Goal: Task Accomplishment & Management: Manage account settings

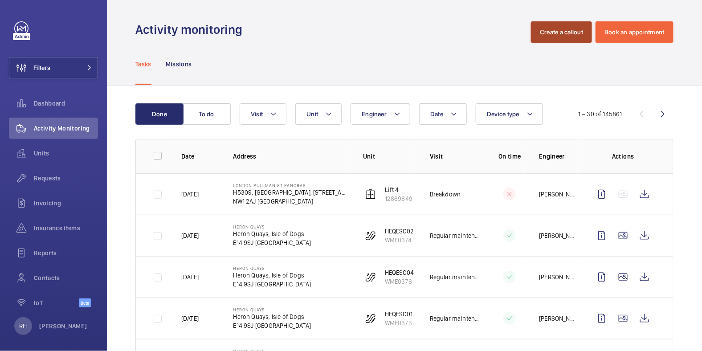
click at [555, 37] on button "Create a callout" at bounding box center [561, 31] width 61 height 21
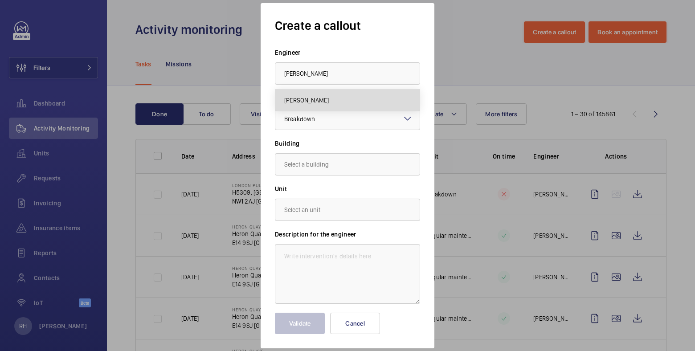
click at [339, 99] on mat-option "[PERSON_NAME]" at bounding box center [347, 100] width 144 height 21
type input "[PERSON_NAME]"
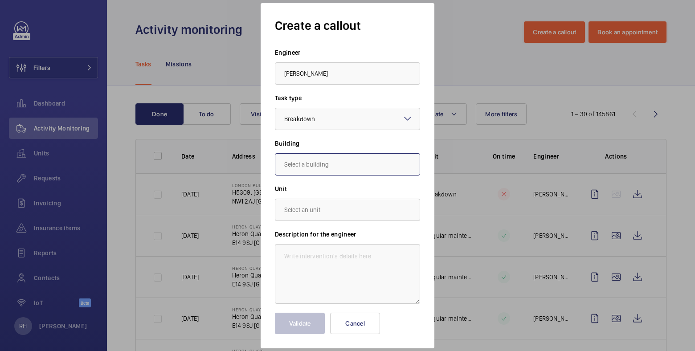
click at [313, 169] on input "text" at bounding box center [347, 164] width 145 height 22
click at [323, 192] on span "[STREET_ADDRESS]" at bounding box center [310, 191] width 53 height 9
type input "[STREET_ADDRESS]"
click at [319, 210] on input "text" at bounding box center [347, 210] width 145 height 22
click at [331, 255] on mat-option "74527104 - L/H" at bounding box center [347, 258] width 144 height 21
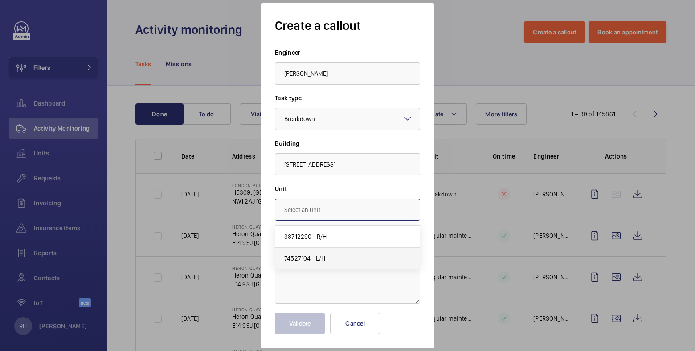
type input "74527104 - L/H"
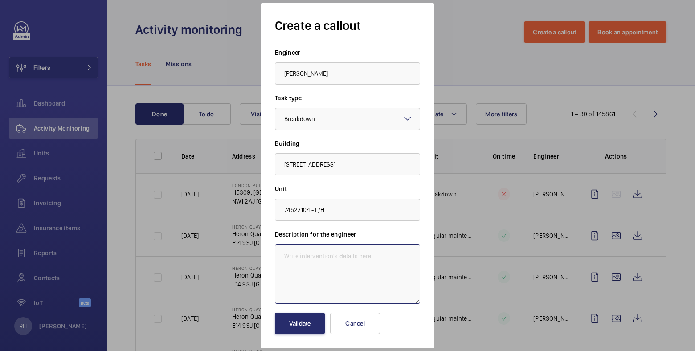
click at [335, 261] on textarea at bounding box center [347, 274] width 145 height 60
paste textarea "power cut indicators are not displaying correct info"
type textarea "Lift OOS following power cut indicators are not displaying correct info."
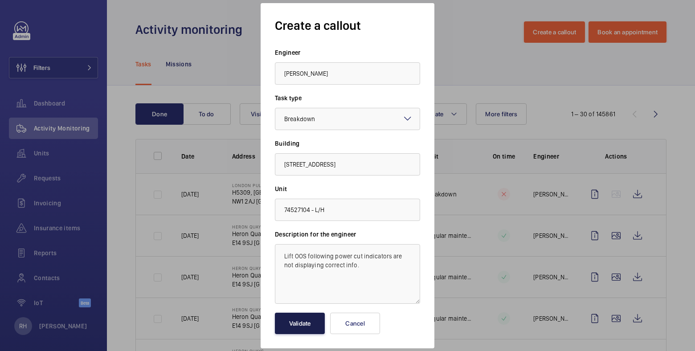
click at [303, 325] on button "Validate" at bounding box center [300, 323] width 50 height 21
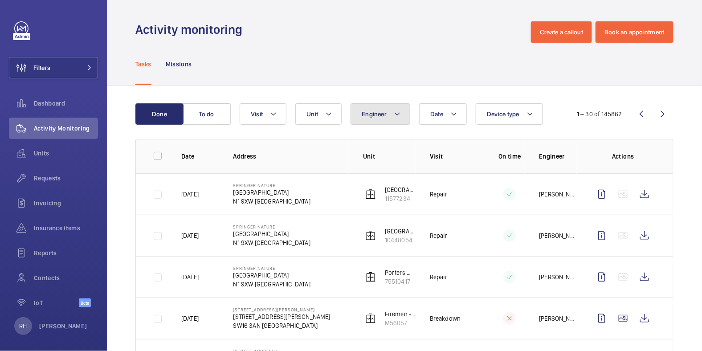
click at [376, 115] on span "Engineer" at bounding box center [374, 113] width 25 height 7
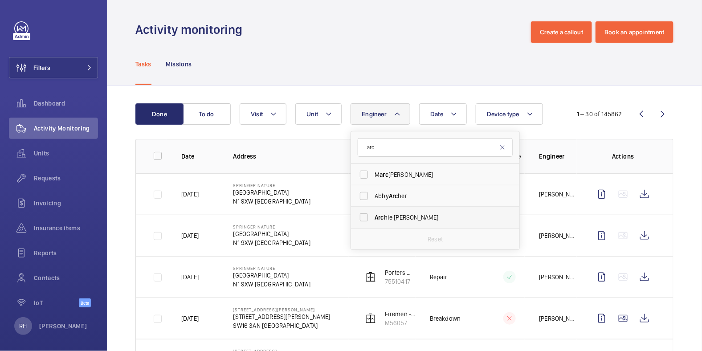
type input "arc"
click at [405, 213] on span "Arc hie Richter" at bounding box center [436, 217] width 123 height 9
click at [373, 212] on input "Arc hie Richter" at bounding box center [364, 217] width 18 height 18
checkbox input "true"
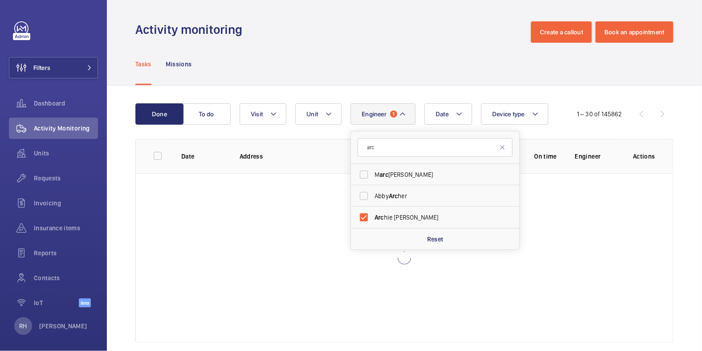
drag, startPoint x: 396, startPoint y: 79, endPoint x: 321, endPoint y: 90, distance: 76.1
click at [396, 79] on div "Tasks Missions" at bounding box center [404, 64] width 538 height 42
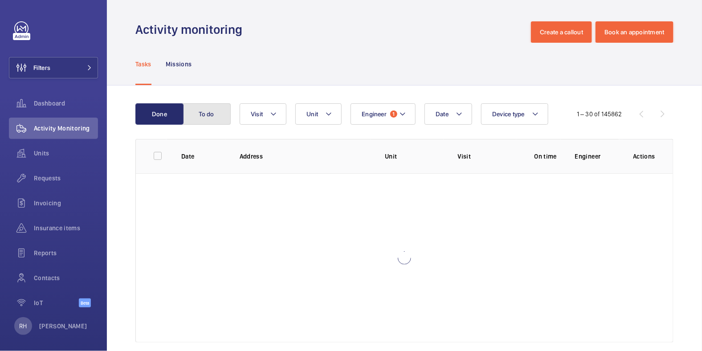
click at [218, 112] on button "To do" at bounding box center [207, 113] width 48 height 21
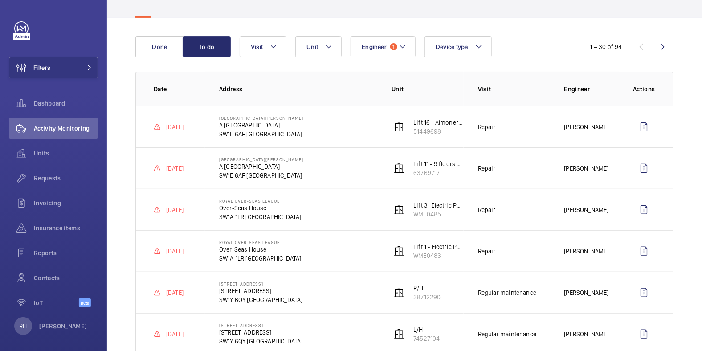
scroll to position [6, 0]
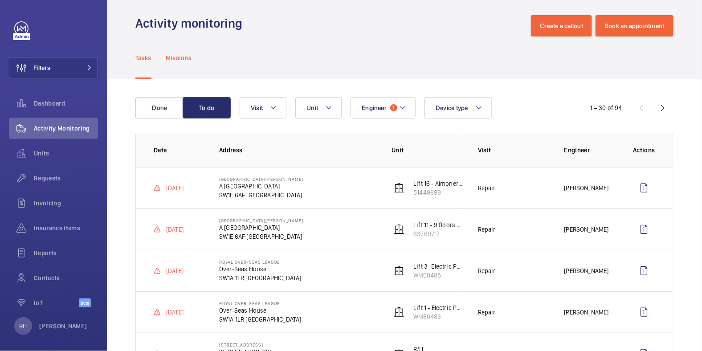
click at [180, 55] on p "Missions" at bounding box center [179, 57] width 26 height 9
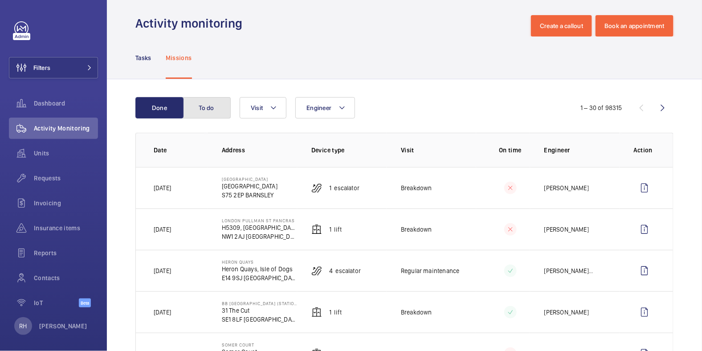
click at [204, 110] on button "To do" at bounding box center [207, 107] width 48 height 21
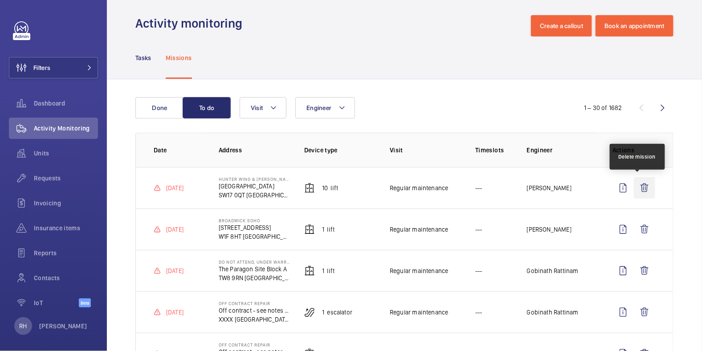
click at [638, 188] on wm-front-icon-button at bounding box center [644, 187] width 21 height 21
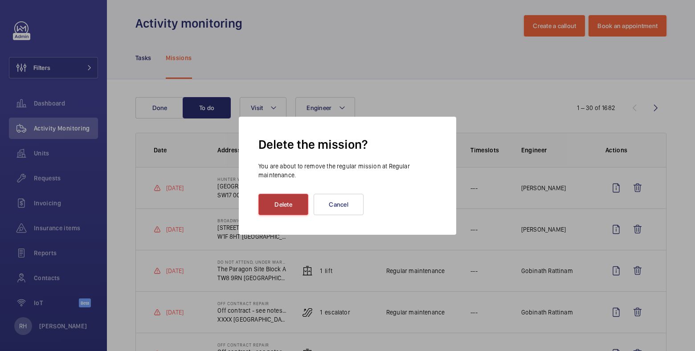
click at [283, 209] on button "Delete" at bounding box center [283, 204] width 50 height 21
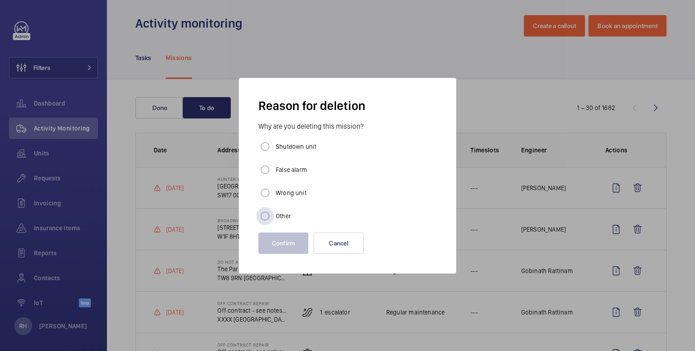
click at [279, 213] on label "Other" at bounding box center [282, 216] width 17 height 9
click at [274, 213] on input "Other" at bounding box center [265, 216] width 18 height 18
radio input "true"
click at [279, 239] on button "Confirm" at bounding box center [283, 243] width 50 height 21
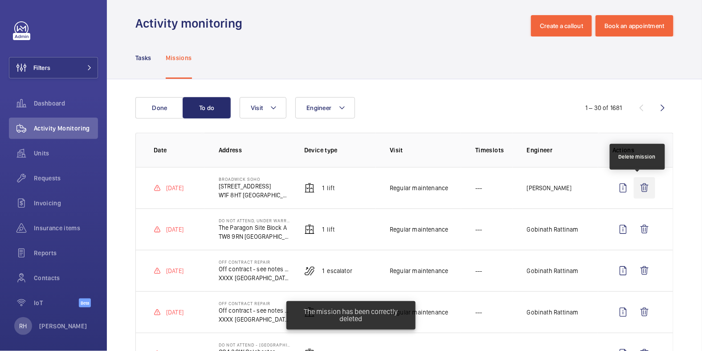
click at [641, 186] on wm-front-icon-button at bounding box center [644, 187] width 21 height 21
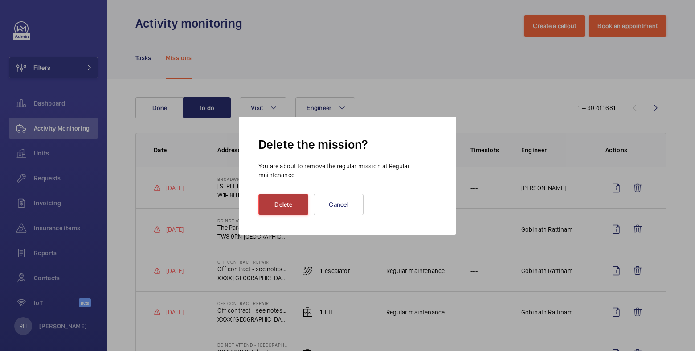
click at [284, 207] on button "Delete" at bounding box center [283, 204] width 50 height 21
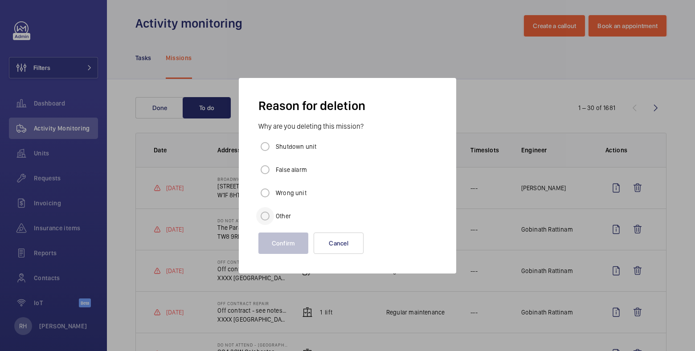
click at [274, 218] on div at bounding box center [264, 215] width 21 height 21
radio input "true"
click at [278, 247] on button "Confirm" at bounding box center [283, 243] width 50 height 21
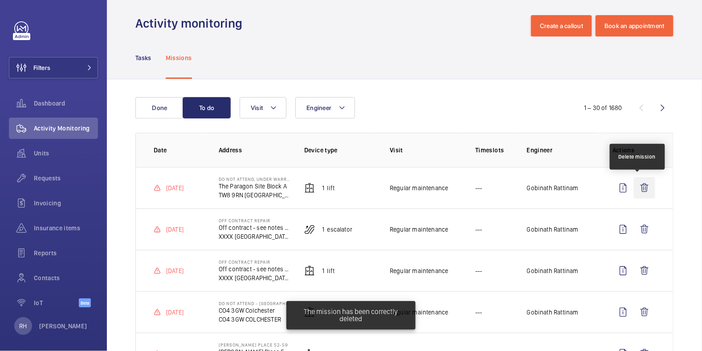
click at [639, 188] on wm-front-icon-button at bounding box center [644, 187] width 21 height 21
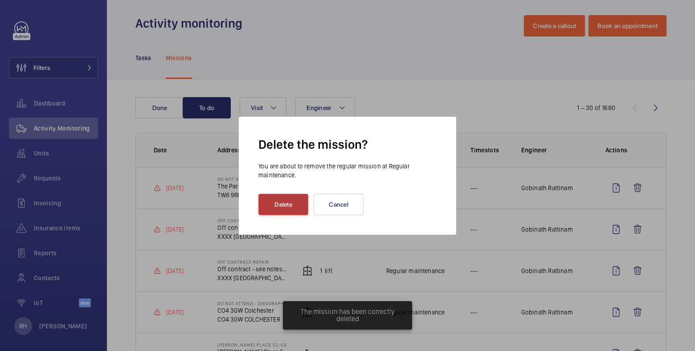
click at [287, 202] on button "Delete" at bounding box center [283, 204] width 50 height 21
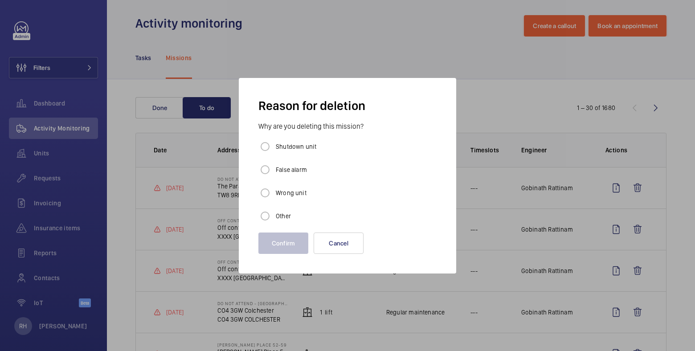
click at [281, 215] on label "Other" at bounding box center [282, 216] width 17 height 9
click at [274, 215] on input "Other" at bounding box center [265, 216] width 18 height 18
radio input "true"
click at [283, 249] on button "Confirm" at bounding box center [283, 243] width 50 height 21
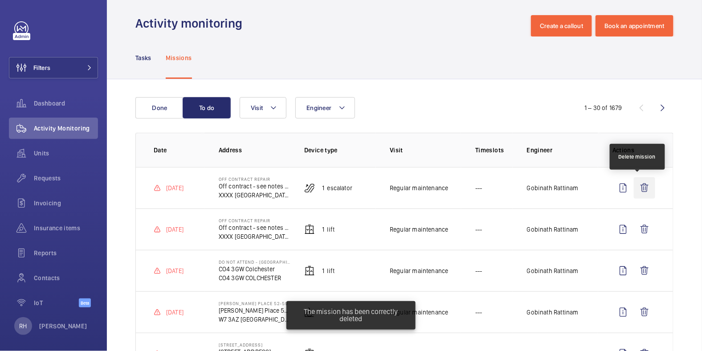
click at [635, 189] on wm-front-icon-button at bounding box center [644, 187] width 21 height 21
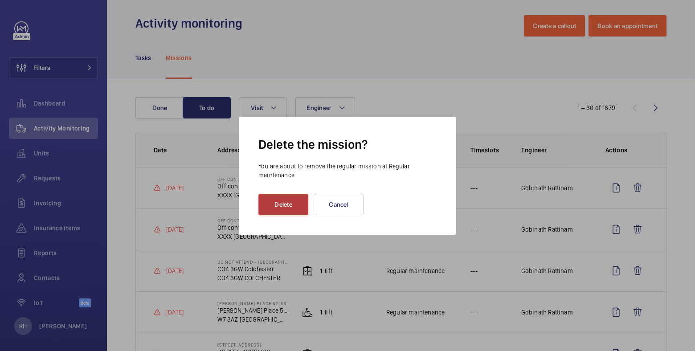
click at [285, 208] on button "Delete" at bounding box center [283, 204] width 50 height 21
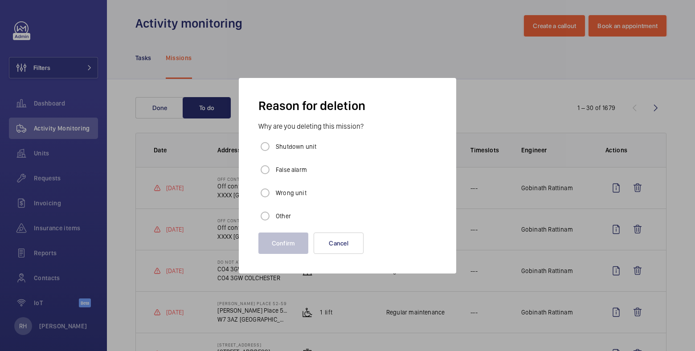
click at [277, 214] on label "Other" at bounding box center [282, 216] width 17 height 9
click at [274, 214] on input "Other" at bounding box center [265, 216] width 18 height 18
radio input "true"
click at [278, 237] on button "Confirm" at bounding box center [283, 243] width 50 height 21
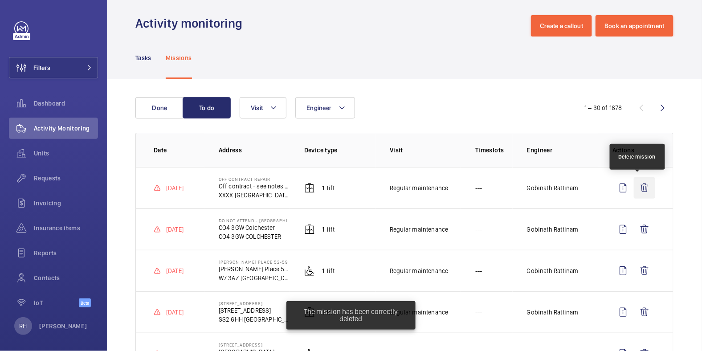
click at [639, 184] on wm-front-icon-button at bounding box center [644, 187] width 21 height 21
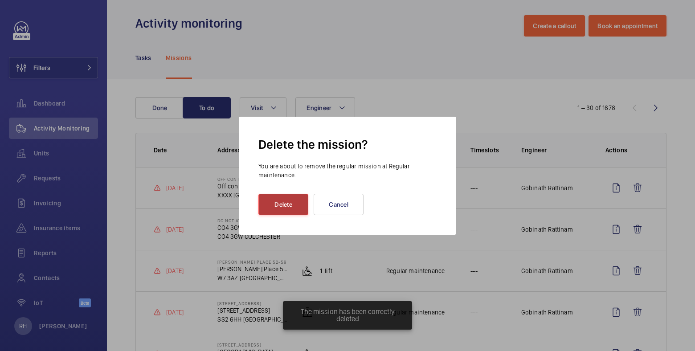
click at [270, 205] on button "Delete" at bounding box center [283, 204] width 50 height 21
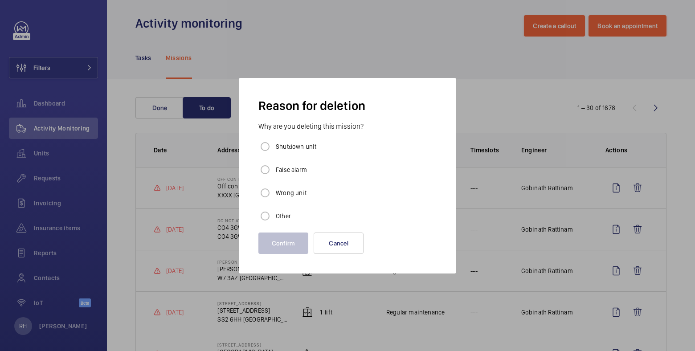
click at [279, 217] on label "Other" at bounding box center [282, 216] width 17 height 9
click at [274, 217] on input "Other" at bounding box center [265, 216] width 18 height 18
radio input "true"
click at [282, 238] on button "Confirm" at bounding box center [283, 243] width 50 height 21
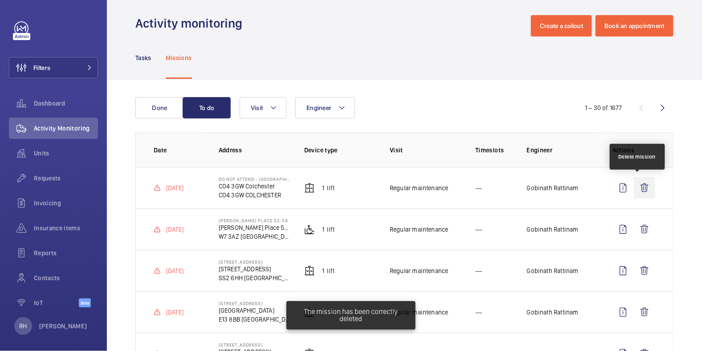
click at [644, 187] on wm-front-icon-button at bounding box center [644, 187] width 21 height 21
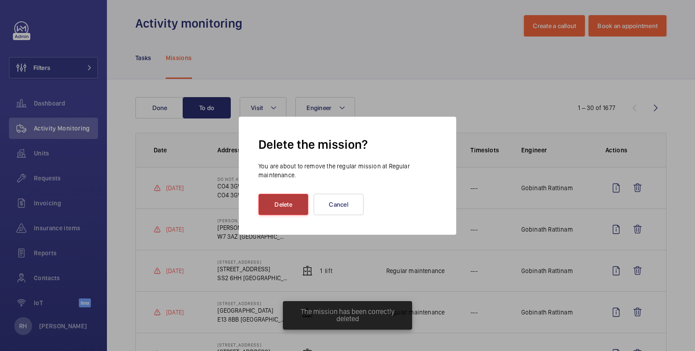
click at [279, 201] on button "Delete" at bounding box center [283, 204] width 50 height 21
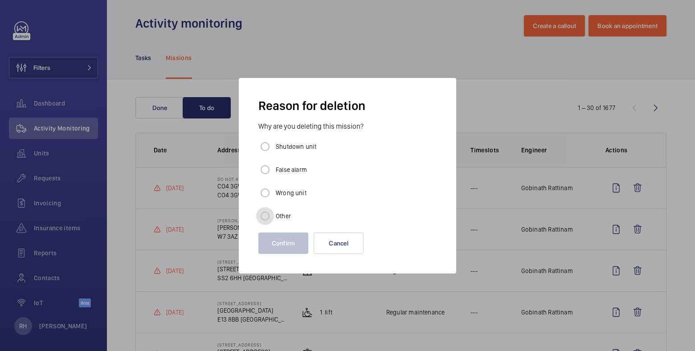
click at [274, 219] on input "Other" at bounding box center [265, 216] width 18 height 18
radio input "true"
click at [277, 236] on button "Confirm" at bounding box center [283, 243] width 50 height 21
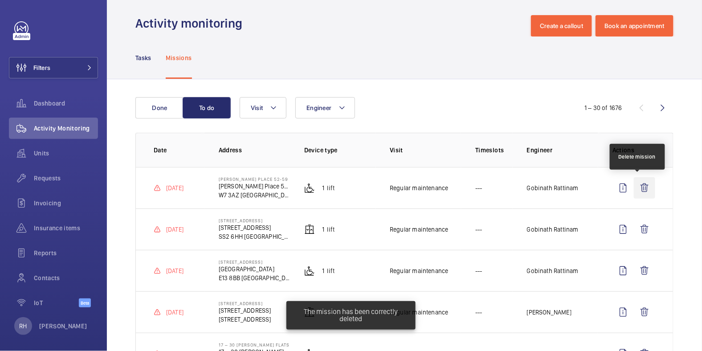
click at [639, 188] on wm-front-icon-button at bounding box center [644, 187] width 21 height 21
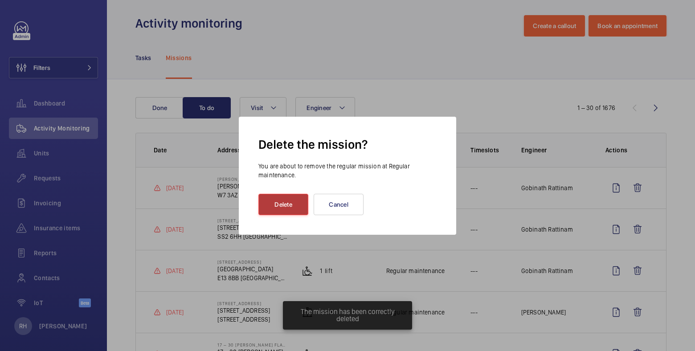
click at [284, 203] on button "Delete" at bounding box center [283, 204] width 50 height 21
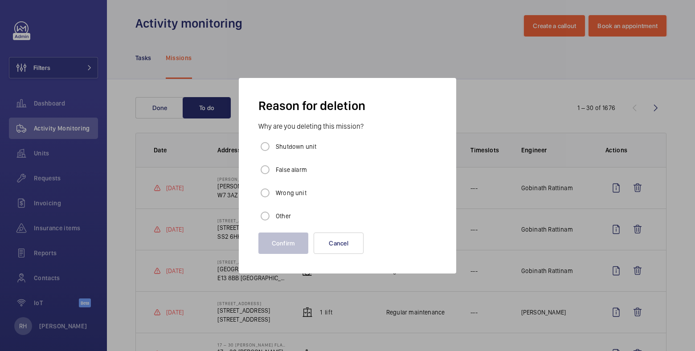
click at [279, 215] on label "Other" at bounding box center [282, 216] width 17 height 9
click at [274, 215] on input "Other" at bounding box center [265, 216] width 18 height 18
radio input "true"
click at [282, 244] on button "Confirm" at bounding box center [283, 243] width 50 height 21
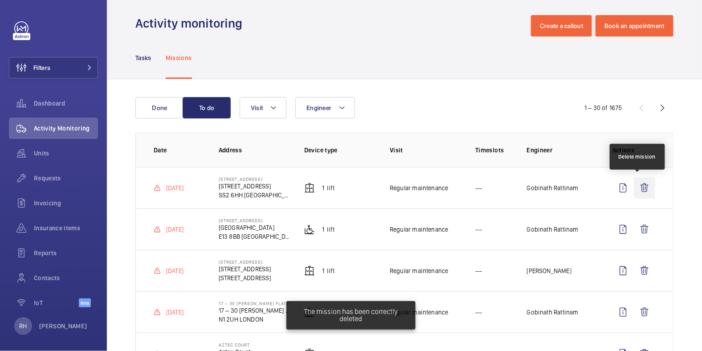
click at [634, 189] on wm-front-icon-button at bounding box center [644, 187] width 21 height 21
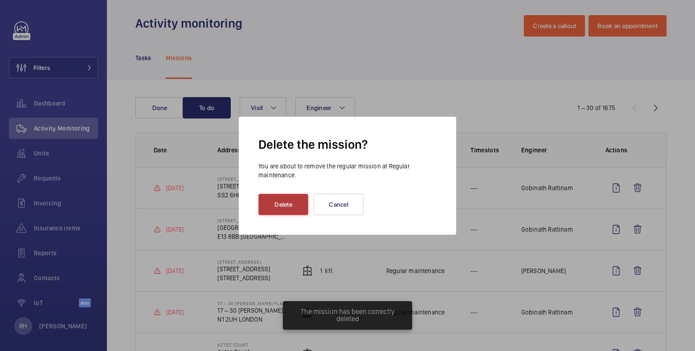
click at [286, 205] on button "Delete" at bounding box center [283, 204] width 50 height 21
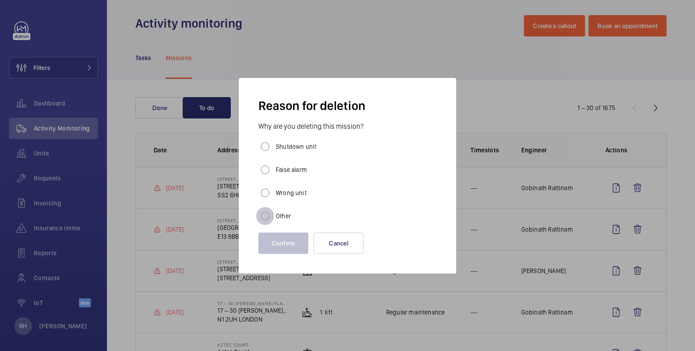
click at [271, 217] on input "Other" at bounding box center [265, 216] width 18 height 18
radio input "true"
click at [278, 237] on button "Confirm" at bounding box center [283, 243] width 50 height 21
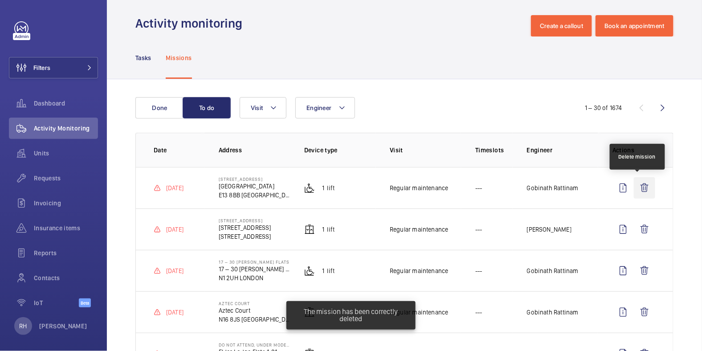
click at [642, 190] on wm-front-icon-button at bounding box center [644, 187] width 21 height 21
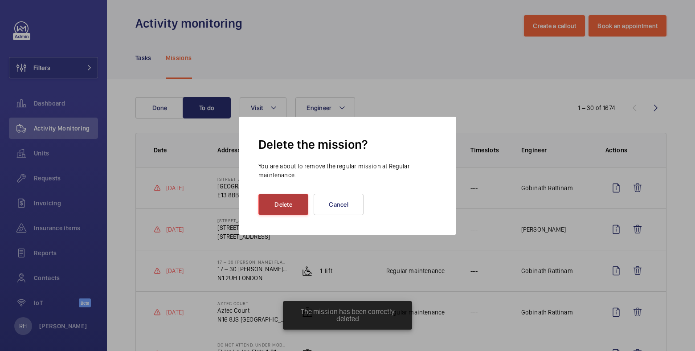
click at [273, 204] on button "Delete" at bounding box center [283, 204] width 50 height 21
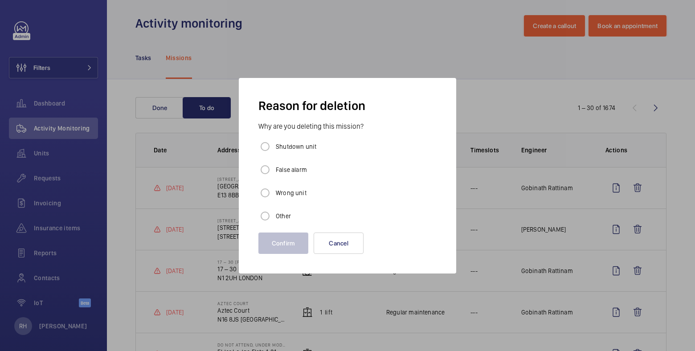
click at [278, 216] on label "Other" at bounding box center [282, 216] width 17 height 9
click at [274, 216] on input "Other" at bounding box center [265, 216] width 18 height 18
radio input "true"
click at [287, 248] on button "Confirm" at bounding box center [283, 243] width 50 height 21
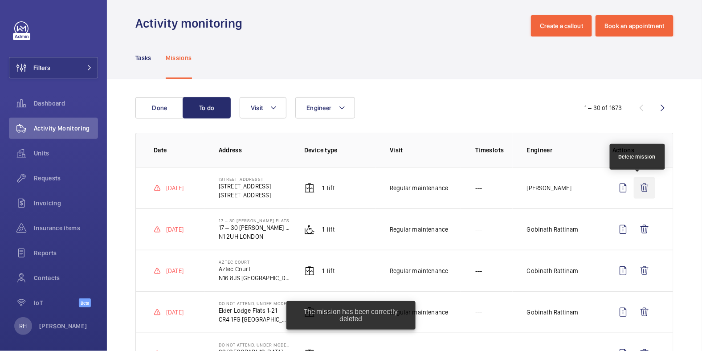
click at [640, 190] on wm-front-icon-button at bounding box center [644, 187] width 21 height 21
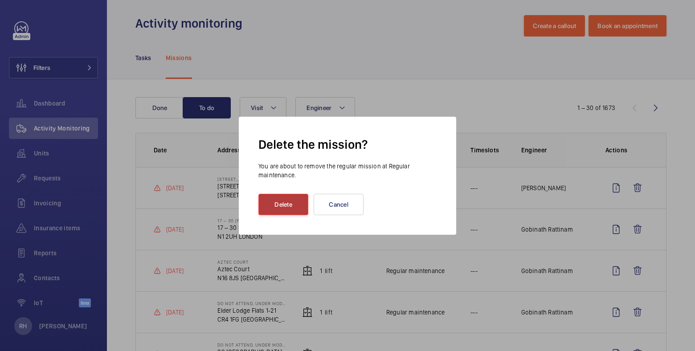
click at [290, 203] on button "Delete" at bounding box center [283, 204] width 50 height 21
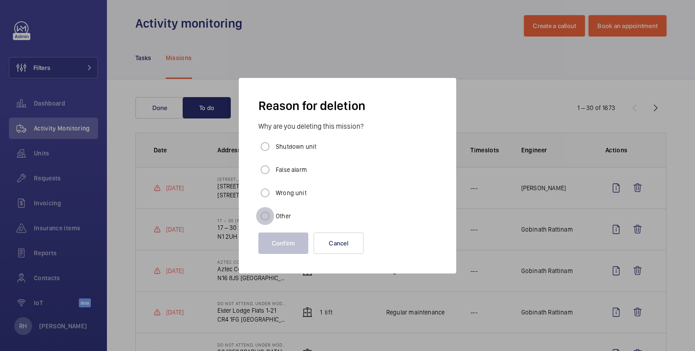
click at [266, 220] on input "Other" at bounding box center [265, 216] width 18 height 18
radio input "true"
click at [274, 241] on button "Confirm" at bounding box center [283, 243] width 50 height 21
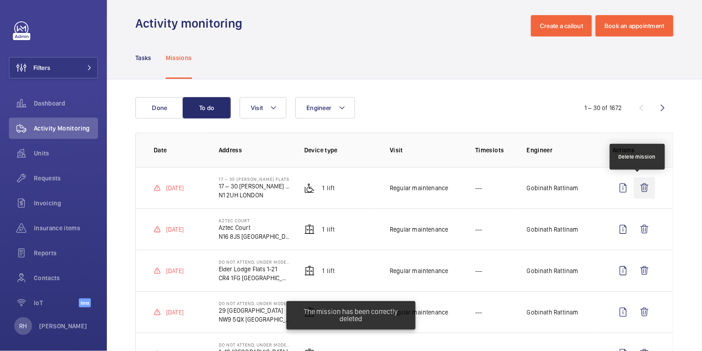
click at [642, 195] on wm-front-icon-button at bounding box center [644, 187] width 21 height 21
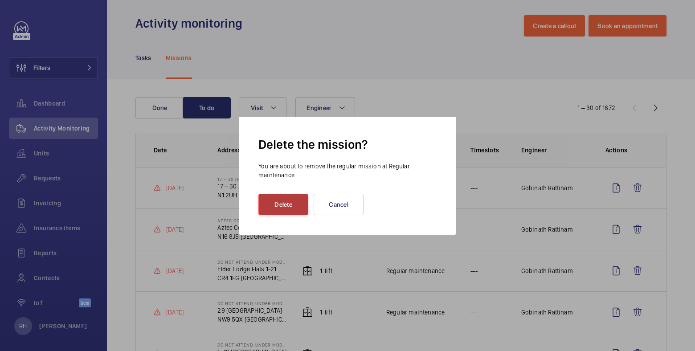
click at [294, 208] on button "Delete" at bounding box center [283, 204] width 50 height 21
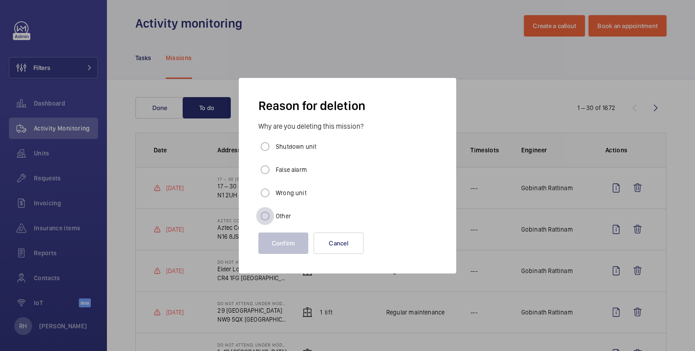
click at [275, 216] on div at bounding box center [264, 215] width 21 height 21
radio input "true"
click at [280, 245] on button "Confirm" at bounding box center [283, 243] width 50 height 21
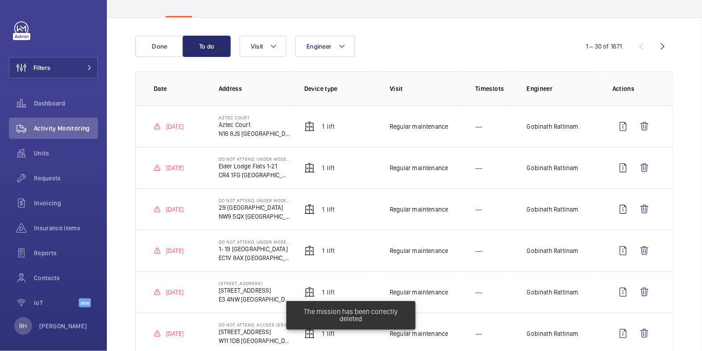
scroll to position [67, 0]
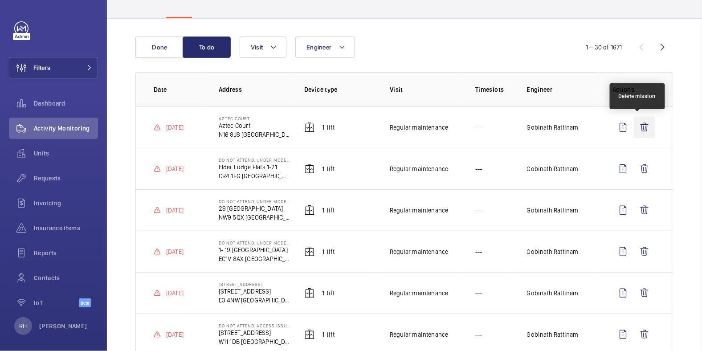
click at [641, 128] on wm-front-icon-button at bounding box center [644, 127] width 21 height 21
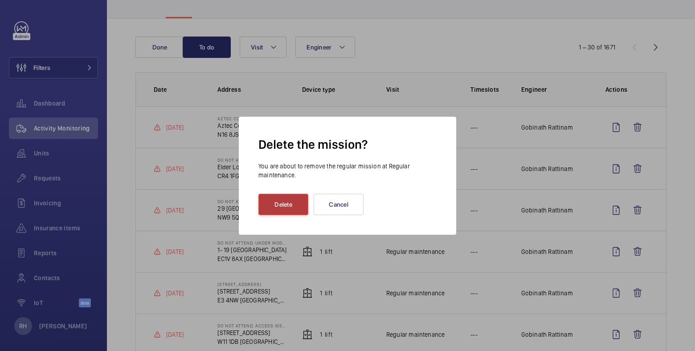
click at [267, 207] on button "Delete" at bounding box center [283, 204] width 50 height 21
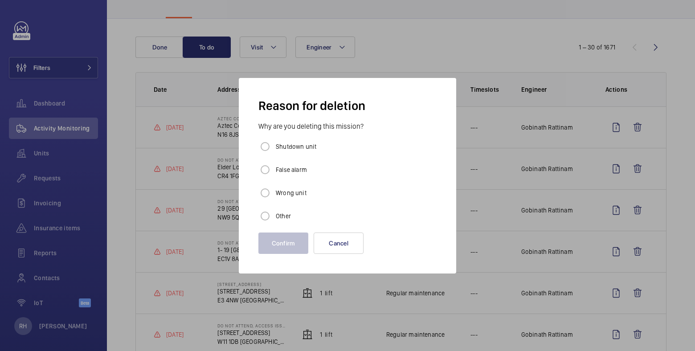
click at [278, 213] on label "Other" at bounding box center [282, 216] width 17 height 9
click at [274, 213] on input "Other" at bounding box center [265, 216] width 18 height 18
radio input "true"
click at [279, 246] on button "Confirm" at bounding box center [283, 243] width 50 height 21
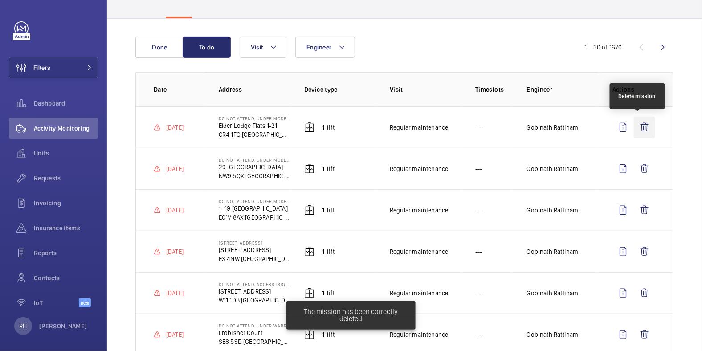
click at [638, 130] on wm-front-icon-button at bounding box center [644, 127] width 21 height 21
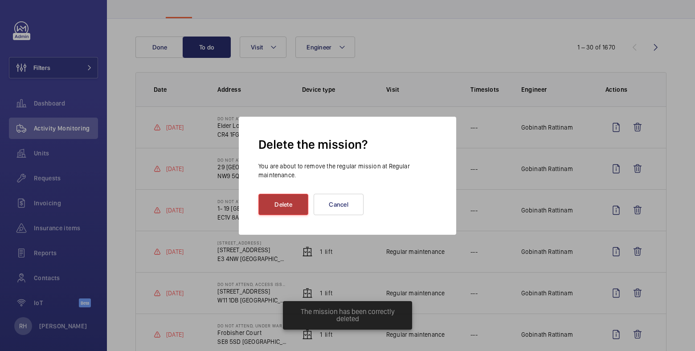
click at [301, 210] on button "Delete" at bounding box center [283, 204] width 50 height 21
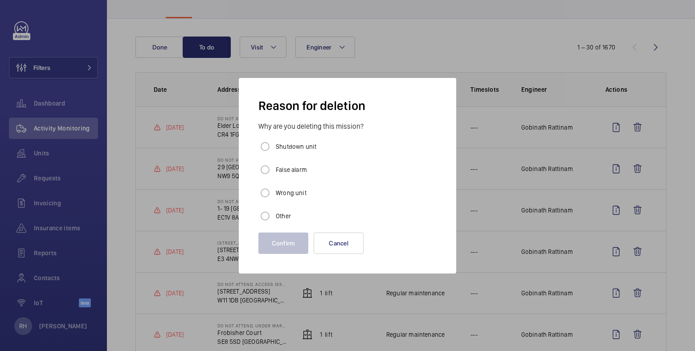
click at [277, 213] on label "Other" at bounding box center [282, 216] width 17 height 9
click at [274, 213] on input "Other" at bounding box center [265, 216] width 18 height 18
radio input "true"
click at [278, 239] on button "Confirm" at bounding box center [283, 243] width 50 height 21
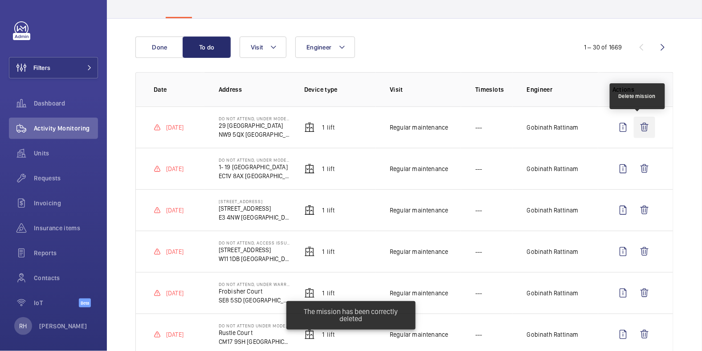
click at [639, 125] on wm-front-icon-button at bounding box center [644, 127] width 21 height 21
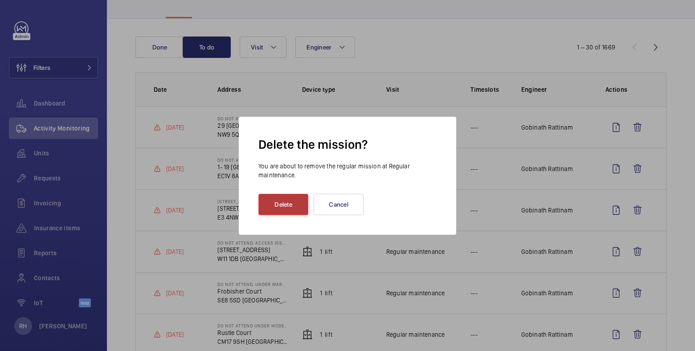
click at [274, 205] on button "Delete" at bounding box center [283, 204] width 50 height 21
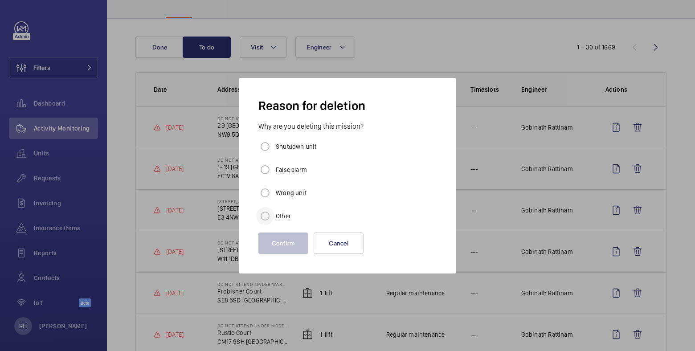
click at [274, 215] on div at bounding box center [264, 215] width 21 height 21
radio input "true"
click at [278, 236] on button "Confirm" at bounding box center [283, 243] width 50 height 21
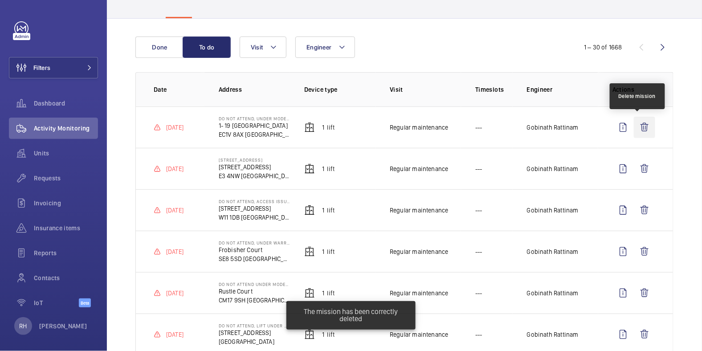
click at [641, 131] on wm-front-icon-button at bounding box center [644, 127] width 21 height 21
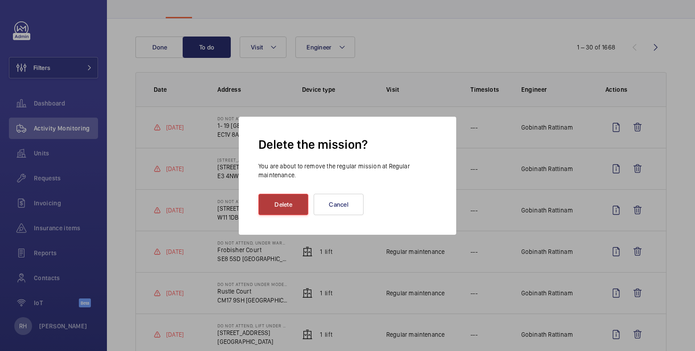
click at [279, 205] on button "Delete" at bounding box center [283, 204] width 50 height 21
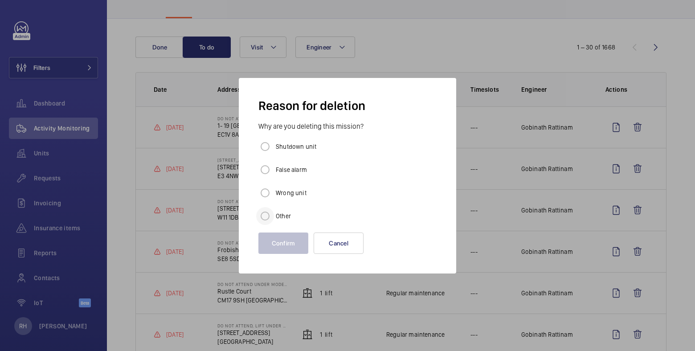
click at [275, 218] on div at bounding box center [264, 215] width 21 height 21
radio input "true"
click at [277, 230] on wm-front-admin-operations-monitoring-missions-delete-reason "Reason for deletion Why are you deleting this mission? Shutdown unit False alar…" at bounding box center [347, 175] width 189 height 167
click at [277, 233] on button "Confirm" at bounding box center [283, 243] width 50 height 21
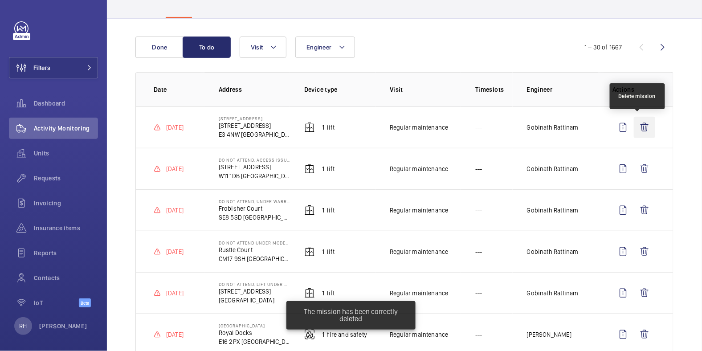
click at [637, 124] on wm-front-icon-button at bounding box center [644, 127] width 21 height 21
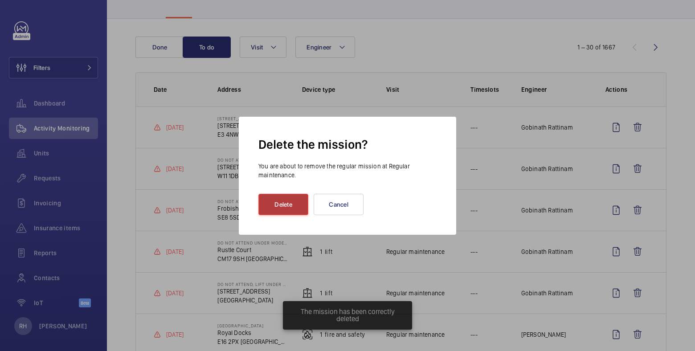
click at [284, 200] on button "Delete" at bounding box center [283, 204] width 50 height 21
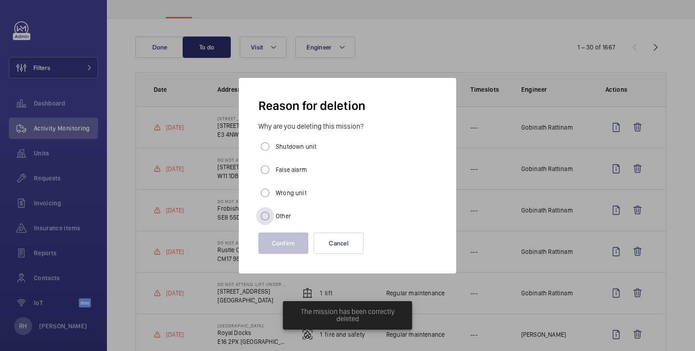
click at [277, 217] on label "Other" at bounding box center [282, 216] width 17 height 9
click at [274, 217] on input "Other" at bounding box center [265, 216] width 18 height 18
radio input "true"
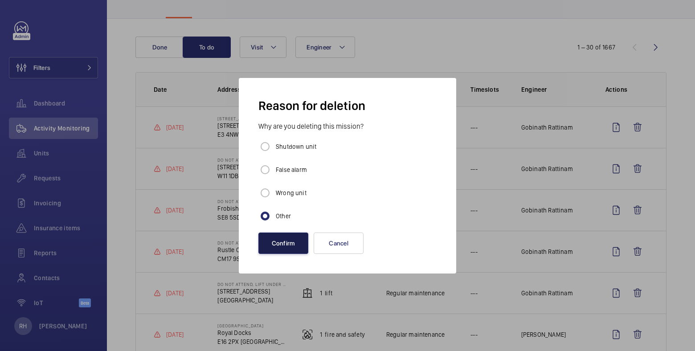
click at [279, 241] on button "Confirm" at bounding box center [283, 243] width 50 height 21
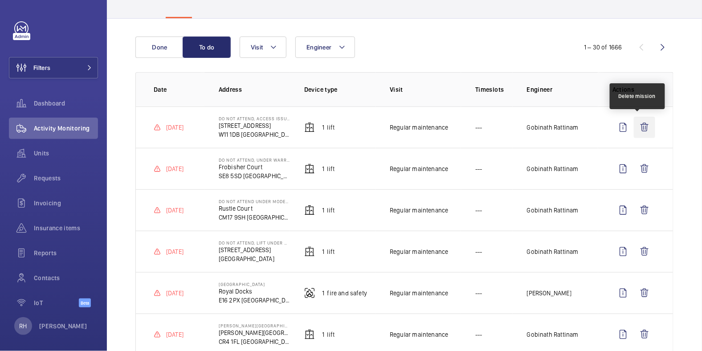
click at [634, 123] on wm-front-icon-button at bounding box center [644, 127] width 21 height 21
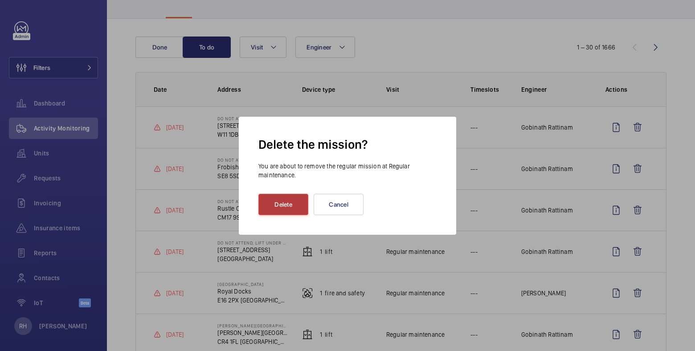
click at [292, 205] on button "Delete" at bounding box center [283, 204] width 50 height 21
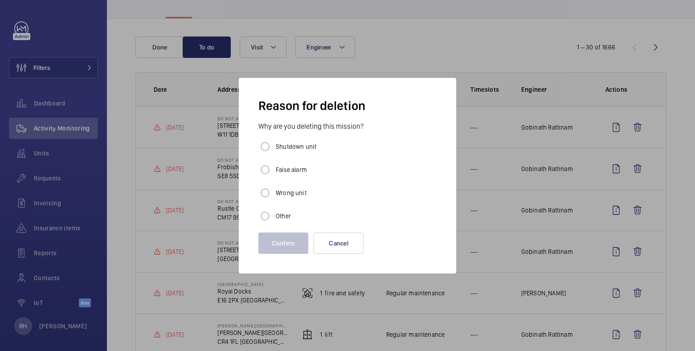
click at [283, 217] on label "Other" at bounding box center [282, 216] width 17 height 9
click at [274, 217] on input "Other" at bounding box center [265, 216] width 18 height 18
radio input "true"
click at [280, 241] on button "Confirm" at bounding box center [283, 243] width 50 height 21
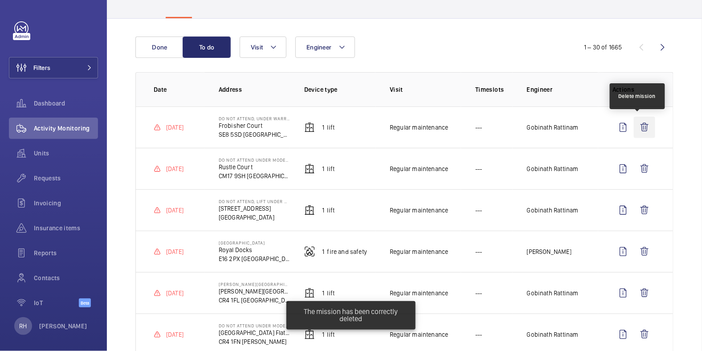
click at [637, 123] on wm-front-icon-button at bounding box center [644, 127] width 21 height 21
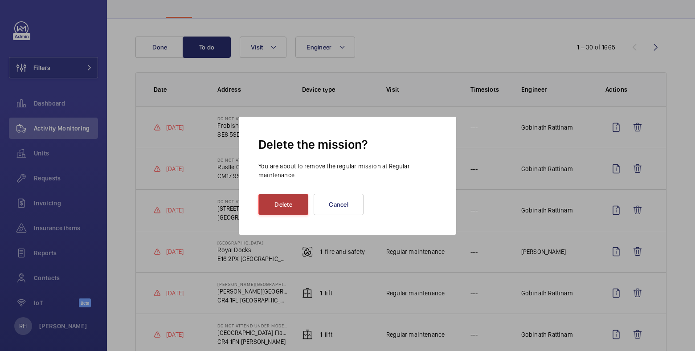
click at [277, 202] on button "Delete" at bounding box center [283, 204] width 50 height 21
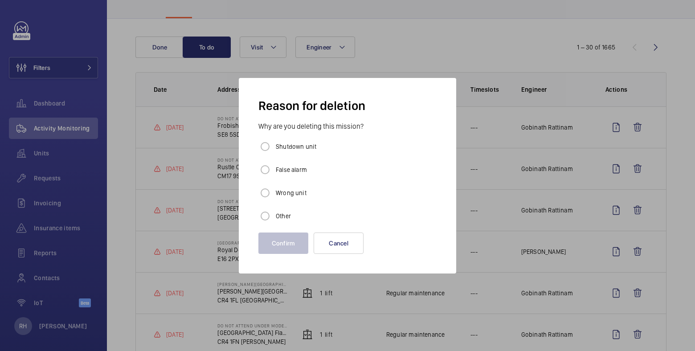
click at [276, 213] on label "Other" at bounding box center [282, 216] width 17 height 9
click at [274, 213] on input "Other" at bounding box center [265, 216] width 18 height 18
radio input "true"
click at [286, 240] on button "Confirm" at bounding box center [283, 243] width 50 height 21
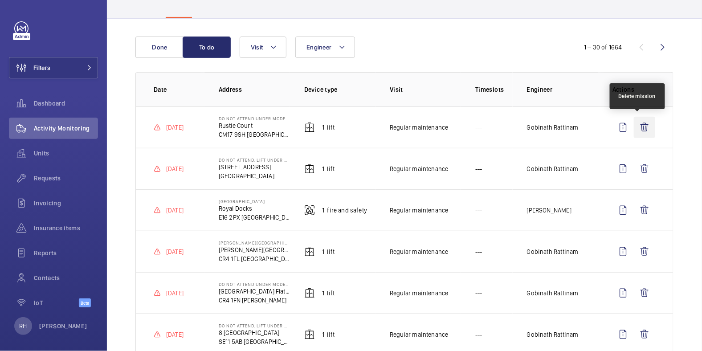
click at [643, 130] on wm-front-icon-button at bounding box center [644, 127] width 21 height 21
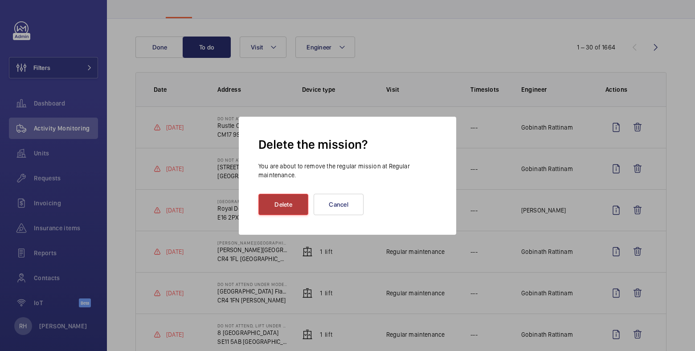
click at [276, 205] on button "Delete" at bounding box center [283, 204] width 50 height 21
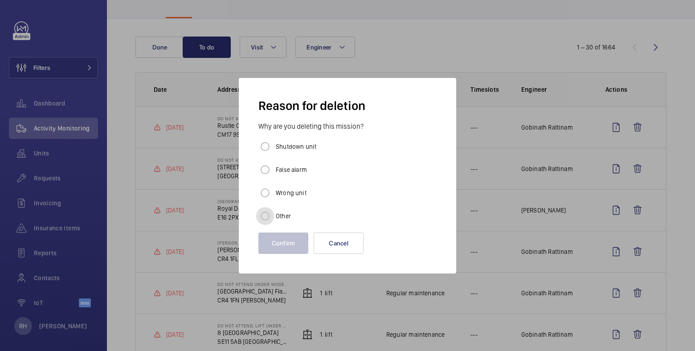
click at [271, 212] on input "Other" at bounding box center [265, 216] width 18 height 18
radio input "true"
click at [280, 238] on button "Confirm" at bounding box center [283, 243] width 50 height 21
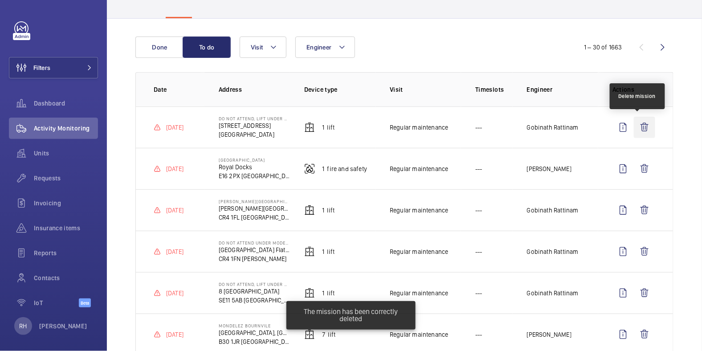
click at [641, 126] on wm-front-icon-button at bounding box center [644, 127] width 21 height 21
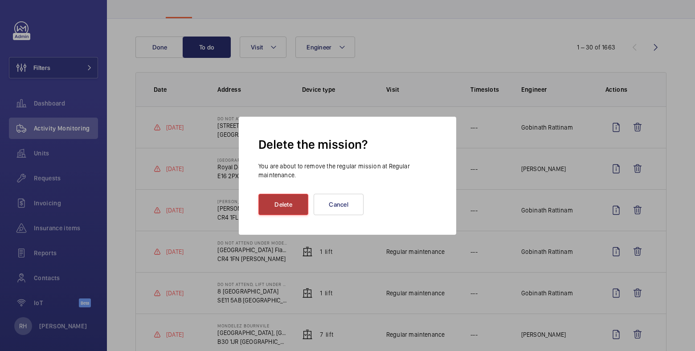
click at [260, 209] on button "Delete" at bounding box center [283, 204] width 50 height 21
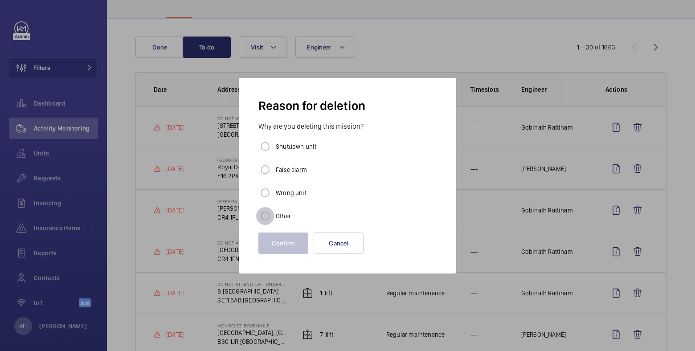
click at [267, 214] on input "Other" at bounding box center [265, 216] width 18 height 18
radio input "true"
click at [279, 247] on button "Confirm" at bounding box center [283, 243] width 50 height 21
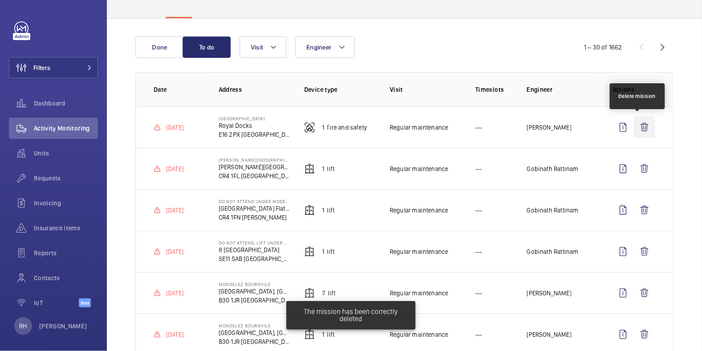
click at [642, 128] on wm-front-icon-button at bounding box center [644, 127] width 21 height 21
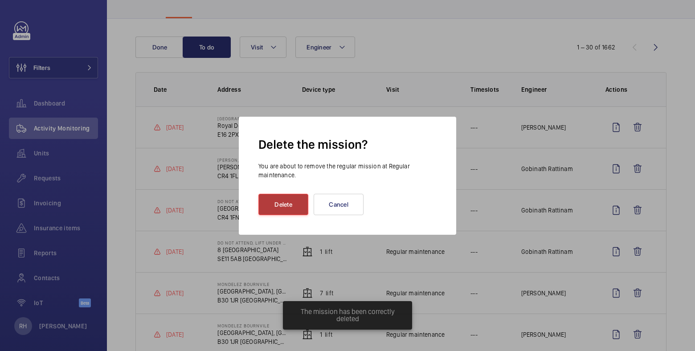
click at [298, 200] on button "Delete" at bounding box center [283, 204] width 50 height 21
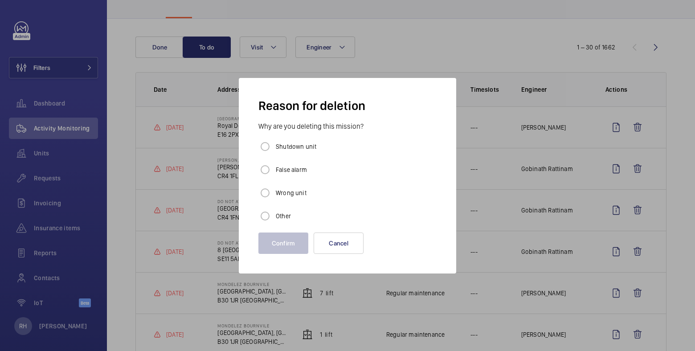
click at [283, 214] on label "Other" at bounding box center [282, 216] width 17 height 9
click at [274, 214] on input "Other" at bounding box center [265, 216] width 18 height 18
radio input "true"
click at [283, 246] on button "Confirm" at bounding box center [283, 243] width 50 height 21
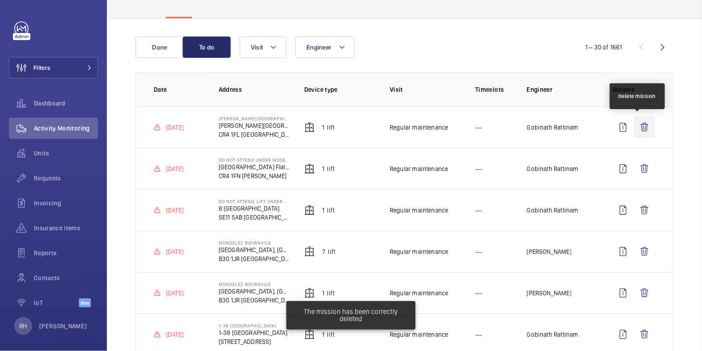
click at [638, 123] on wm-front-icon-button at bounding box center [644, 127] width 21 height 21
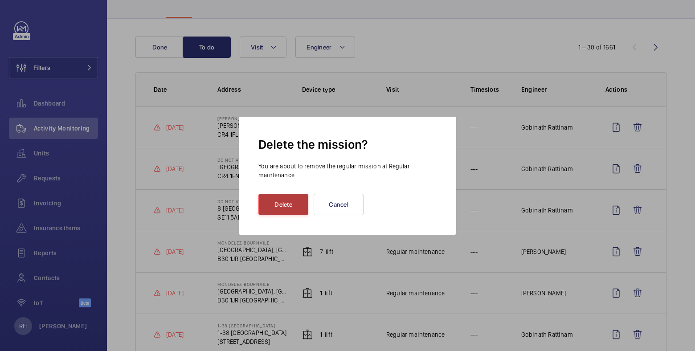
click at [291, 201] on button "Delete" at bounding box center [283, 204] width 50 height 21
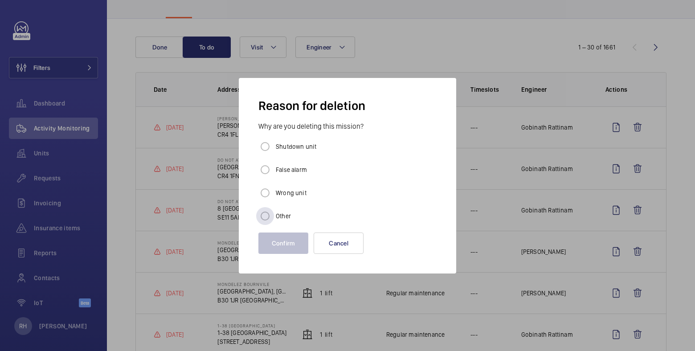
click at [279, 214] on label "Other" at bounding box center [282, 216] width 17 height 9
click at [274, 214] on input "Other" at bounding box center [265, 216] width 18 height 18
radio input "true"
click at [282, 239] on button "Confirm" at bounding box center [283, 243] width 50 height 21
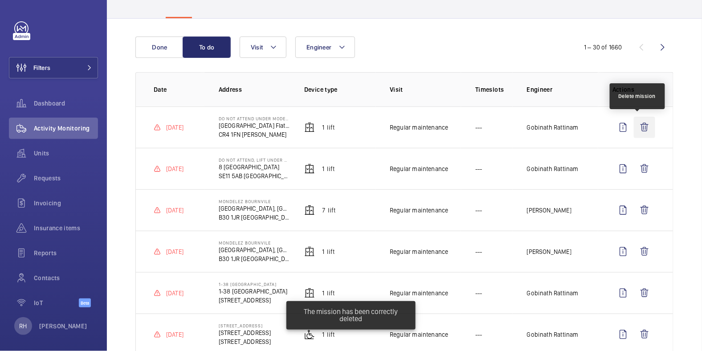
click at [640, 130] on wm-front-icon-button at bounding box center [644, 127] width 21 height 21
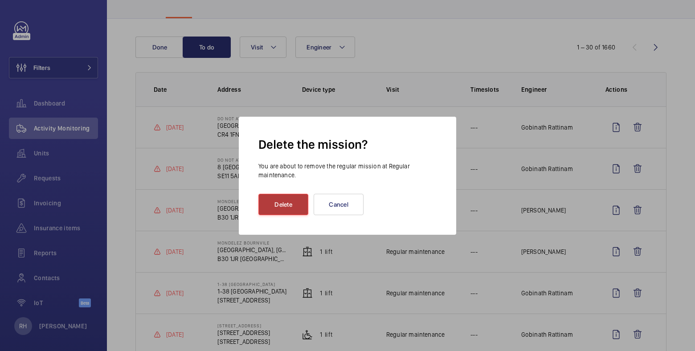
click at [300, 202] on button "Delete" at bounding box center [283, 204] width 50 height 21
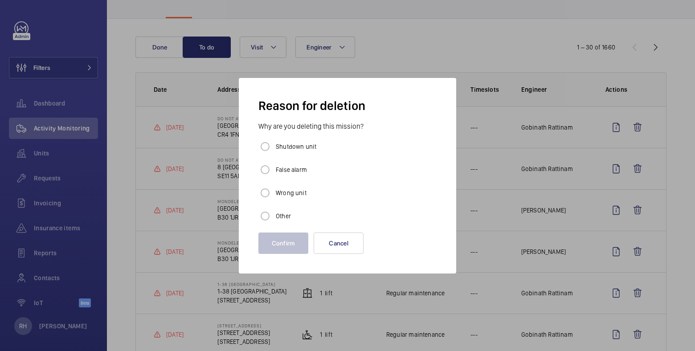
click at [284, 218] on label "Other" at bounding box center [282, 216] width 17 height 9
click at [274, 218] on input "Other" at bounding box center [265, 216] width 18 height 18
radio input "true"
click at [288, 243] on button "Confirm" at bounding box center [283, 243] width 50 height 21
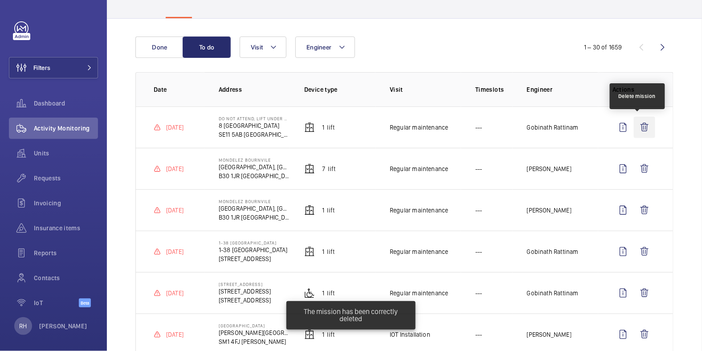
click at [637, 127] on wm-front-icon-button at bounding box center [644, 127] width 21 height 21
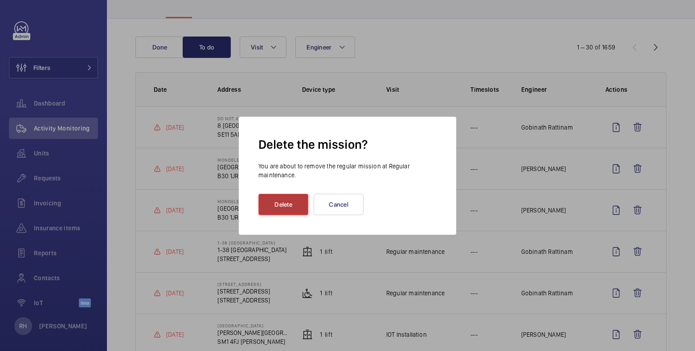
click at [284, 210] on button "Delete" at bounding box center [283, 204] width 50 height 21
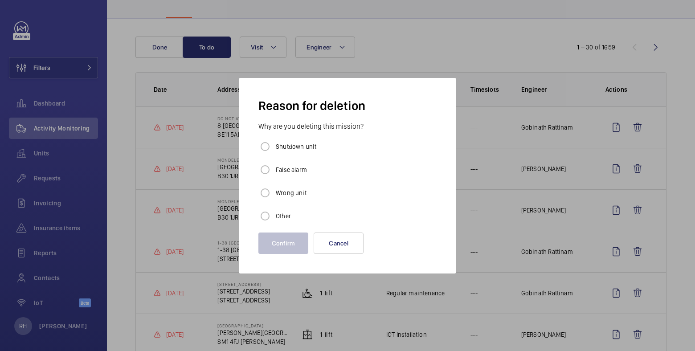
click at [282, 213] on label "Other" at bounding box center [282, 216] width 17 height 9
click at [274, 213] on input "Other" at bounding box center [265, 216] width 18 height 18
radio input "true"
click at [281, 238] on button "Confirm" at bounding box center [283, 243] width 50 height 21
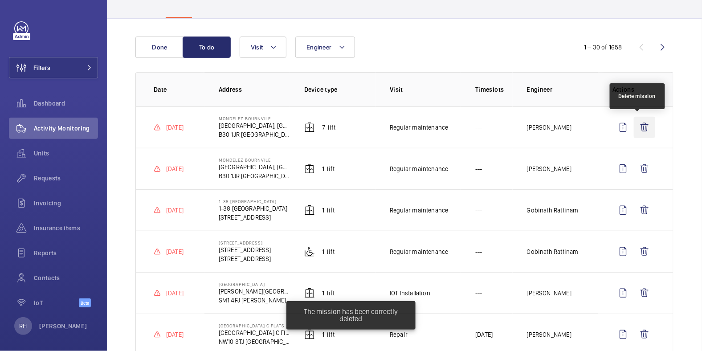
click at [636, 126] on wm-front-icon-button at bounding box center [644, 127] width 21 height 21
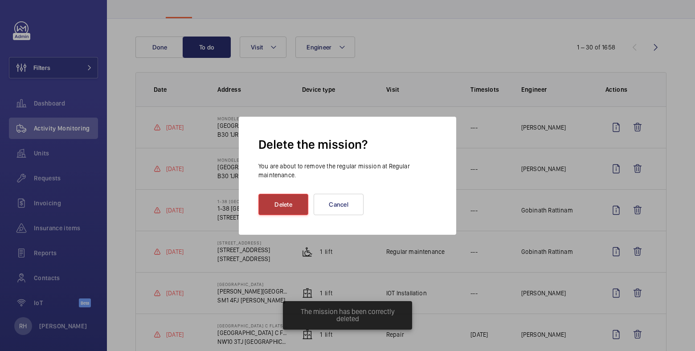
click at [290, 206] on button "Delete" at bounding box center [283, 204] width 50 height 21
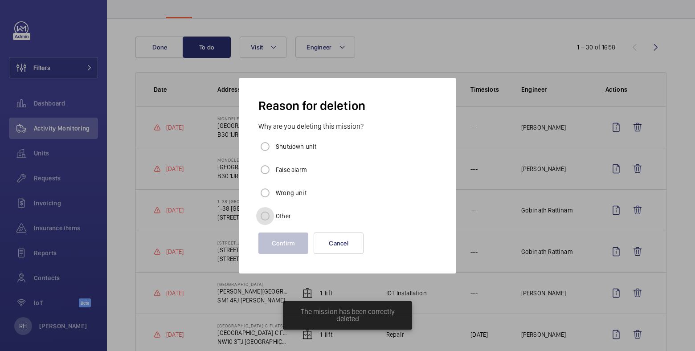
click at [272, 219] on input "Other" at bounding box center [265, 216] width 18 height 18
radio input "true"
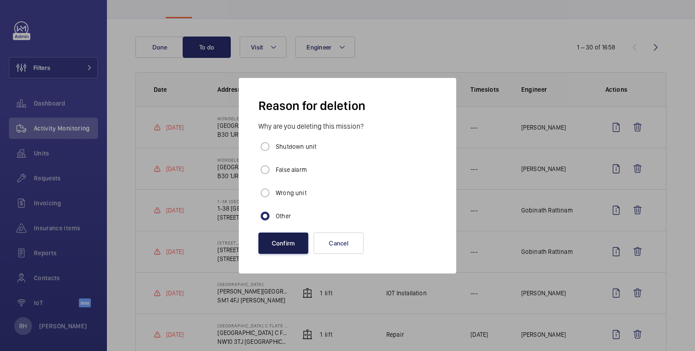
click at [284, 246] on button "Confirm" at bounding box center [283, 243] width 50 height 21
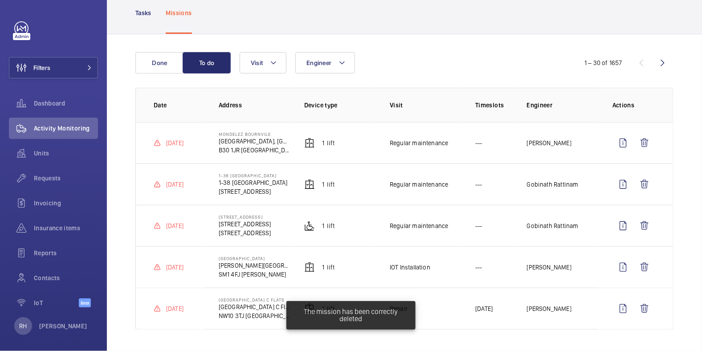
scroll to position [49, 0]
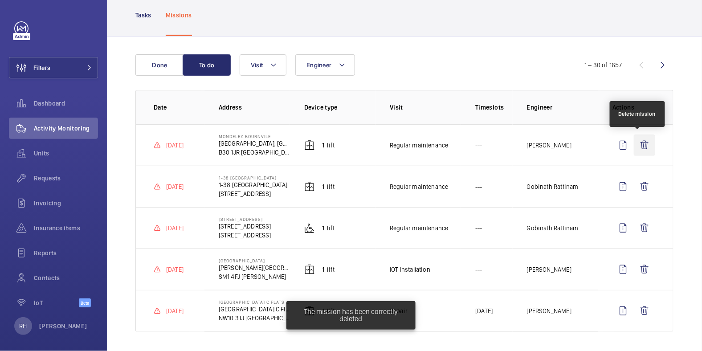
click at [638, 141] on wm-front-icon-button at bounding box center [644, 145] width 21 height 21
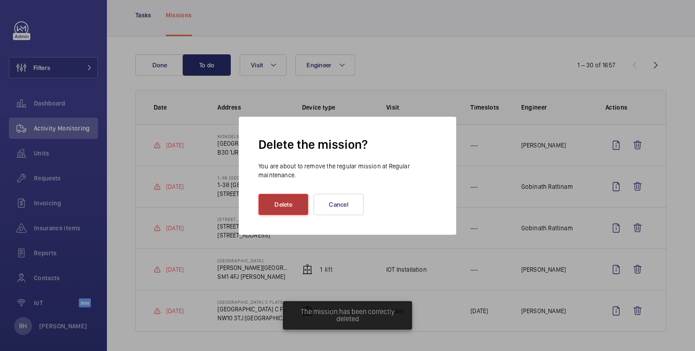
click at [280, 197] on button "Delete" at bounding box center [283, 204] width 50 height 21
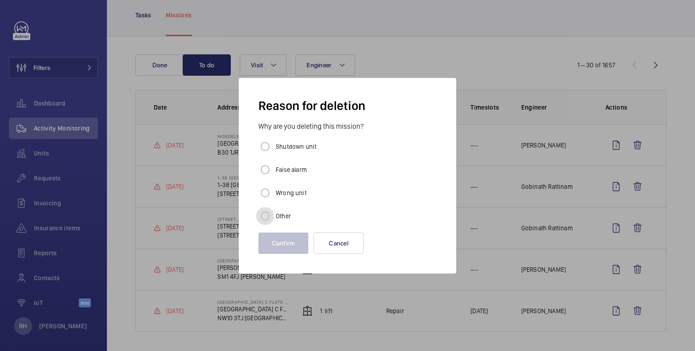
click at [273, 209] on input "Other" at bounding box center [265, 216] width 18 height 18
radio input "true"
click at [290, 239] on button "Confirm" at bounding box center [283, 243] width 50 height 21
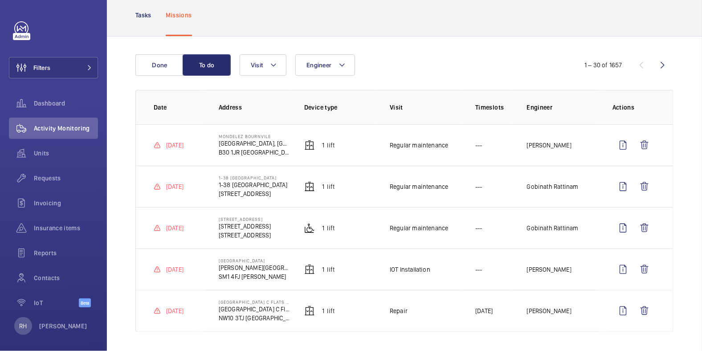
scroll to position [8, 0]
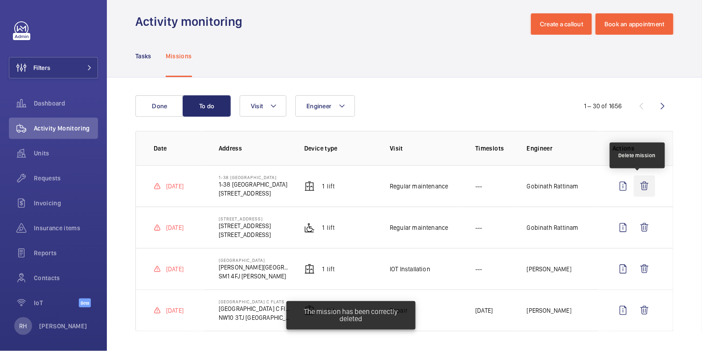
click at [637, 185] on wm-front-icon-button at bounding box center [644, 186] width 21 height 21
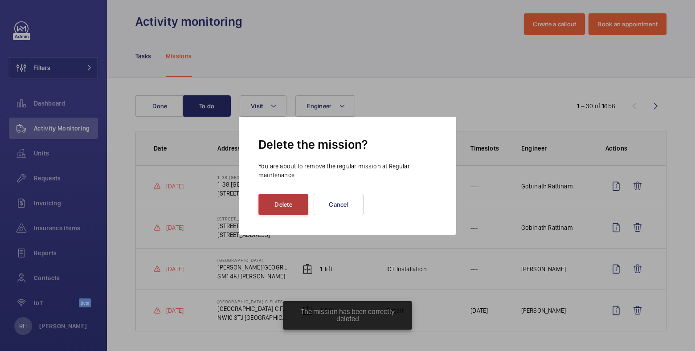
click at [281, 208] on button "Delete" at bounding box center [283, 204] width 50 height 21
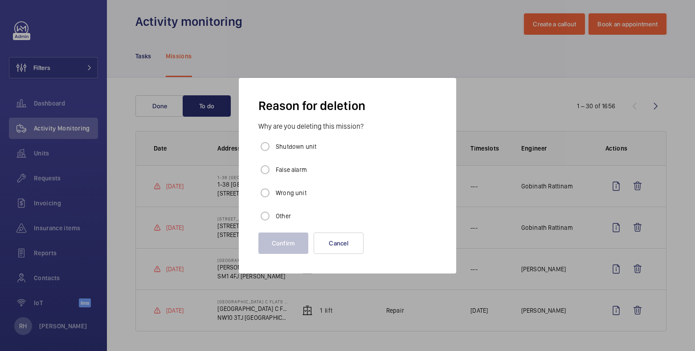
click at [276, 213] on label "Other" at bounding box center [282, 216] width 17 height 9
click at [274, 213] on input "Other" at bounding box center [265, 216] width 18 height 18
radio input "true"
click at [284, 238] on button "Confirm" at bounding box center [283, 243] width 50 height 21
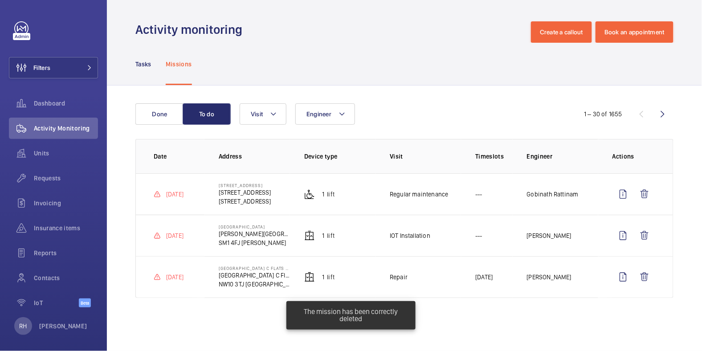
scroll to position [0, 0]
click at [651, 190] on wm-front-icon-button at bounding box center [644, 194] width 21 height 21
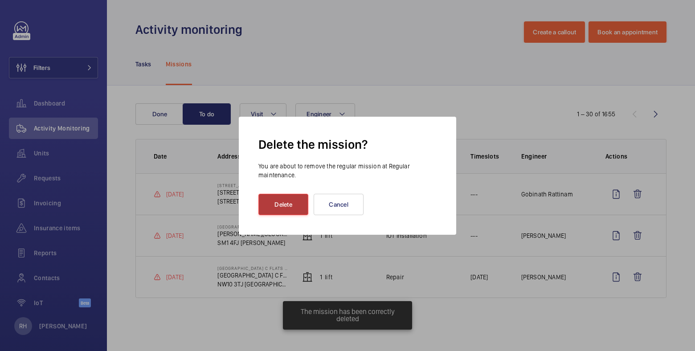
click at [284, 210] on button "Delete" at bounding box center [283, 204] width 50 height 21
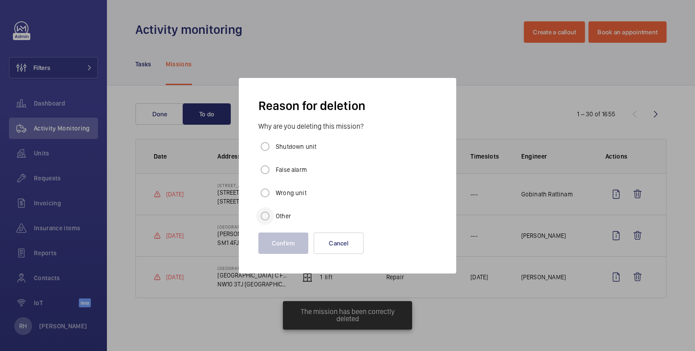
click at [274, 212] on div at bounding box center [264, 215] width 21 height 21
radio input "true"
click at [280, 239] on button "Confirm" at bounding box center [283, 243] width 50 height 21
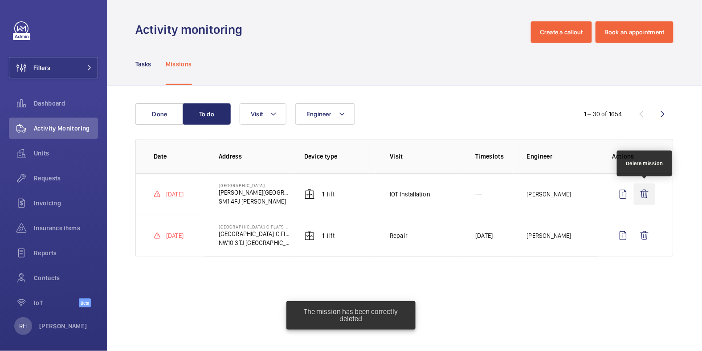
click at [644, 194] on wm-front-icon-button at bounding box center [644, 194] width 21 height 21
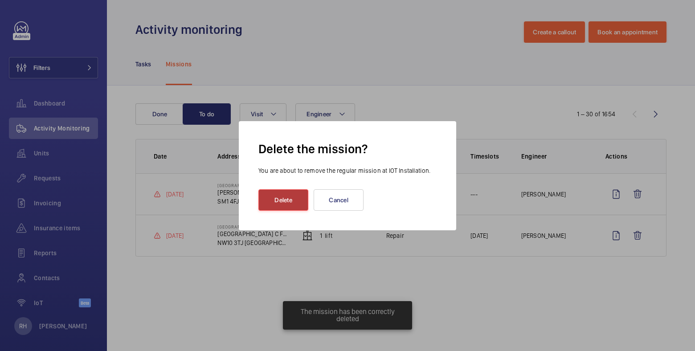
click at [289, 204] on button "Delete" at bounding box center [283, 199] width 50 height 21
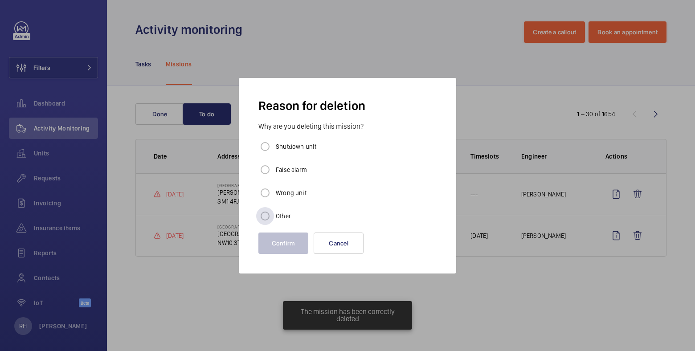
click at [278, 217] on label "Other" at bounding box center [282, 216] width 17 height 9
click at [274, 217] on input "Other" at bounding box center [265, 216] width 18 height 18
radio input "true"
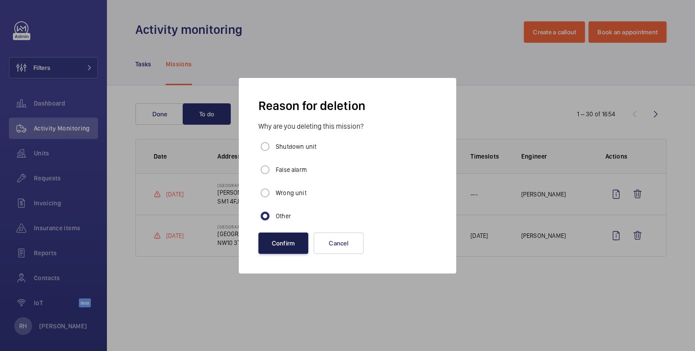
click at [272, 246] on button "Confirm" at bounding box center [283, 243] width 50 height 21
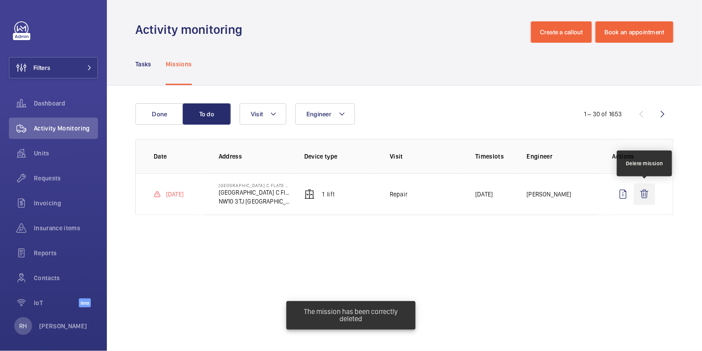
click at [645, 198] on wm-front-icon-button at bounding box center [644, 194] width 21 height 21
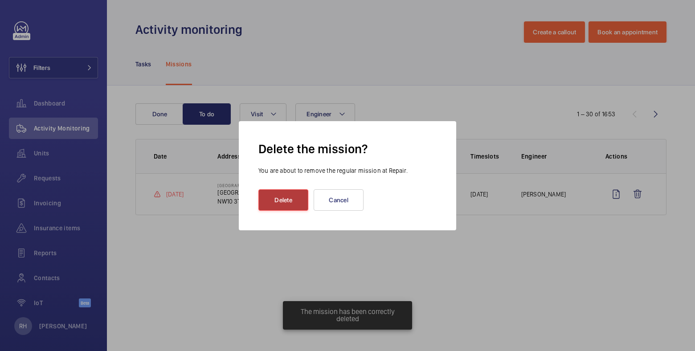
click at [295, 207] on button "Delete" at bounding box center [283, 199] width 50 height 21
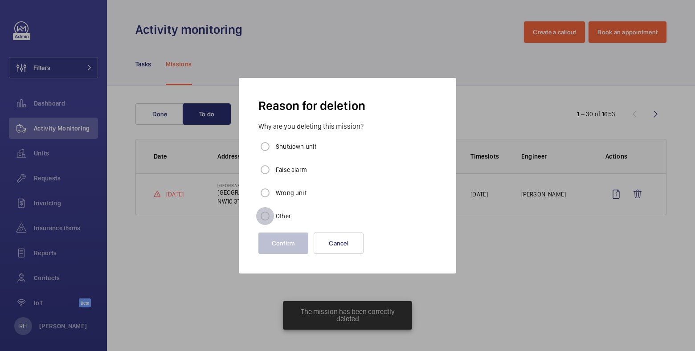
click at [273, 212] on input "Other" at bounding box center [265, 216] width 18 height 18
radio input "true"
click at [281, 239] on button "Confirm" at bounding box center [283, 243] width 50 height 21
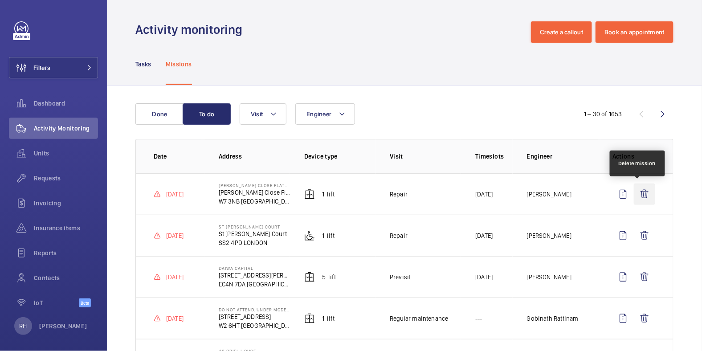
click at [644, 196] on wm-front-icon-button at bounding box center [644, 194] width 21 height 21
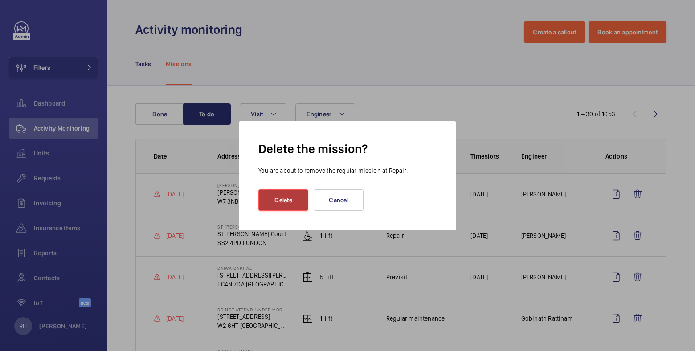
click at [275, 203] on button "Delete" at bounding box center [283, 199] width 50 height 21
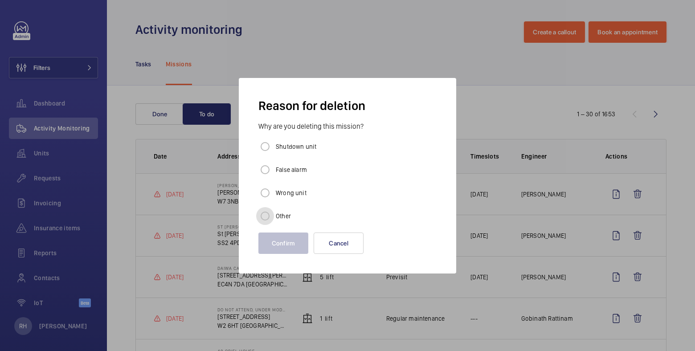
click at [269, 217] on input "Other" at bounding box center [265, 216] width 18 height 18
radio input "true"
click at [274, 244] on button "Confirm" at bounding box center [283, 243] width 50 height 21
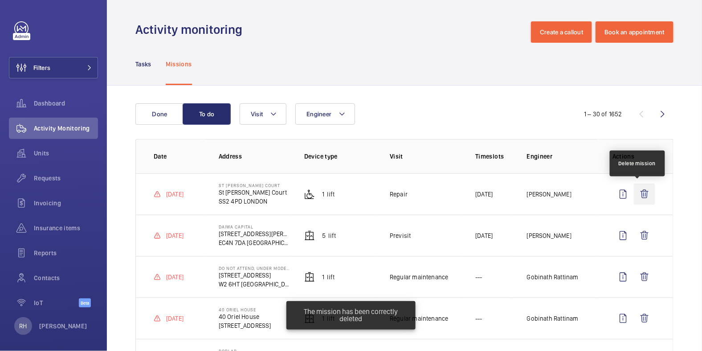
click at [644, 196] on wm-front-icon-button at bounding box center [644, 194] width 21 height 21
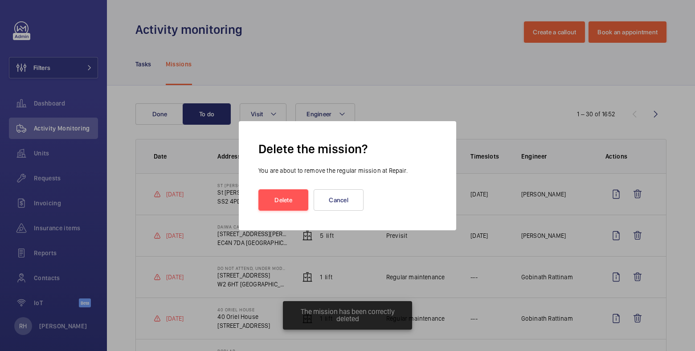
click at [294, 210] on wm-front-admin-operations-monitoring-missions-delete-dialog "Delete the mission? You are about to remove the regular mission at Repair. Dele…" at bounding box center [347, 175] width 189 height 81
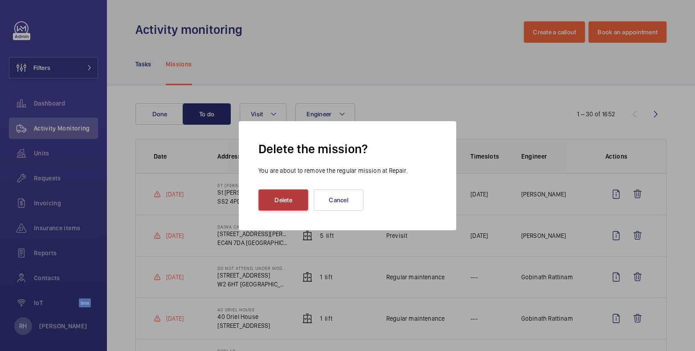
click at [298, 203] on button "Delete" at bounding box center [283, 199] width 50 height 21
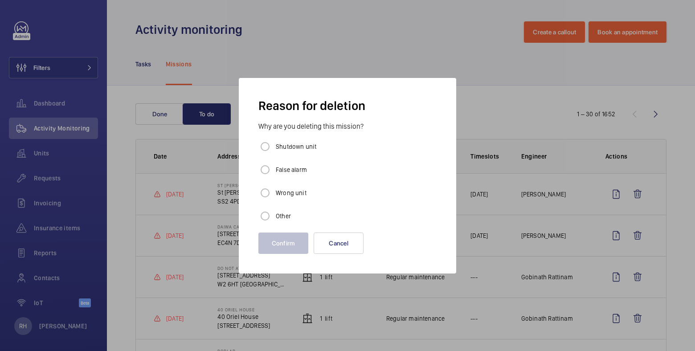
click at [278, 219] on label "Other" at bounding box center [282, 216] width 17 height 9
click at [274, 219] on input "Other" at bounding box center [265, 216] width 18 height 18
radio input "true"
click at [277, 241] on button "Confirm" at bounding box center [283, 243] width 50 height 21
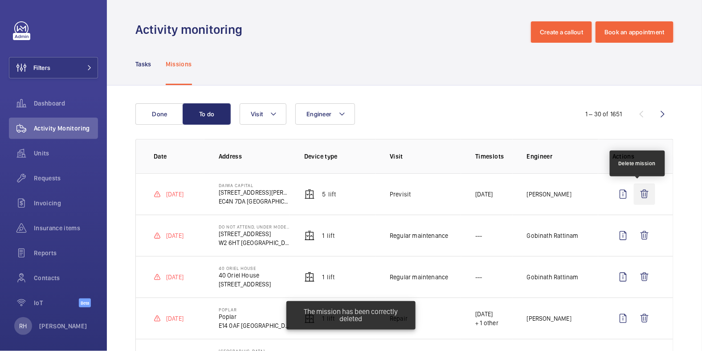
click at [636, 194] on wm-front-icon-button at bounding box center [644, 194] width 21 height 21
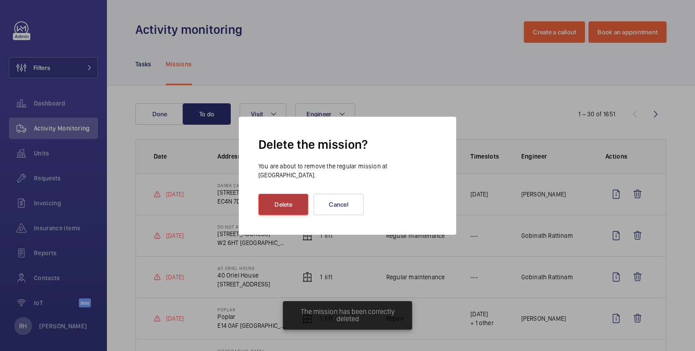
click at [281, 207] on button "Delete" at bounding box center [283, 204] width 50 height 21
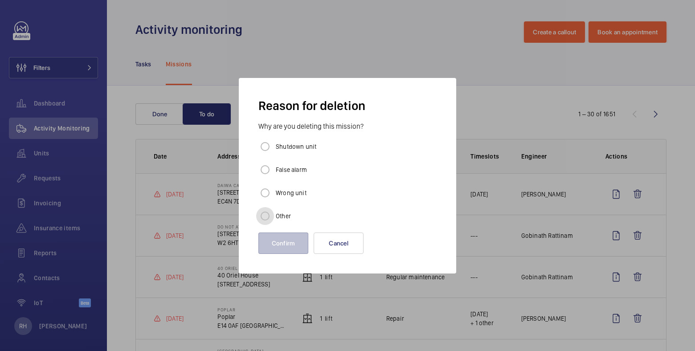
drag, startPoint x: 270, startPoint y: 220, endPoint x: 282, endPoint y: 237, distance: 20.9
click at [270, 220] on input "Other" at bounding box center [265, 216] width 18 height 18
radio input "true"
click at [284, 244] on button "Confirm" at bounding box center [283, 243] width 50 height 21
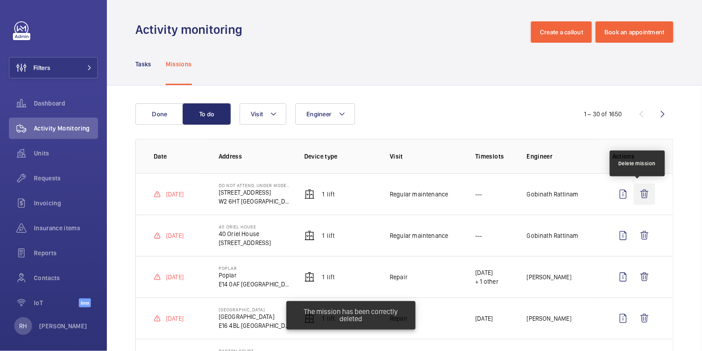
click at [640, 195] on wm-front-icon-button at bounding box center [644, 194] width 21 height 21
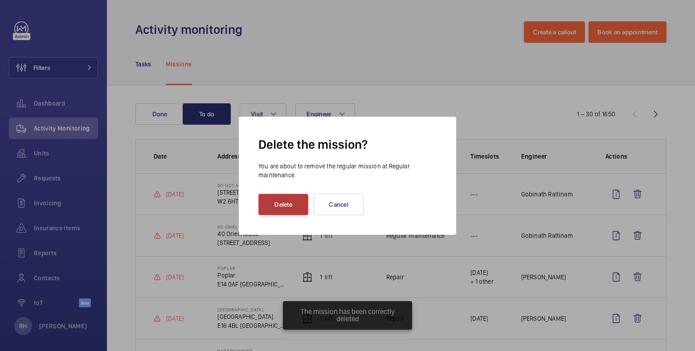
click at [279, 208] on button "Delete" at bounding box center [283, 204] width 50 height 21
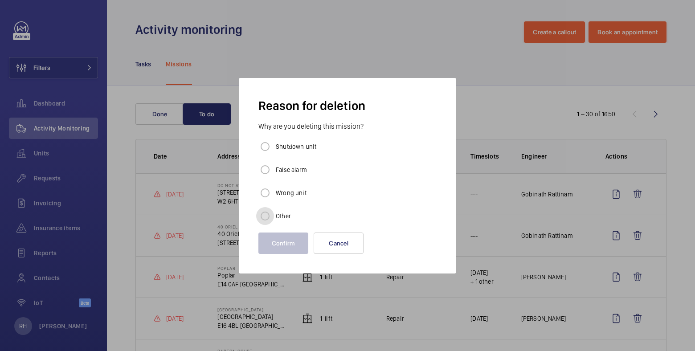
click at [274, 213] on input "Other" at bounding box center [265, 216] width 18 height 18
radio input "true"
click at [284, 241] on button "Confirm" at bounding box center [283, 243] width 50 height 21
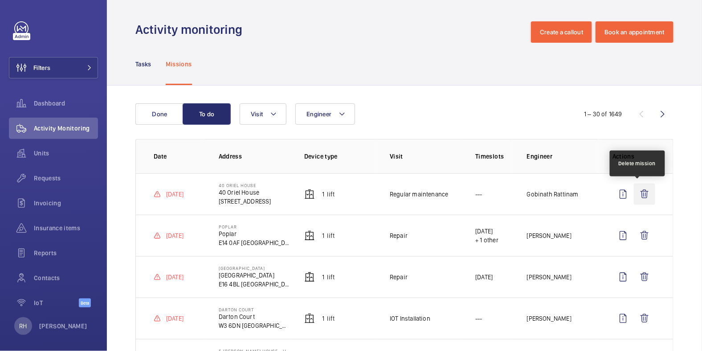
click at [640, 196] on wm-front-icon-button at bounding box center [644, 194] width 21 height 21
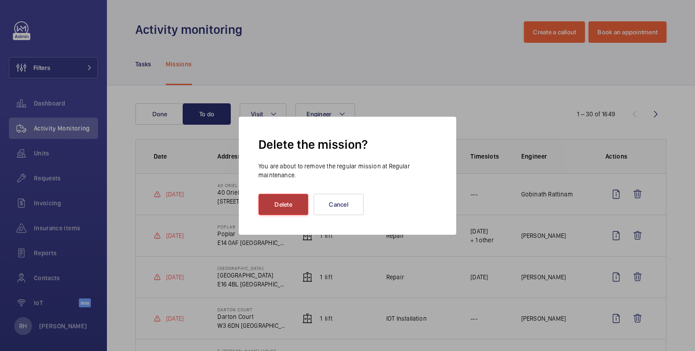
click at [286, 206] on button "Delete" at bounding box center [283, 204] width 50 height 21
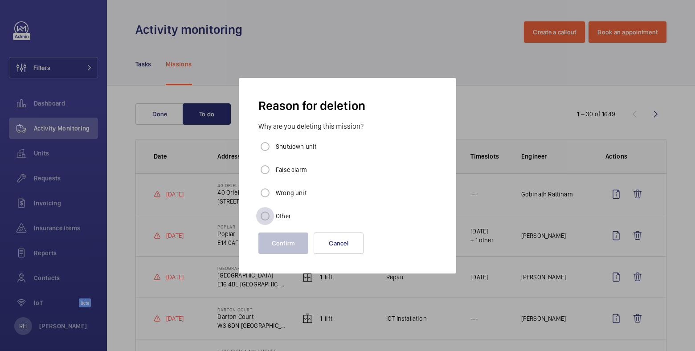
click at [275, 216] on div at bounding box center [264, 215] width 21 height 21
radio input "true"
click at [280, 235] on button "Confirm" at bounding box center [283, 243] width 50 height 21
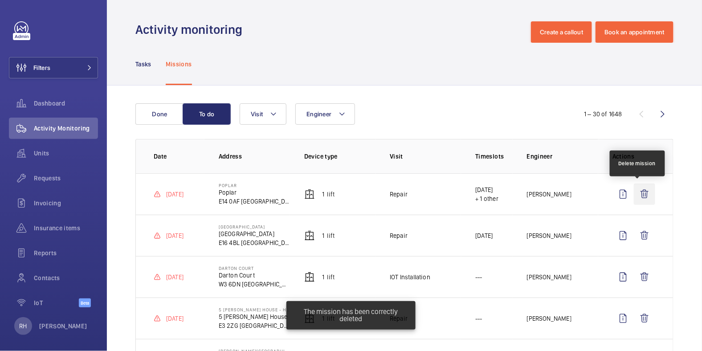
click at [641, 191] on wm-front-icon-button at bounding box center [644, 194] width 21 height 21
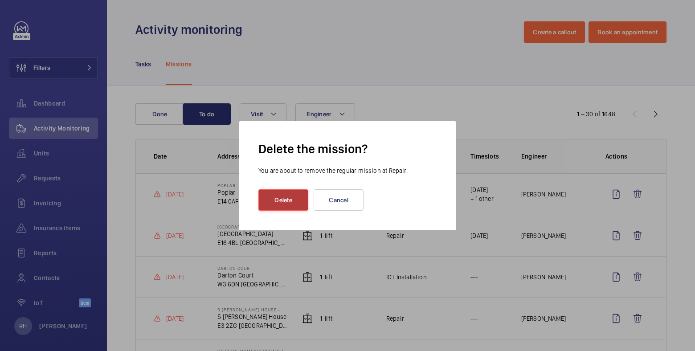
click at [288, 199] on button "Delete" at bounding box center [283, 199] width 50 height 21
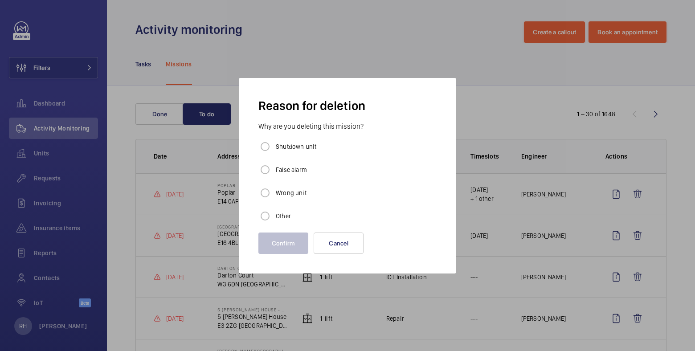
click at [284, 215] on label "Other" at bounding box center [282, 216] width 17 height 9
click at [274, 215] on input "Other" at bounding box center [265, 216] width 18 height 18
radio input "true"
click at [281, 247] on button "Confirm" at bounding box center [283, 243] width 50 height 21
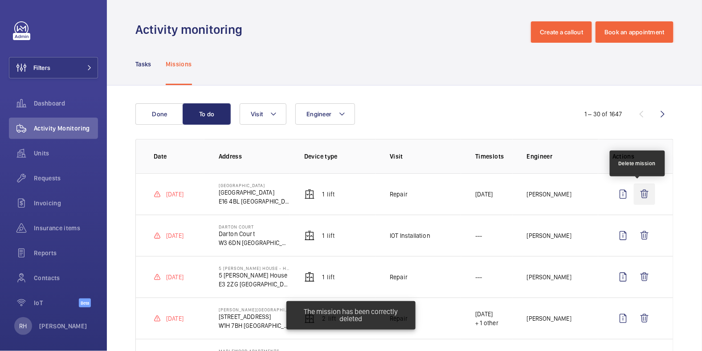
click at [639, 191] on wm-front-icon-button at bounding box center [644, 194] width 21 height 21
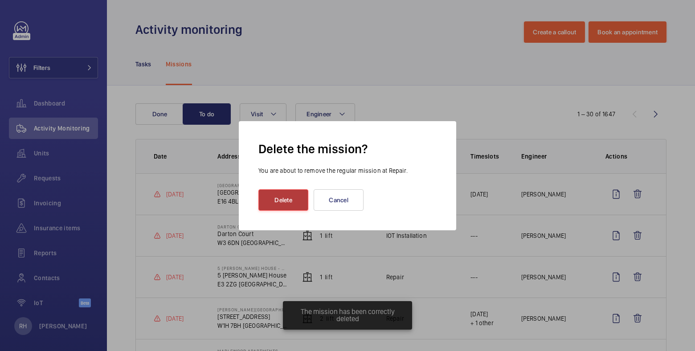
click at [282, 206] on button "Delete" at bounding box center [283, 199] width 50 height 21
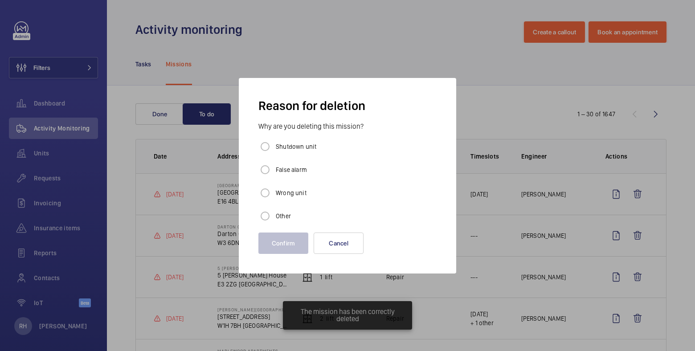
click at [282, 215] on label "Other" at bounding box center [282, 216] width 17 height 9
click at [274, 215] on input "Other" at bounding box center [265, 216] width 18 height 18
radio input "true"
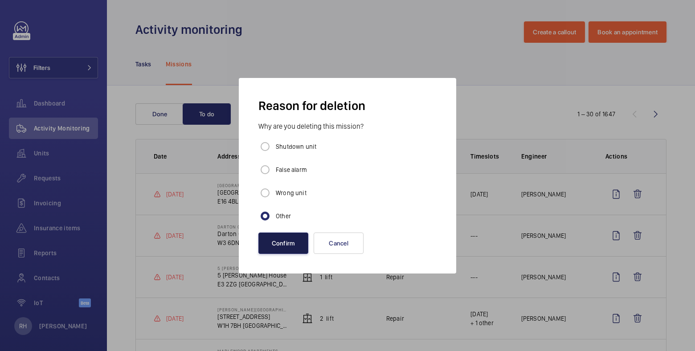
click at [284, 241] on button "Confirm" at bounding box center [283, 243] width 50 height 21
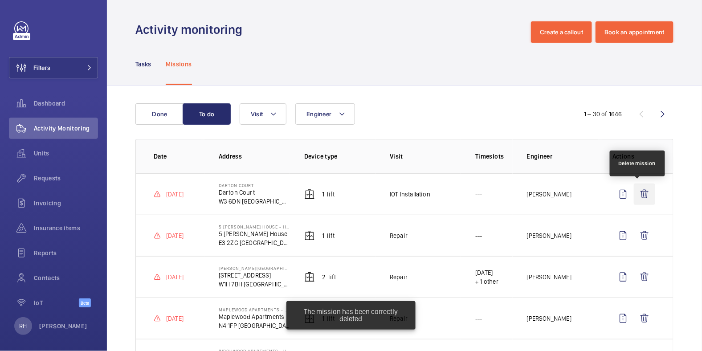
click at [642, 190] on wm-front-icon-button at bounding box center [644, 194] width 21 height 21
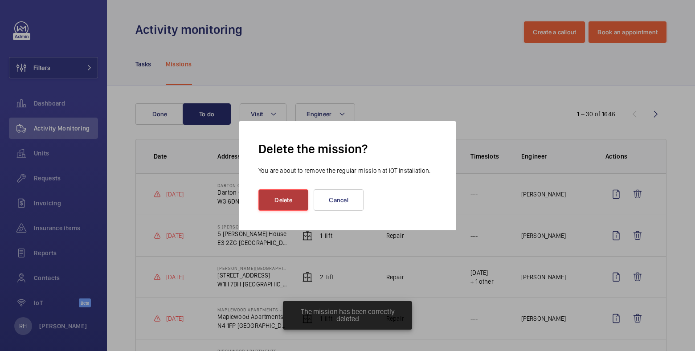
click at [281, 203] on button "Delete" at bounding box center [283, 199] width 50 height 21
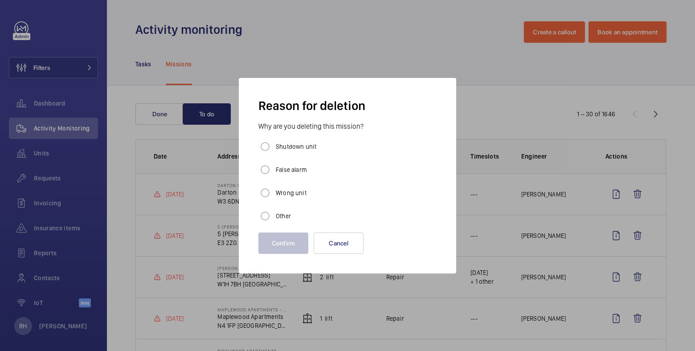
click at [276, 212] on label "Other" at bounding box center [282, 216] width 17 height 9
click at [274, 212] on input "Other" at bounding box center [265, 216] width 18 height 18
radio input "true"
click at [273, 237] on button "Confirm" at bounding box center [283, 243] width 50 height 21
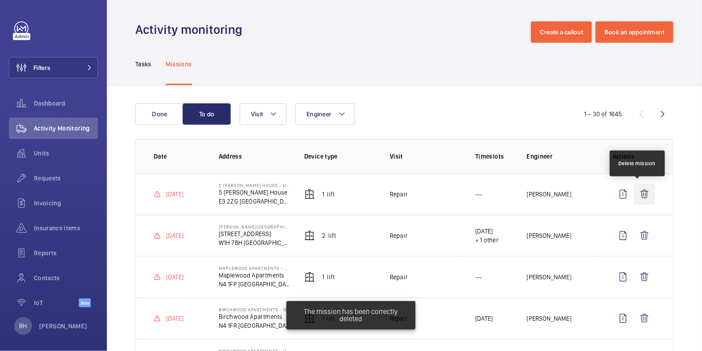
click at [638, 200] on wm-front-icon-button at bounding box center [644, 194] width 21 height 21
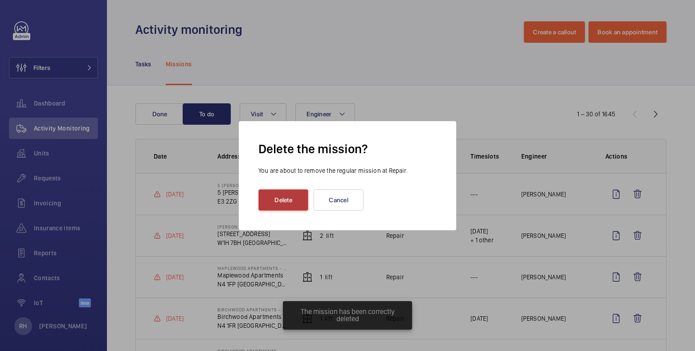
click at [298, 200] on button "Delete" at bounding box center [283, 199] width 50 height 21
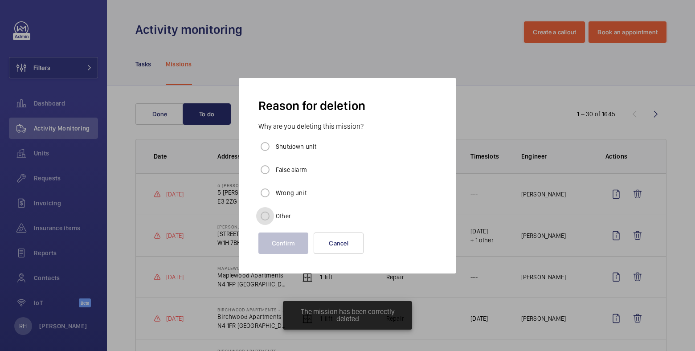
click at [268, 215] on input "Other" at bounding box center [265, 216] width 18 height 18
radio input "true"
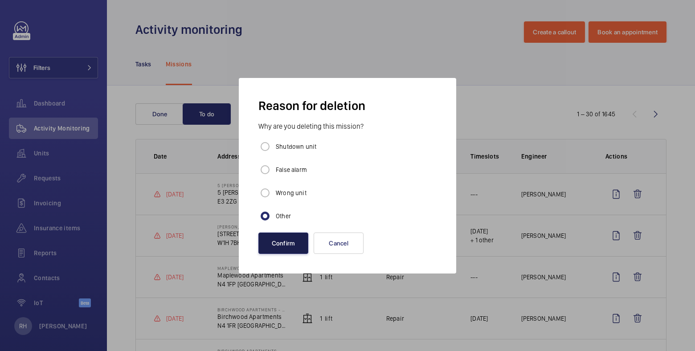
click at [275, 238] on button "Confirm" at bounding box center [283, 243] width 50 height 21
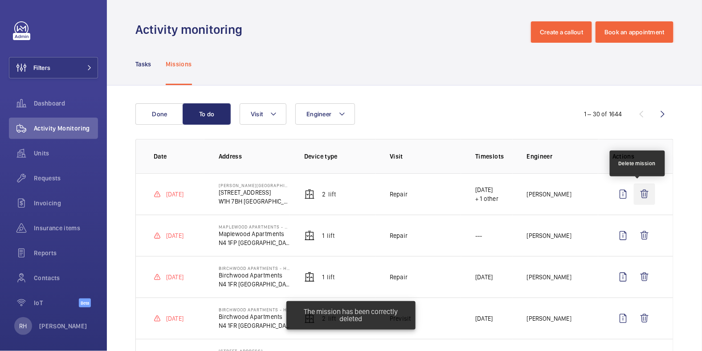
click at [634, 195] on wm-front-icon-button at bounding box center [644, 194] width 21 height 21
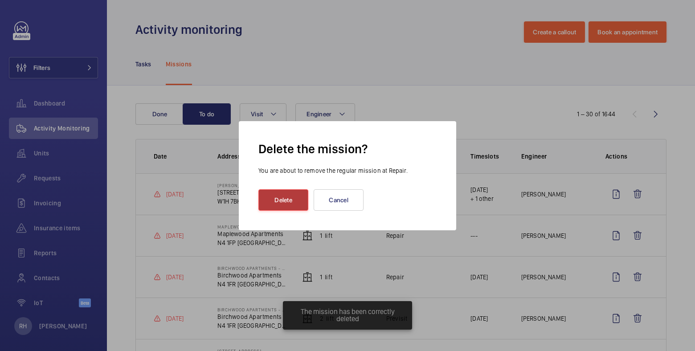
click at [295, 202] on button "Delete" at bounding box center [283, 199] width 50 height 21
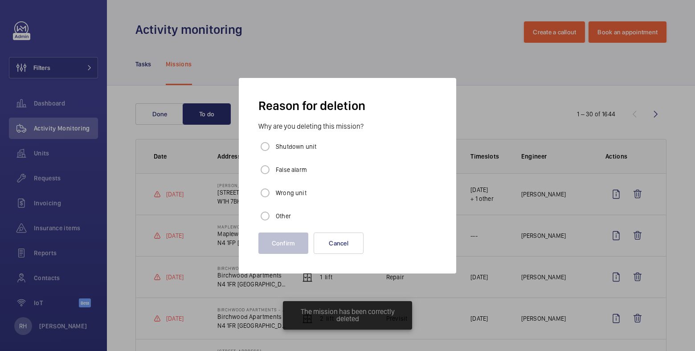
click at [278, 217] on label "Other" at bounding box center [282, 216] width 17 height 9
click at [274, 217] on input "Other" at bounding box center [265, 216] width 18 height 18
radio input "true"
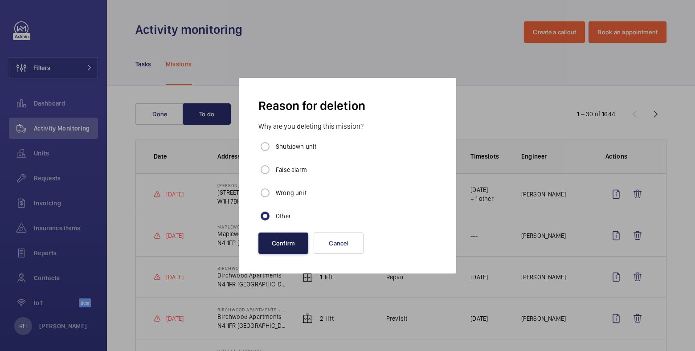
click at [279, 245] on button "Confirm" at bounding box center [283, 243] width 50 height 21
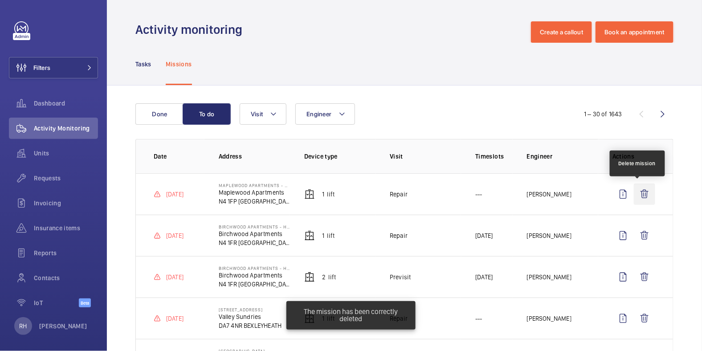
click at [642, 192] on wm-front-icon-button at bounding box center [644, 194] width 21 height 21
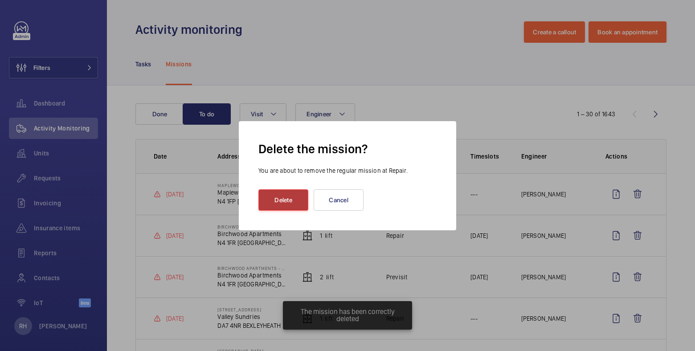
click at [275, 206] on button "Delete" at bounding box center [283, 199] width 50 height 21
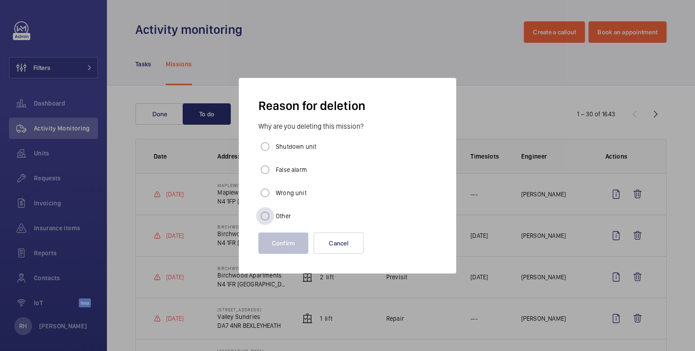
click at [278, 214] on label "Other" at bounding box center [282, 216] width 17 height 9
click at [274, 214] on input "Other" at bounding box center [265, 216] width 18 height 18
radio input "true"
click at [281, 240] on button "Confirm" at bounding box center [283, 243] width 50 height 21
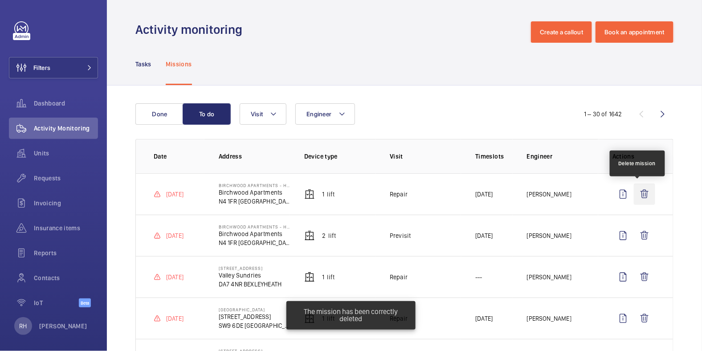
click at [637, 190] on wm-front-icon-button at bounding box center [644, 194] width 21 height 21
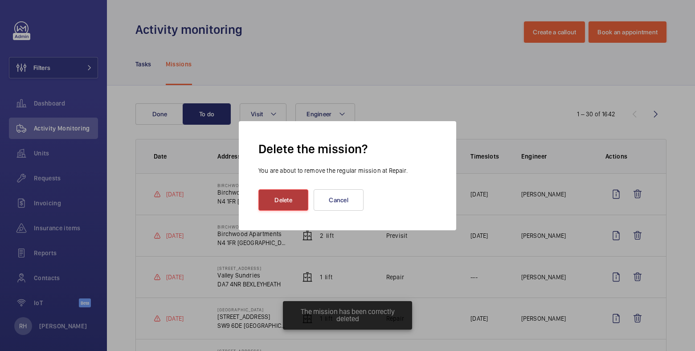
click at [290, 202] on button "Delete" at bounding box center [283, 199] width 50 height 21
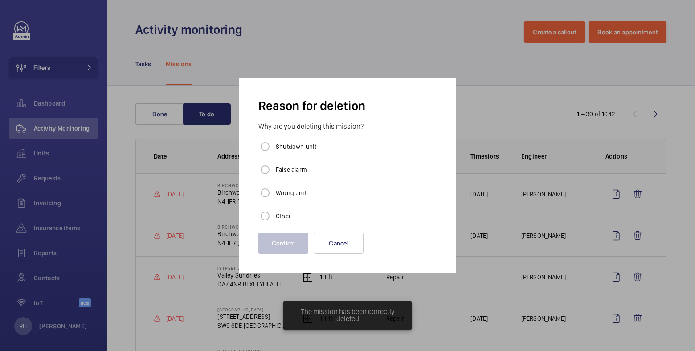
click at [281, 212] on label "Other" at bounding box center [282, 216] width 17 height 9
click at [274, 212] on input "Other" at bounding box center [265, 216] width 18 height 18
radio input "true"
click at [280, 249] on button "Confirm" at bounding box center [283, 243] width 50 height 21
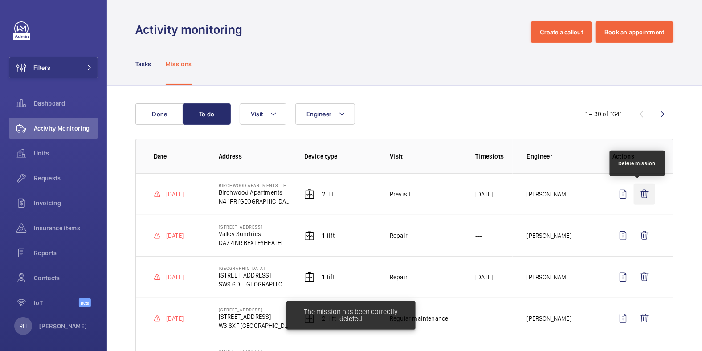
click at [634, 192] on wm-front-icon-button at bounding box center [644, 194] width 21 height 21
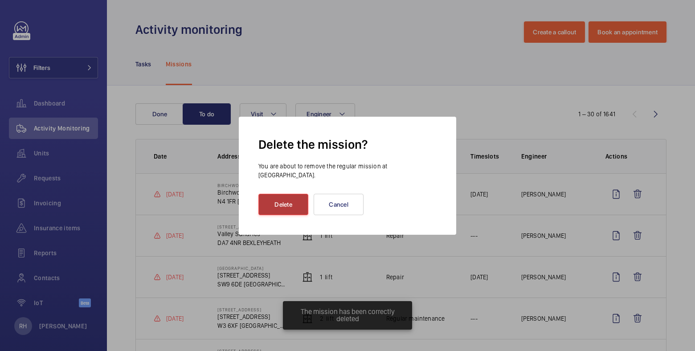
click at [294, 206] on button "Delete" at bounding box center [283, 204] width 50 height 21
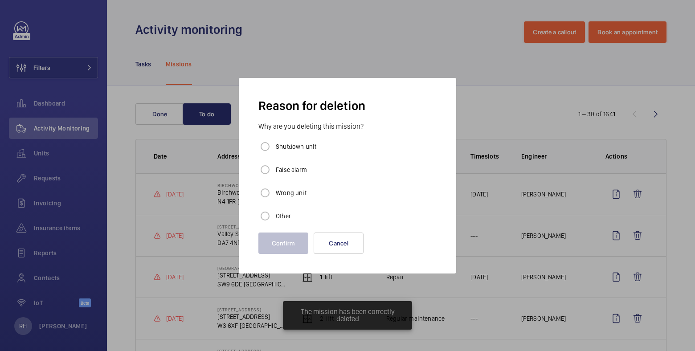
click at [290, 212] on label "Other" at bounding box center [282, 216] width 17 height 9
click at [274, 212] on input "Other" at bounding box center [265, 216] width 18 height 18
radio input "true"
click at [283, 240] on button "Confirm" at bounding box center [283, 243] width 50 height 21
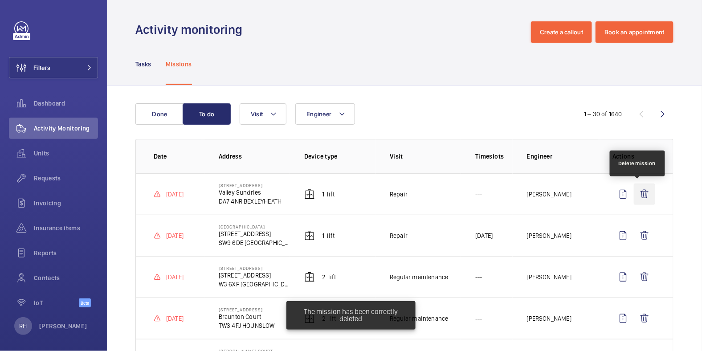
click at [644, 195] on wm-front-icon-button at bounding box center [644, 194] width 21 height 21
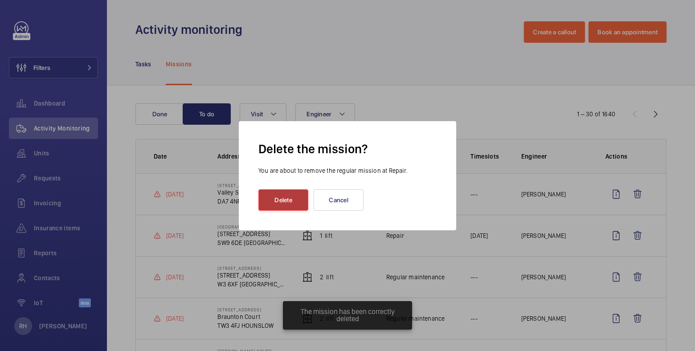
click at [284, 200] on button "Delete" at bounding box center [283, 199] width 50 height 21
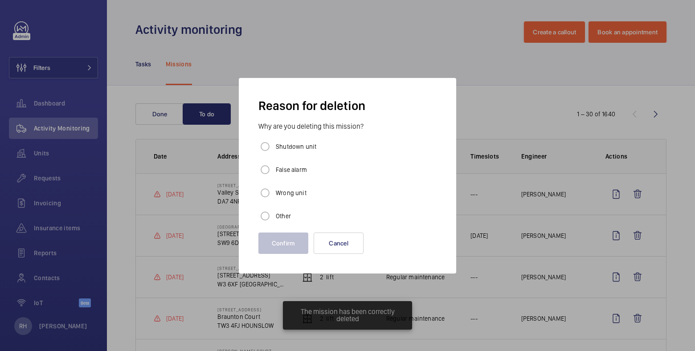
click at [293, 216] on mat-radio-button "Other" at bounding box center [347, 216] width 183 height 18
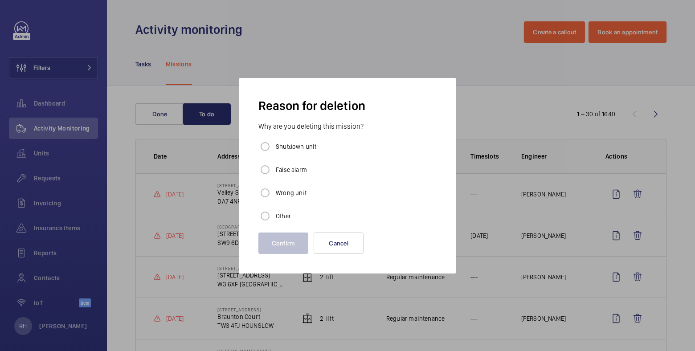
click at [286, 217] on label "Other" at bounding box center [282, 216] width 17 height 9
click at [274, 217] on input "Other" at bounding box center [265, 216] width 18 height 18
radio input "true"
click at [285, 240] on button "Confirm" at bounding box center [283, 243] width 50 height 21
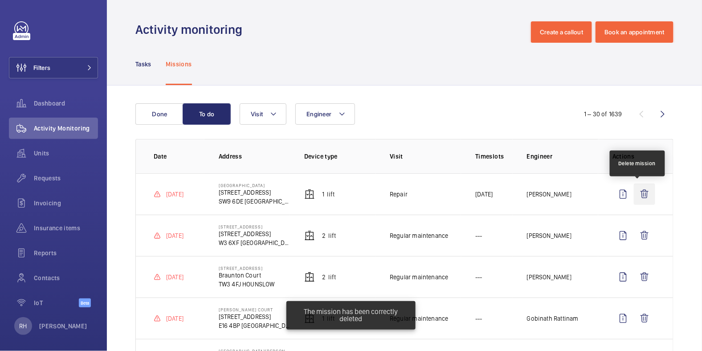
click at [637, 193] on wm-front-icon-button at bounding box center [644, 194] width 21 height 21
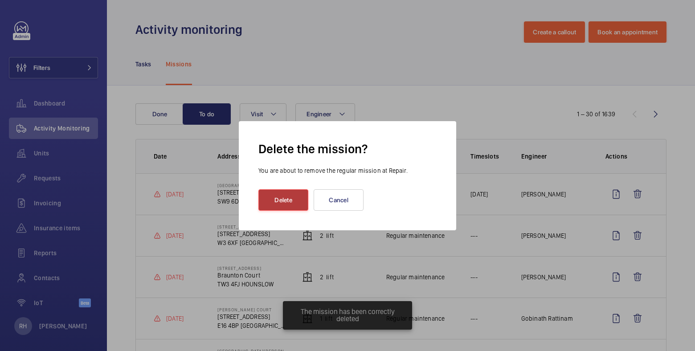
click at [293, 200] on button "Delete" at bounding box center [283, 199] width 50 height 21
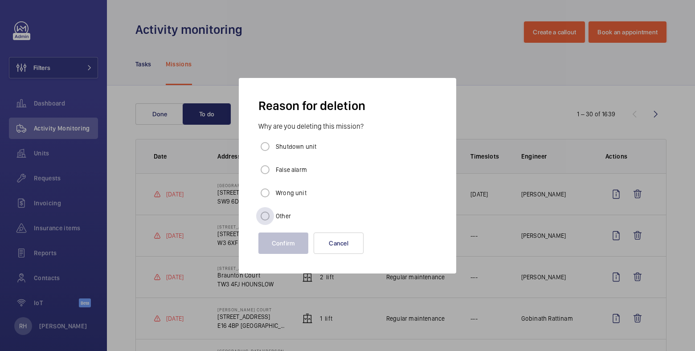
click at [283, 210] on div "Other" at bounding box center [273, 216] width 35 height 18
click at [268, 214] on input "Other" at bounding box center [265, 216] width 18 height 18
radio input "true"
click at [275, 244] on button "Confirm" at bounding box center [283, 243] width 50 height 21
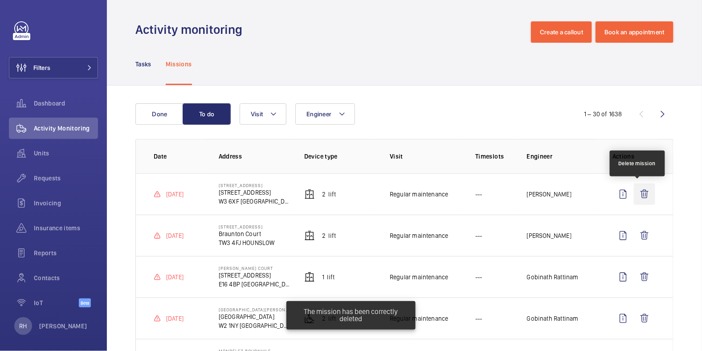
click at [639, 195] on wm-front-icon-button at bounding box center [644, 194] width 21 height 21
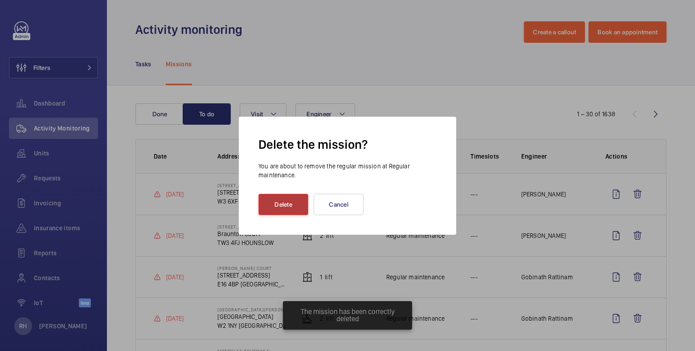
click at [289, 204] on button "Delete" at bounding box center [283, 204] width 50 height 21
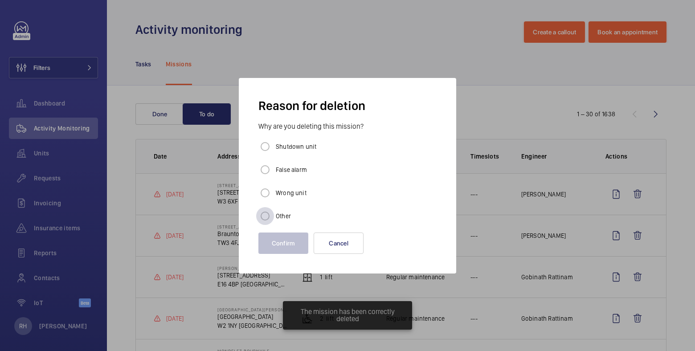
click at [274, 214] on div at bounding box center [264, 215] width 21 height 21
radio input "true"
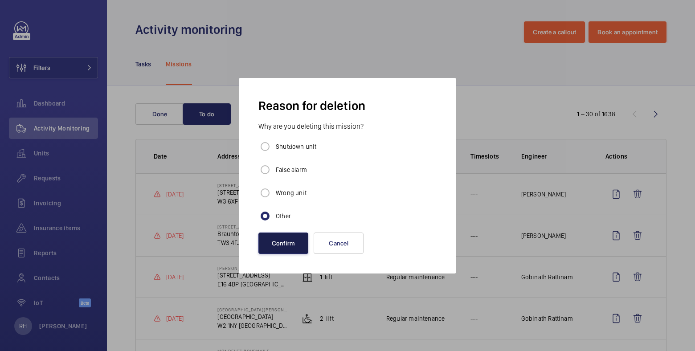
click at [277, 247] on button "Confirm" at bounding box center [283, 243] width 50 height 21
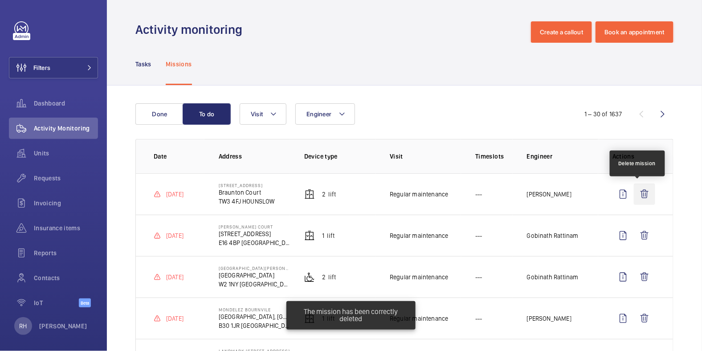
click at [636, 199] on wm-front-icon-button at bounding box center [644, 194] width 21 height 21
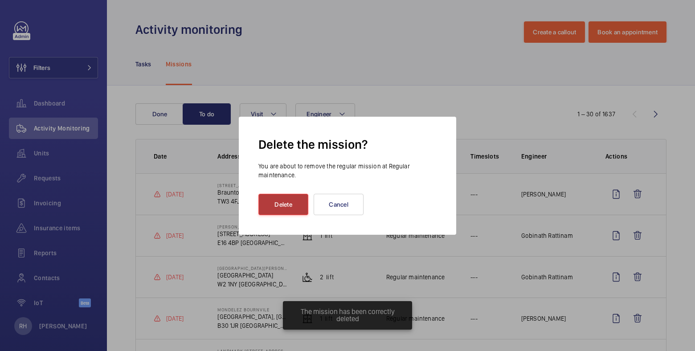
click at [287, 201] on button "Delete" at bounding box center [283, 204] width 50 height 21
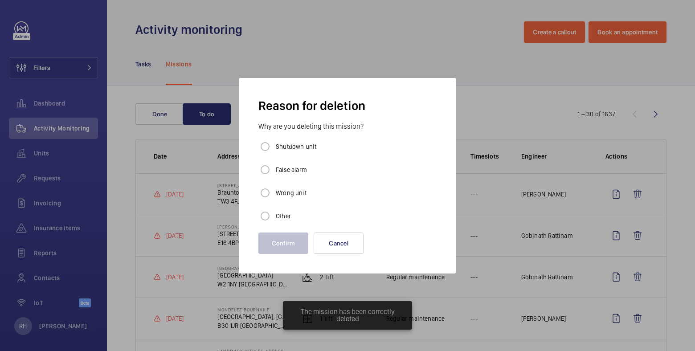
click at [276, 215] on label "Other" at bounding box center [282, 216] width 17 height 9
click at [274, 215] on input "Other" at bounding box center [265, 216] width 18 height 18
radio input "true"
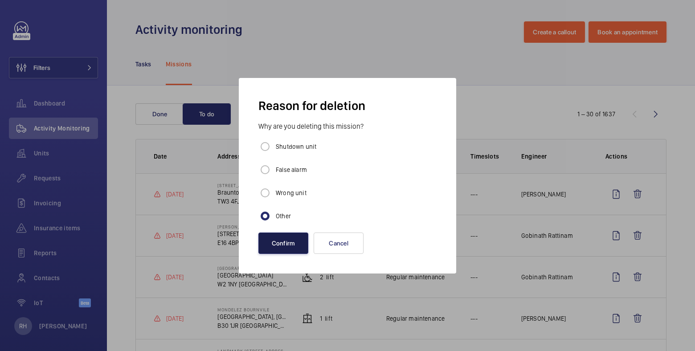
click at [280, 244] on button "Confirm" at bounding box center [283, 243] width 50 height 21
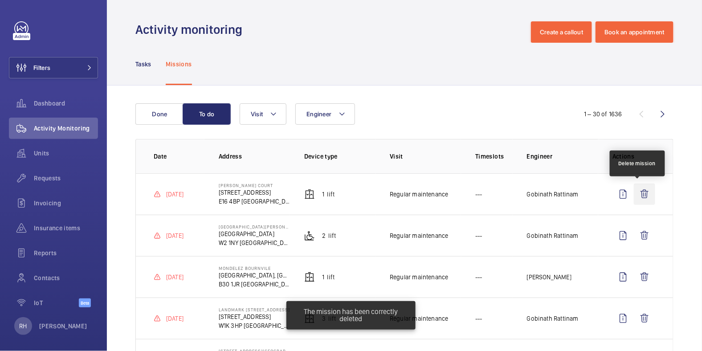
click at [643, 192] on wm-front-icon-button at bounding box center [644, 194] width 21 height 21
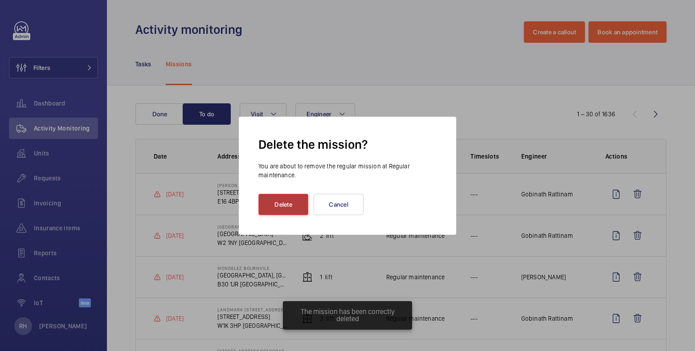
click at [283, 203] on button "Delete" at bounding box center [283, 204] width 50 height 21
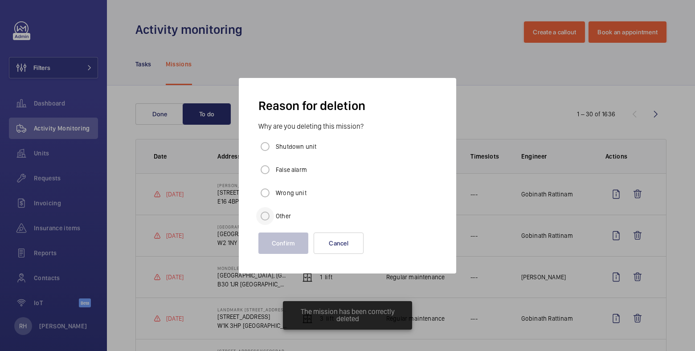
click at [274, 213] on div at bounding box center [265, 216] width 18 height 18
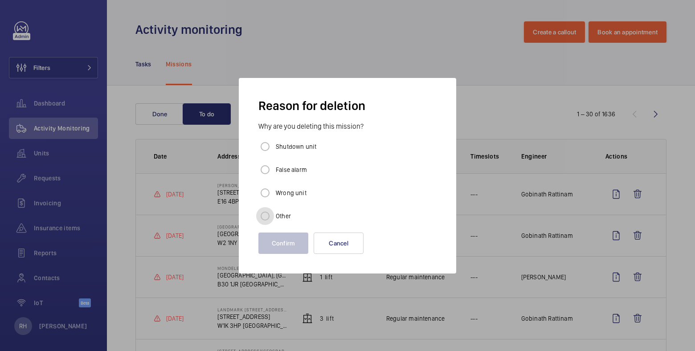
click at [268, 217] on input "Other" at bounding box center [265, 216] width 18 height 18
radio input "true"
click at [274, 239] on button "Confirm" at bounding box center [283, 243] width 50 height 21
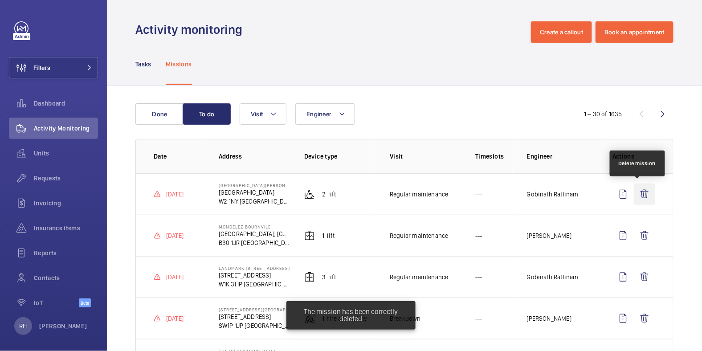
click at [634, 189] on wm-front-icon-button at bounding box center [644, 194] width 21 height 21
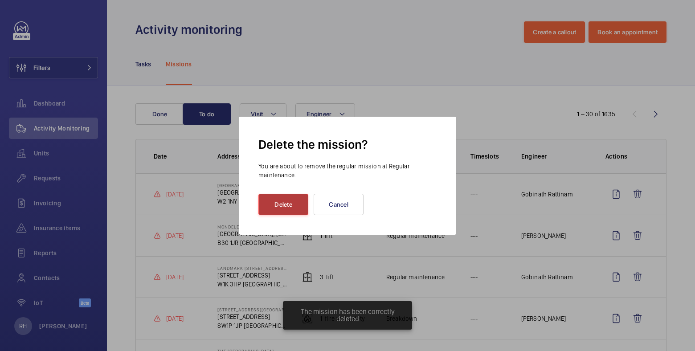
click at [277, 205] on button "Delete" at bounding box center [283, 204] width 50 height 21
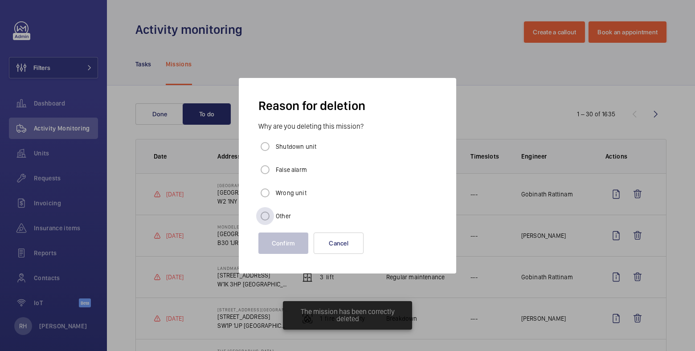
click at [277, 217] on label "Other" at bounding box center [282, 216] width 17 height 9
click at [274, 217] on input "Other" at bounding box center [265, 216] width 18 height 18
radio input "true"
click at [288, 246] on button "Confirm" at bounding box center [283, 243] width 50 height 21
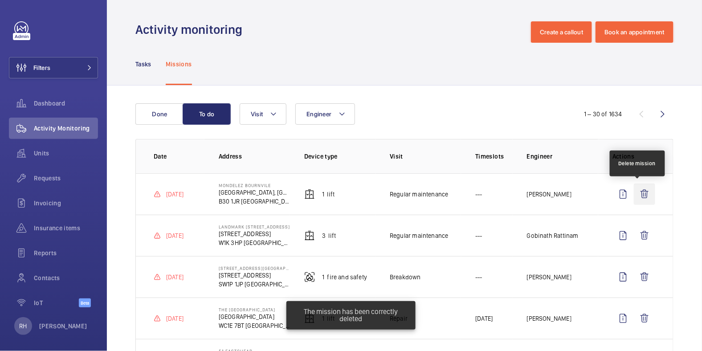
click at [634, 193] on wm-front-icon-button at bounding box center [644, 194] width 21 height 21
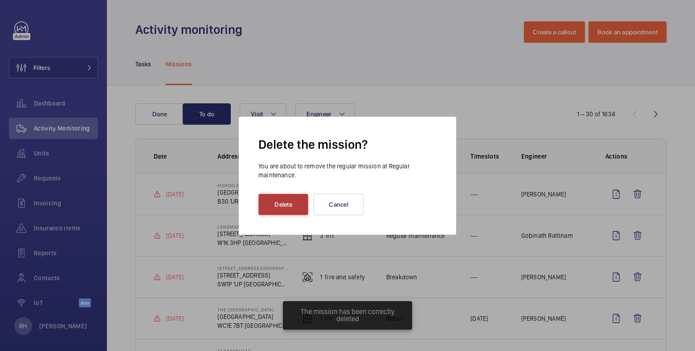
click at [275, 205] on button "Delete" at bounding box center [283, 204] width 50 height 21
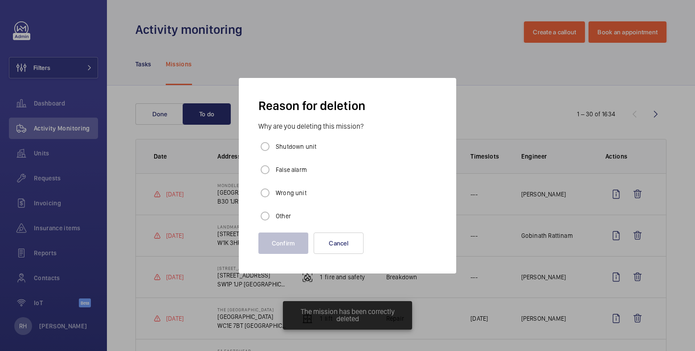
click at [277, 216] on label "Other" at bounding box center [282, 216] width 17 height 9
click at [274, 216] on input "Other" at bounding box center [265, 216] width 18 height 18
radio input "true"
click at [285, 242] on button "Confirm" at bounding box center [283, 243] width 50 height 21
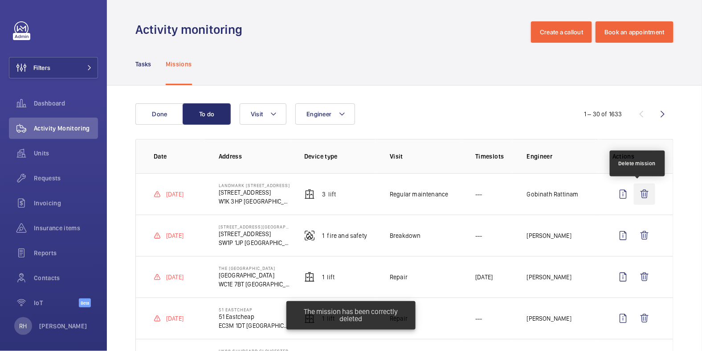
click at [639, 195] on wm-front-icon-button at bounding box center [644, 194] width 21 height 21
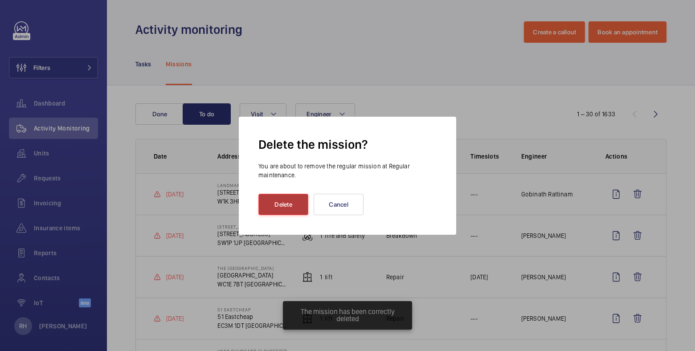
click at [286, 197] on button "Delete" at bounding box center [283, 204] width 50 height 21
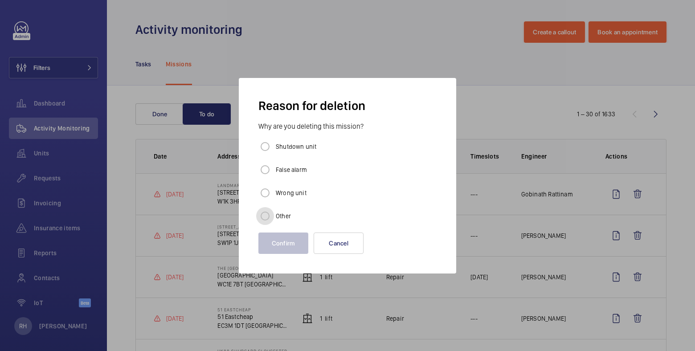
click at [274, 211] on input "Other" at bounding box center [265, 216] width 18 height 18
radio input "true"
click at [284, 235] on button "Confirm" at bounding box center [283, 243] width 50 height 21
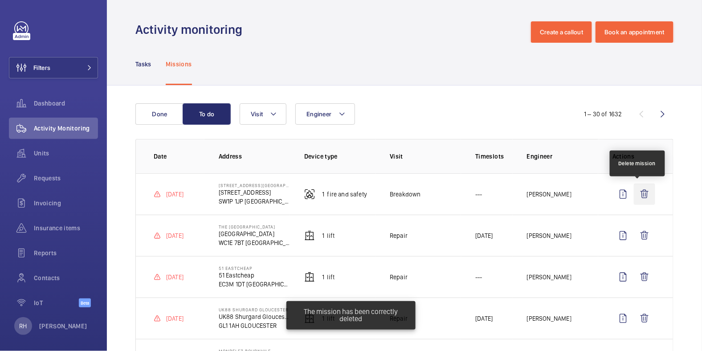
click at [643, 196] on wm-front-icon-button at bounding box center [644, 194] width 21 height 21
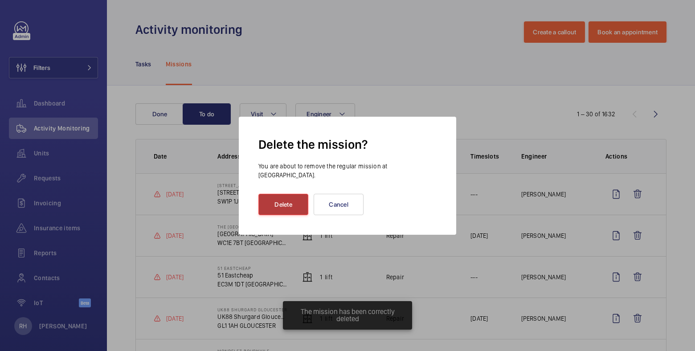
click at [290, 197] on button "Delete" at bounding box center [283, 204] width 50 height 21
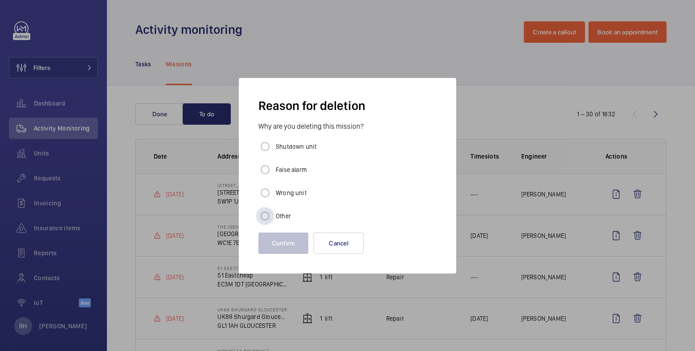
click at [282, 212] on label "Other" at bounding box center [282, 216] width 17 height 9
click at [274, 212] on input "Other" at bounding box center [265, 216] width 18 height 18
radio input "true"
click at [280, 240] on button "Confirm" at bounding box center [283, 243] width 50 height 21
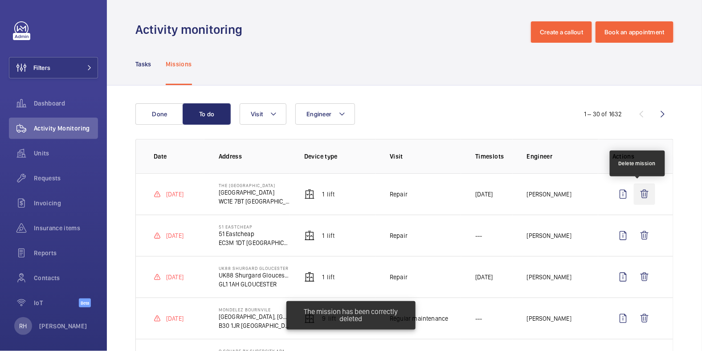
click at [641, 199] on wm-front-icon-button at bounding box center [644, 194] width 21 height 21
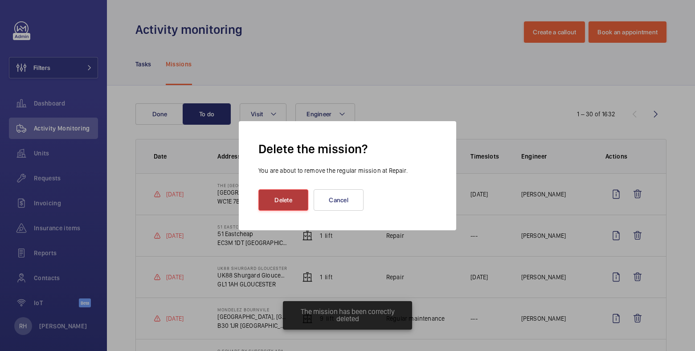
click at [279, 207] on button "Delete" at bounding box center [283, 199] width 50 height 21
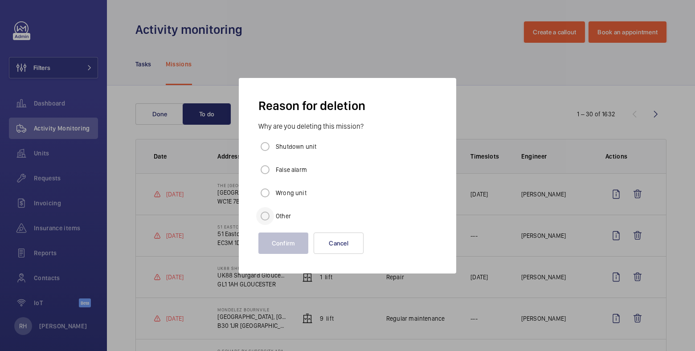
click at [275, 213] on div at bounding box center [264, 215] width 21 height 21
radio input "true"
click at [276, 244] on button "Confirm" at bounding box center [283, 243] width 50 height 21
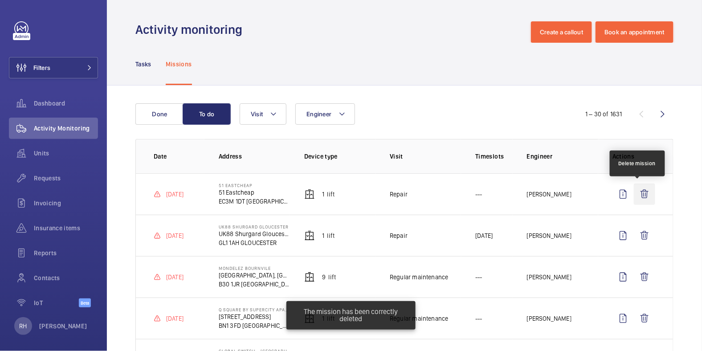
click at [637, 196] on wm-front-icon-button at bounding box center [644, 194] width 21 height 21
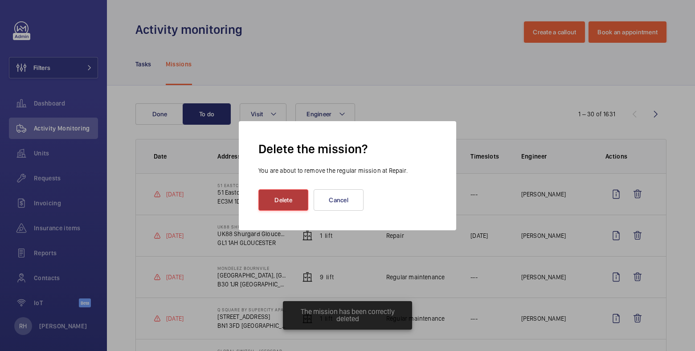
click at [298, 204] on button "Delete" at bounding box center [283, 199] width 50 height 21
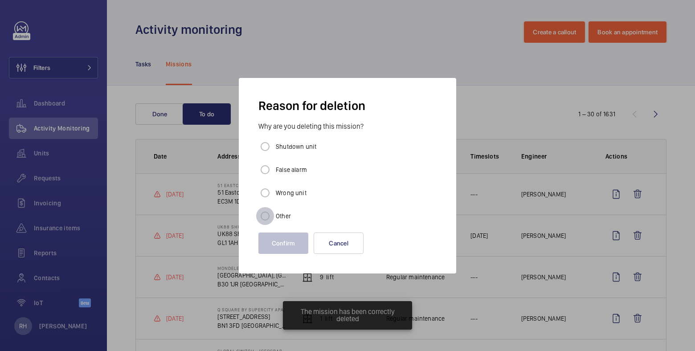
click at [270, 213] on input "Other" at bounding box center [265, 216] width 18 height 18
radio input "true"
click at [280, 246] on button "Confirm" at bounding box center [283, 243] width 50 height 21
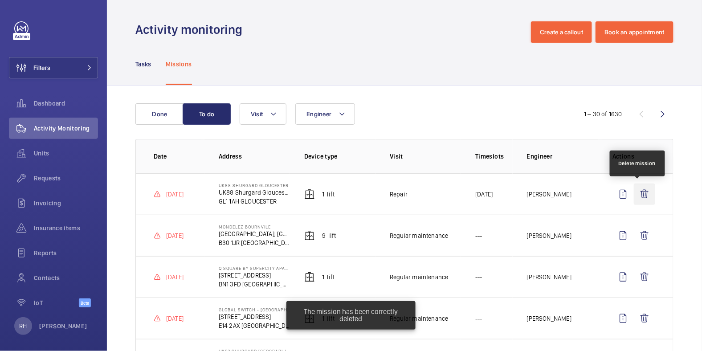
click at [641, 195] on wm-front-icon-button at bounding box center [644, 194] width 21 height 21
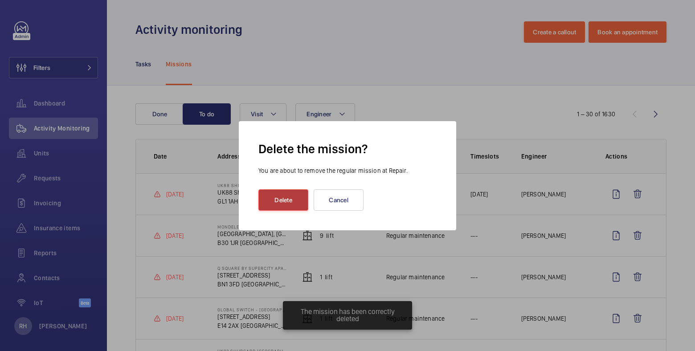
click at [290, 206] on button "Delete" at bounding box center [283, 199] width 50 height 21
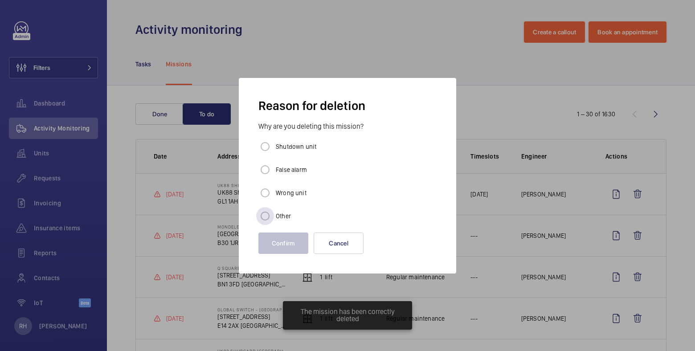
click at [278, 212] on label "Other" at bounding box center [282, 216] width 17 height 9
click at [274, 212] on input "Other" at bounding box center [265, 216] width 18 height 18
radio input "true"
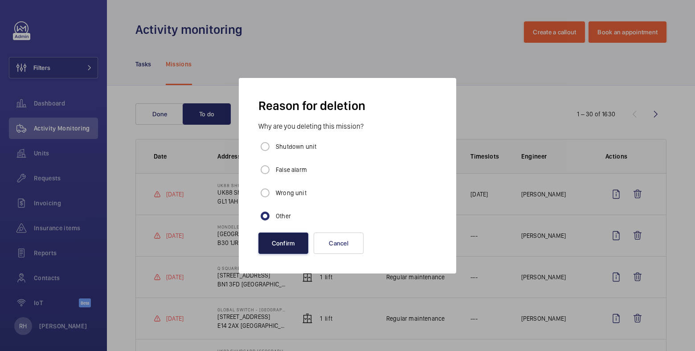
click at [284, 238] on button "Confirm" at bounding box center [283, 243] width 50 height 21
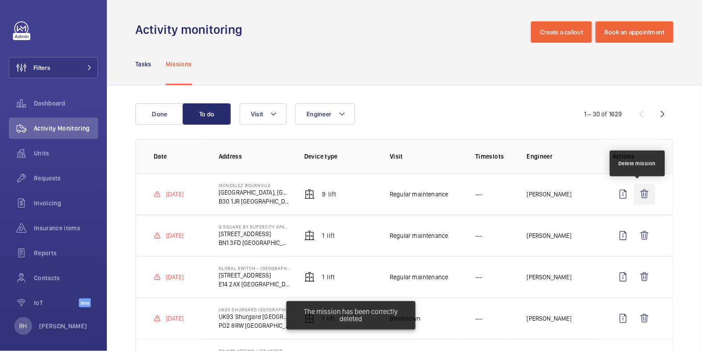
click at [642, 196] on wm-front-icon-button at bounding box center [644, 194] width 21 height 21
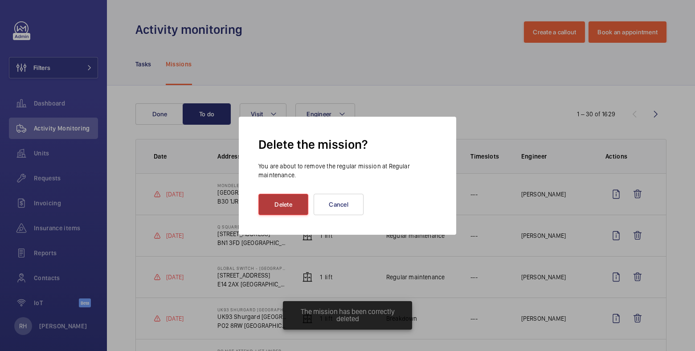
click at [263, 204] on button "Delete" at bounding box center [283, 204] width 50 height 21
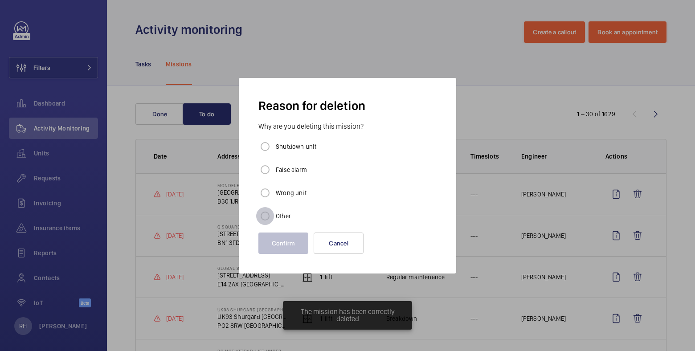
click at [271, 217] on input "Other" at bounding box center [265, 216] width 18 height 18
radio input "true"
click at [282, 241] on button "Confirm" at bounding box center [283, 243] width 50 height 21
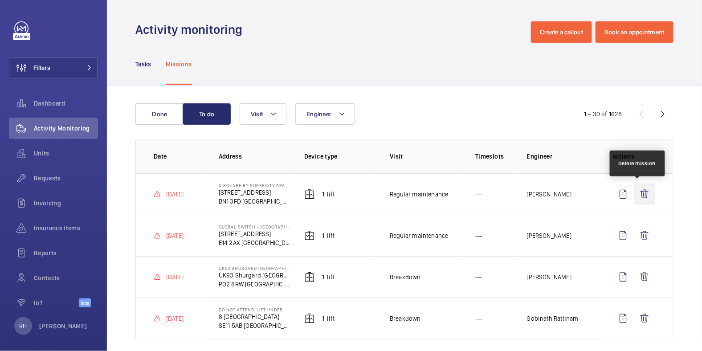
click at [639, 202] on wm-front-icon-button at bounding box center [644, 194] width 21 height 21
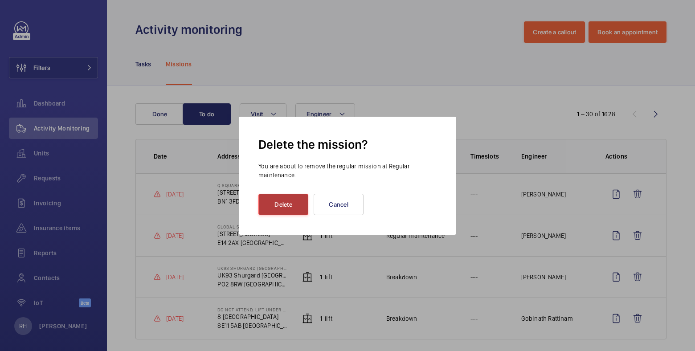
click at [296, 209] on button "Delete" at bounding box center [283, 204] width 50 height 21
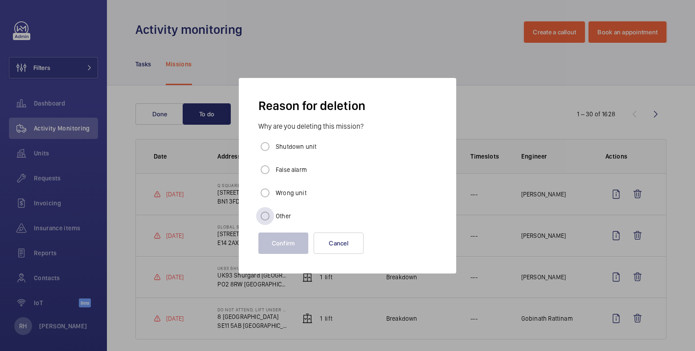
click at [278, 217] on label "Other" at bounding box center [282, 216] width 17 height 9
click at [274, 217] on input "Other" at bounding box center [265, 216] width 18 height 18
radio input "true"
click at [280, 244] on button "Confirm" at bounding box center [283, 243] width 50 height 21
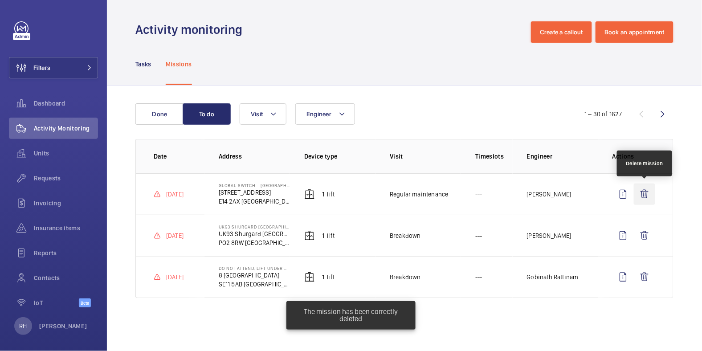
click at [642, 196] on wm-front-icon-button at bounding box center [644, 194] width 21 height 21
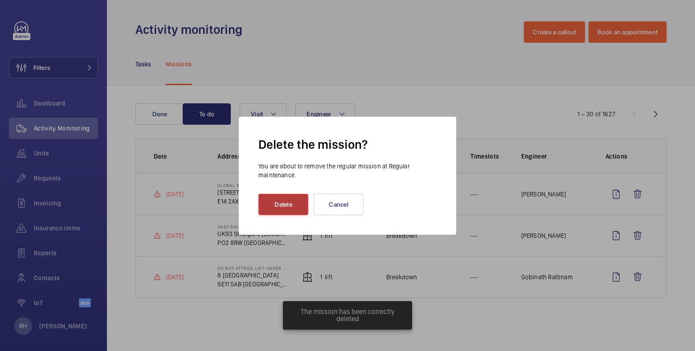
click at [284, 204] on button "Delete" at bounding box center [283, 204] width 50 height 21
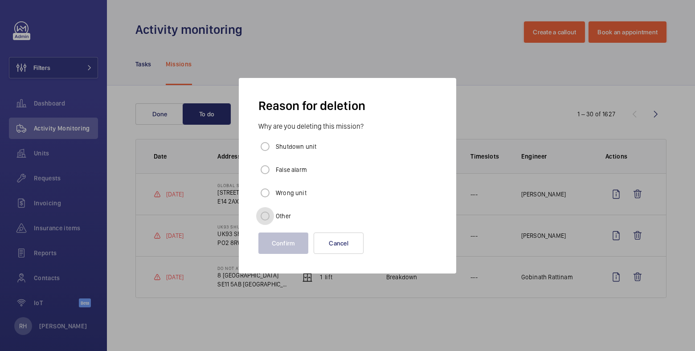
click at [274, 217] on input "Other" at bounding box center [265, 216] width 18 height 18
radio input "true"
click at [276, 242] on button "Confirm" at bounding box center [283, 243] width 50 height 21
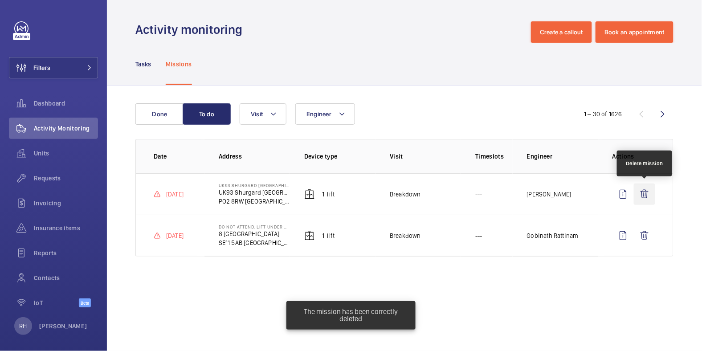
click at [645, 193] on wm-front-icon-button at bounding box center [644, 194] width 21 height 21
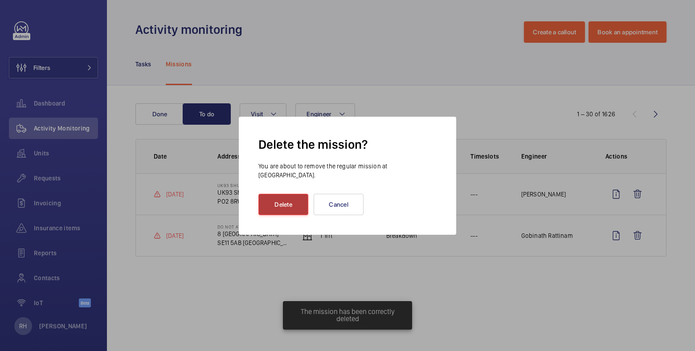
click at [281, 205] on button "Delete" at bounding box center [283, 204] width 50 height 21
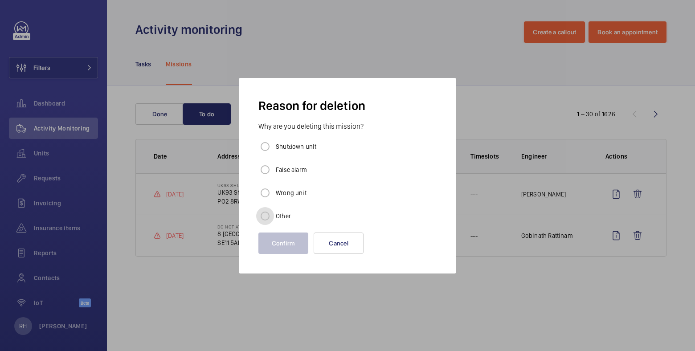
click at [270, 216] on input "Other" at bounding box center [265, 216] width 18 height 18
radio input "true"
click at [294, 239] on button "Confirm" at bounding box center [283, 243] width 50 height 21
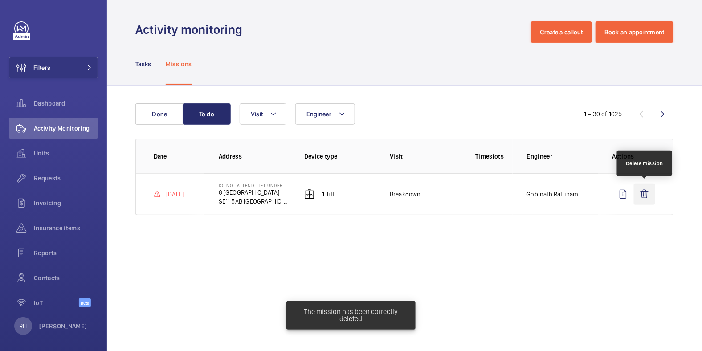
click at [643, 197] on wm-front-icon-button at bounding box center [644, 194] width 21 height 21
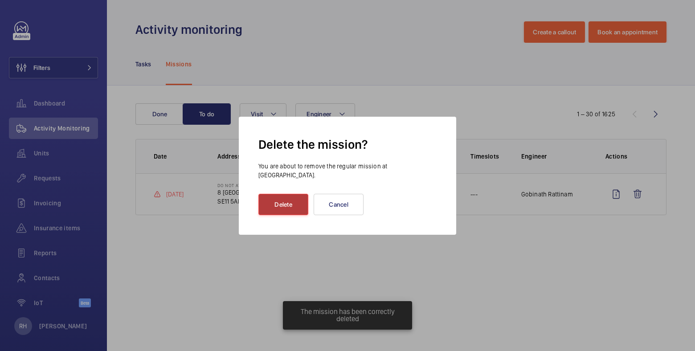
click at [282, 210] on button "Delete" at bounding box center [283, 204] width 50 height 21
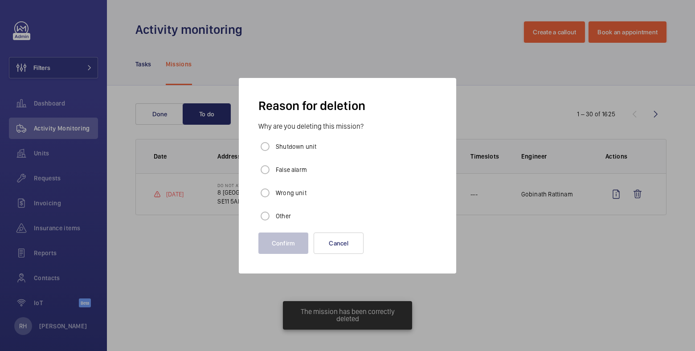
click at [277, 214] on label "Other" at bounding box center [282, 216] width 17 height 9
click at [274, 214] on input "Other" at bounding box center [265, 216] width 18 height 18
radio input "true"
click at [274, 242] on button "Confirm" at bounding box center [283, 243] width 50 height 21
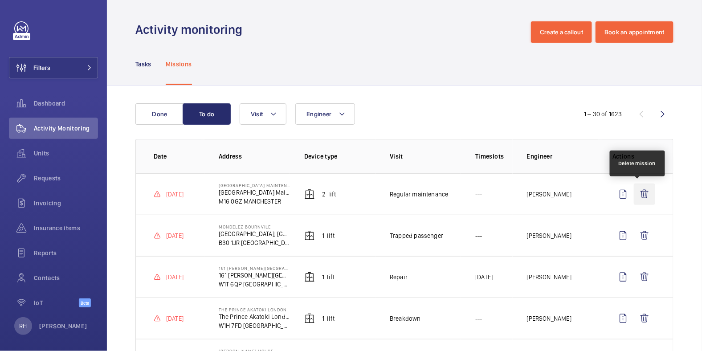
click at [641, 191] on wm-front-icon-button at bounding box center [644, 194] width 21 height 21
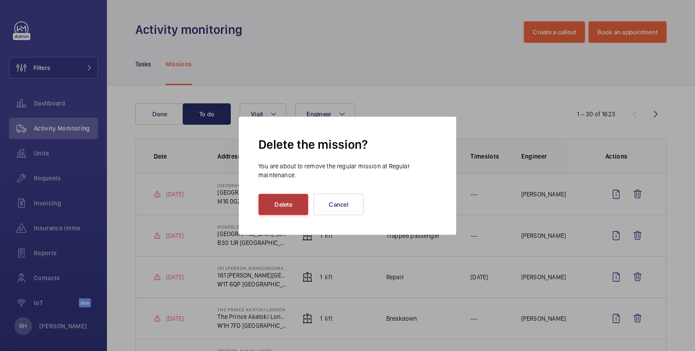
click at [278, 209] on button "Delete" at bounding box center [283, 204] width 50 height 21
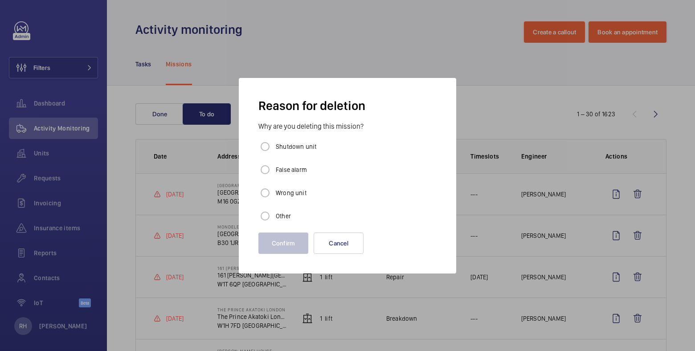
click at [280, 216] on label "Other" at bounding box center [282, 216] width 17 height 9
click at [274, 216] on input "Other" at bounding box center [265, 216] width 18 height 18
radio input "true"
click at [286, 241] on button "Confirm" at bounding box center [283, 243] width 50 height 21
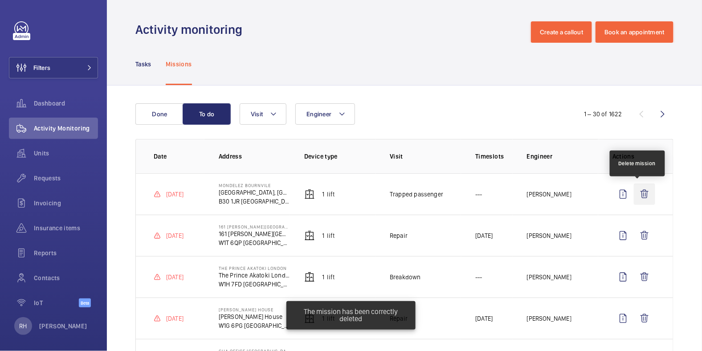
click at [634, 193] on wm-front-icon-button at bounding box center [644, 194] width 21 height 21
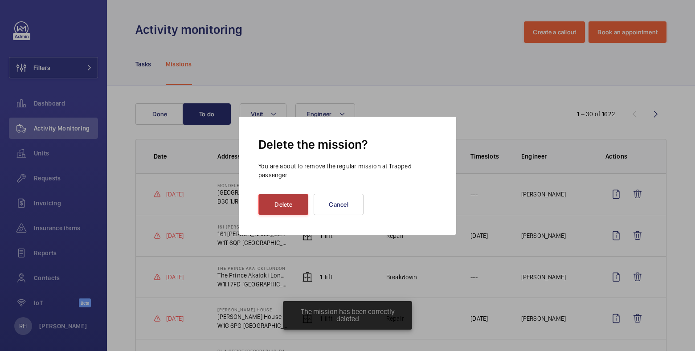
click at [286, 205] on button "Delete" at bounding box center [283, 204] width 50 height 21
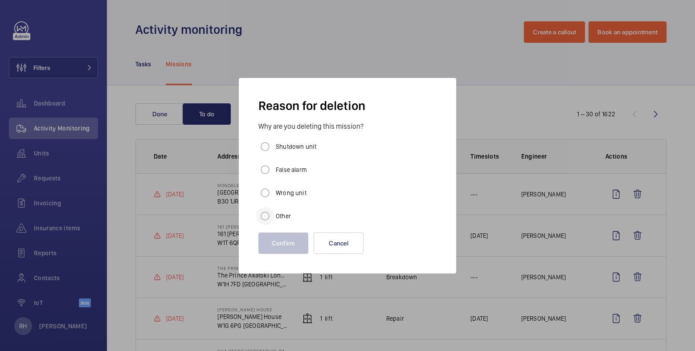
click at [274, 218] on div at bounding box center [264, 215] width 21 height 21
radio input "true"
click at [277, 241] on button "Confirm" at bounding box center [283, 243] width 50 height 21
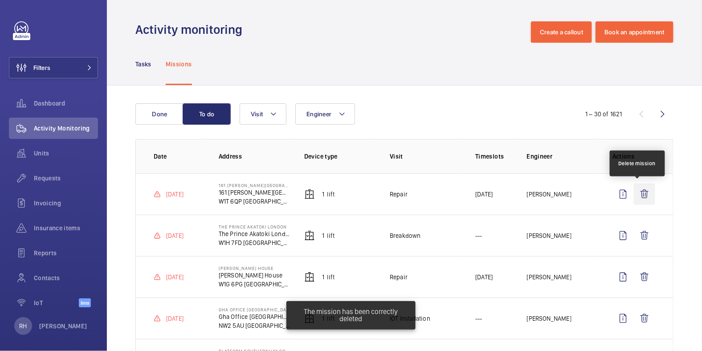
click at [642, 196] on wm-front-icon-button at bounding box center [644, 194] width 21 height 21
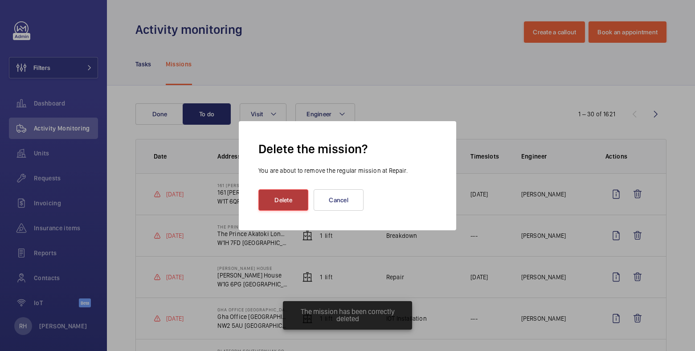
click at [277, 196] on button "Delete" at bounding box center [283, 199] width 50 height 21
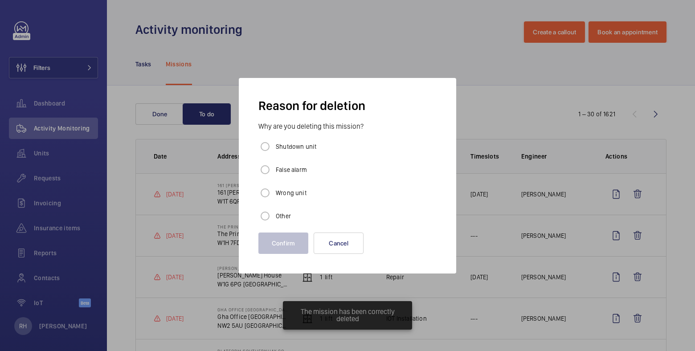
click at [277, 212] on label "Other" at bounding box center [282, 216] width 17 height 9
click at [274, 212] on input "Other" at bounding box center [265, 216] width 18 height 18
radio input "true"
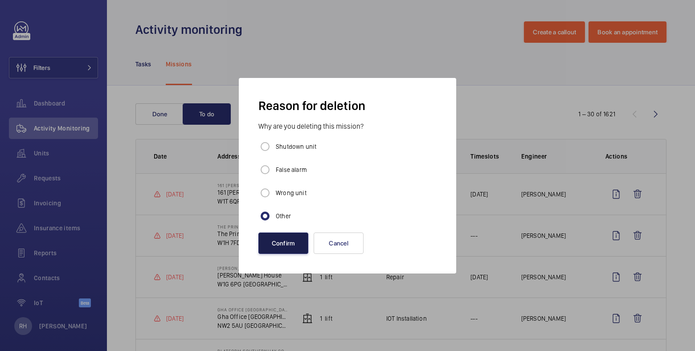
click at [277, 251] on button "Confirm" at bounding box center [283, 243] width 50 height 21
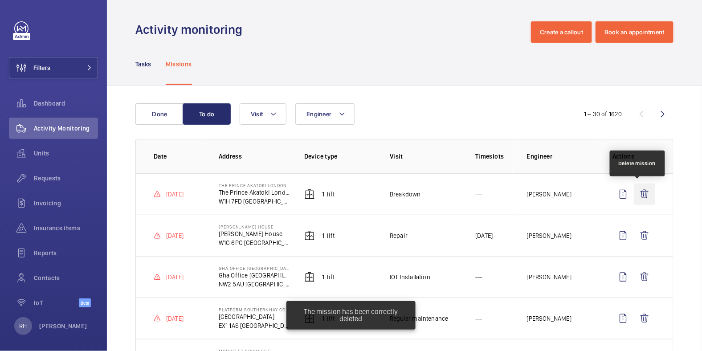
click at [643, 195] on wm-front-icon-button at bounding box center [644, 194] width 21 height 21
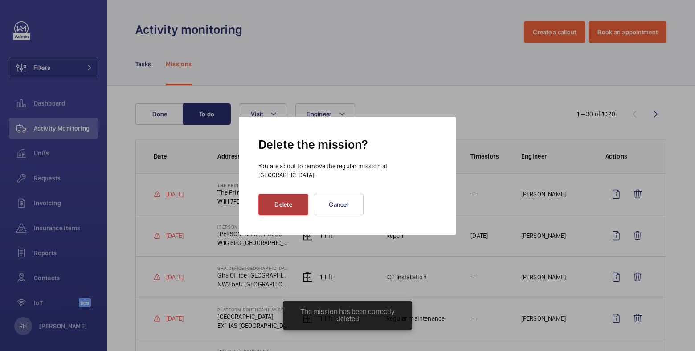
click at [270, 200] on button "Delete" at bounding box center [283, 204] width 50 height 21
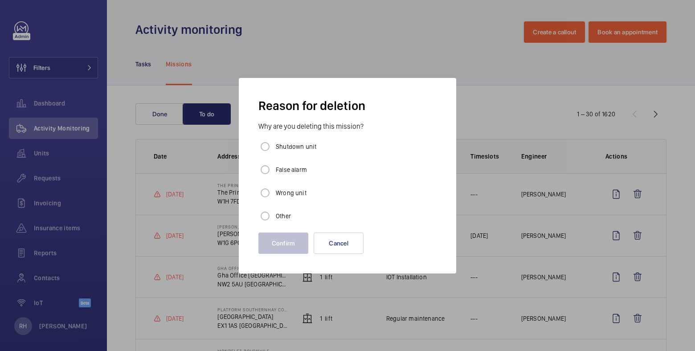
click at [278, 223] on div "Other" at bounding box center [273, 216] width 35 height 18
click at [267, 217] on input "Other" at bounding box center [265, 216] width 18 height 18
radio input "true"
click at [274, 236] on button "Confirm" at bounding box center [283, 243] width 50 height 21
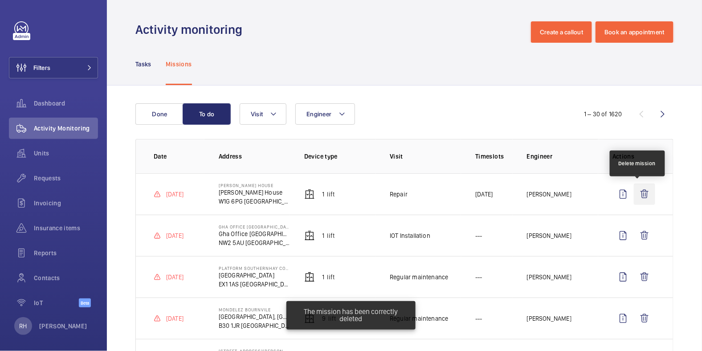
click at [639, 196] on wm-front-icon-button at bounding box center [644, 194] width 21 height 21
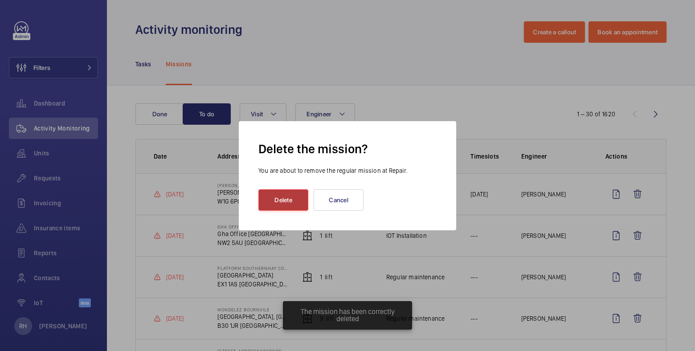
click at [288, 201] on button "Delete" at bounding box center [283, 199] width 50 height 21
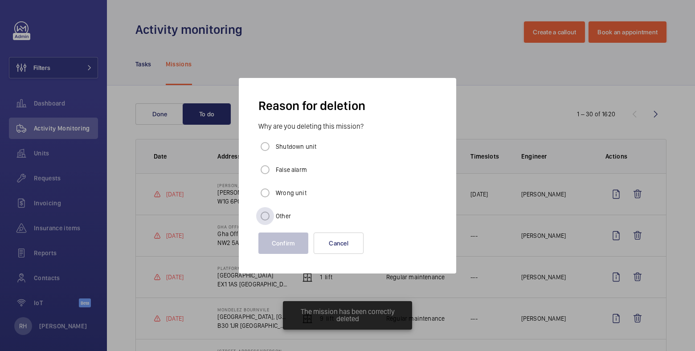
click at [284, 218] on label "Other" at bounding box center [282, 216] width 17 height 9
click at [274, 218] on input "Other" at bounding box center [265, 216] width 18 height 18
radio input "true"
click at [278, 237] on button "Confirm" at bounding box center [283, 243] width 50 height 21
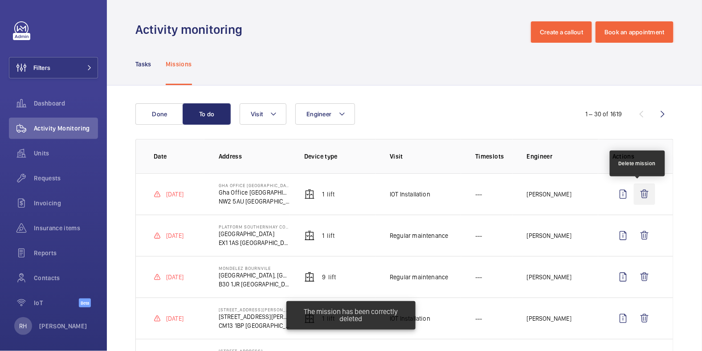
click at [636, 194] on wm-front-icon-button at bounding box center [644, 194] width 21 height 21
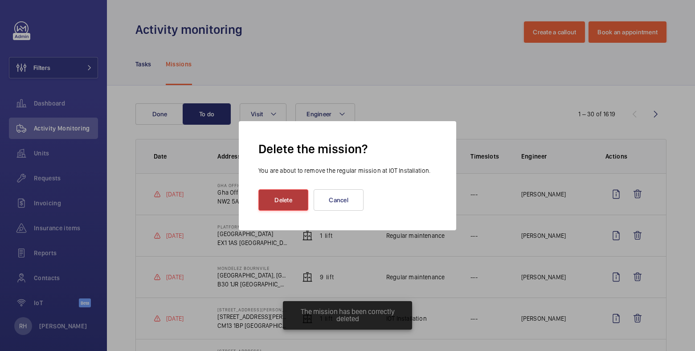
click at [298, 194] on button "Delete" at bounding box center [283, 199] width 50 height 21
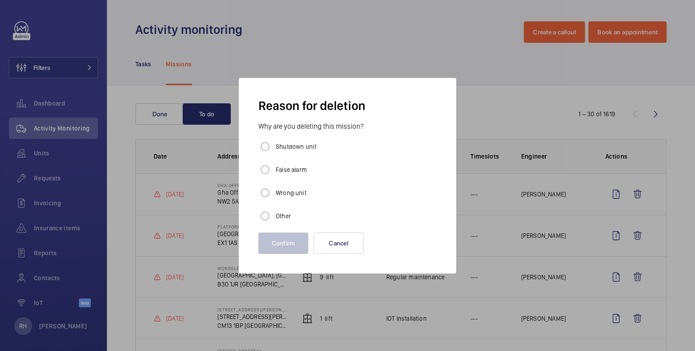
click at [277, 220] on label "Other" at bounding box center [282, 216] width 17 height 9
click at [274, 220] on input "Other" at bounding box center [265, 216] width 18 height 18
radio input "true"
click at [278, 243] on button "Confirm" at bounding box center [283, 243] width 50 height 21
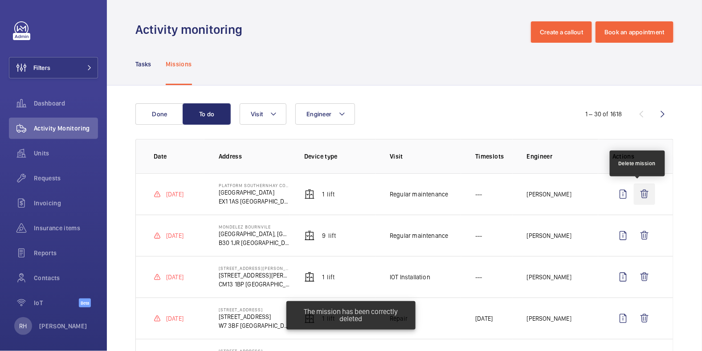
click at [639, 193] on wm-front-icon-button at bounding box center [644, 194] width 21 height 21
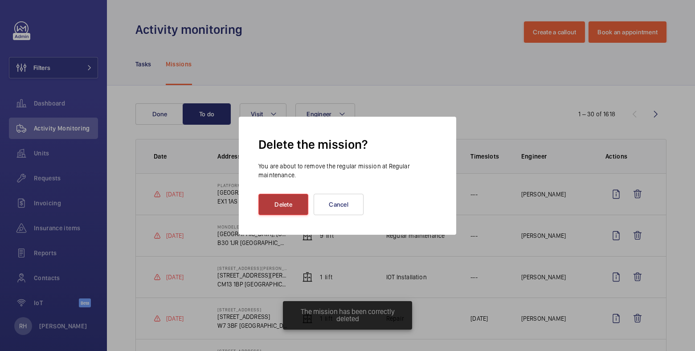
click at [280, 198] on button "Delete" at bounding box center [283, 204] width 50 height 21
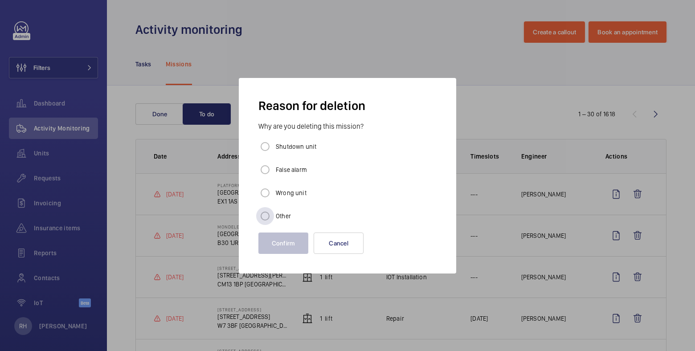
click at [276, 209] on div "Other" at bounding box center [273, 216] width 35 height 18
click at [267, 212] on input "Other" at bounding box center [265, 216] width 18 height 18
radio input "true"
click at [277, 249] on button "Confirm" at bounding box center [283, 243] width 50 height 21
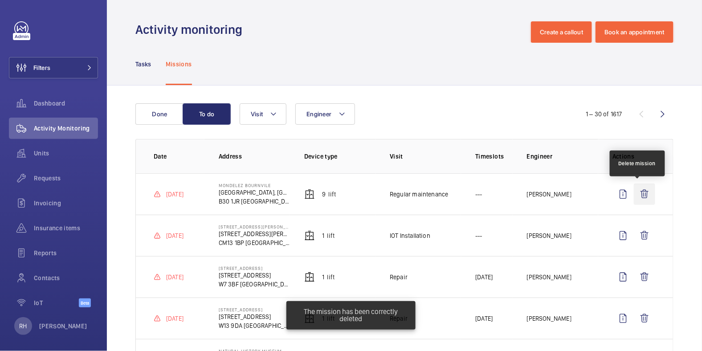
click at [642, 193] on wm-front-icon-button at bounding box center [644, 194] width 21 height 21
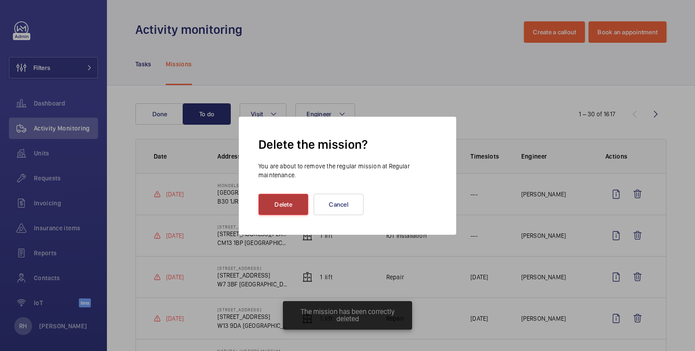
click at [276, 201] on button "Delete" at bounding box center [283, 204] width 50 height 21
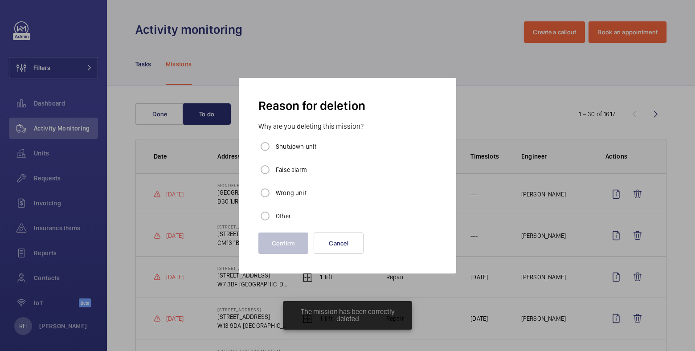
click at [278, 212] on label "Other" at bounding box center [282, 216] width 17 height 9
click at [274, 211] on input "Other" at bounding box center [265, 216] width 18 height 18
radio input "true"
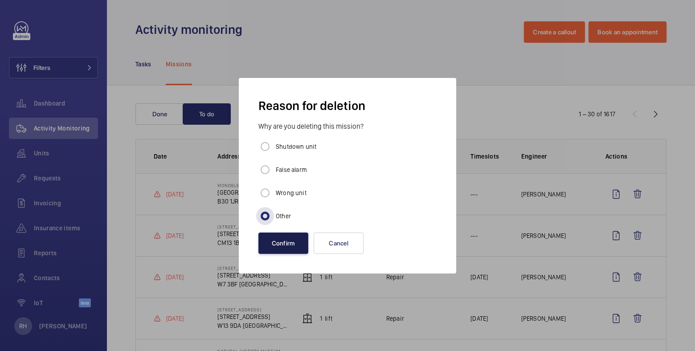
click at [277, 245] on button "Confirm" at bounding box center [283, 243] width 50 height 21
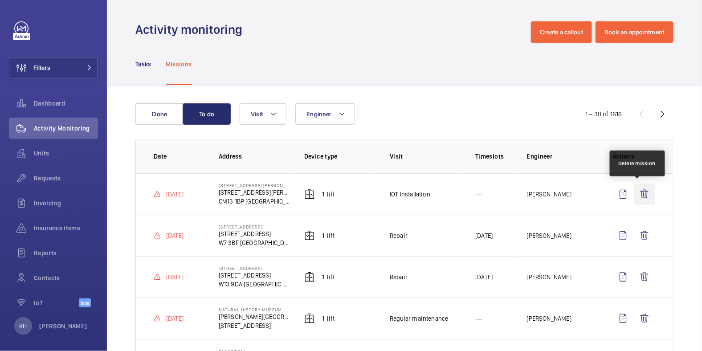
click at [636, 196] on wm-front-icon-button at bounding box center [644, 194] width 21 height 21
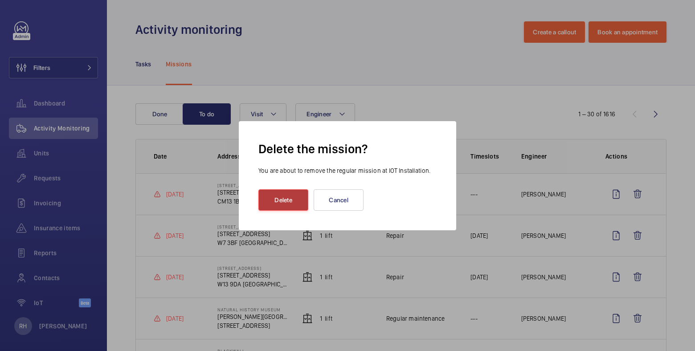
click at [273, 197] on button "Delete" at bounding box center [283, 199] width 50 height 21
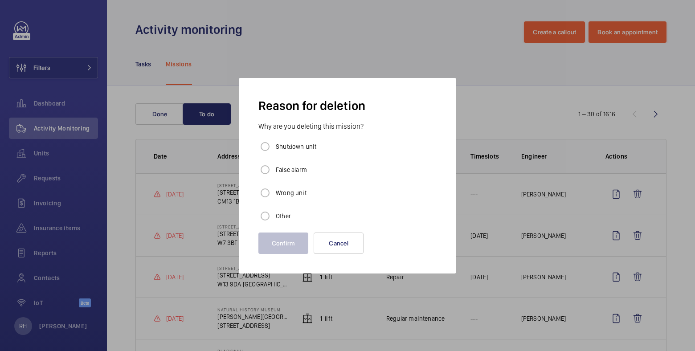
click at [280, 217] on label "Other" at bounding box center [282, 216] width 17 height 9
click at [274, 217] on input "Other" at bounding box center [265, 216] width 18 height 18
radio input "true"
click at [282, 245] on button "Confirm" at bounding box center [283, 243] width 50 height 21
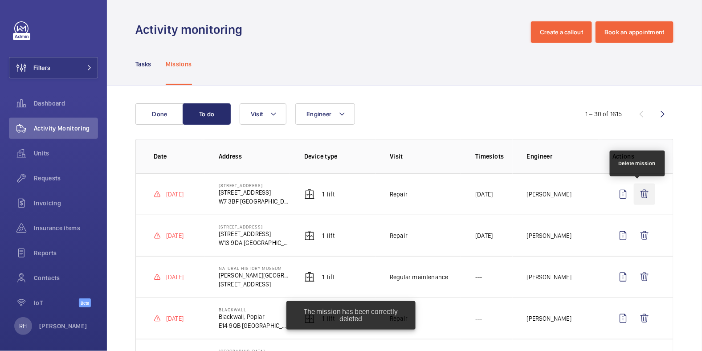
click at [639, 202] on wm-front-icon-button at bounding box center [644, 194] width 21 height 21
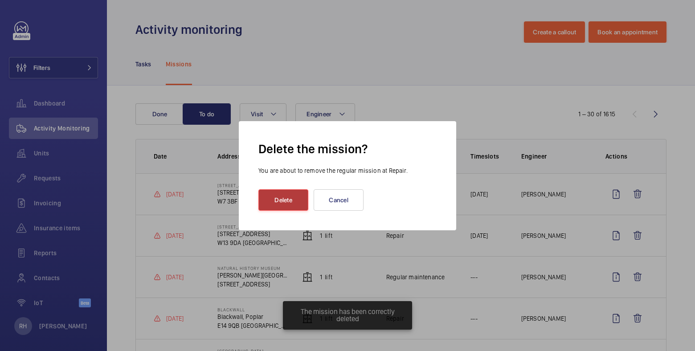
click at [291, 195] on button "Delete" at bounding box center [283, 199] width 50 height 21
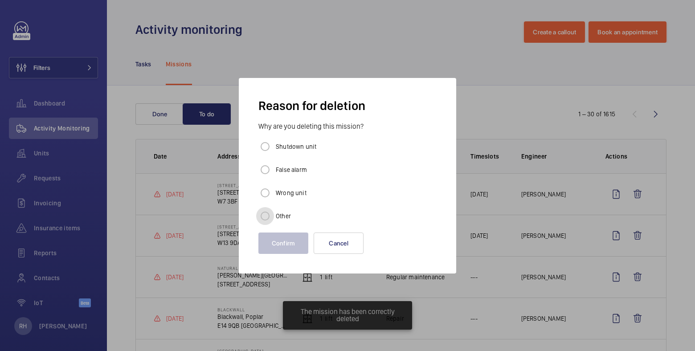
click at [269, 213] on input "Other" at bounding box center [265, 216] width 18 height 18
radio input "true"
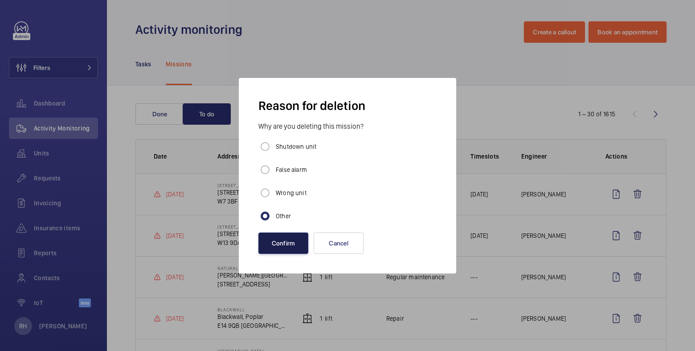
click at [281, 237] on button "Confirm" at bounding box center [283, 243] width 50 height 21
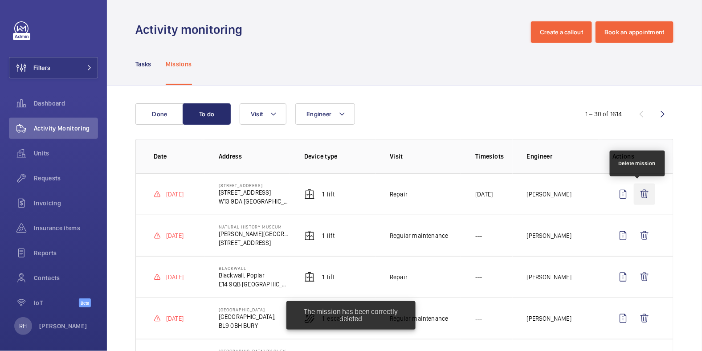
click at [636, 191] on wm-front-icon-button at bounding box center [644, 194] width 21 height 21
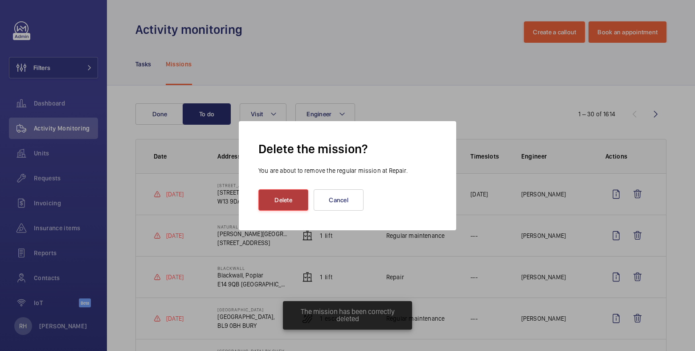
click at [294, 202] on button "Delete" at bounding box center [283, 199] width 50 height 21
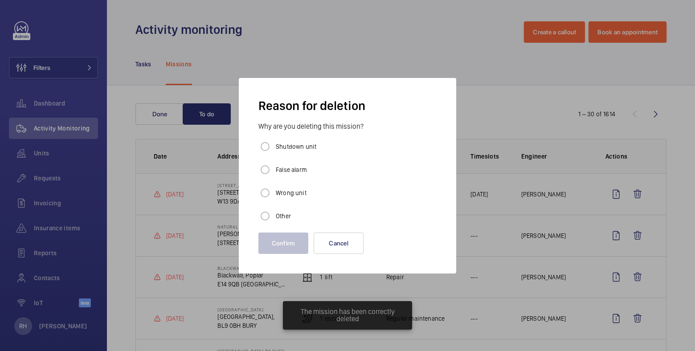
click at [277, 216] on label "Other" at bounding box center [282, 216] width 17 height 9
click at [274, 216] on input "Other" at bounding box center [265, 216] width 18 height 18
radio input "true"
click at [282, 245] on button "Confirm" at bounding box center [283, 243] width 50 height 21
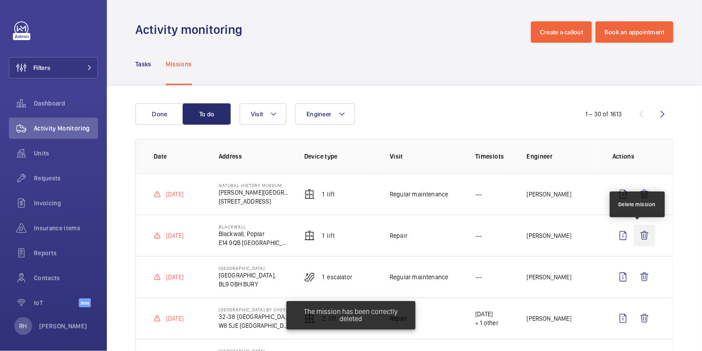
click at [637, 236] on wm-front-icon-button at bounding box center [644, 235] width 21 height 21
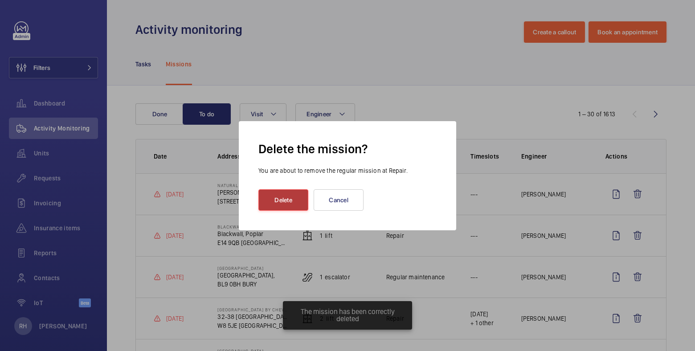
click at [285, 205] on button "Delete" at bounding box center [283, 199] width 50 height 21
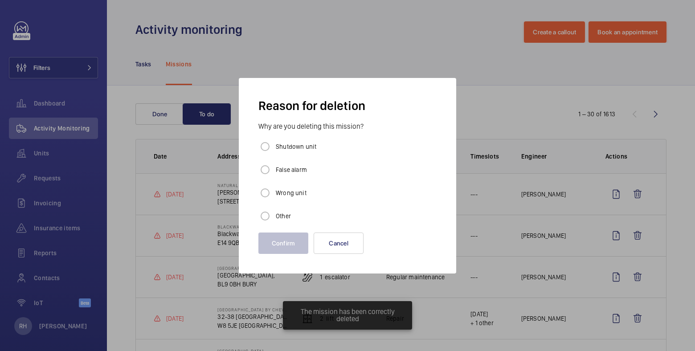
click at [278, 213] on label "Other" at bounding box center [282, 216] width 17 height 9
click at [274, 213] on input "Other" at bounding box center [265, 216] width 18 height 18
radio input "true"
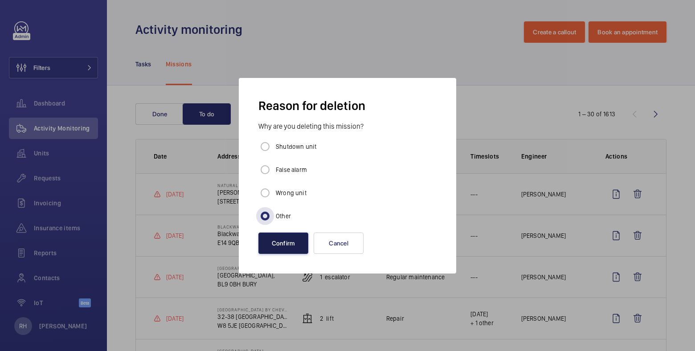
click at [282, 238] on button "Confirm" at bounding box center [283, 243] width 50 height 21
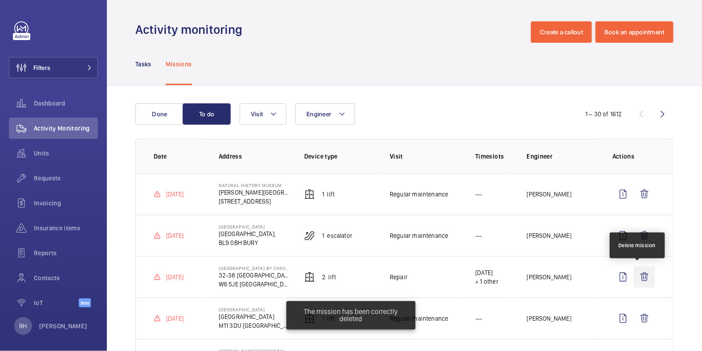
click at [641, 274] on wm-front-icon-button at bounding box center [644, 276] width 21 height 21
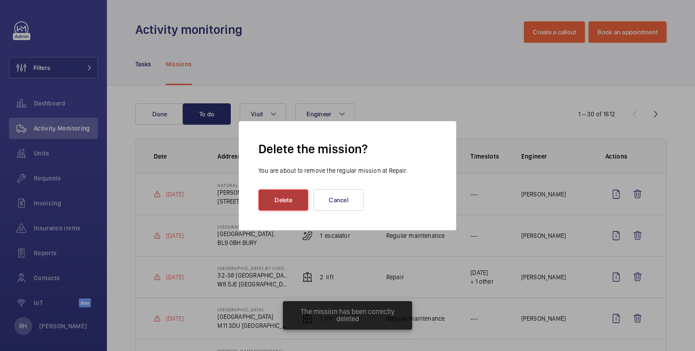
click at [276, 195] on button "Delete" at bounding box center [283, 199] width 50 height 21
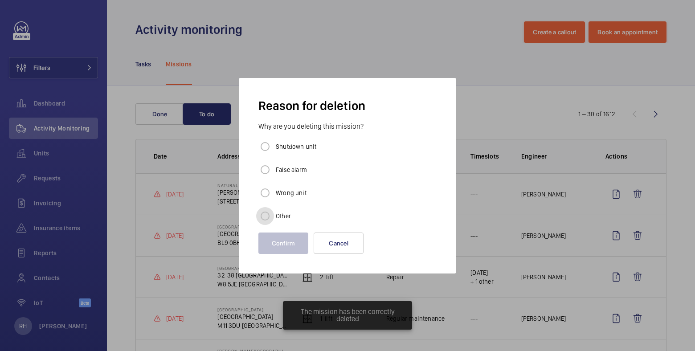
click at [266, 218] on input "Other" at bounding box center [265, 216] width 18 height 18
radio input "true"
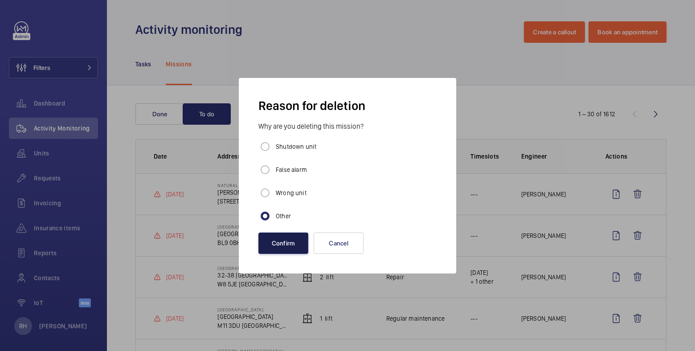
click at [280, 243] on button "Confirm" at bounding box center [283, 243] width 50 height 21
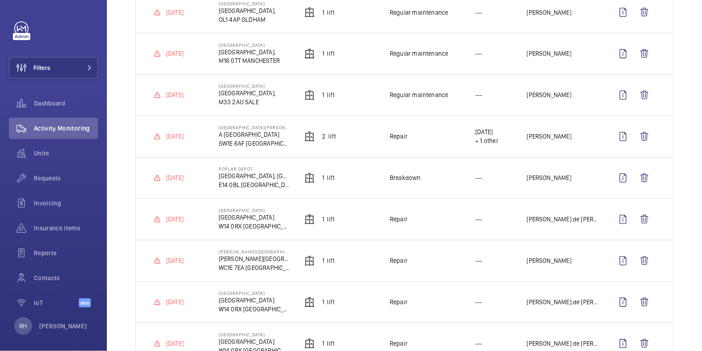
scroll to position [462, 0]
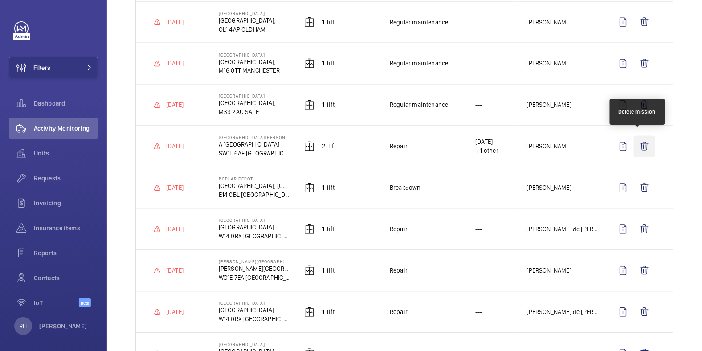
click at [639, 146] on wm-front-icon-button at bounding box center [644, 146] width 21 height 21
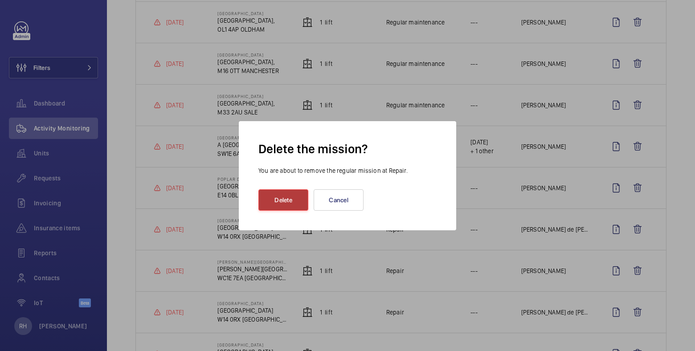
click at [265, 196] on button "Delete" at bounding box center [283, 199] width 50 height 21
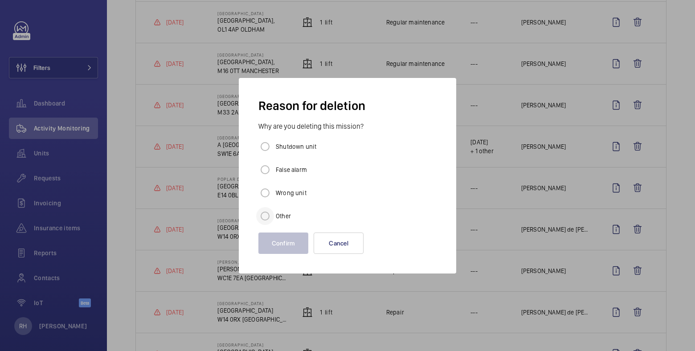
click at [255, 216] on div at bounding box center [264, 215] width 21 height 21
radio input "true"
click at [286, 249] on button "Confirm" at bounding box center [283, 243] width 50 height 21
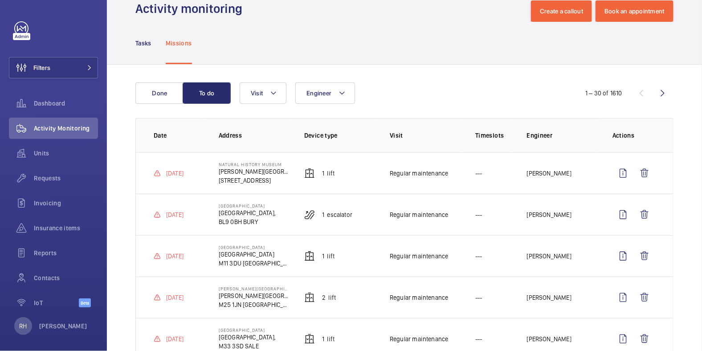
scroll to position [0, 0]
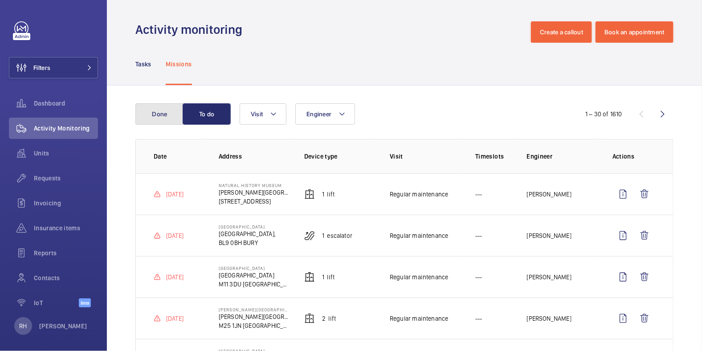
click at [155, 115] on button "Done" at bounding box center [159, 113] width 48 height 21
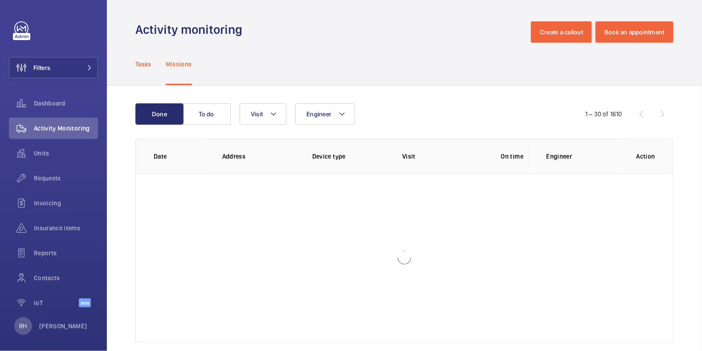
click at [146, 69] on div "Tasks" at bounding box center [143, 64] width 16 height 42
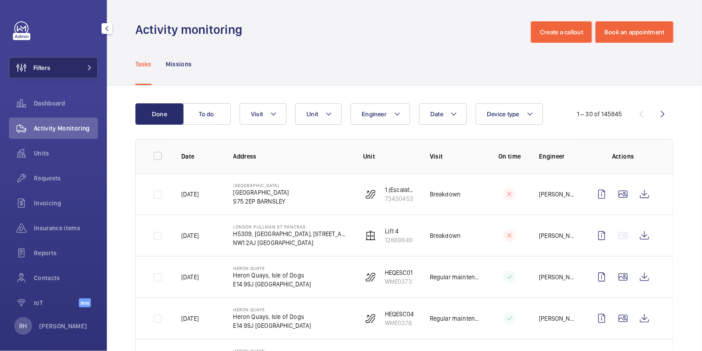
click at [47, 69] on span "Filters" at bounding box center [41, 67] width 17 height 9
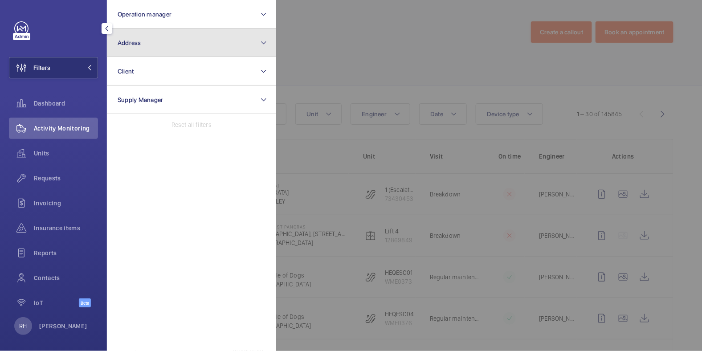
click at [167, 41] on button "Address" at bounding box center [191, 43] width 169 height 29
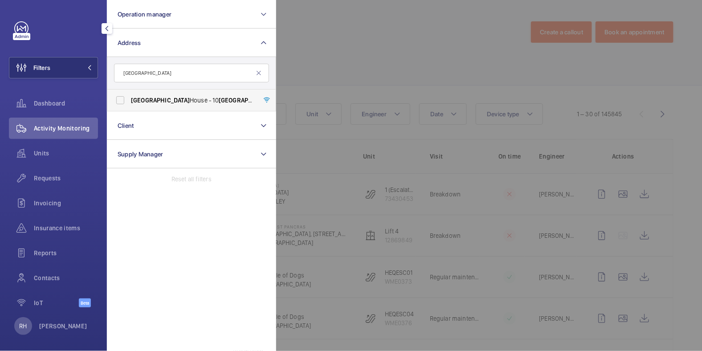
type input "northburgh"
click at [172, 100] on span "Northburgh House - 10 Northburgh St, LONDON EC1V 0AT" at bounding box center [192, 100] width 123 height 9
click at [129, 100] on input "Northburgh House - 10 Northburgh St, LONDON EC1V 0AT" at bounding box center [120, 100] width 18 height 18
checkbox input "true"
click at [359, 49] on div at bounding box center [627, 175] width 702 height 351
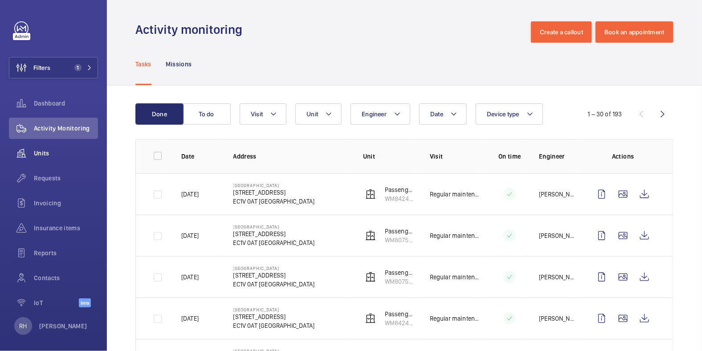
click at [41, 155] on span "Units" at bounding box center [66, 153] width 64 height 9
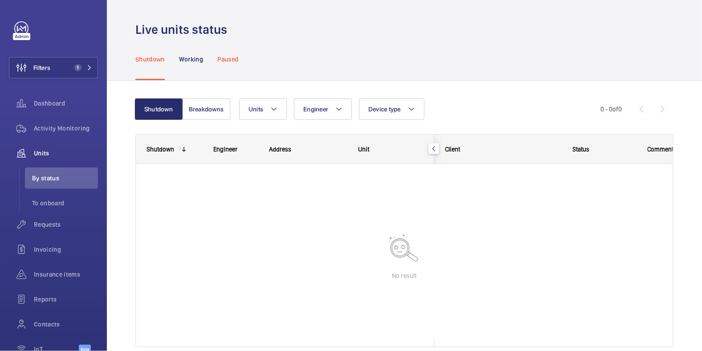
click at [227, 61] on p "Paused" at bounding box center [227, 59] width 21 height 9
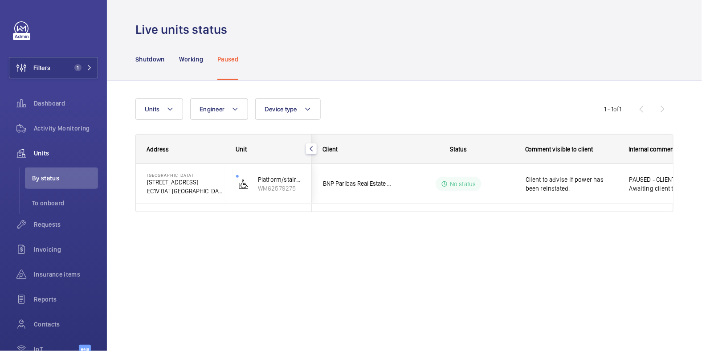
scroll to position [0, 48]
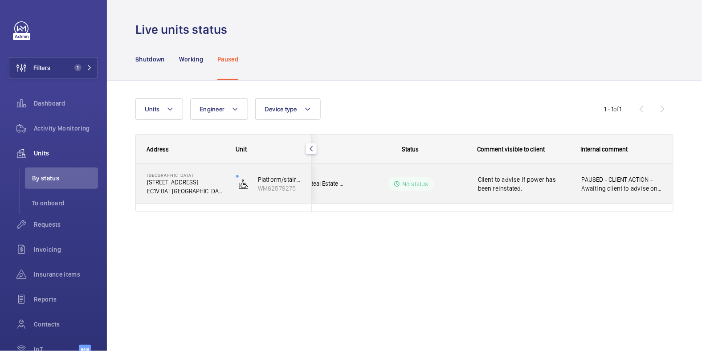
click at [524, 187] on span "Client to advise if power has been reinstated." at bounding box center [524, 184] width 92 height 18
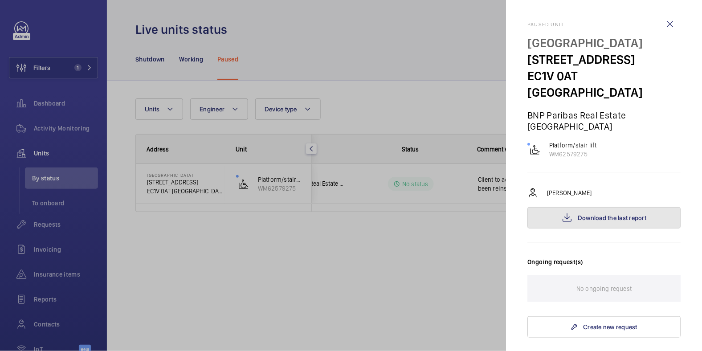
click at [625, 207] on button "Download the last report" at bounding box center [603, 217] width 153 height 21
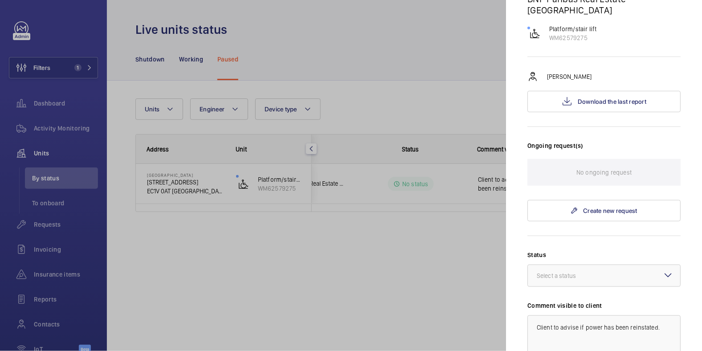
scroll to position [0, 0]
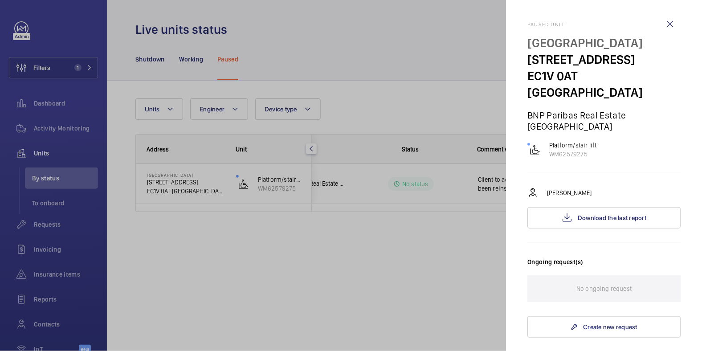
click at [426, 249] on div at bounding box center [351, 175] width 702 height 351
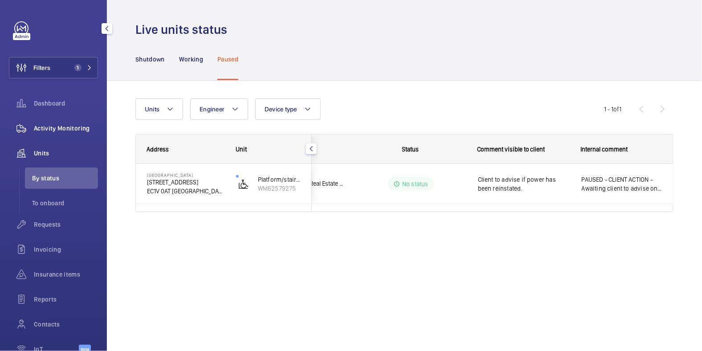
click at [51, 130] on span "Activity Monitoring" at bounding box center [66, 128] width 64 height 9
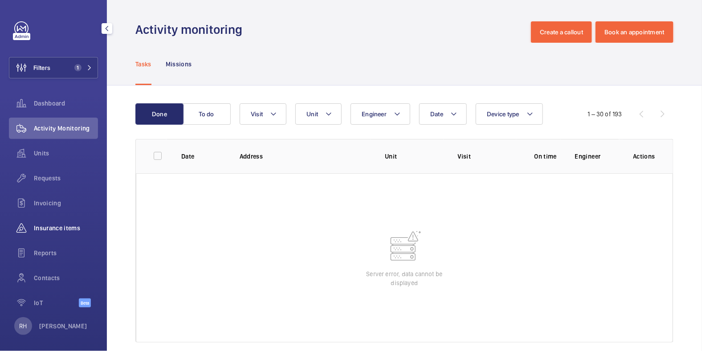
click at [63, 228] on span "Insurance items" at bounding box center [66, 228] width 64 height 9
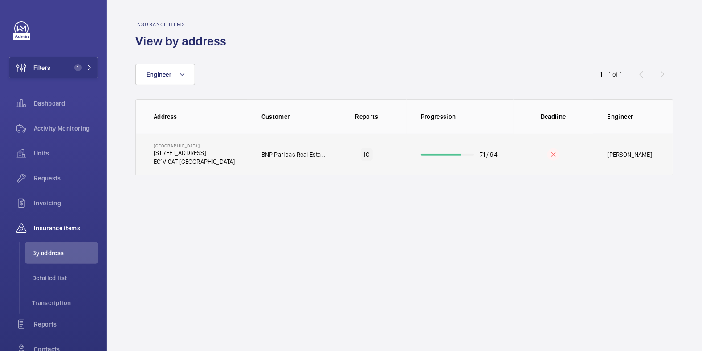
click at [340, 151] on td "IC" at bounding box center [367, 155] width 80 height 42
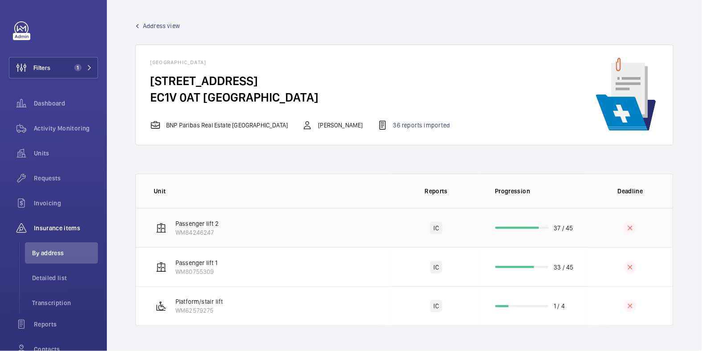
click at [589, 232] on td at bounding box center [631, 227] width 86 height 39
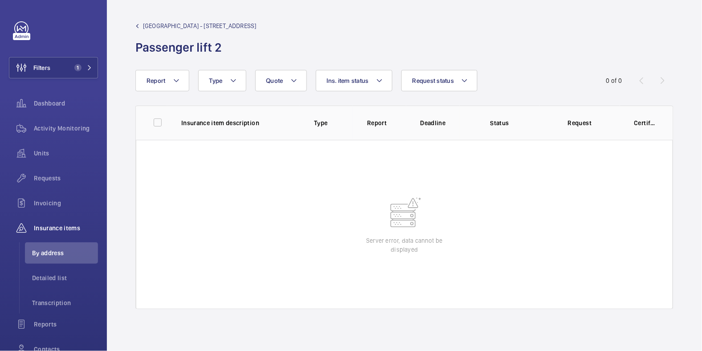
click at [155, 25] on span "Northburgh House - 10 Northburgh St" at bounding box center [200, 25] width 114 height 9
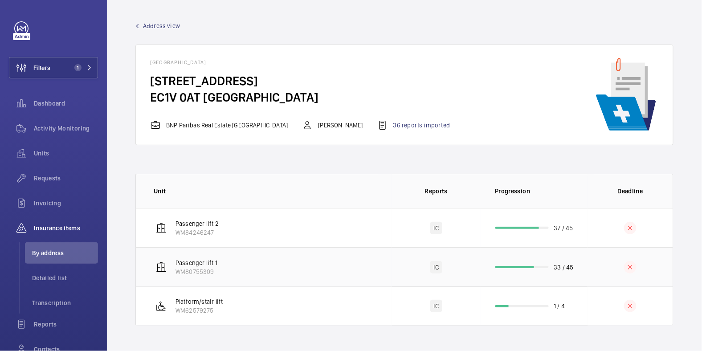
click at [587, 265] on td "33 / 45" at bounding box center [534, 266] width 107 height 39
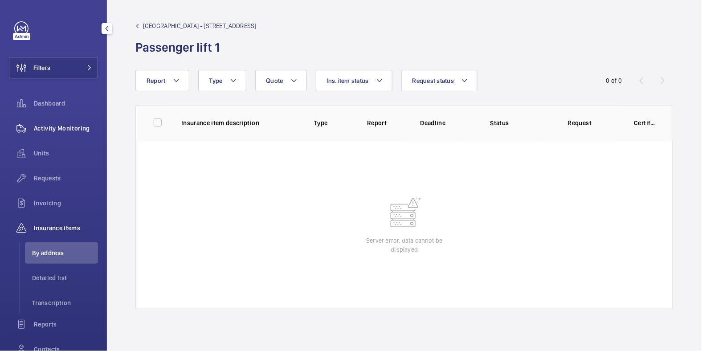
click at [58, 130] on span "Activity Monitoring" at bounding box center [66, 128] width 64 height 9
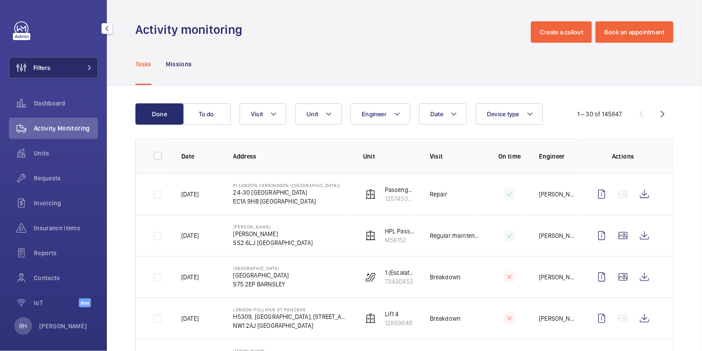
click at [62, 65] on button "Filters" at bounding box center [53, 67] width 89 height 21
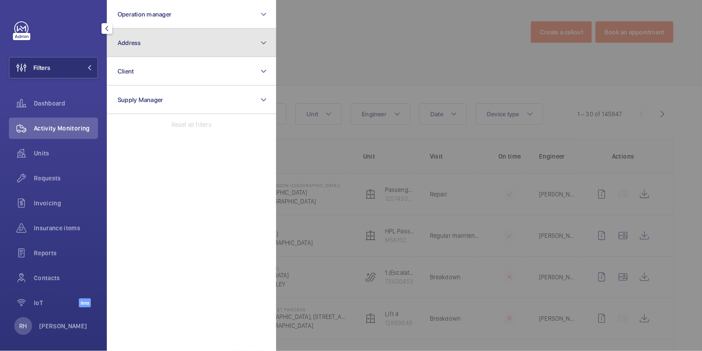
click at [152, 42] on button "Address" at bounding box center [191, 43] width 169 height 29
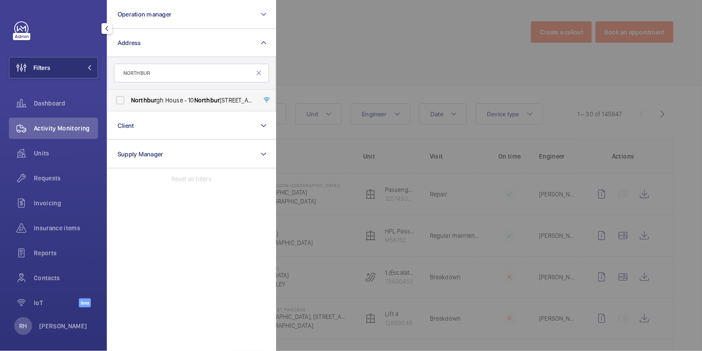
type input "NORTHBUR"
click at [163, 101] on span "Northbur gh House - 10 Northbur gh St, LONDON EC1V 0AT" at bounding box center [192, 100] width 123 height 9
click at [129, 101] on input "Northbur gh House - 10 Northbur gh St, LONDON EC1V 0AT" at bounding box center [120, 100] width 18 height 18
checkbox input "true"
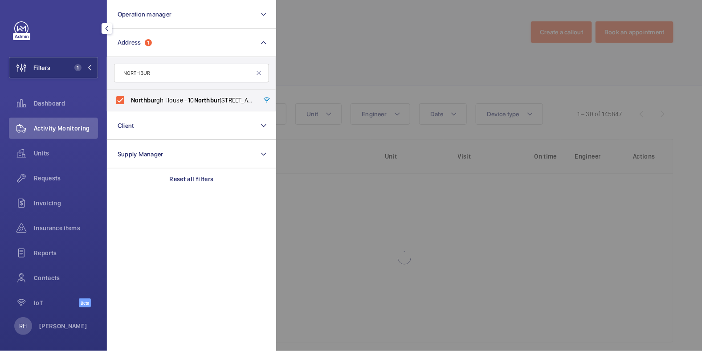
click at [364, 49] on div at bounding box center [627, 175] width 702 height 351
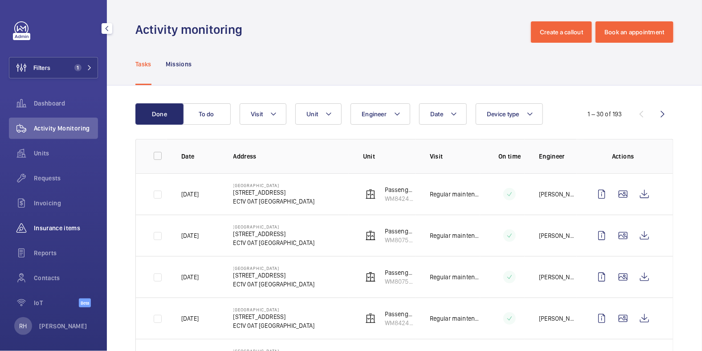
click at [58, 238] on div "Insurance items" at bounding box center [53, 227] width 89 height 21
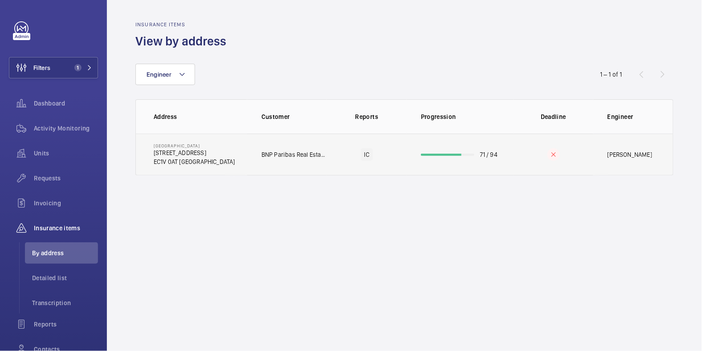
click at [507, 164] on td "71 / 94" at bounding box center [460, 155] width 107 height 42
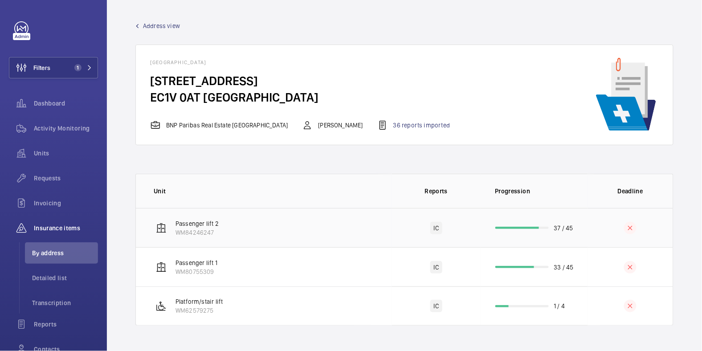
click at [349, 230] on td "Passenger lift 2 WM84246247" at bounding box center [264, 227] width 256 height 39
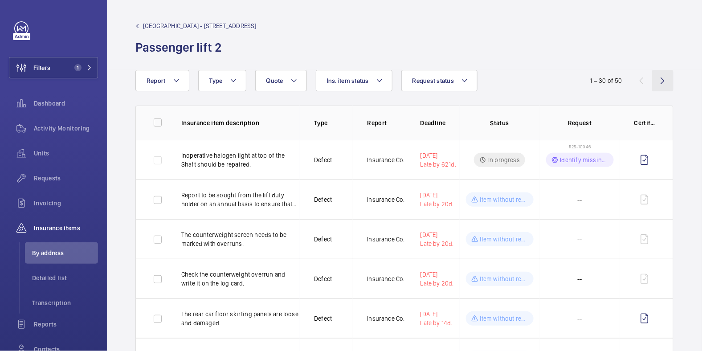
click at [658, 82] on wm-front-icon-button at bounding box center [662, 80] width 21 height 21
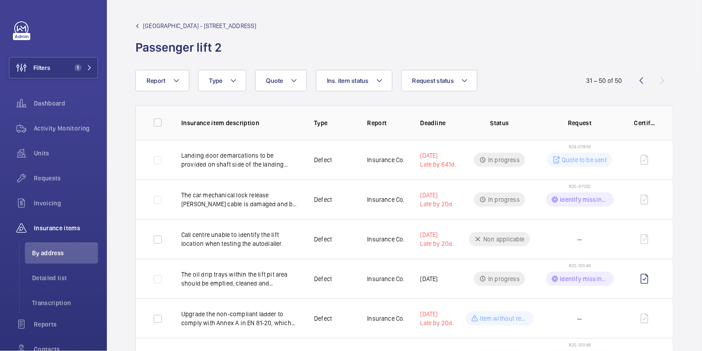
click at [142, 23] on link "Northburgh House - 10 Northburgh St" at bounding box center [195, 25] width 121 height 9
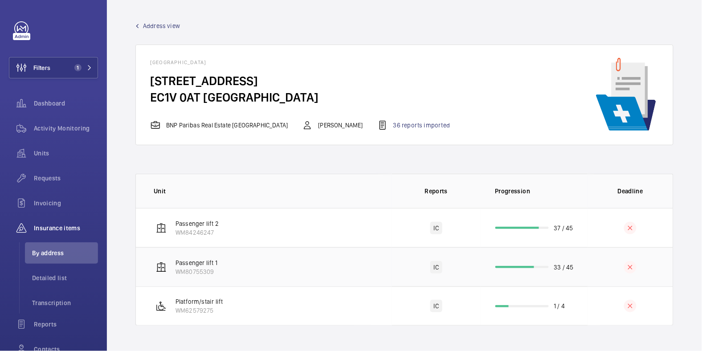
click at [584, 266] on td "33 / 45" at bounding box center [534, 266] width 107 height 39
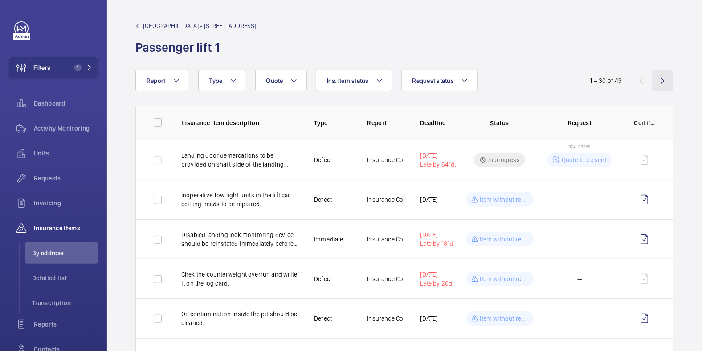
click at [655, 82] on wm-front-icon-button at bounding box center [662, 80] width 21 height 21
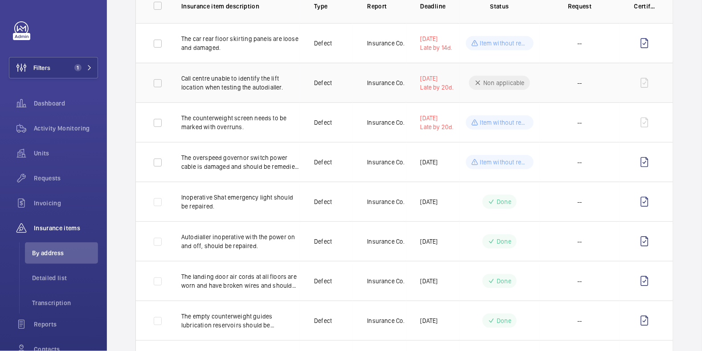
scroll to position [48, 0]
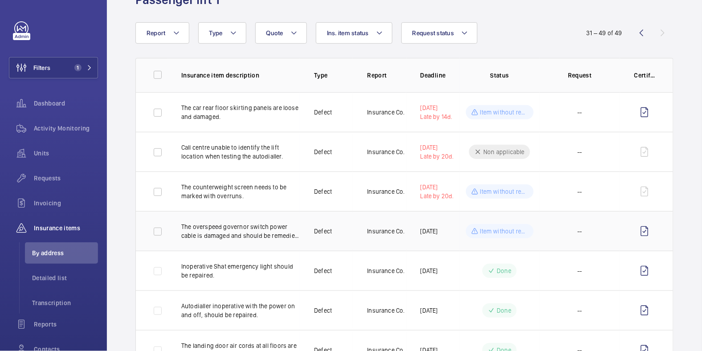
click at [294, 228] on p "The overspeed governor switch power cable is damaged and should be remedied bef…" at bounding box center [240, 231] width 118 height 18
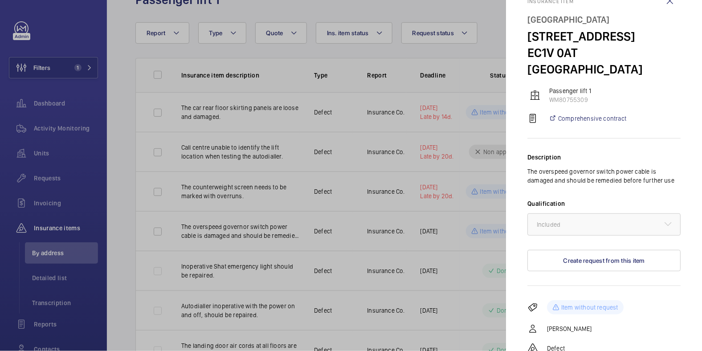
scroll to position [0, 0]
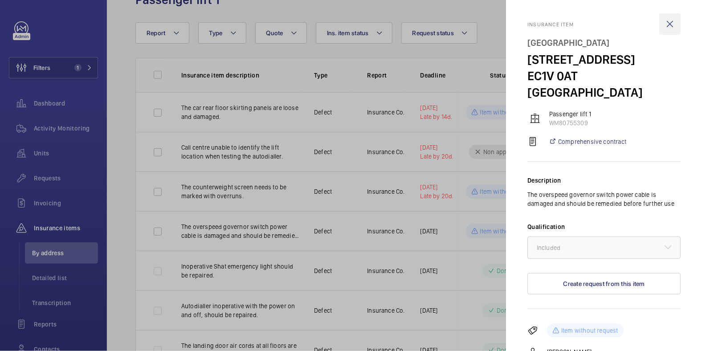
click at [660, 24] on wm-front-icon-button at bounding box center [669, 23] width 21 height 21
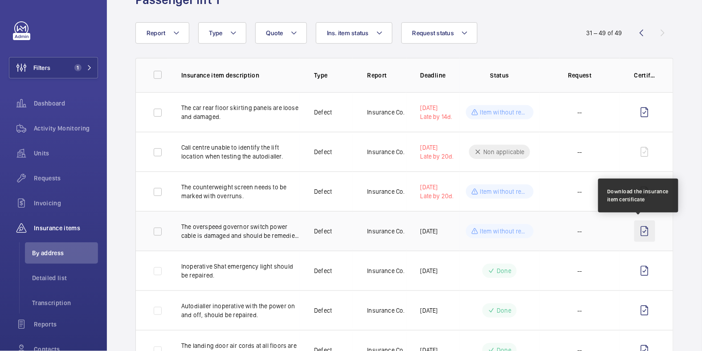
click at [641, 234] on wm-front-icon-button at bounding box center [644, 231] width 21 height 21
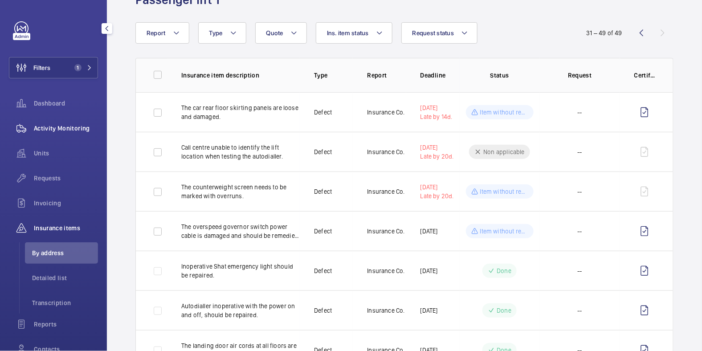
click at [56, 118] on div "Activity Monitoring" at bounding box center [53, 128] width 89 height 21
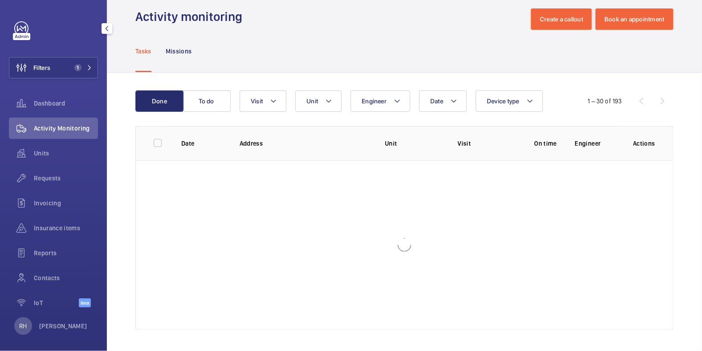
scroll to position [12, 0]
click at [58, 63] on button "Filters 1" at bounding box center [53, 67] width 89 height 21
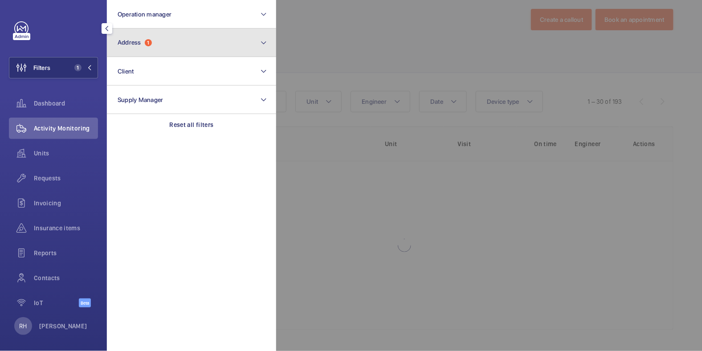
click at [140, 50] on button "Address 1" at bounding box center [191, 43] width 169 height 29
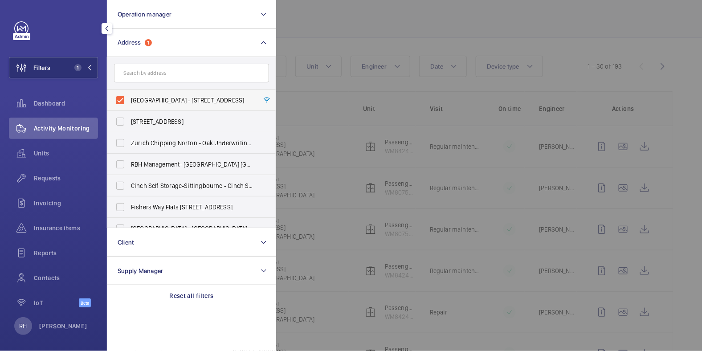
click at [138, 94] on label "Northburgh House - 10 Northburgh St, LONDON EC1V 0AT" at bounding box center [184, 100] width 155 height 21
click at [129, 94] on input "Northburgh House - 10 Northburgh St, LONDON EC1V 0AT" at bounding box center [120, 100] width 18 height 18
checkbox input "false"
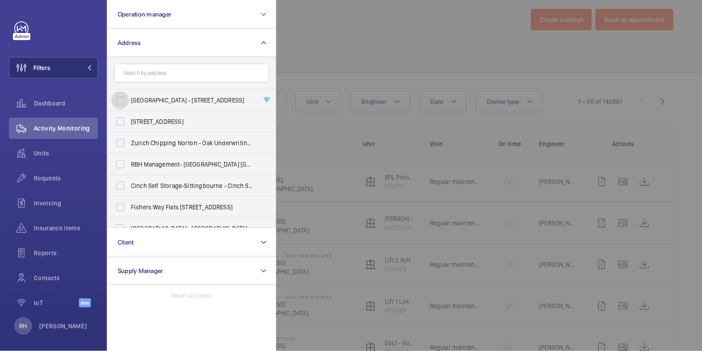
scroll to position [48, 0]
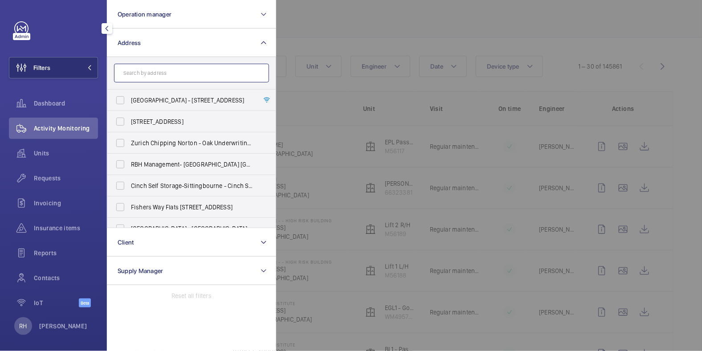
click at [139, 77] on input "text" at bounding box center [191, 73] width 155 height 19
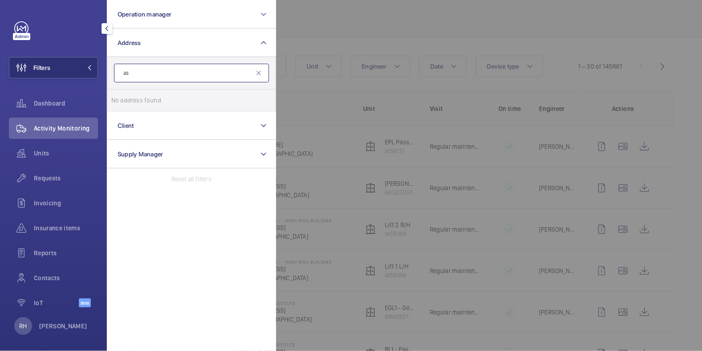
type input "a"
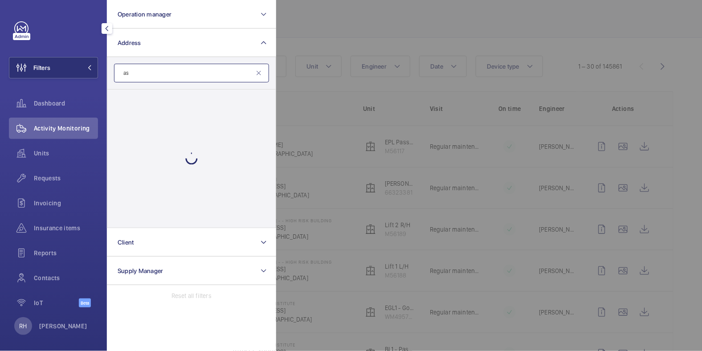
type input "a"
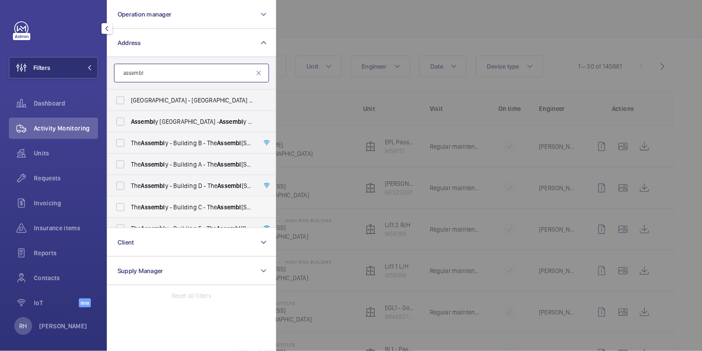
type input "assembl"
click at [163, 207] on span "Assembl" at bounding box center [153, 207] width 24 height 7
click at [129, 207] on input "The Assembl y - Building C - The Assembl y - Building C, Montrose Crescent, WEM…" at bounding box center [120, 207] width 18 height 18
checkbox input "true"
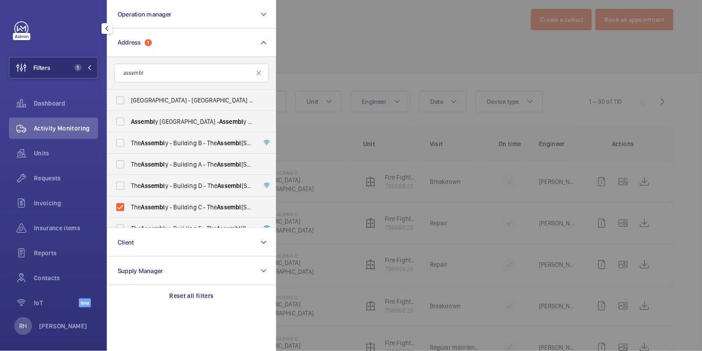
scroll to position [48, 0]
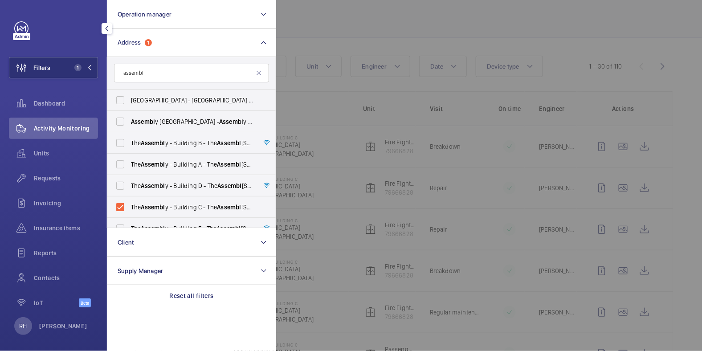
click at [402, 25] on div at bounding box center [627, 175] width 702 height 351
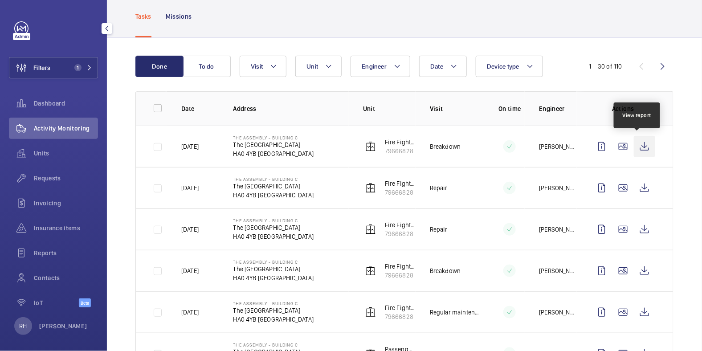
click at [635, 147] on wm-front-icon-button at bounding box center [644, 146] width 21 height 21
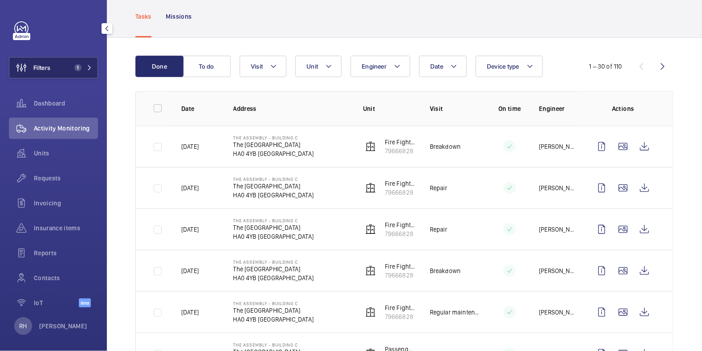
click at [57, 66] on button "Filters 1" at bounding box center [53, 67] width 89 height 21
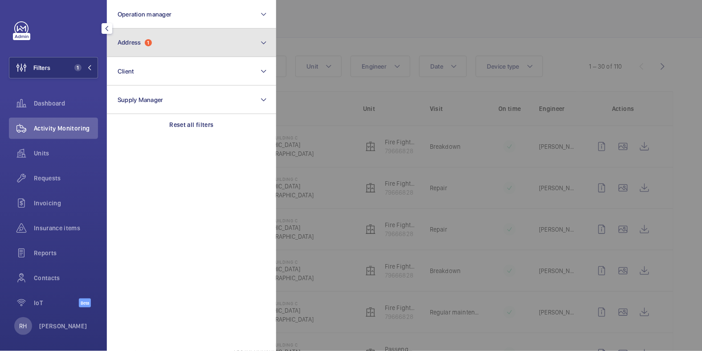
click at [173, 38] on button "Address 1" at bounding box center [191, 43] width 169 height 29
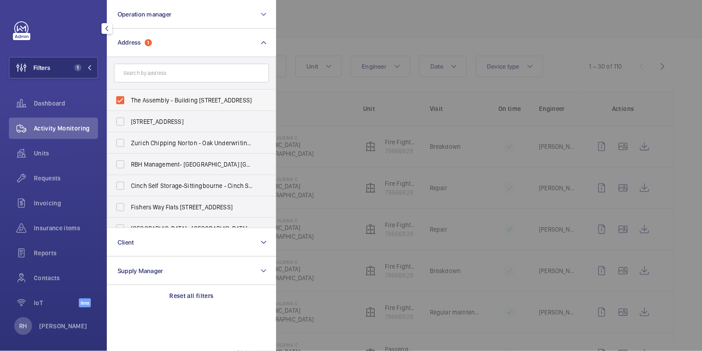
click at [164, 98] on span "The Assembly - Building C - The Assembly - Building C, Montrose Crescent, WEMBL…" at bounding box center [192, 100] width 123 height 9
click at [129, 98] on input "The Assembly - Building C - The Assembly - Building C, Montrose Crescent, WEMBL…" at bounding box center [120, 100] width 18 height 18
checkbox input "false"
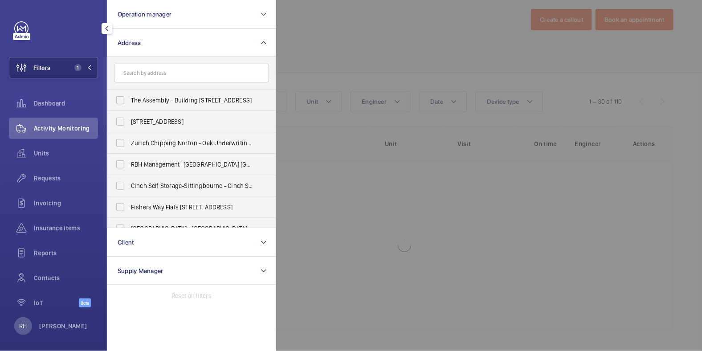
click at [327, 38] on div at bounding box center [627, 175] width 702 height 351
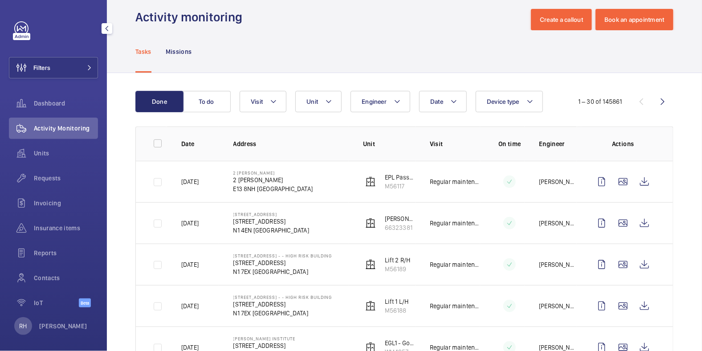
scroll to position [48, 0]
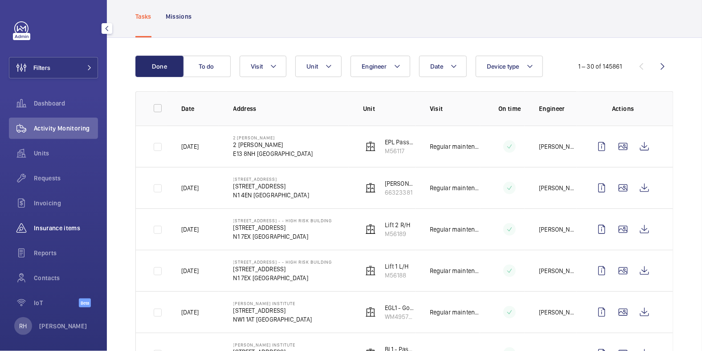
click at [59, 233] on div "Insurance items" at bounding box center [53, 227] width 89 height 21
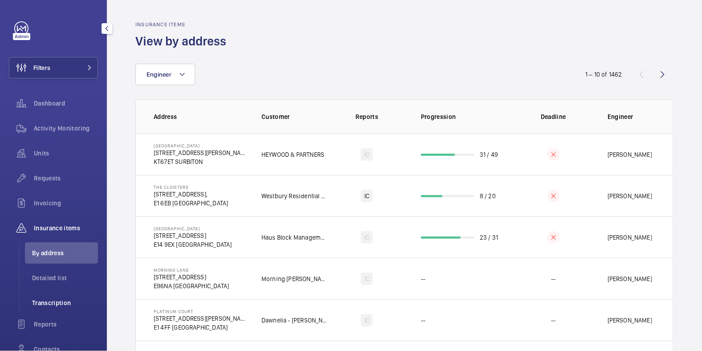
click at [60, 304] on span "Transcription" at bounding box center [65, 302] width 66 height 9
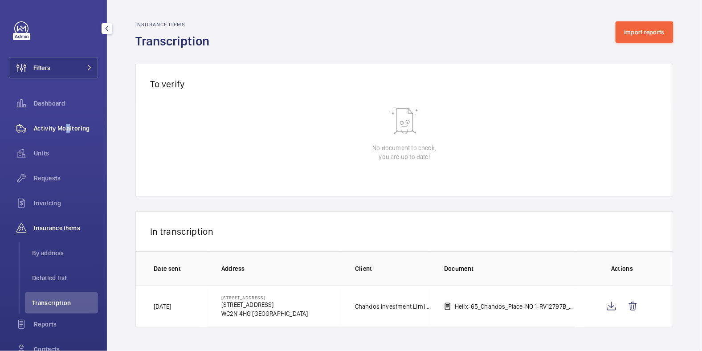
click at [64, 131] on span "Activity Monitoring" at bounding box center [66, 128] width 64 height 9
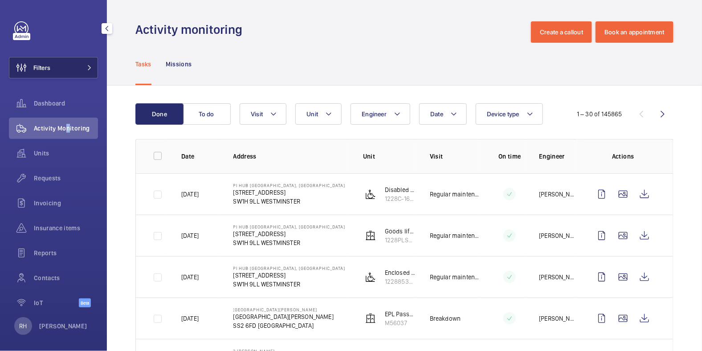
click at [52, 65] on button "Filters" at bounding box center [53, 67] width 89 height 21
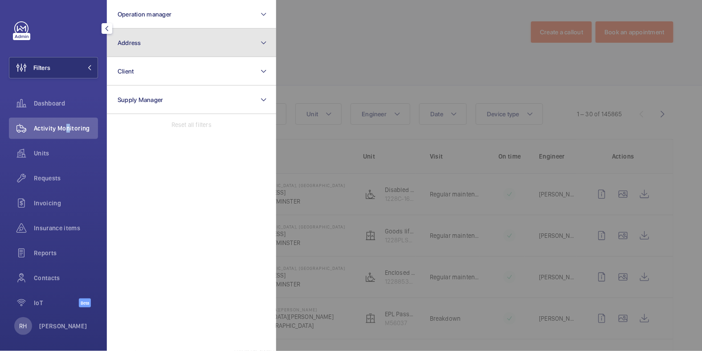
click at [161, 48] on button "Address" at bounding box center [191, 43] width 169 height 29
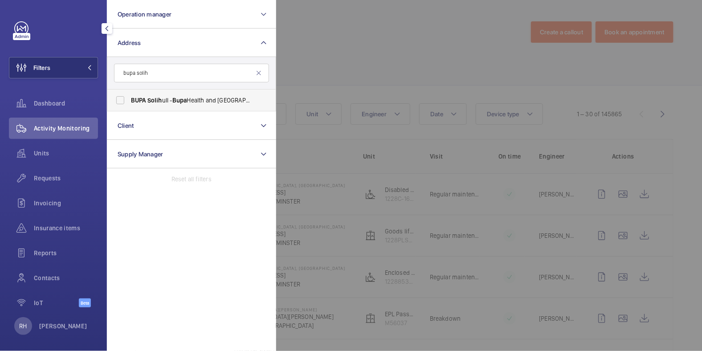
type input "bupa solih"
click at [183, 99] on span "Bupa" at bounding box center [179, 100] width 15 height 7
click at [129, 99] on input "BUPA Solih ull - Bupa Health and Dental Centre - Solih ull, SOLIH ULL B91 3RT" at bounding box center [120, 100] width 18 height 18
checkbox input "true"
click at [384, 41] on div at bounding box center [627, 175] width 702 height 351
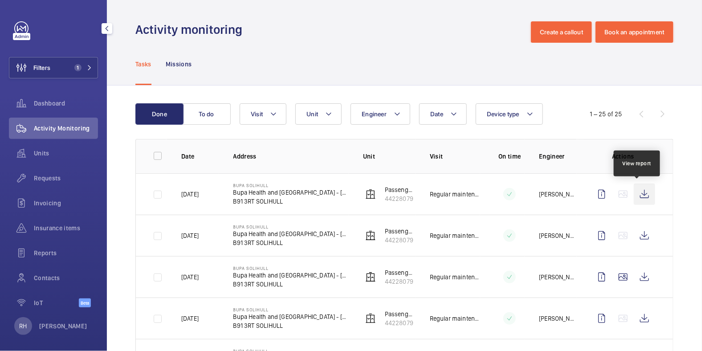
click at [634, 197] on wm-front-icon-button at bounding box center [644, 194] width 21 height 21
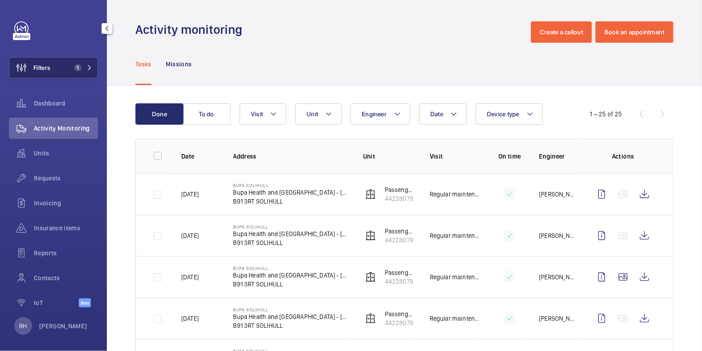
click at [45, 62] on span "Filters" at bounding box center [29, 67] width 41 height 21
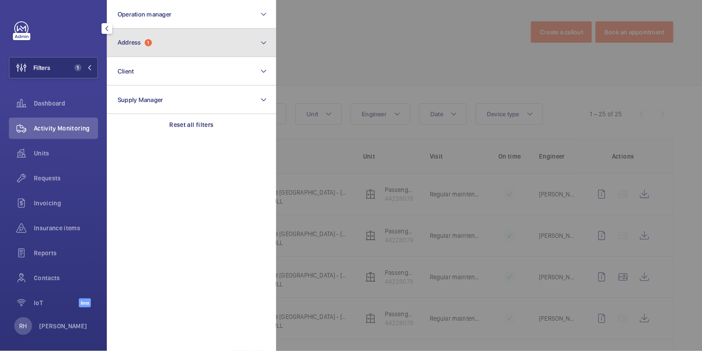
click at [146, 45] on span "Address 1" at bounding box center [135, 43] width 34 height 8
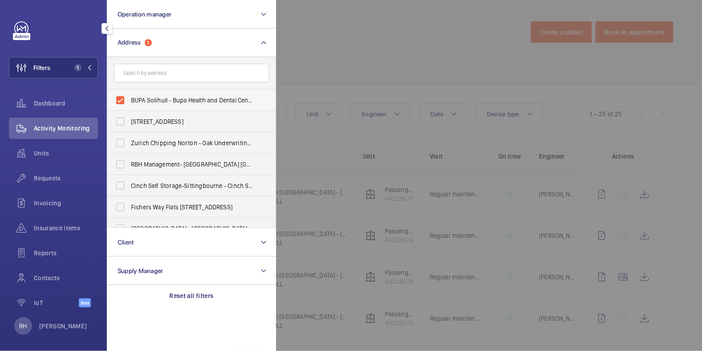
click at [138, 100] on span "BUPA Solihull - Bupa Health and Dental Centre - Solihull, SOLIHULL B91 3RT" at bounding box center [192, 100] width 123 height 9
click at [129, 100] on input "BUPA Solihull - Bupa Health and Dental Centre - Solihull, SOLIHULL B91 3RT" at bounding box center [120, 100] width 18 height 18
checkbox input "false"
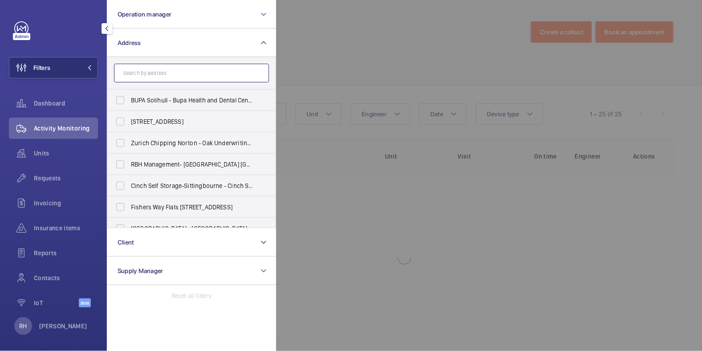
click at [155, 73] on input "text" at bounding box center [191, 73] width 155 height 19
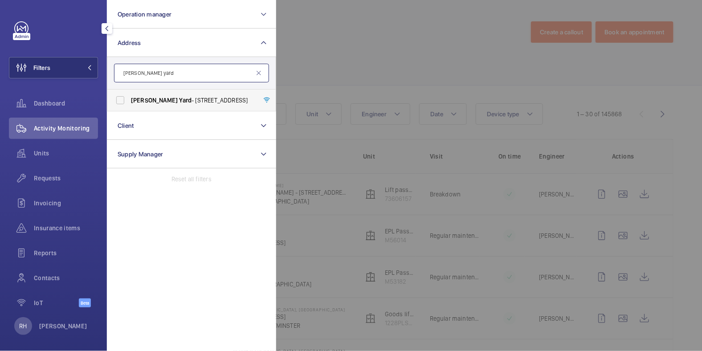
type input "sutton yard"
click at [183, 99] on span "Sutton Yard - 33-41 Dallington St, LONDON EC1V 0BB" at bounding box center [192, 100] width 123 height 9
click at [129, 99] on input "Sutton Yard - 33-41 Dallington St, LONDON EC1V 0BB" at bounding box center [120, 100] width 18 height 18
checkbox input "true"
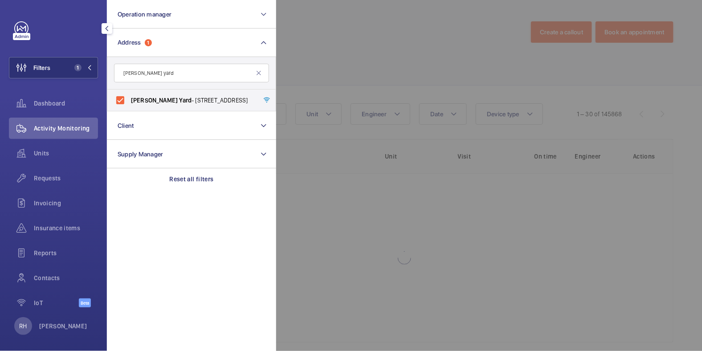
click at [361, 50] on div at bounding box center [627, 175] width 702 height 351
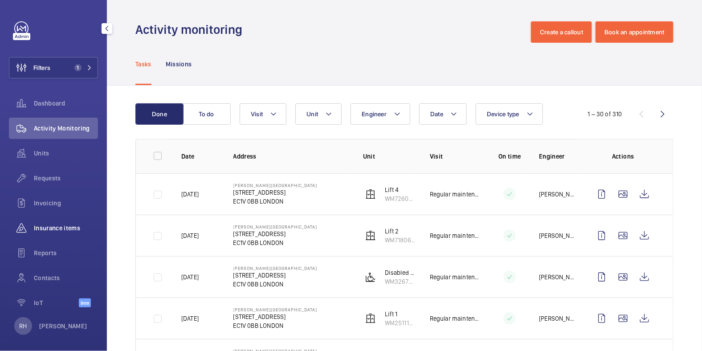
click at [61, 231] on span "Insurance items" at bounding box center [66, 228] width 64 height 9
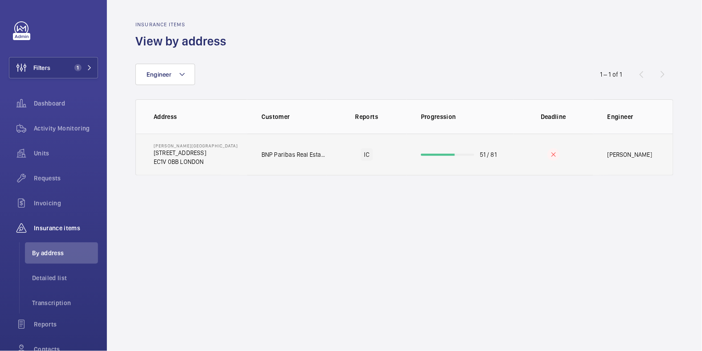
click at [519, 166] on td at bounding box center [554, 155] width 80 height 42
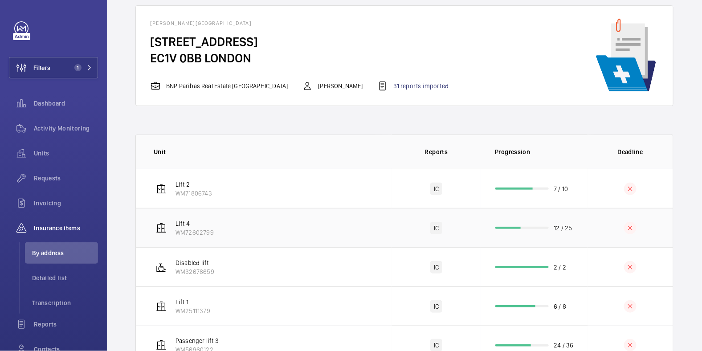
scroll to position [74, 0]
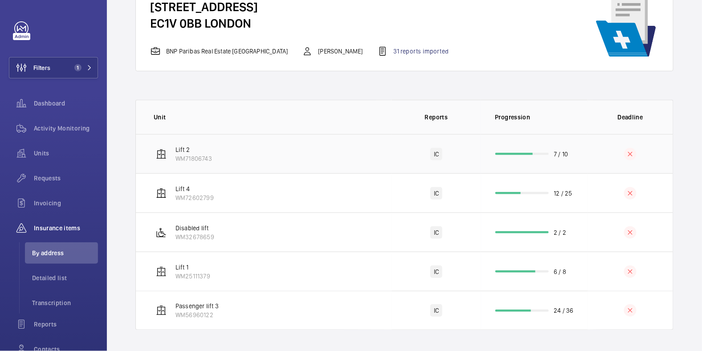
click at [591, 157] on td at bounding box center [631, 153] width 86 height 39
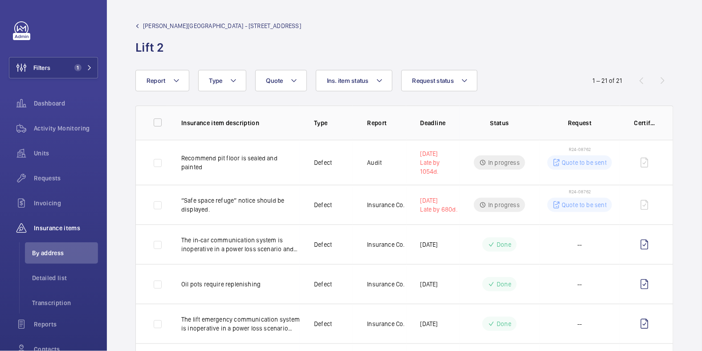
click at [655, 82] on div "1 – 21 of 21" at bounding box center [620, 80] width 107 height 11
click at [173, 25] on span "Sutton Yard - 33-41 Dallington St" at bounding box center [222, 25] width 158 height 9
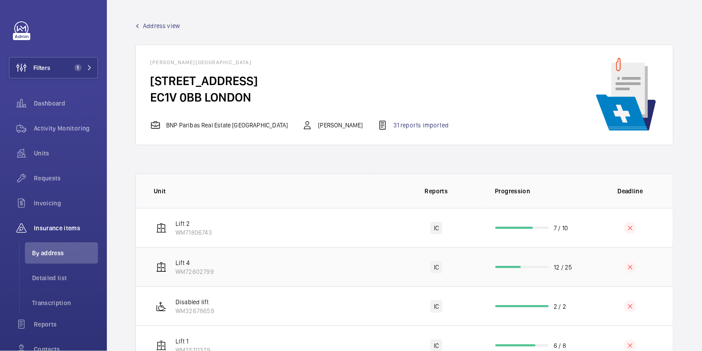
click at [593, 264] on td at bounding box center [631, 266] width 86 height 39
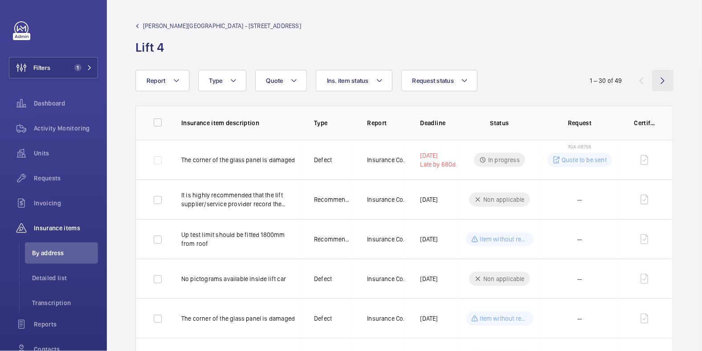
click at [659, 83] on wm-front-icon-button at bounding box center [662, 80] width 21 height 21
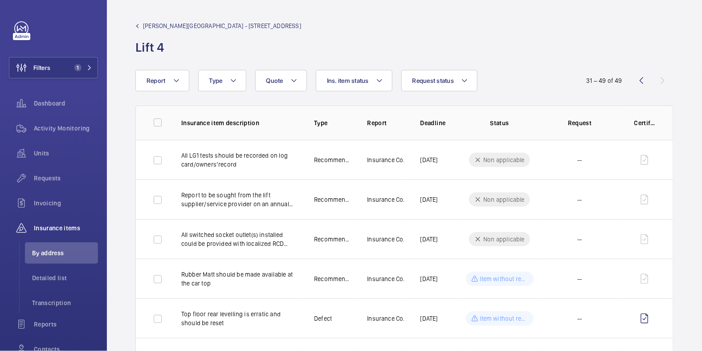
click at [164, 26] on span "Sutton Yard - 33-41 Dallington St" at bounding box center [222, 25] width 158 height 9
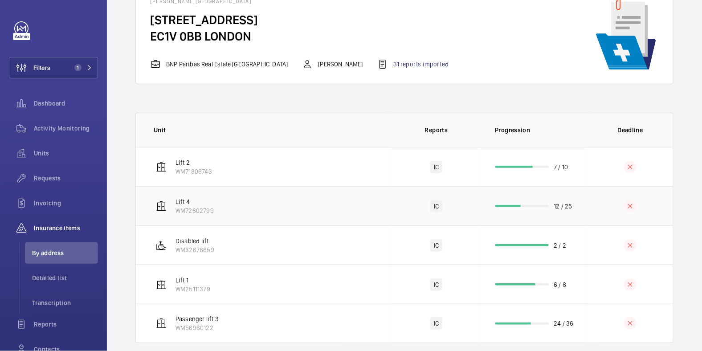
scroll to position [74, 0]
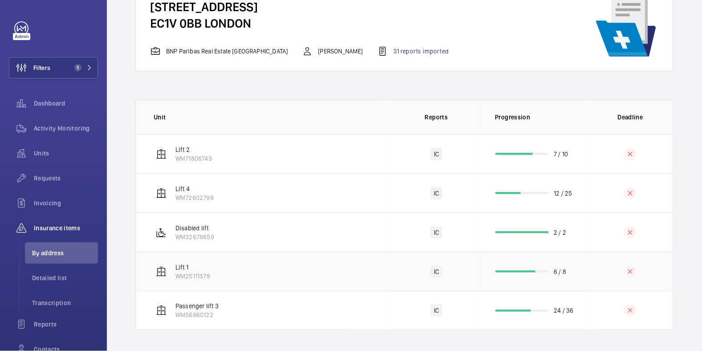
click at [592, 265] on td at bounding box center [631, 271] width 86 height 39
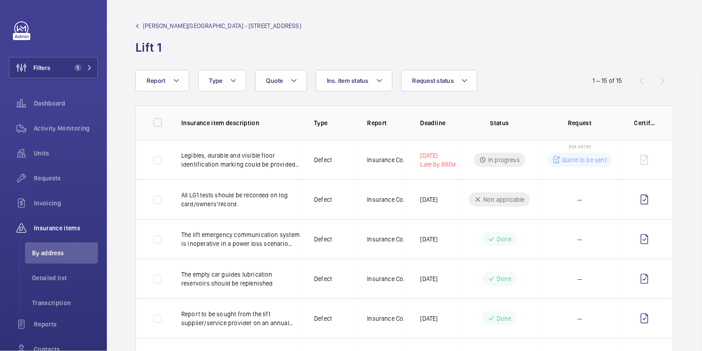
click at [177, 25] on span "Sutton Yard - 33-41 Dallington St" at bounding box center [222, 25] width 158 height 9
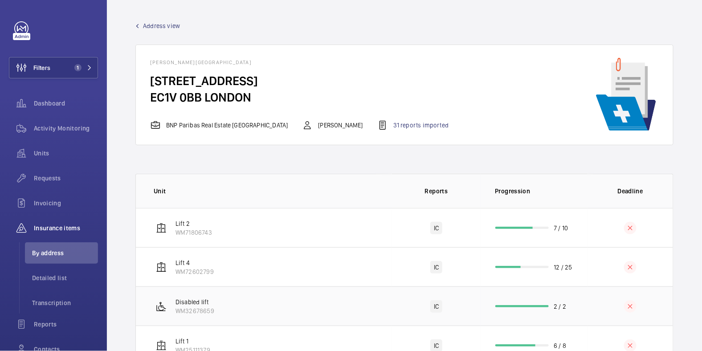
click at [595, 306] on td at bounding box center [631, 305] width 86 height 39
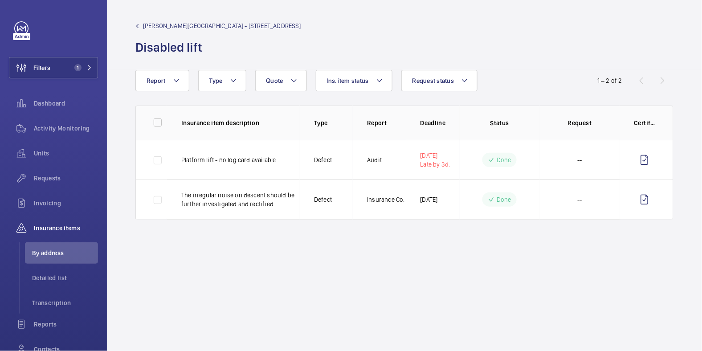
click at [163, 22] on span "Sutton Yard - 33-41 Dallington St" at bounding box center [222, 25] width 158 height 9
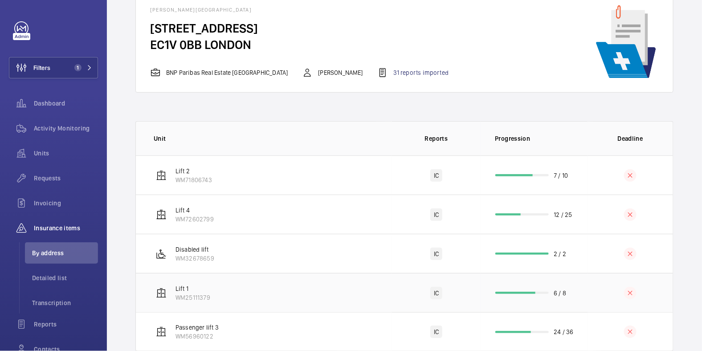
scroll to position [53, 0]
click at [569, 297] on td "6 / 8" at bounding box center [534, 292] width 107 height 39
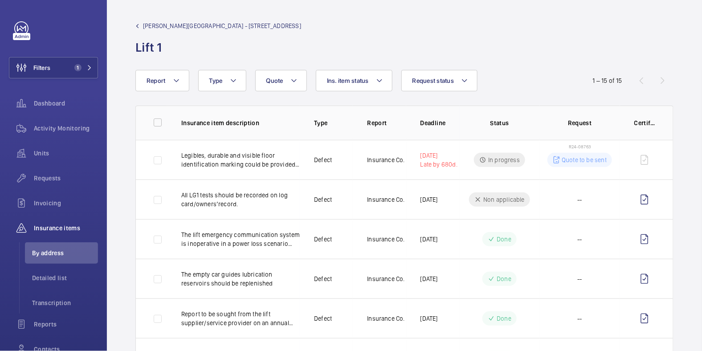
click at [658, 85] on div "1 – 15 of 15" at bounding box center [620, 80] width 107 height 11
click at [162, 22] on span "Sutton Yard - 33-41 Dallington St" at bounding box center [222, 25] width 158 height 9
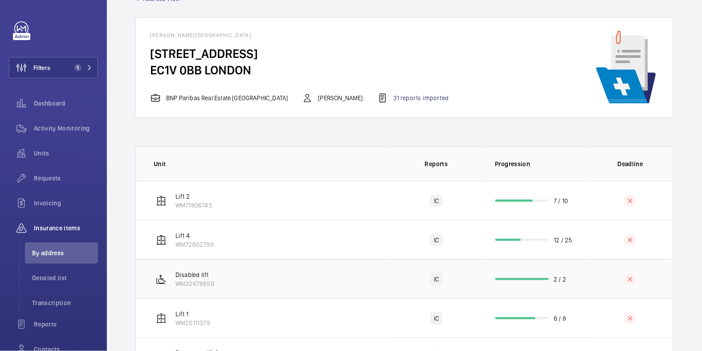
scroll to position [74, 0]
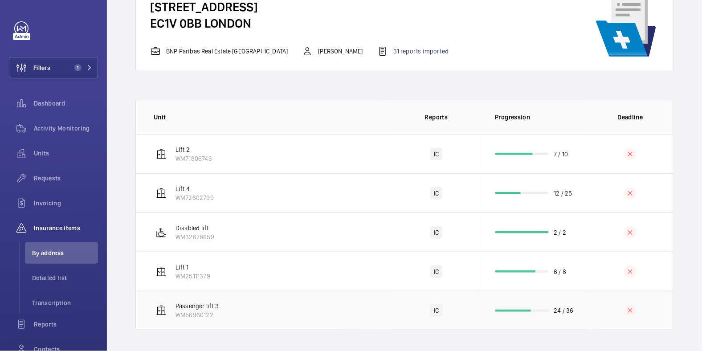
click at [588, 309] on td at bounding box center [631, 310] width 86 height 39
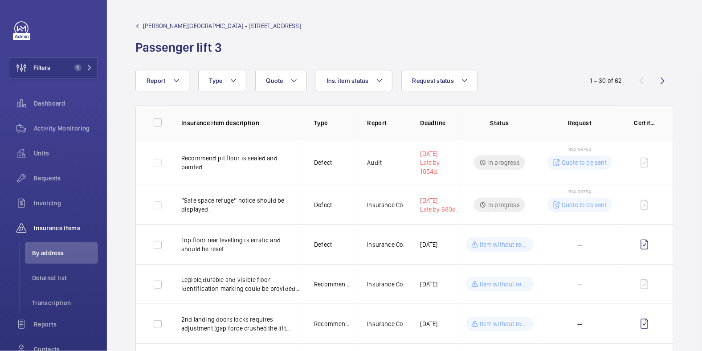
click at [161, 25] on span "Sutton Yard - 33-41 Dallington St" at bounding box center [222, 25] width 158 height 9
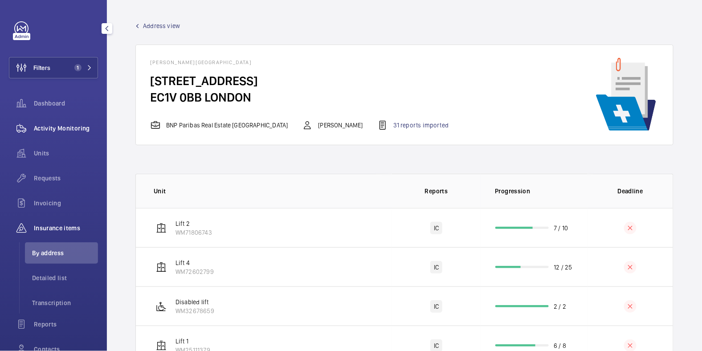
click at [55, 129] on span "Activity Monitoring" at bounding box center [66, 128] width 64 height 9
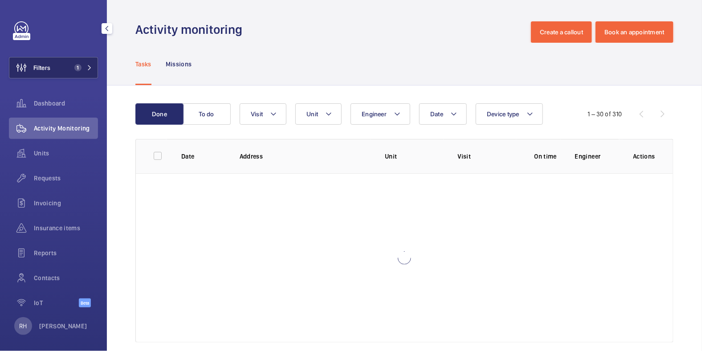
click at [63, 69] on button "Filters 1" at bounding box center [53, 67] width 89 height 21
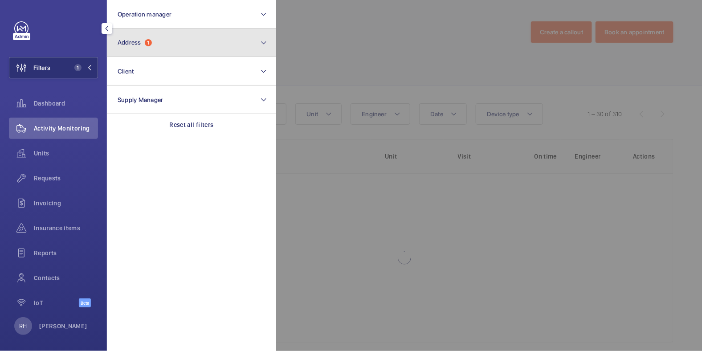
click at [153, 46] on button "Address 1" at bounding box center [191, 43] width 169 height 29
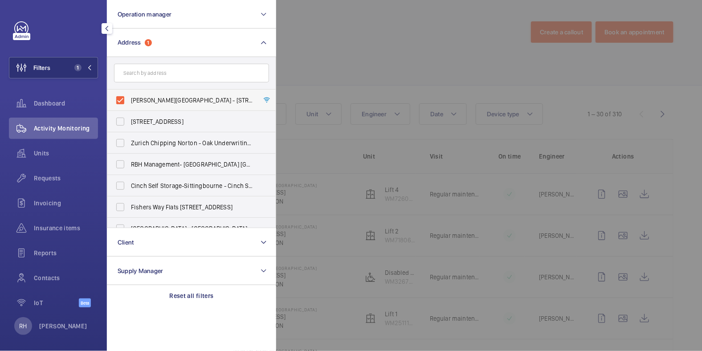
click at [153, 99] on span "Sutton Yard - 33-41 Dallington St, LONDON EC1V 0BB" at bounding box center [192, 100] width 123 height 9
click at [129, 99] on input "Sutton Yard - 33-41 Dallington St, LONDON EC1V 0BB" at bounding box center [120, 100] width 18 height 18
checkbox input "false"
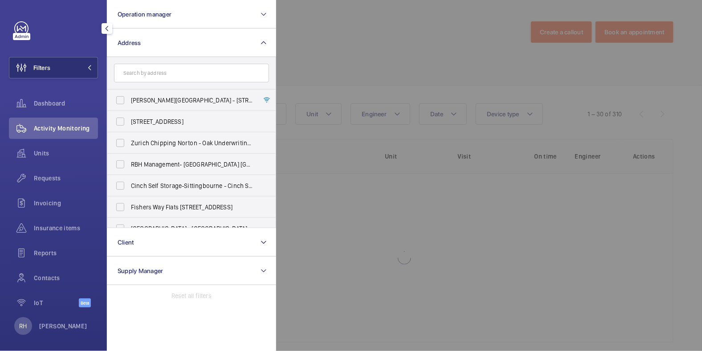
click at [391, 57] on div at bounding box center [627, 175] width 702 height 351
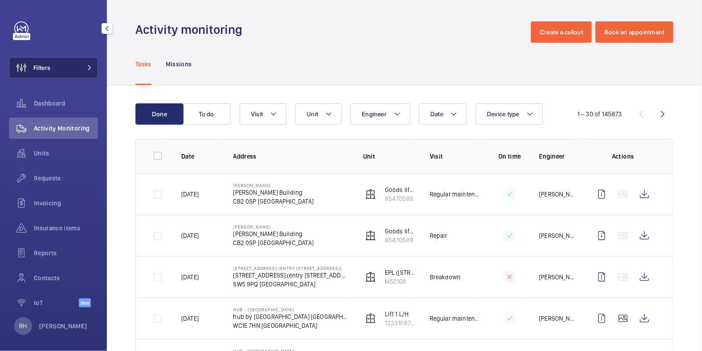
click at [67, 63] on button "Filters" at bounding box center [53, 67] width 89 height 21
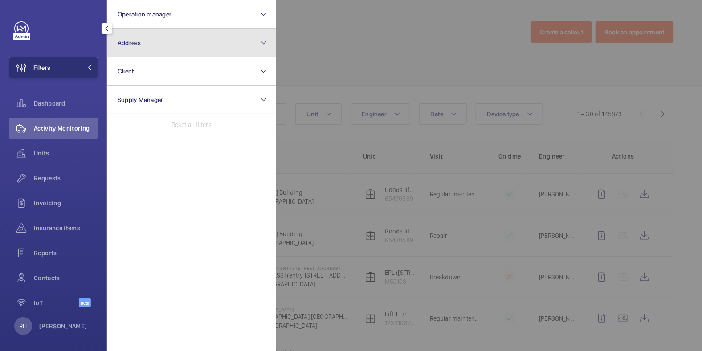
click at [145, 47] on button "Address" at bounding box center [191, 43] width 169 height 29
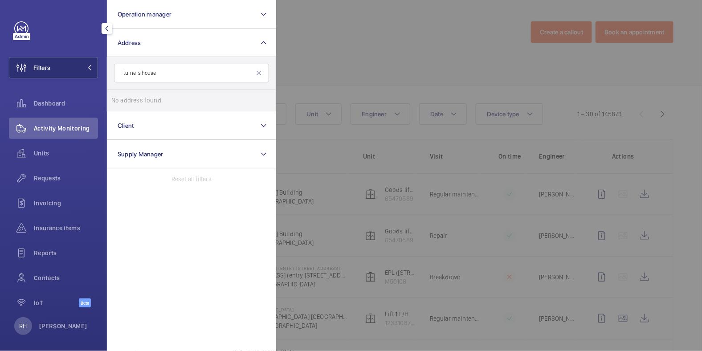
click at [160, 74] on input "turners house" at bounding box center [191, 73] width 155 height 19
type input "t"
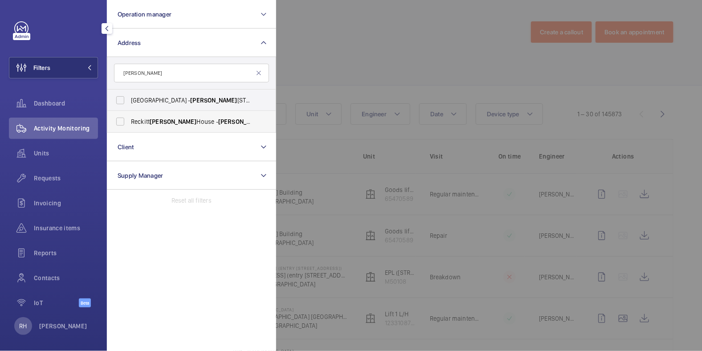
type input "turner"
click at [167, 120] on span "Turner" at bounding box center [173, 121] width 47 height 7
click at [129, 120] on input "Reckitt Turner House - Turner House, 103-105 Bath Road, Slough, Berkshire, SL1 …" at bounding box center [120, 122] width 18 height 18
checkbox input "true"
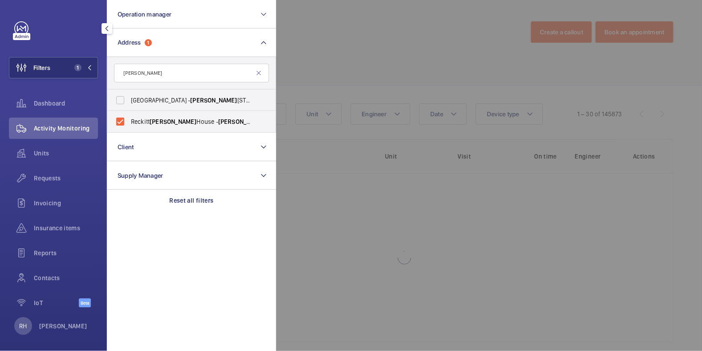
click at [363, 59] on div at bounding box center [627, 175] width 702 height 351
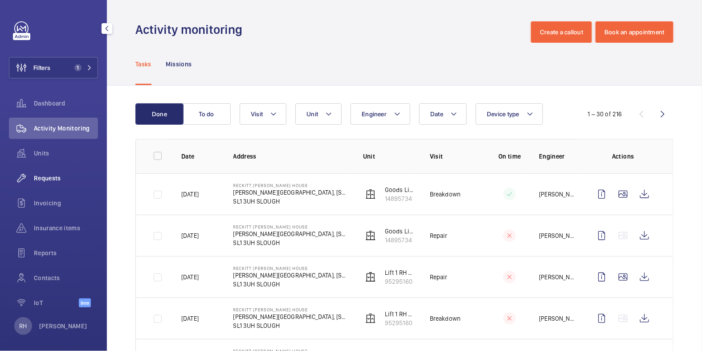
click at [47, 181] on span "Requests" at bounding box center [66, 178] width 64 height 9
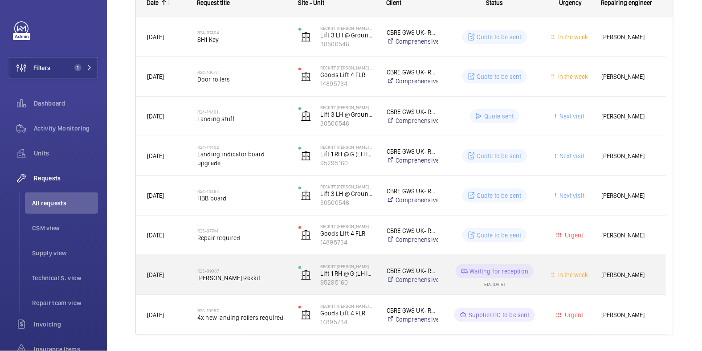
scroll to position [185, 0]
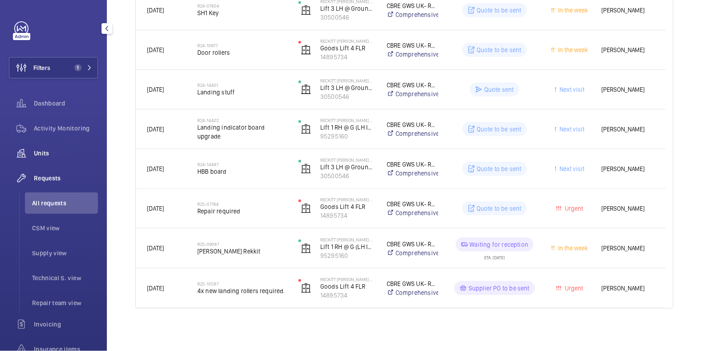
click at [46, 155] on span "Units" at bounding box center [66, 153] width 64 height 9
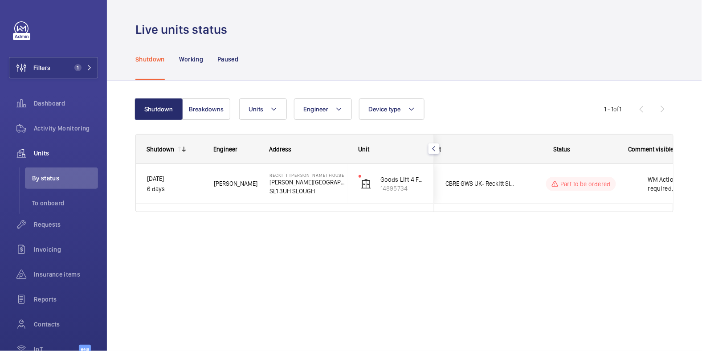
scroll to position [0, 170]
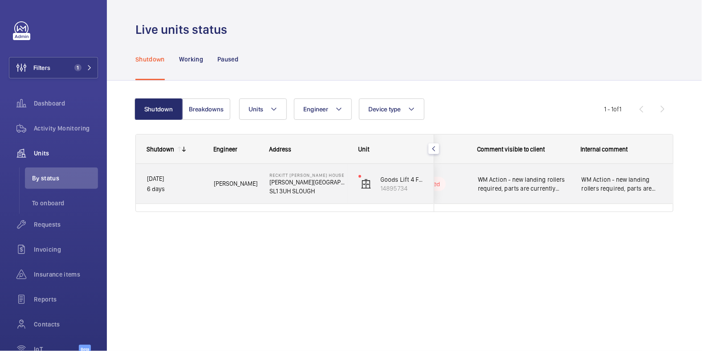
click at [630, 195] on div "WM Action - new landing rollers required, parts are currently being sourced . 0…" at bounding box center [622, 184] width 103 height 38
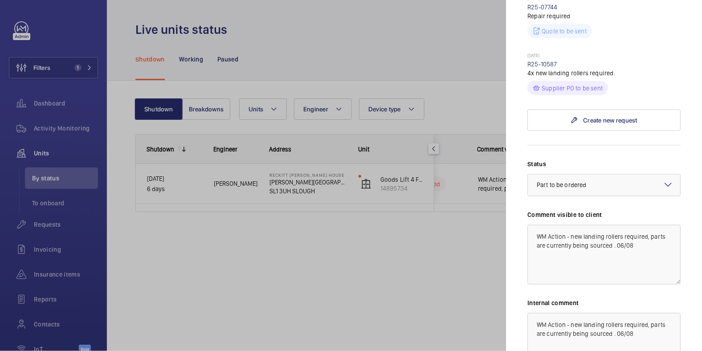
scroll to position [434, 0]
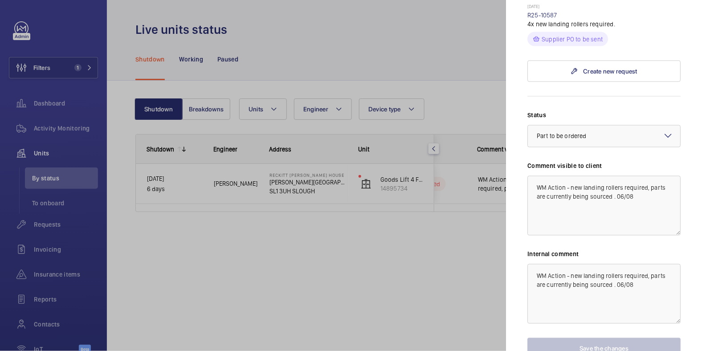
click at [68, 215] on div at bounding box center [351, 175] width 702 height 351
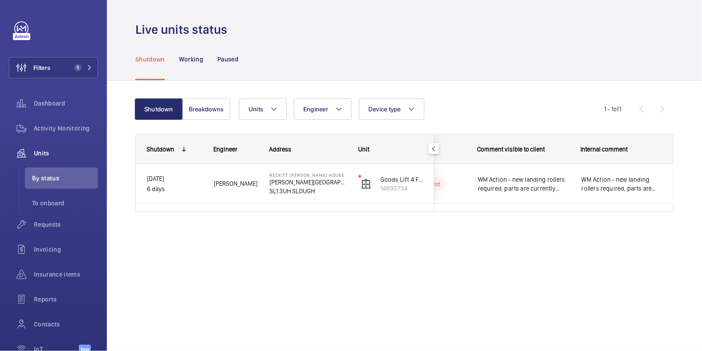
scroll to position [0, 0]
click at [57, 224] on mat-sidenav-container "Filters 1 Dashboard Activity Monitoring Units By status To onboard Requests Inv…" at bounding box center [351, 175] width 702 height 351
click at [56, 225] on span "Requests" at bounding box center [66, 224] width 64 height 9
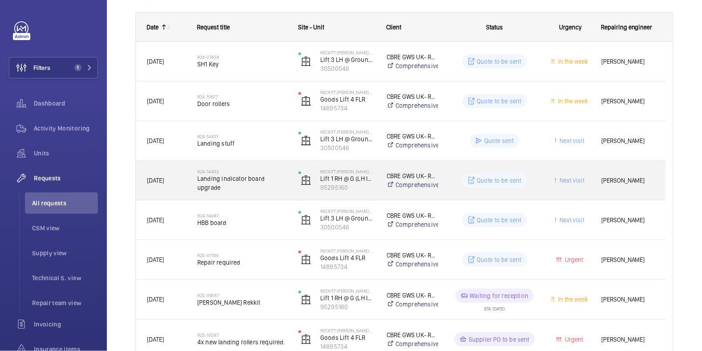
scroll to position [185, 0]
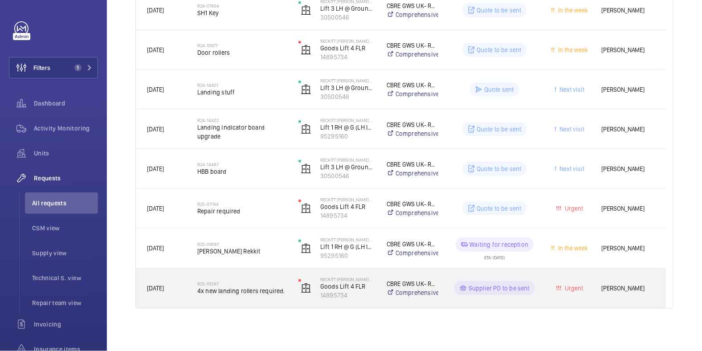
click at [527, 298] on div "Supplier PO to be sent" at bounding box center [489, 288] width 100 height 32
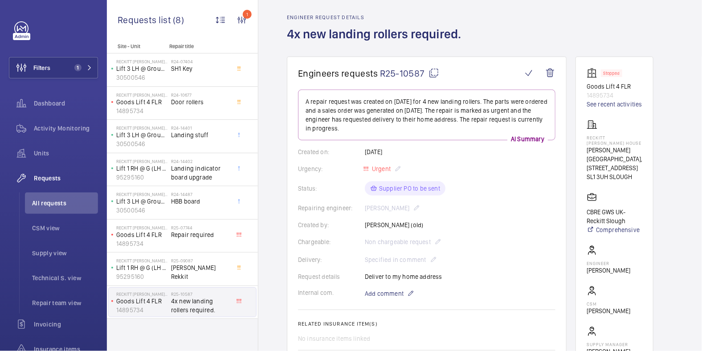
scroll to position [32, 0]
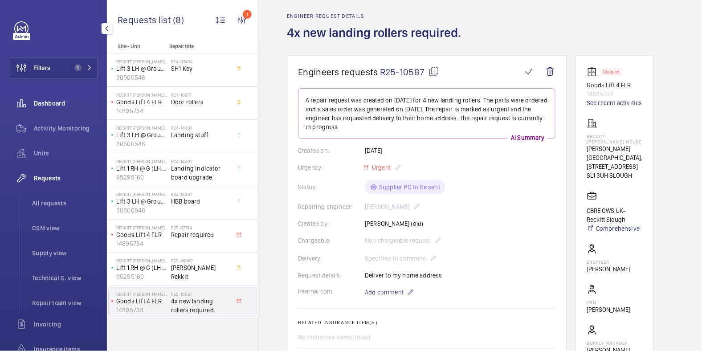
drag, startPoint x: 60, startPoint y: 131, endPoint x: 59, endPoint y: 93, distance: 37.4
click at [60, 130] on span "Activity Monitoring" at bounding box center [66, 128] width 64 height 9
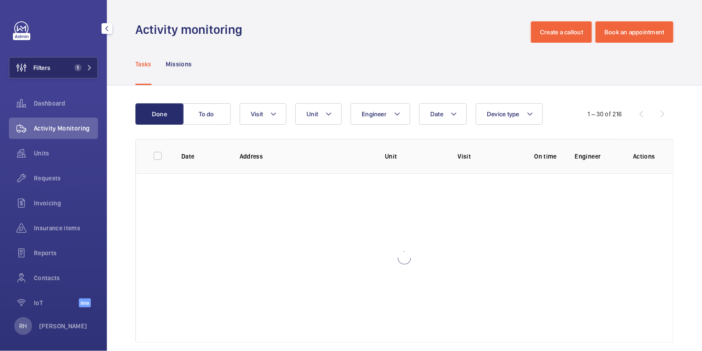
click at [53, 74] on button "Filters 1" at bounding box center [53, 67] width 89 height 21
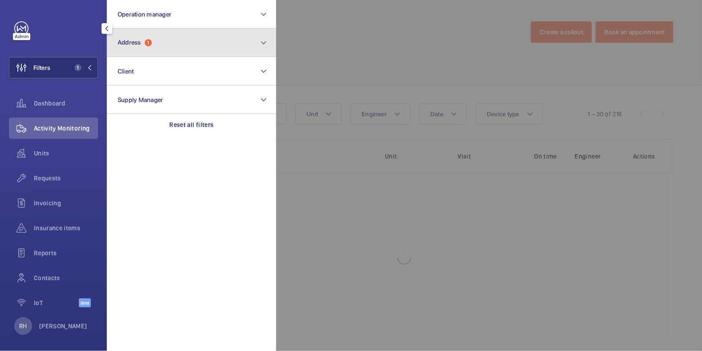
click at [162, 47] on button "Address 1" at bounding box center [191, 43] width 169 height 29
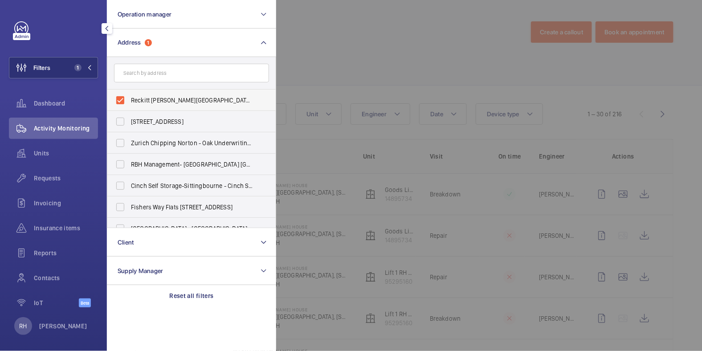
click at [141, 99] on span "Reckitt Turner House - Turner House, 103-105 Bath Road, Slough, Berkshire, SL1 …" at bounding box center [192, 100] width 123 height 9
click at [129, 99] on input "Reckitt Turner House - Turner House, 103-105 Bath Road, Slough, Berkshire, SL1 …" at bounding box center [120, 100] width 18 height 18
checkbox input "false"
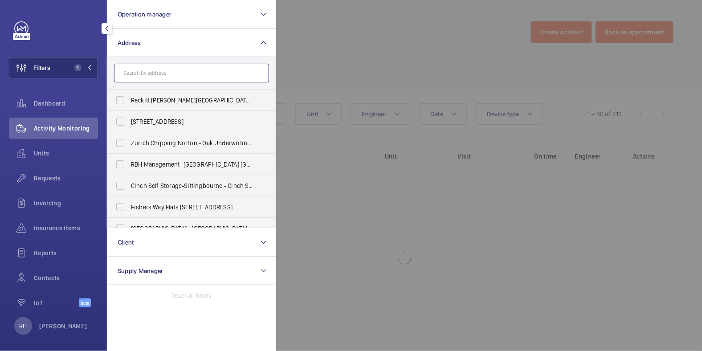
click at [159, 74] on input "text" at bounding box center [191, 73] width 155 height 19
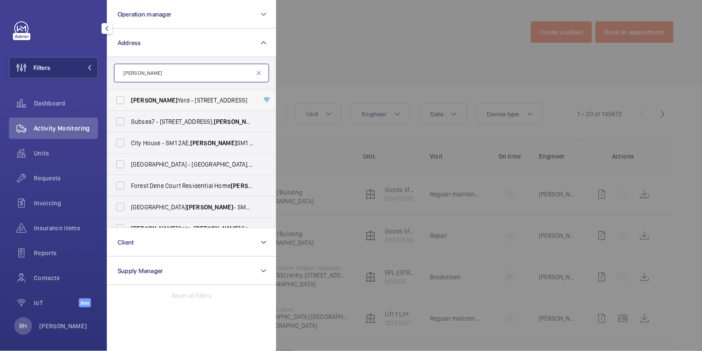
type input "sutton"
click at [165, 100] on span "Sutton Yard - 33-41 Dallington St, LONDON EC1V 0BB" at bounding box center [192, 100] width 123 height 9
click at [129, 100] on input "Sutton Yard - 33-41 Dallington St, LONDON EC1V 0BB" at bounding box center [120, 100] width 18 height 18
checkbox input "true"
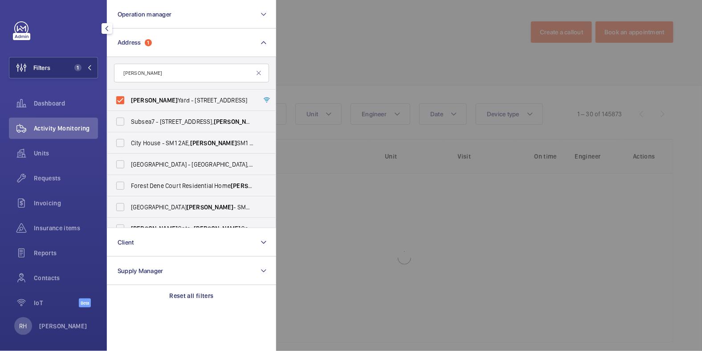
click at [362, 49] on div at bounding box center [627, 175] width 702 height 351
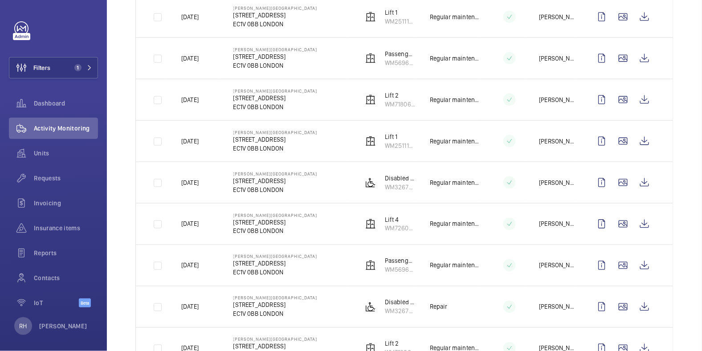
scroll to position [386, 0]
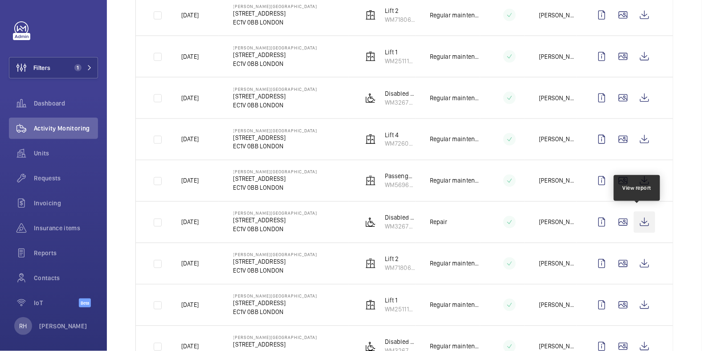
click at [635, 219] on wm-front-icon-button at bounding box center [644, 222] width 21 height 21
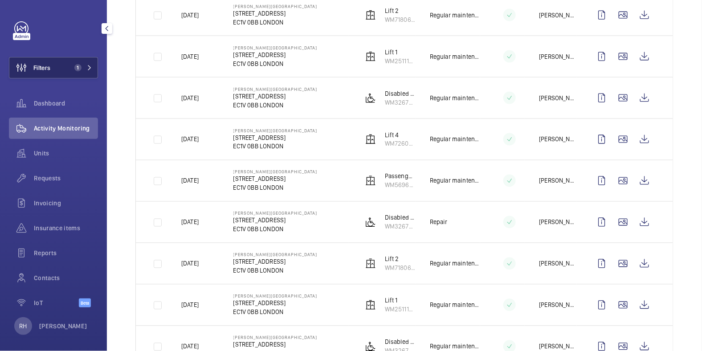
click at [50, 66] on span "Filters" at bounding box center [41, 67] width 17 height 9
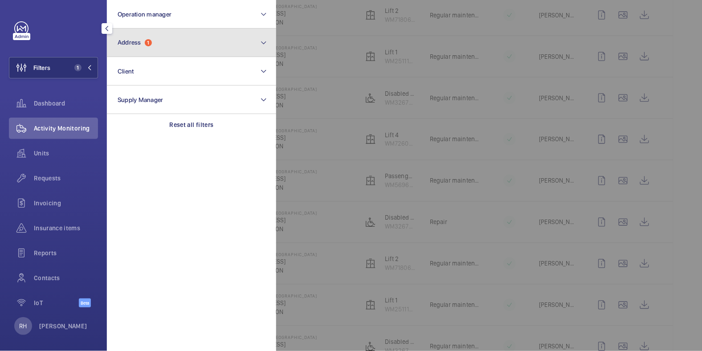
click at [206, 49] on button "Address 1" at bounding box center [191, 43] width 169 height 29
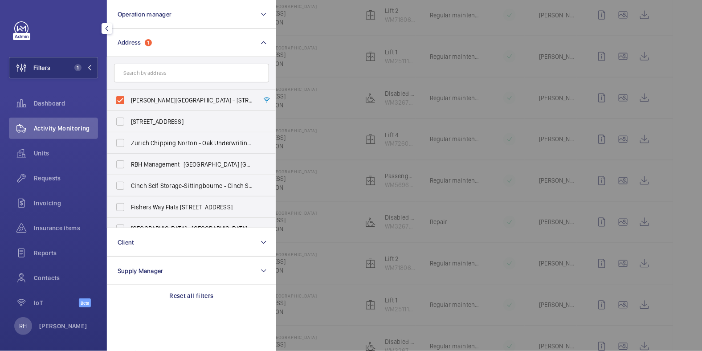
drag, startPoint x: 158, startPoint y: 104, endPoint x: 159, endPoint y: 84, distance: 20.1
click at [158, 104] on label "Sutton Yard - 33-41 Dallington St, LONDON EC1V 0BB" at bounding box center [184, 100] width 155 height 21
click at [129, 104] on input "Sutton Yard - 33-41 Dallington St, LONDON EC1V 0BB" at bounding box center [120, 100] width 18 height 18
checkbox input "false"
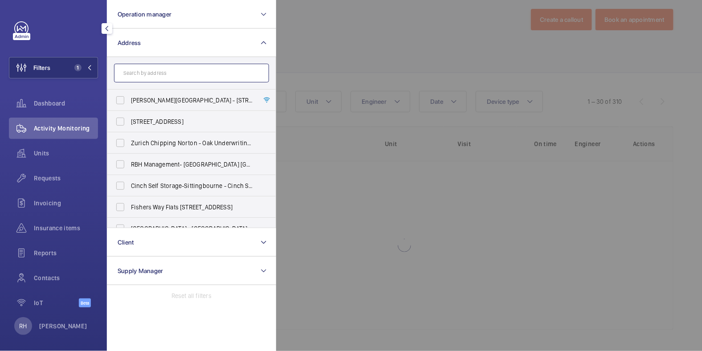
click at [160, 76] on input "text" at bounding box center [191, 73] width 155 height 19
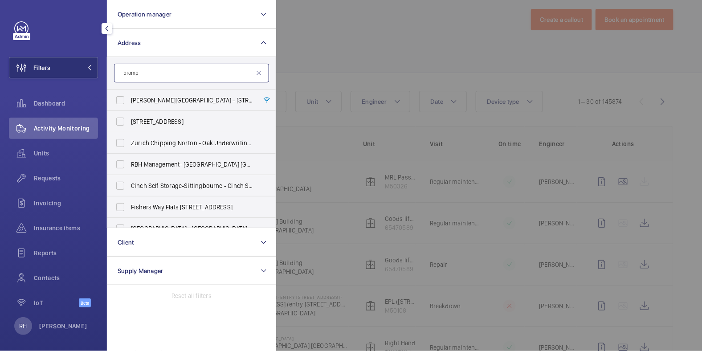
scroll to position [386, 0]
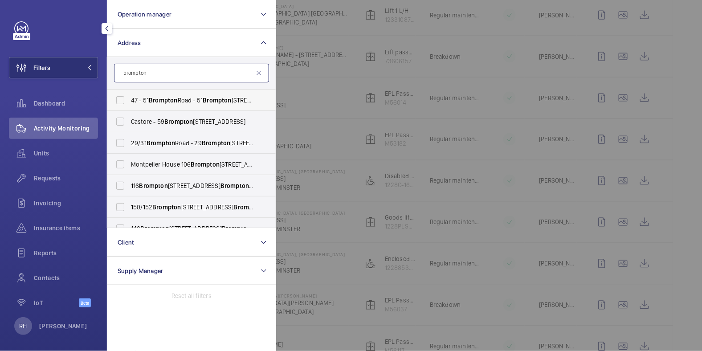
type input "brompton"
click at [159, 101] on span "Brompton" at bounding box center [163, 100] width 29 height 7
click at [129, 101] on input "47 - 51 Brompton Road - 51 Brompton Rd, LONDON SW3 1DE" at bounding box center [120, 100] width 18 height 18
checkbox input "true"
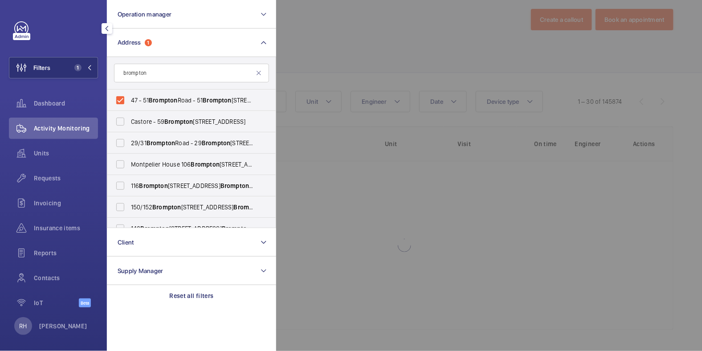
click at [421, 37] on div at bounding box center [627, 175] width 702 height 351
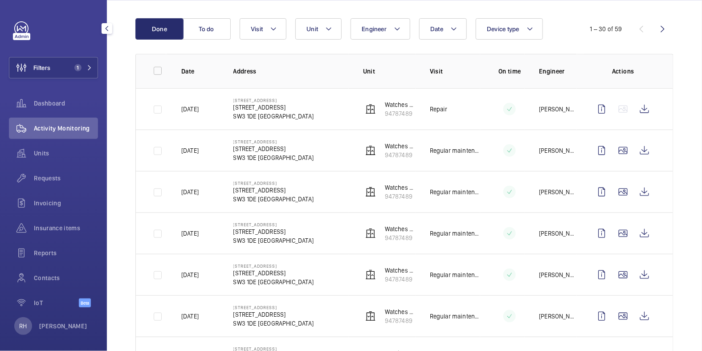
scroll to position [46, 0]
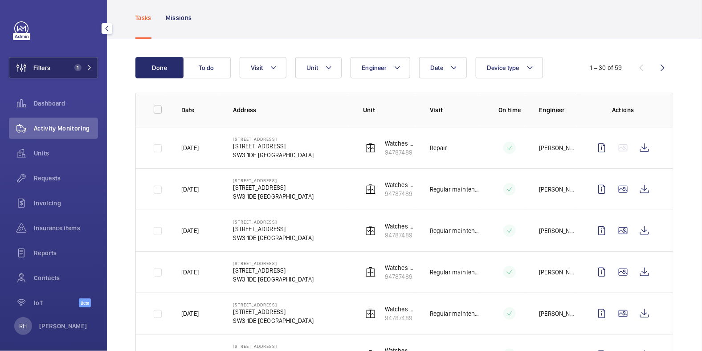
click at [59, 62] on button "Filters 1" at bounding box center [53, 67] width 89 height 21
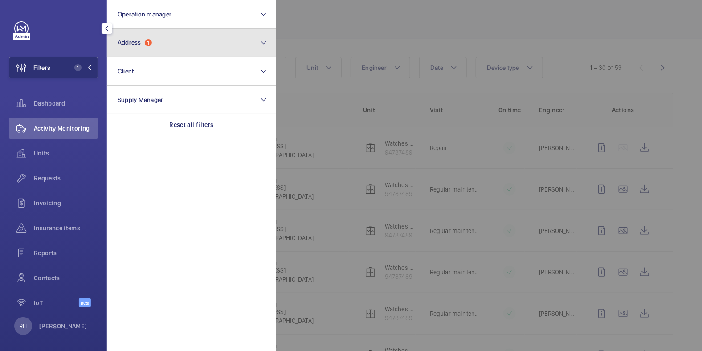
click at [165, 36] on button "Address 1" at bounding box center [191, 43] width 169 height 29
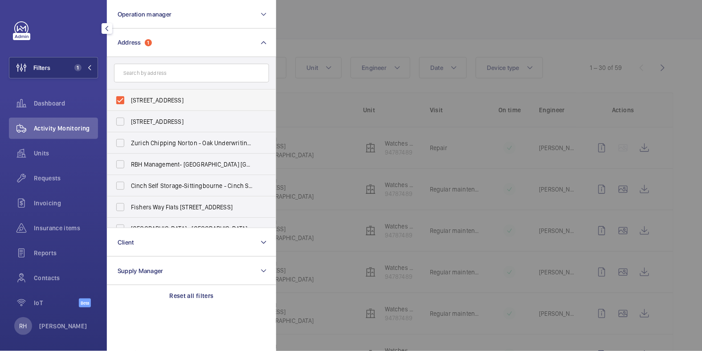
click at [151, 97] on span "47 - 51 Brompton Road - 51 Brompton Rd, LONDON SW3 1DE" at bounding box center [192, 100] width 123 height 9
click at [129, 97] on input "47 - 51 Brompton Road - 51 Brompton Rd, LONDON SW3 1DE" at bounding box center [120, 100] width 18 height 18
checkbox input "false"
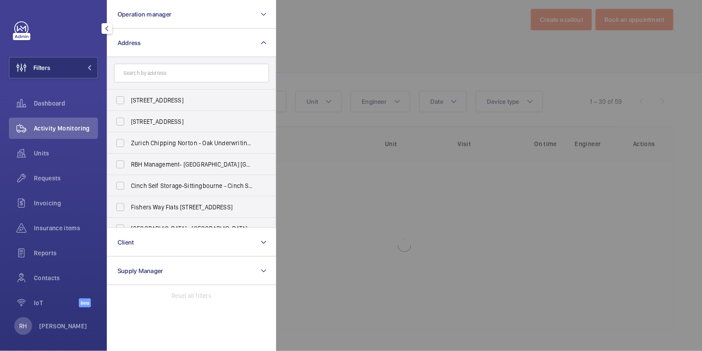
click at [388, 25] on div at bounding box center [627, 175] width 702 height 351
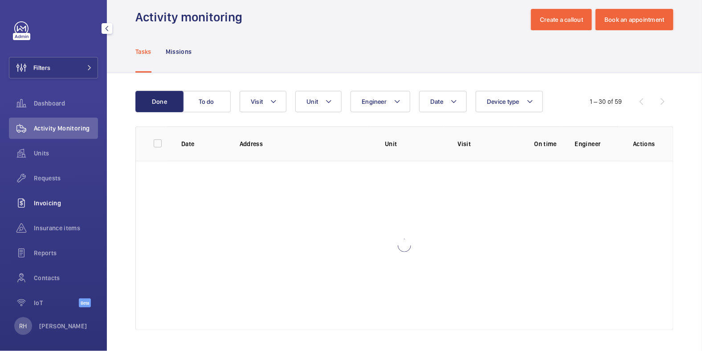
click at [47, 202] on span "Invoicing" at bounding box center [66, 203] width 64 height 9
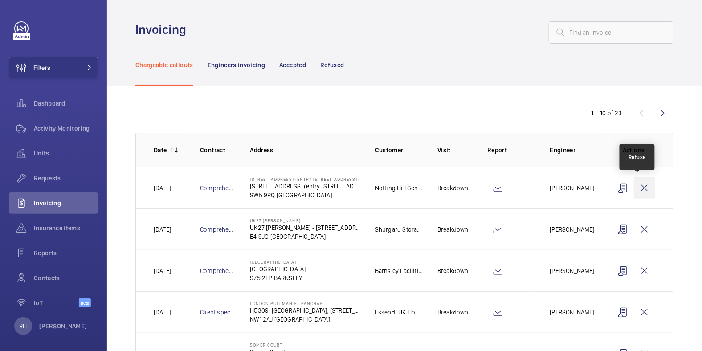
click at [639, 188] on wm-front-icon-button at bounding box center [644, 187] width 21 height 21
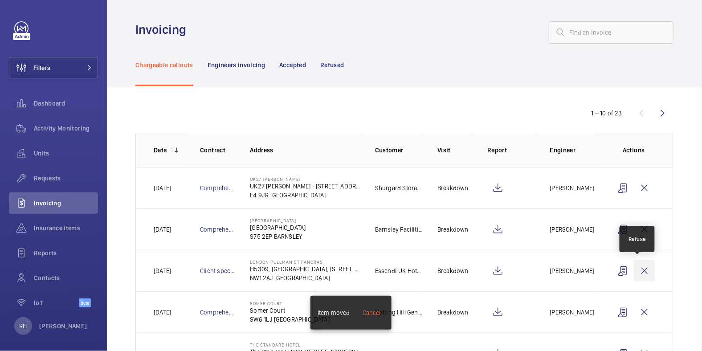
click at [637, 272] on wm-front-icon-button at bounding box center [644, 270] width 21 height 21
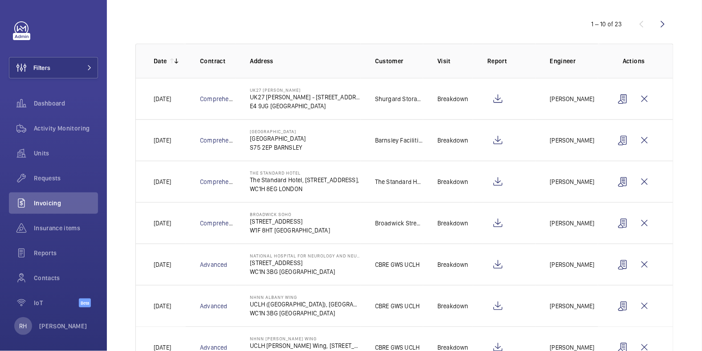
scroll to position [82, 0]
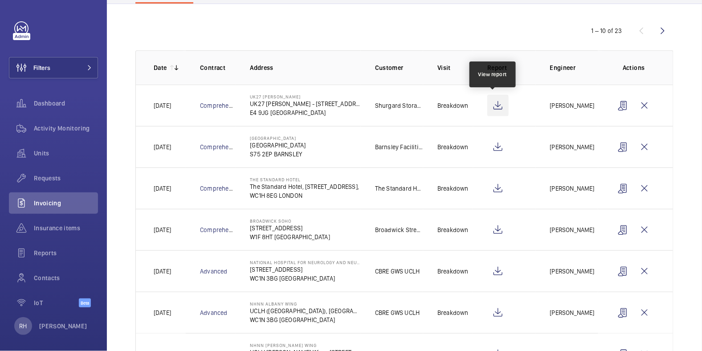
click at [495, 110] on wm-front-icon-button at bounding box center [497, 105] width 21 height 21
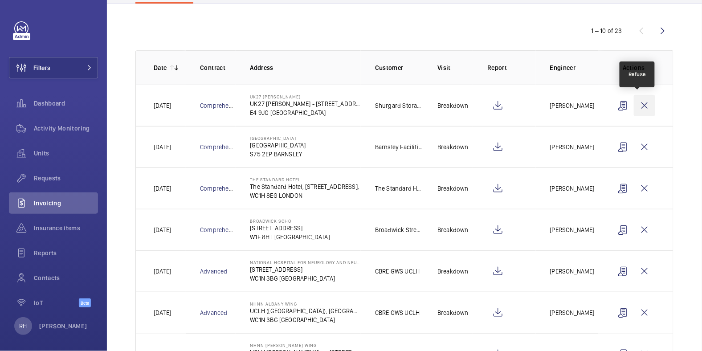
click at [640, 100] on wm-front-icon-button at bounding box center [644, 105] width 21 height 21
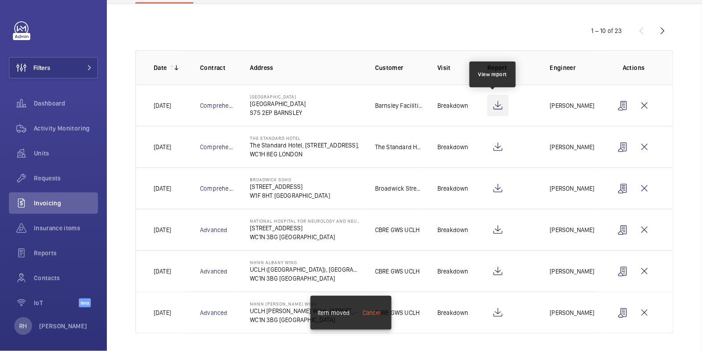
click at [491, 104] on wm-front-icon-button at bounding box center [497, 105] width 21 height 21
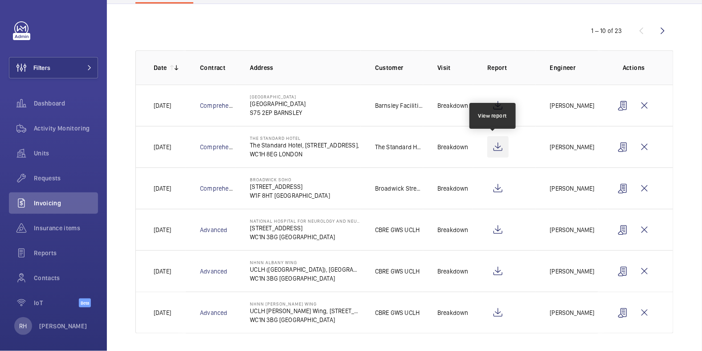
click at [495, 145] on wm-front-icon-button at bounding box center [497, 146] width 21 height 21
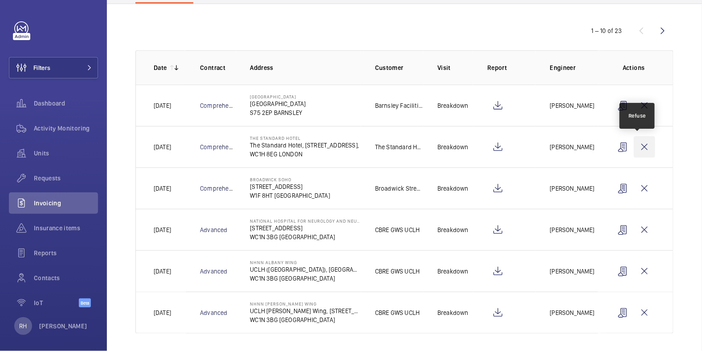
click at [637, 146] on wm-front-icon-button at bounding box center [644, 146] width 21 height 21
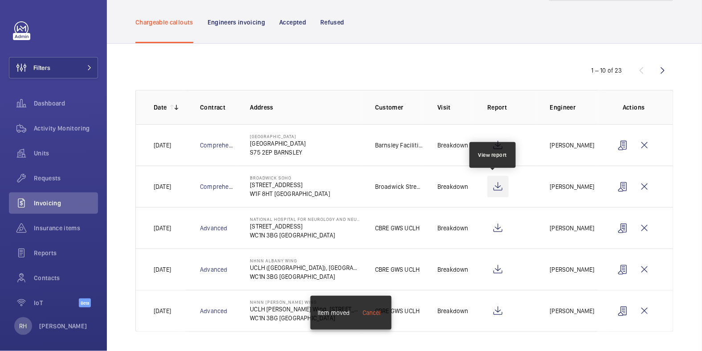
click at [492, 187] on wm-front-icon-button at bounding box center [497, 186] width 21 height 21
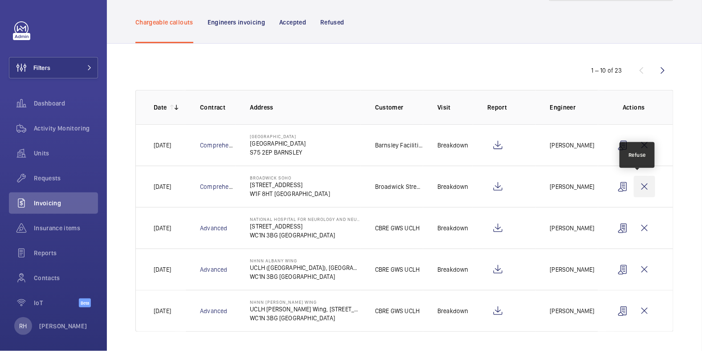
click at [634, 185] on wm-front-icon-button at bounding box center [644, 186] width 21 height 21
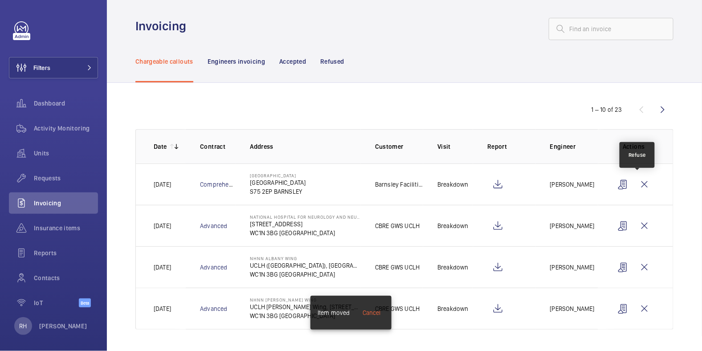
scroll to position [2, 0]
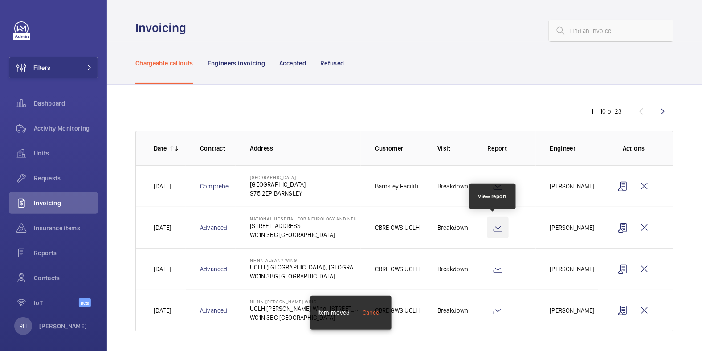
click at [492, 225] on wm-front-icon-button at bounding box center [497, 227] width 21 height 21
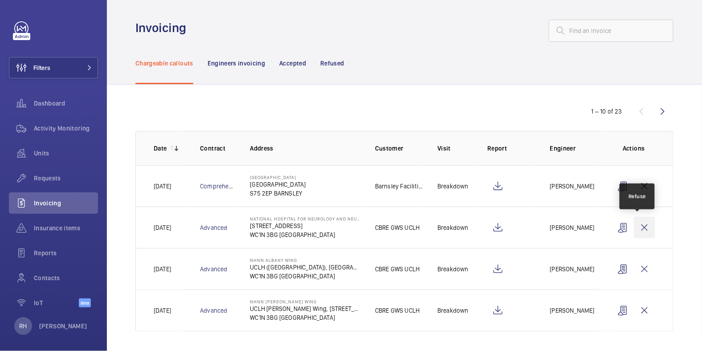
click at [637, 223] on wm-front-icon-button at bounding box center [644, 227] width 21 height 21
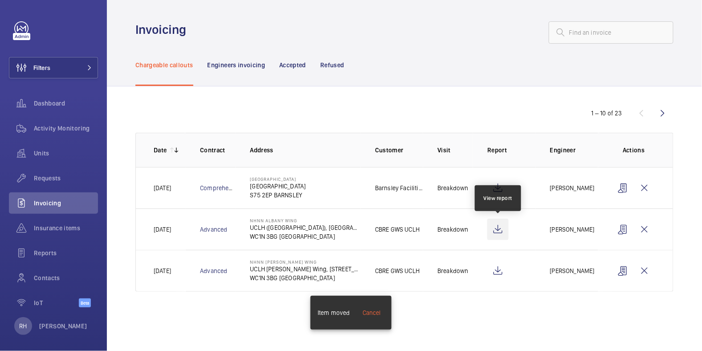
click at [499, 229] on wm-front-icon-button at bounding box center [497, 229] width 21 height 21
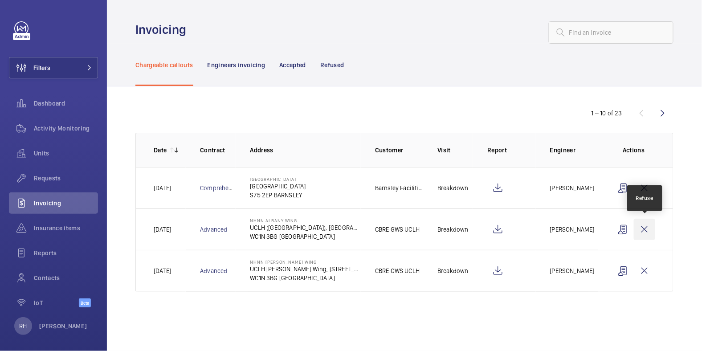
click at [651, 229] on wm-front-icon-button at bounding box center [644, 229] width 21 height 21
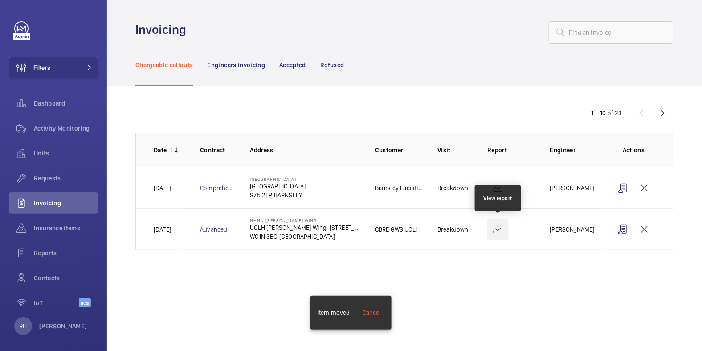
click at [498, 232] on wm-front-icon-button at bounding box center [497, 229] width 21 height 21
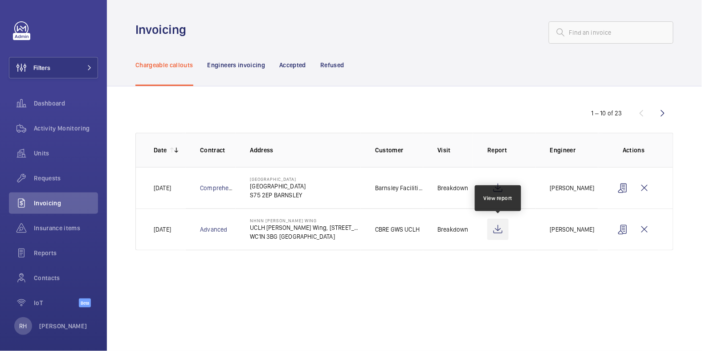
click at [502, 226] on wm-front-icon-button at bounding box center [497, 229] width 21 height 21
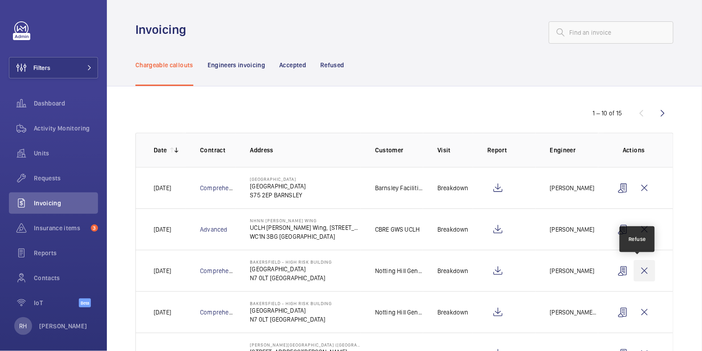
click at [636, 270] on wm-front-icon-button at bounding box center [644, 270] width 21 height 21
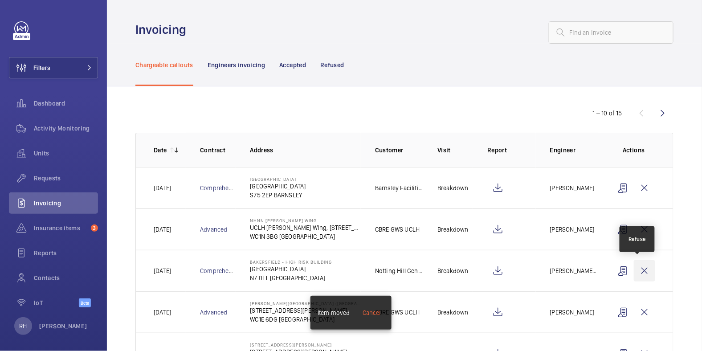
click at [641, 271] on wm-front-icon-button at bounding box center [644, 270] width 21 height 21
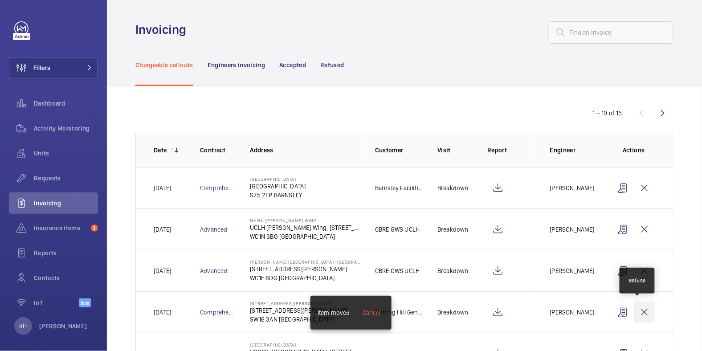
click at [634, 315] on wm-front-icon-button at bounding box center [644, 312] width 21 height 21
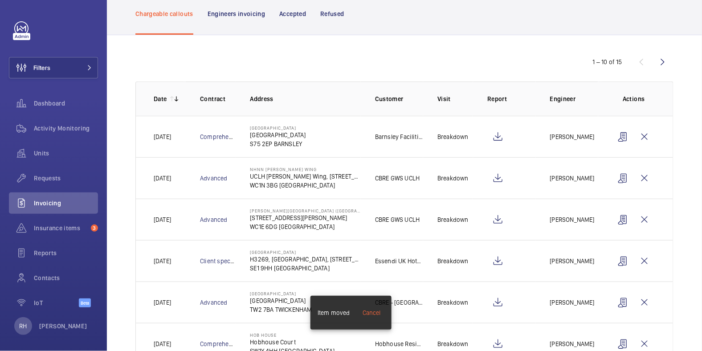
scroll to position [55, 0]
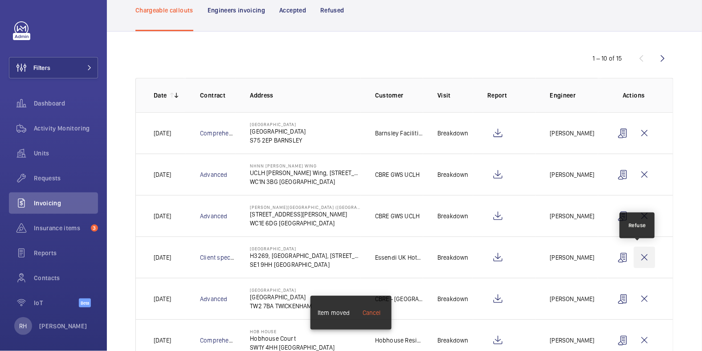
click at [637, 258] on wm-front-icon-button at bounding box center [644, 257] width 21 height 21
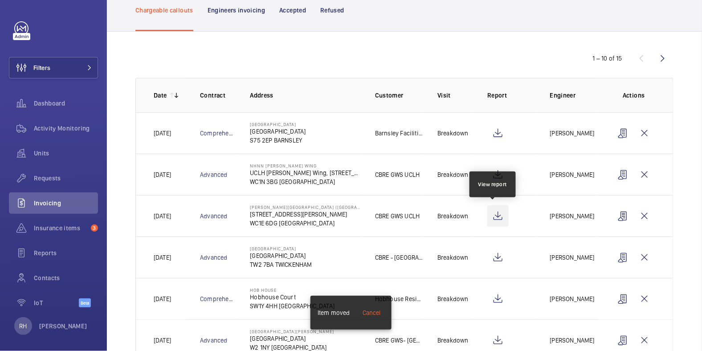
click at [494, 213] on wm-front-icon-button at bounding box center [497, 215] width 21 height 21
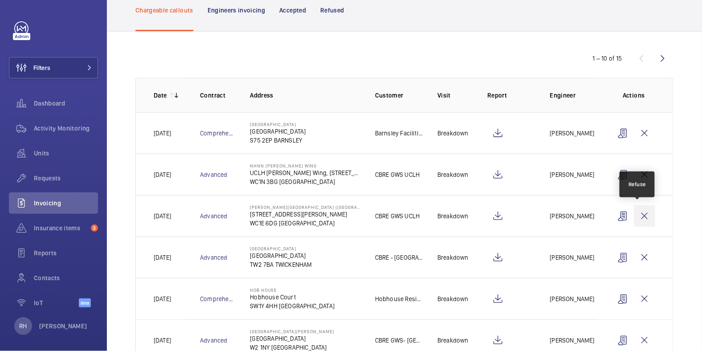
click at [637, 216] on wm-front-icon-button at bounding box center [644, 215] width 21 height 21
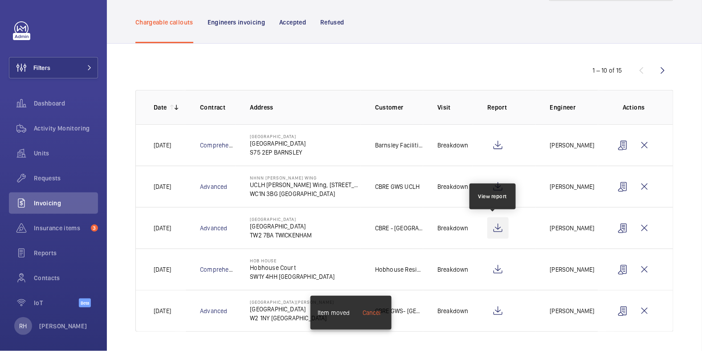
click at [492, 228] on wm-front-icon-button at bounding box center [497, 227] width 21 height 21
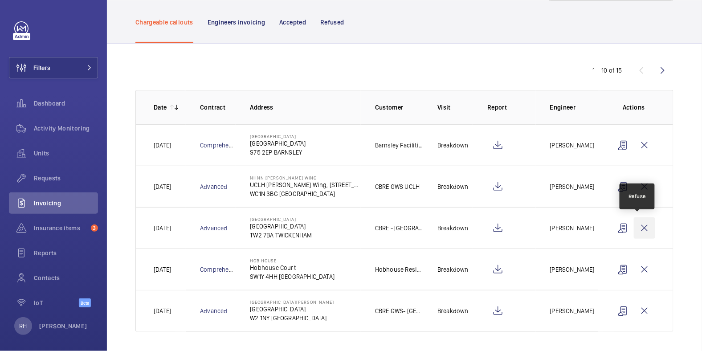
click at [638, 224] on wm-front-icon-button at bounding box center [644, 227] width 21 height 21
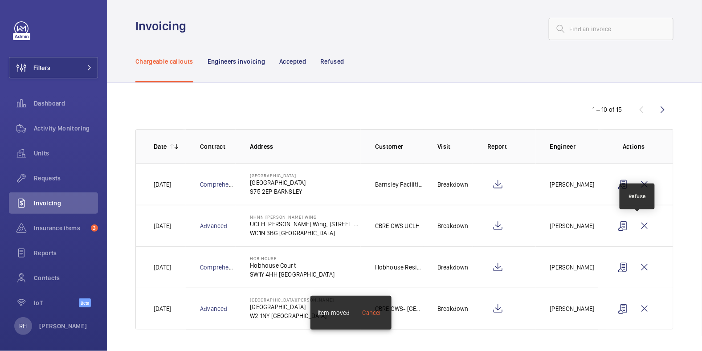
scroll to position [2, 0]
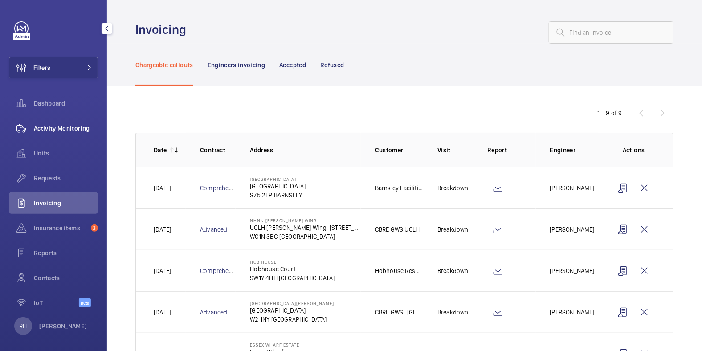
click at [64, 126] on span "Activity Monitoring" at bounding box center [66, 128] width 64 height 9
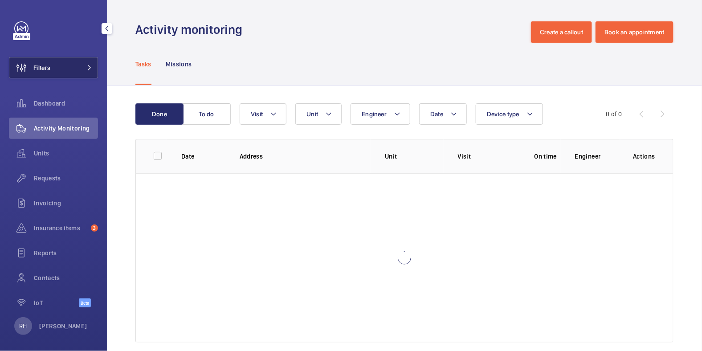
click at [66, 62] on button "Filters" at bounding box center [53, 67] width 89 height 21
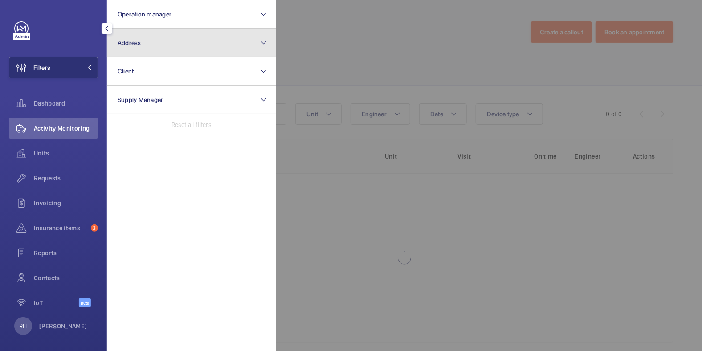
click at [141, 45] on button "Address" at bounding box center [191, 43] width 169 height 29
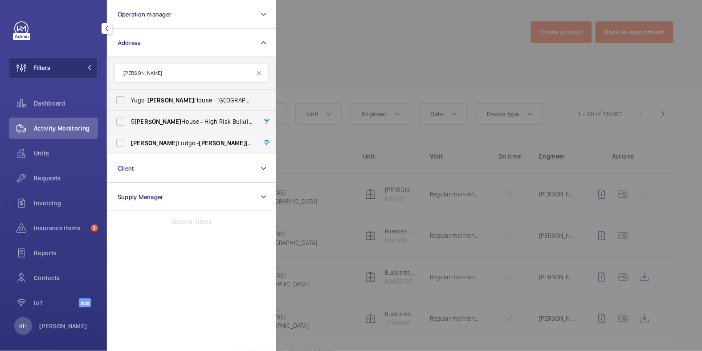
type input "catherine"
click at [144, 141] on span "Catherine" at bounding box center [154, 142] width 47 height 7
click at [129, 141] on input "Catherine Lodge - Catherine Lodge, LONDON SS2 6FE" at bounding box center [120, 143] width 18 height 18
checkbox input "true"
click at [357, 52] on div at bounding box center [627, 175] width 702 height 351
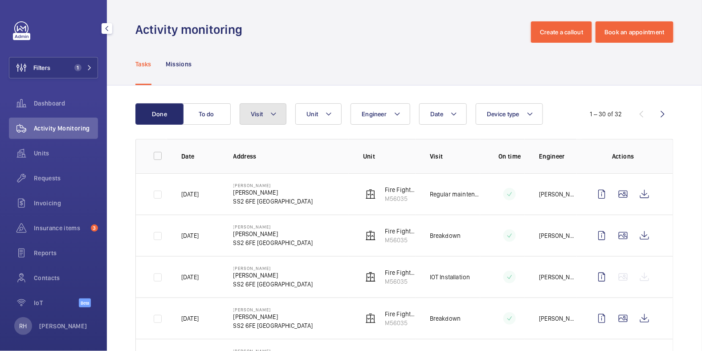
click at [256, 110] on span "Visit" at bounding box center [257, 113] width 12 height 7
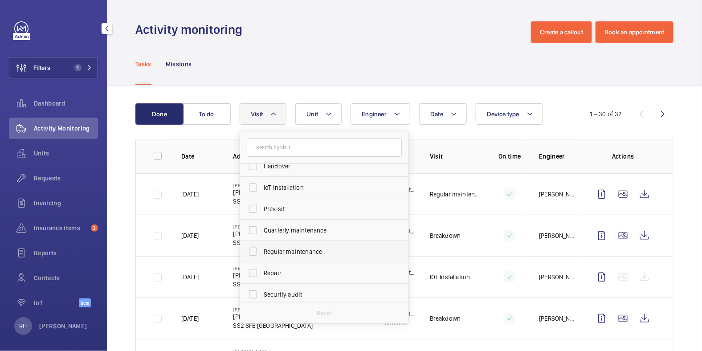
scroll to position [94, 0]
click at [306, 245] on label "Regular maintenance" at bounding box center [317, 251] width 155 height 21
click at [262, 245] on input "Regular maintenance" at bounding box center [253, 252] width 18 height 18
checkbox input "true"
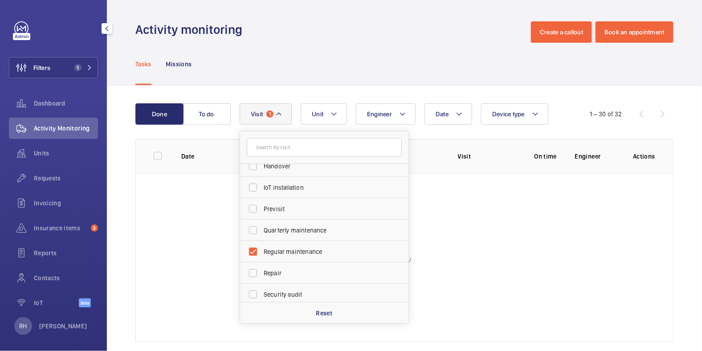
click at [378, 41] on div "Activity monitoring Create a callout Book an appointment" at bounding box center [404, 31] width 538 height 21
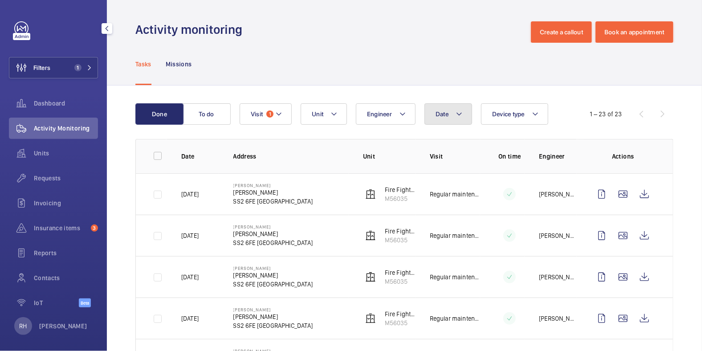
click at [453, 119] on button "Date" at bounding box center [449, 113] width 48 height 21
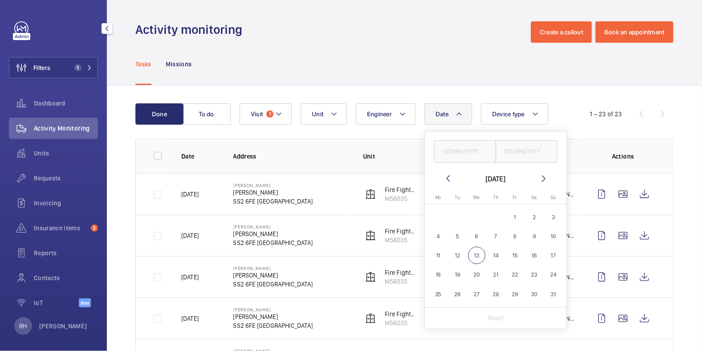
click at [445, 177] on mat-icon at bounding box center [448, 178] width 11 height 11
click at [445, 176] on mat-icon at bounding box center [448, 178] width 11 height 11
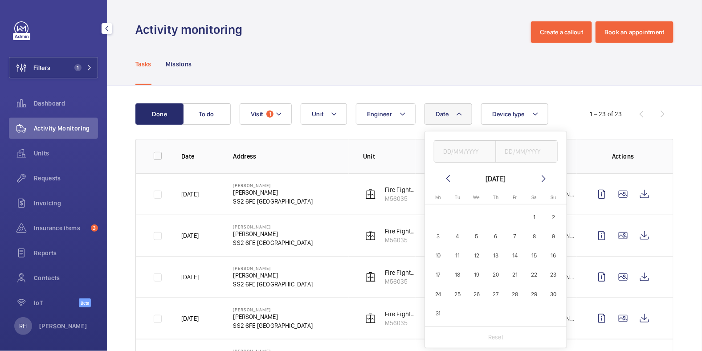
click at [445, 176] on mat-icon at bounding box center [448, 178] width 11 height 11
click at [474, 220] on span "1" at bounding box center [476, 216] width 17 height 17
type input "01/01/2025"
click at [534, 153] on input "text" at bounding box center [527, 151] width 62 height 22
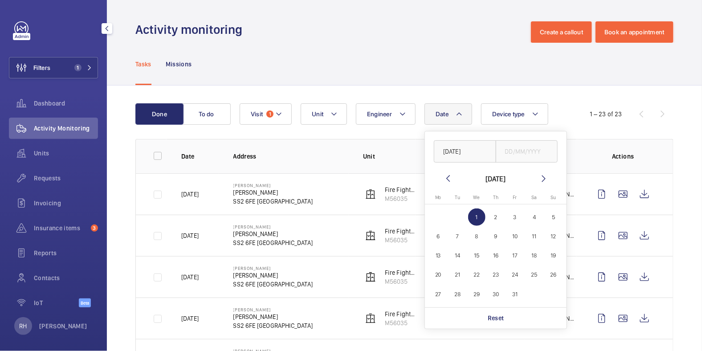
click at [545, 183] on mat-icon at bounding box center [544, 178] width 11 height 11
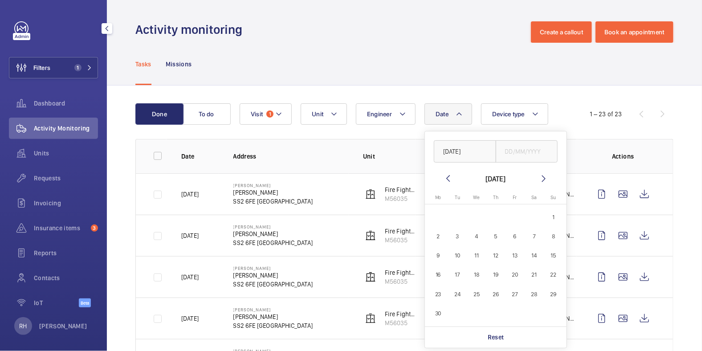
click at [545, 183] on mat-icon at bounding box center [544, 178] width 11 height 11
click at [494, 296] on span "31" at bounding box center [495, 294] width 17 height 17
type input "31/07/2025"
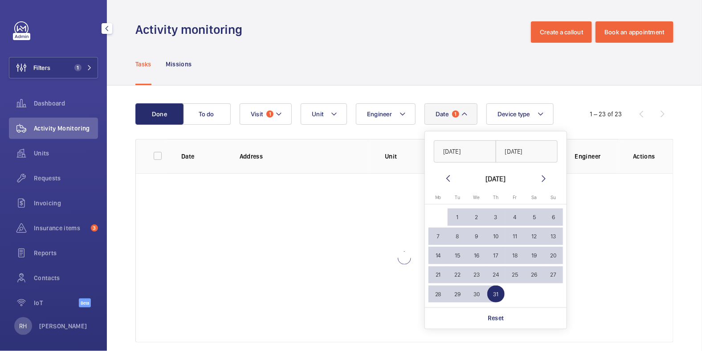
click at [466, 49] on div "Tasks Missions" at bounding box center [404, 64] width 538 height 42
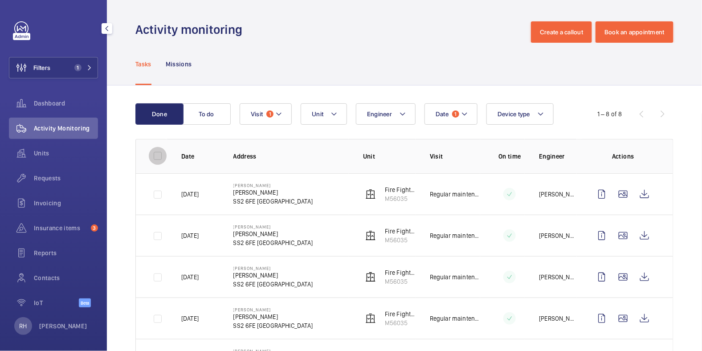
click at [156, 157] on input "checkbox" at bounding box center [158, 156] width 18 height 18
checkbox input "true"
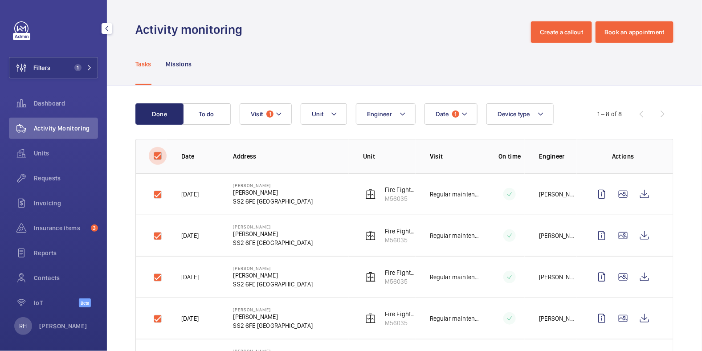
checkbox input "true"
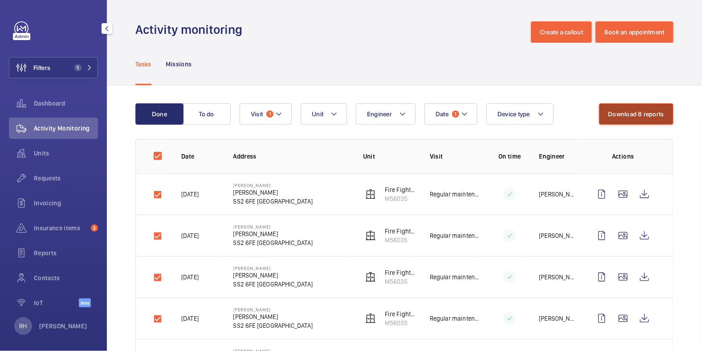
click at [640, 116] on button "Download 8 reports" at bounding box center [636, 113] width 75 height 21
click at [458, 116] on button "Date 1" at bounding box center [451, 113] width 53 height 21
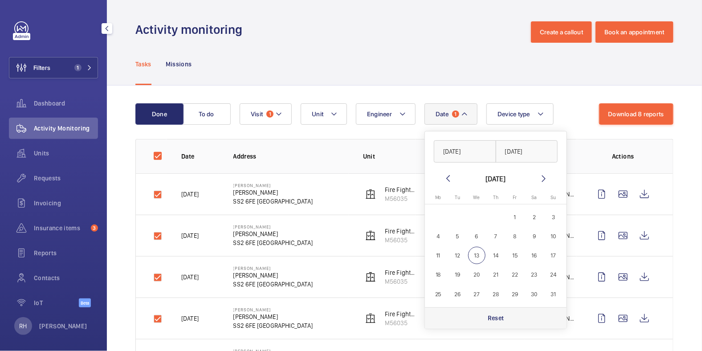
click at [502, 315] on p "Reset" at bounding box center [496, 318] width 16 height 9
checkbox input "false"
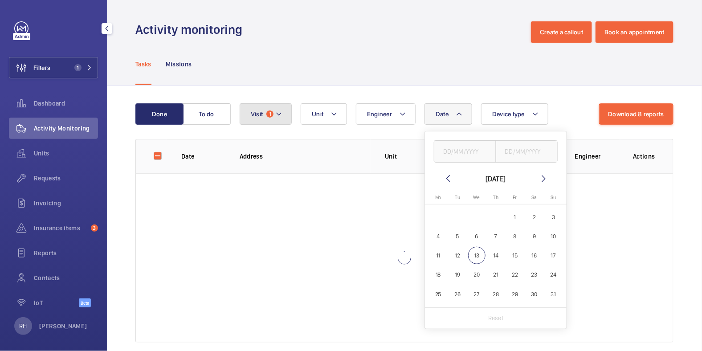
click at [253, 114] on span "Visit" at bounding box center [257, 113] width 12 height 7
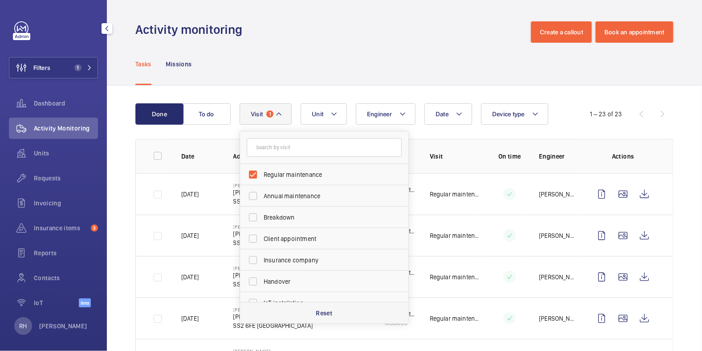
click at [325, 316] on p "Reset" at bounding box center [324, 313] width 16 height 9
checkbox input "false"
click at [51, 237] on div "Insurance items 3" at bounding box center [53, 227] width 89 height 21
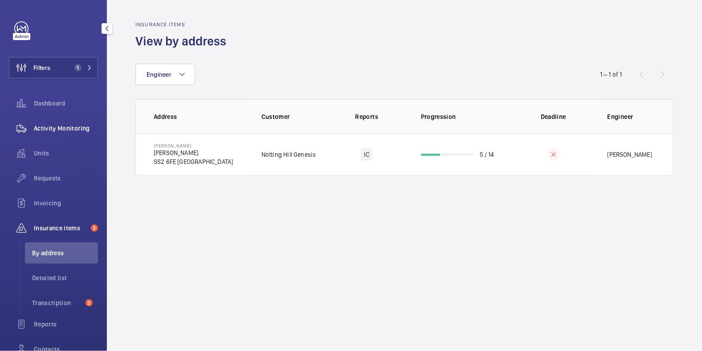
click at [54, 120] on div "Activity Monitoring" at bounding box center [53, 128] width 89 height 21
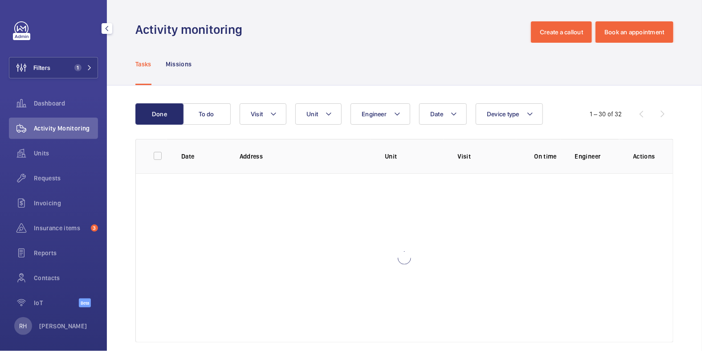
click at [53, 82] on div "Filters 1 Dashboard Activity Monitoring Units Requests Invoicing Insurance item…" at bounding box center [53, 169] width 89 height 296
click at [59, 67] on button "Filters 1" at bounding box center [53, 67] width 89 height 21
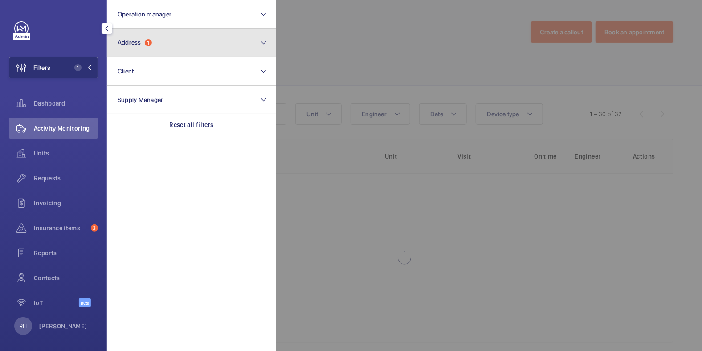
click at [173, 44] on button "Address 1" at bounding box center [191, 43] width 169 height 29
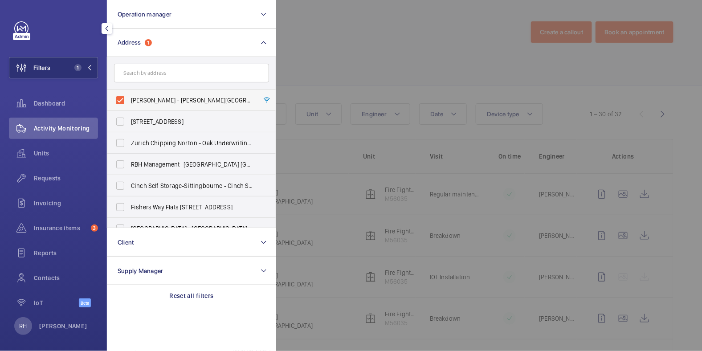
click at [151, 102] on span "Catherine Lodge - Catherine Lodge, LONDON SS2 6FE" at bounding box center [192, 100] width 123 height 9
click at [129, 102] on input "Catherine Lodge - Catherine Lodge, LONDON SS2 6FE" at bounding box center [120, 100] width 18 height 18
checkbox input "false"
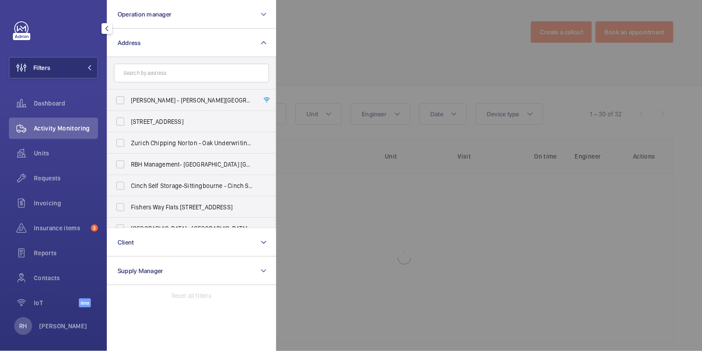
click at [359, 38] on div at bounding box center [627, 175] width 702 height 351
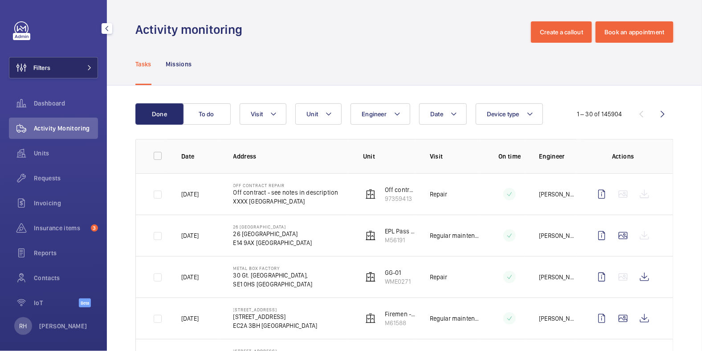
click at [63, 68] on button "Filters" at bounding box center [53, 67] width 89 height 21
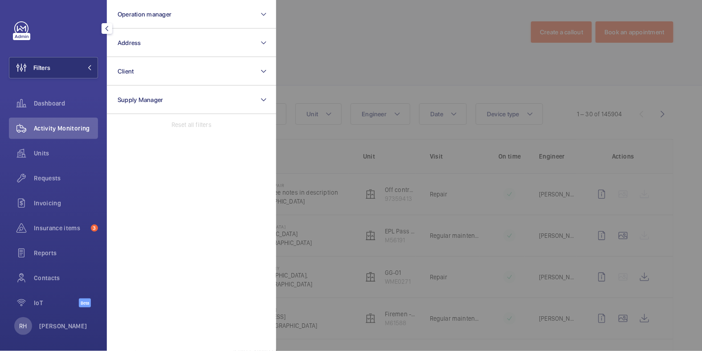
click at [329, 46] on div at bounding box center [627, 175] width 702 height 351
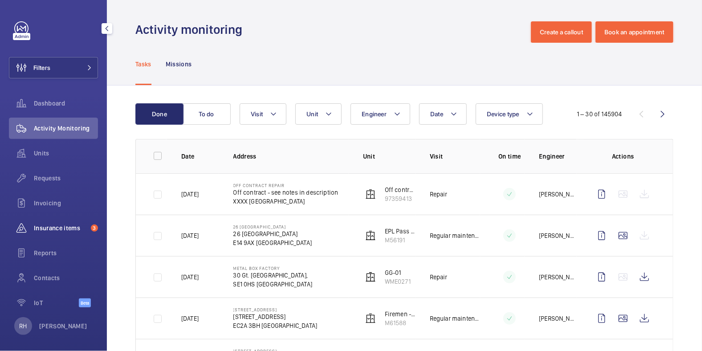
click at [54, 233] on div "Insurance items 3" at bounding box center [53, 227] width 89 height 21
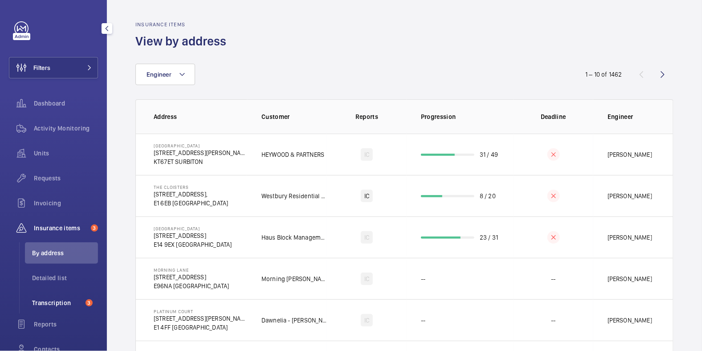
click at [55, 304] on span "Transcription" at bounding box center [57, 302] width 50 height 9
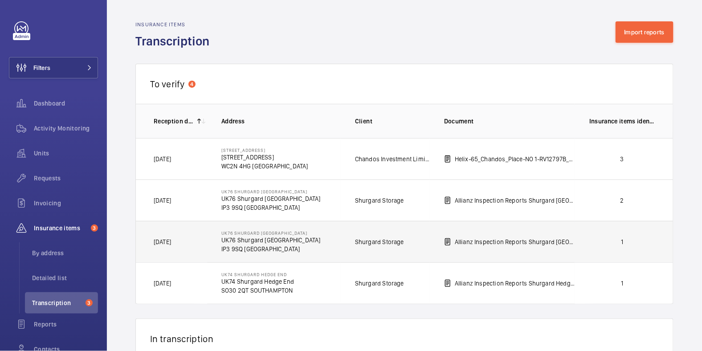
click at [588, 250] on td "1" at bounding box center [624, 241] width 98 height 41
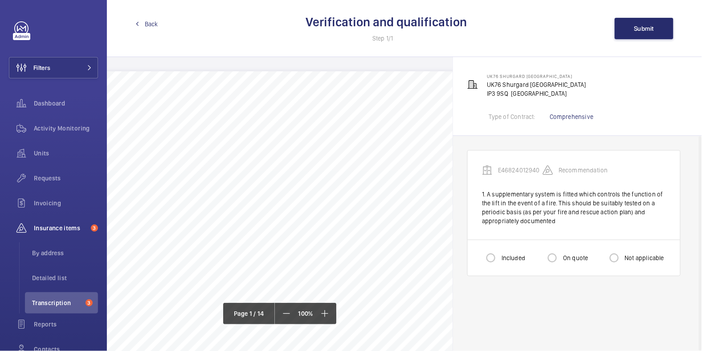
click at [508, 254] on label "Included" at bounding box center [512, 257] width 25 height 9
click at [500, 254] on input "Included" at bounding box center [491, 258] width 18 height 18
radio input "true"
click at [642, 31] on span "Submit" at bounding box center [644, 28] width 20 height 7
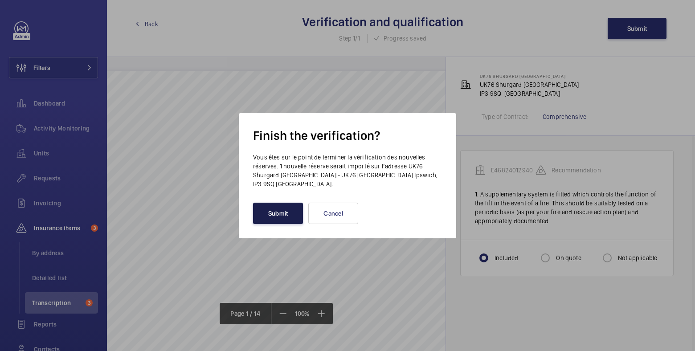
click at [278, 208] on button "Submit" at bounding box center [278, 213] width 50 height 21
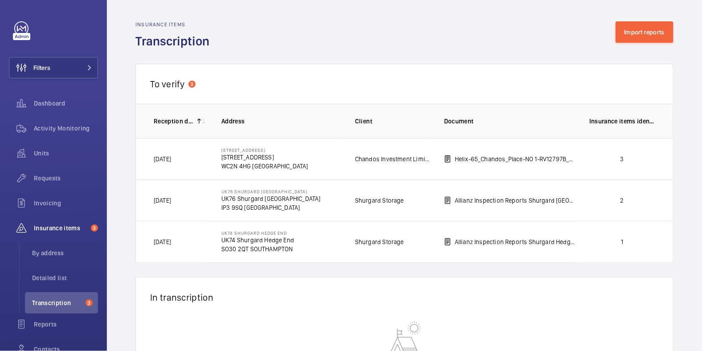
click at [583, 247] on td "1" at bounding box center [624, 242] width 98 height 42
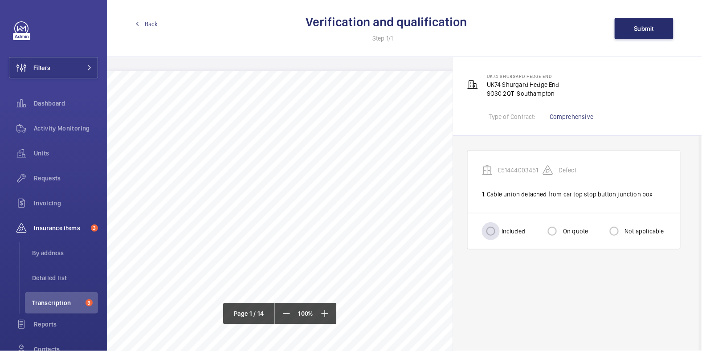
click at [504, 231] on label "Included" at bounding box center [512, 231] width 25 height 9
click at [500, 231] on input "Included" at bounding box center [491, 231] width 18 height 18
radio input "true"
click at [653, 27] on span "Submit" at bounding box center [644, 28] width 20 height 7
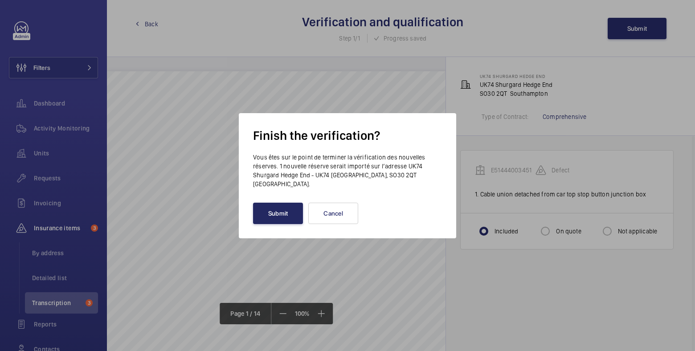
click at [275, 213] on button "Submit" at bounding box center [278, 213] width 50 height 21
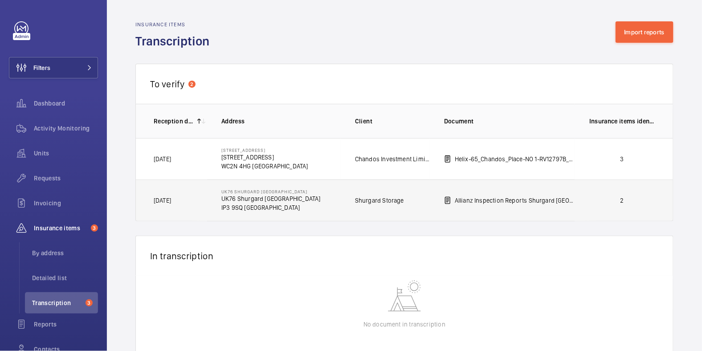
click at [621, 200] on p "2" at bounding box center [622, 200] width 66 height 9
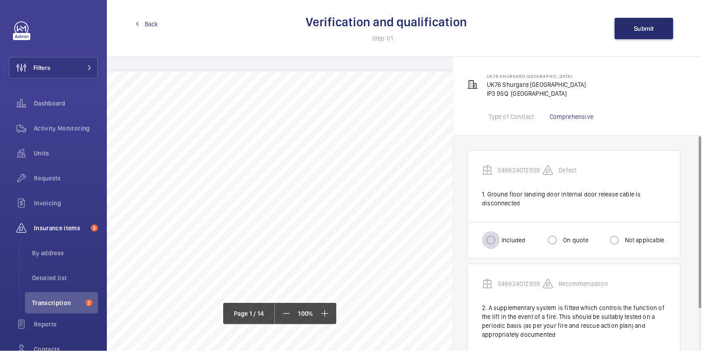
click at [501, 236] on div at bounding box center [490, 239] width 21 height 21
radio input "true"
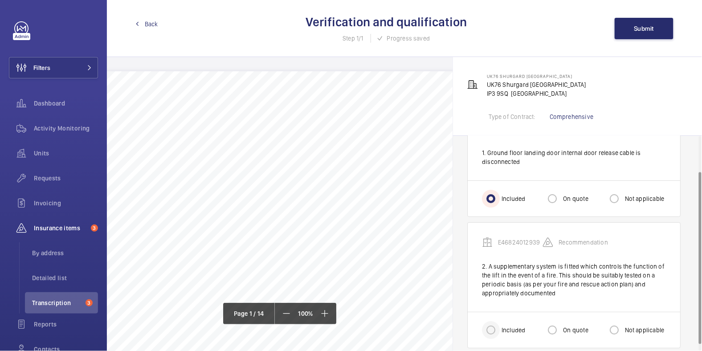
scroll to position [52, 0]
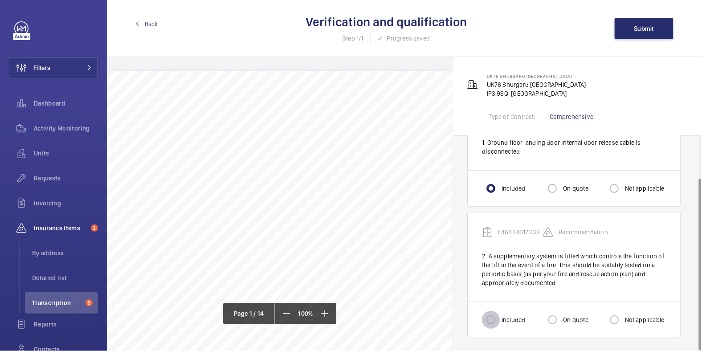
click at [496, 323] on input "Included" at bounding box center [491, 320] width 18 height 18
radio input "true"
click at [644, 30] on span "Submit" at bounding box center [644, 28] width 20 height 7
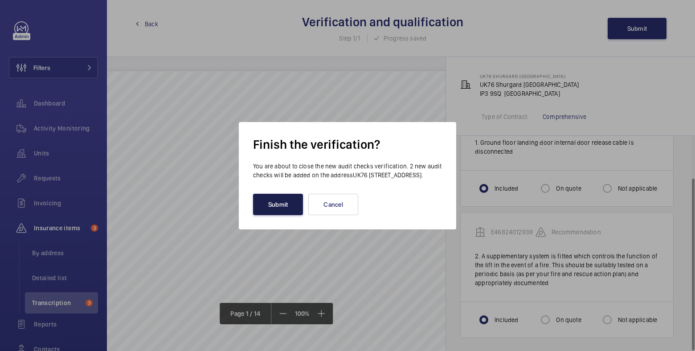
click at [281, 210] on button "Submit" at bounding box center [278, 204] width 50 height 21
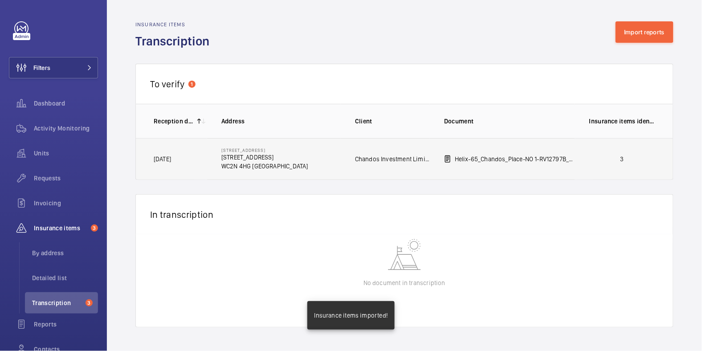
click at [630, 157] on p "3" at bounding box center [622, 159] width 66 height 9
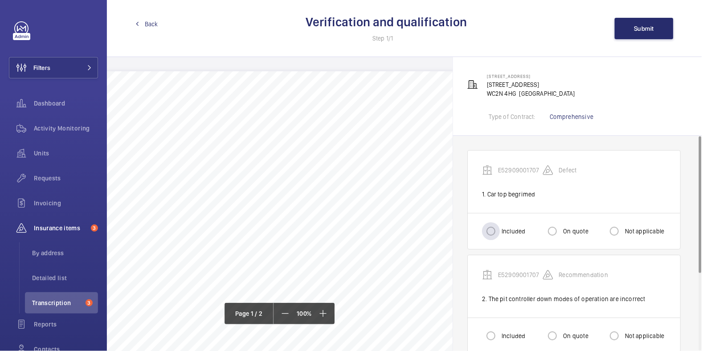
click at [515, 228] on label "Included" at bounding box center [512, 231] width 25 height 9
click at [500, 228] on input "Included" at bounding box center [491, 231] width 18 height 18
radio input "true"
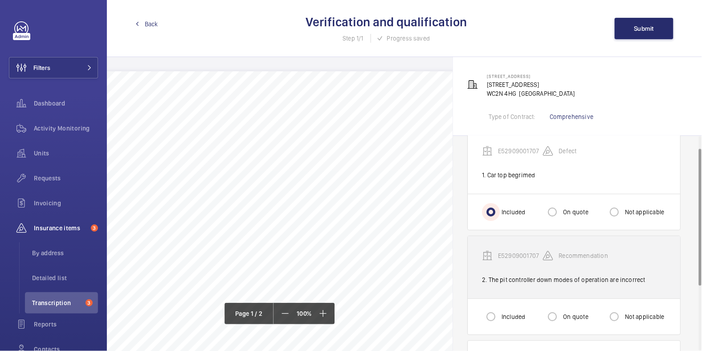
scroll to position [28, 0]
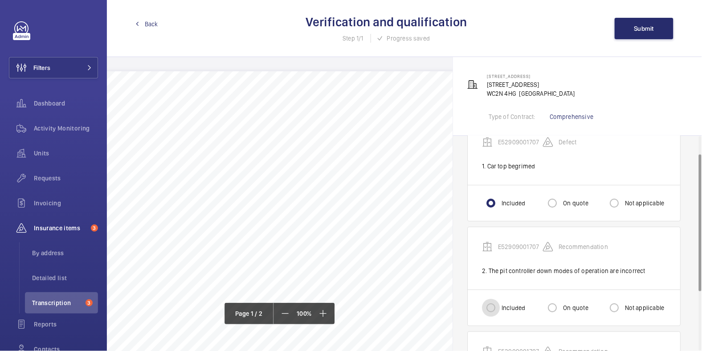
click at [494, 310] on input "Included" at bounding box center [491, 308] width 18 height 18
radio input "true"
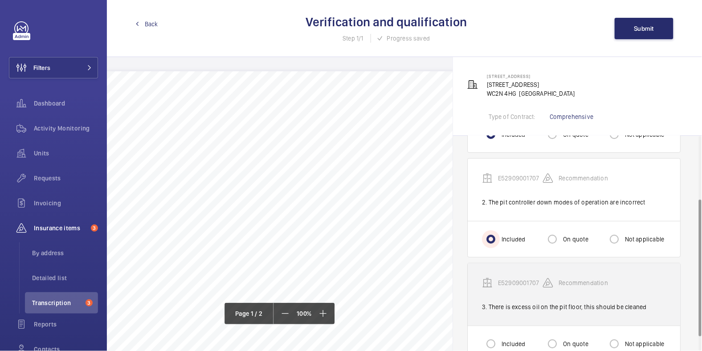
scroll to position [113, 0]
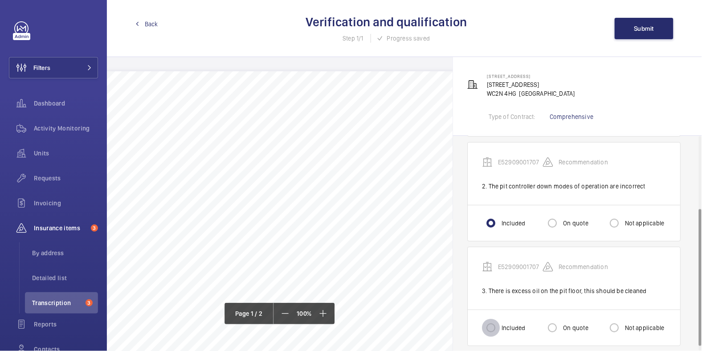
click at [498, 325] on input "Included" at bounding box center [491, 328] width 18 height 18
radio input "true"
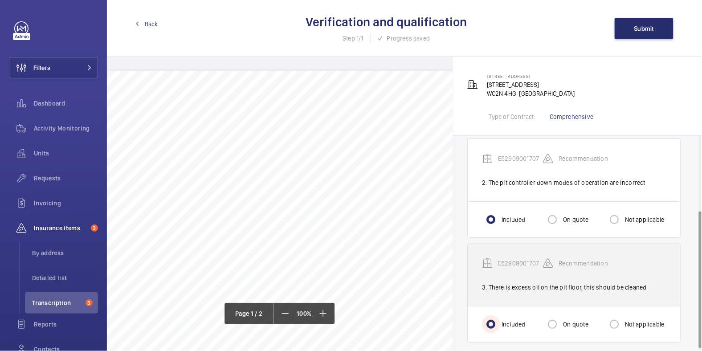
scroll to position [120, 0]
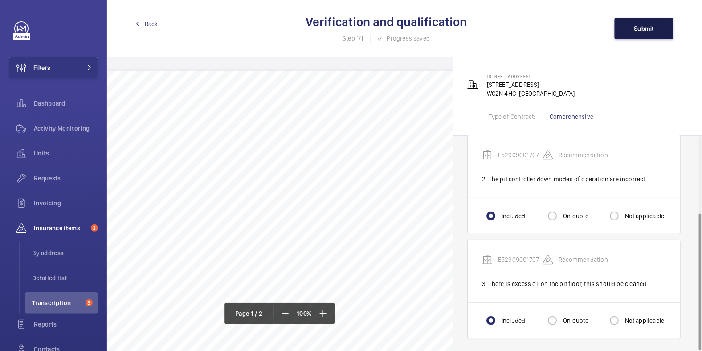
click at [642, 27] on span "Submit" at bounding box center [644, 28] width 20 height 7
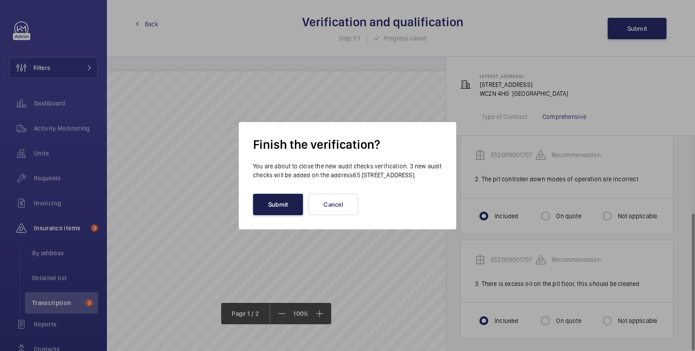
click at [285, 210] on button "Submit" at bounding box center [278, 204] width 50 height 21
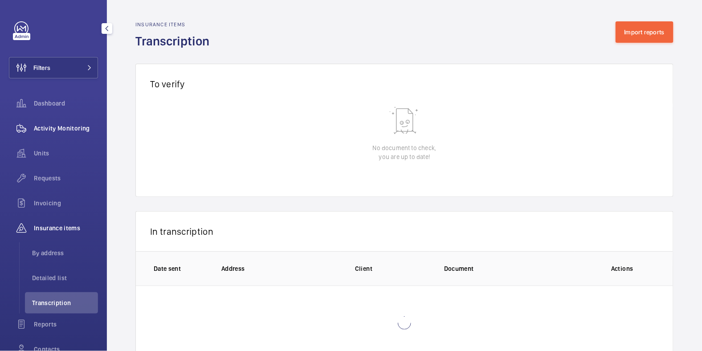
click at [52, 130] on span "Activity Monitoring" at bounding box center [66, 128] width 64 height 9
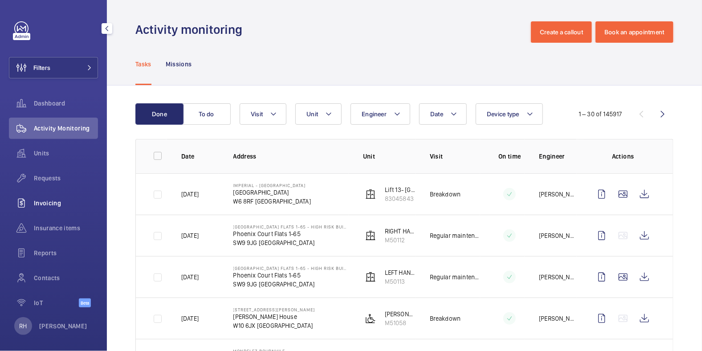
click at [52, 203] on span "Invoicing" at bounding box center [66, 203] width 64 height 9
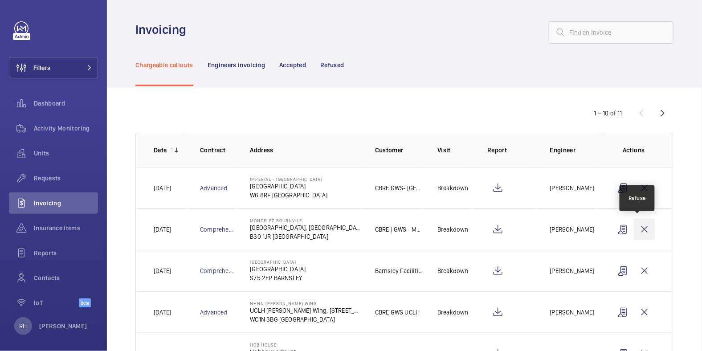
click at [634, 231] on wm-front-icon-button at bounding box center [644, 229] width 21 height 21
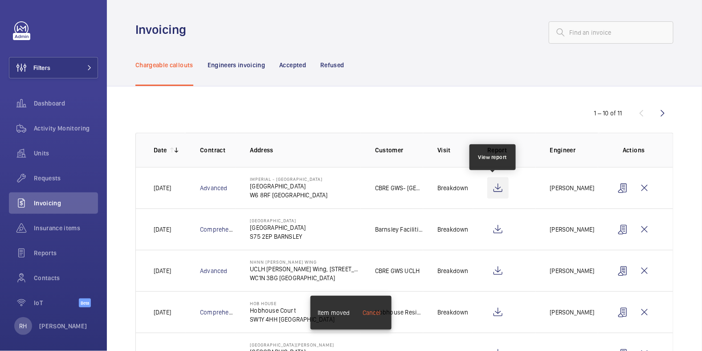
click at [490, 187] on wm-front-icon-button at bounding box center [497, 187] width 21 height 21
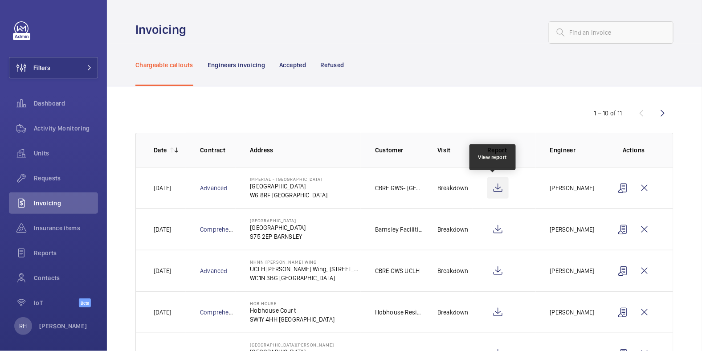
click at [494, 190] on wm-front-icon-button at bounding box center [497, 187] width 21 height 21
click at [661, 112] on wm-front-icon-button at bounding box center [662, 112] width 21 height 21
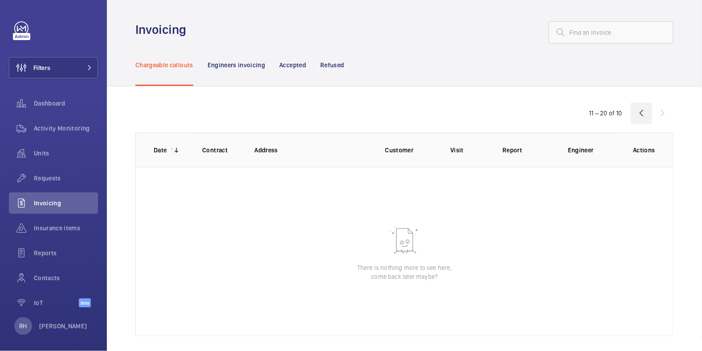
click at [634, 118] on wm-front-icon-button at bounding box center [641, 112] width 21 height 21
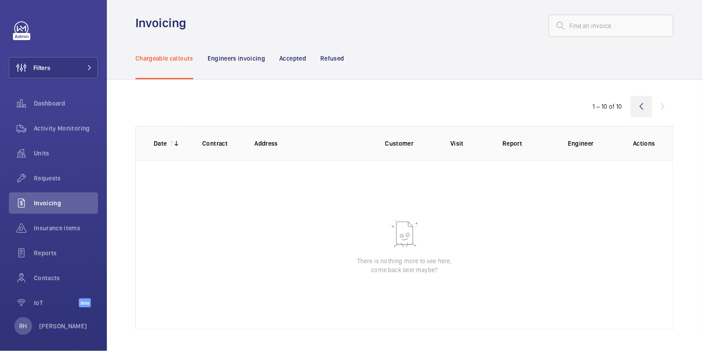
click at [631, 107] on wm-front-icon-button at bounding box center [641, 106] width 21 height 21
click at [64, 131] on span "Activity Monitoring" at bounding box center [66, 128] width 64 height 9
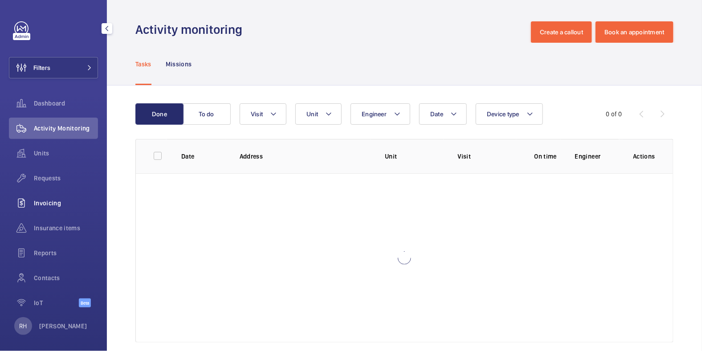
click at [54, 202] on span "Invoicing" at bounding box center [66, 203] width 64 height 9
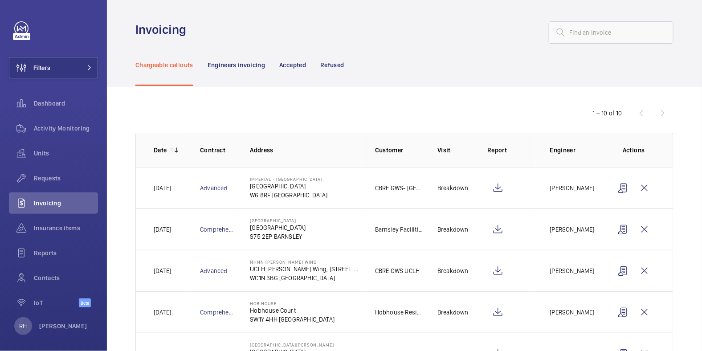
scroll to position [248, 0]
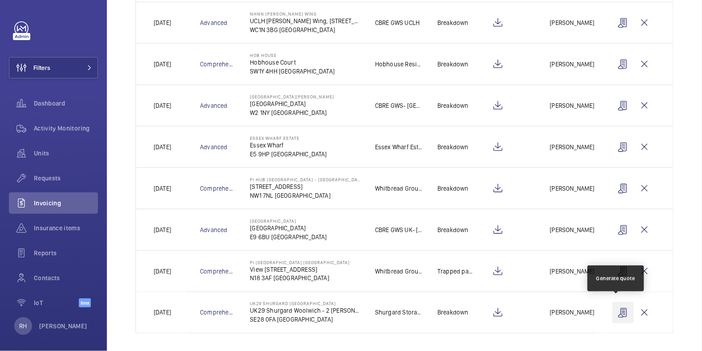
click at [614, 309] on wm-front-icon-button at bounding box center [623, 312] width 21 height 21
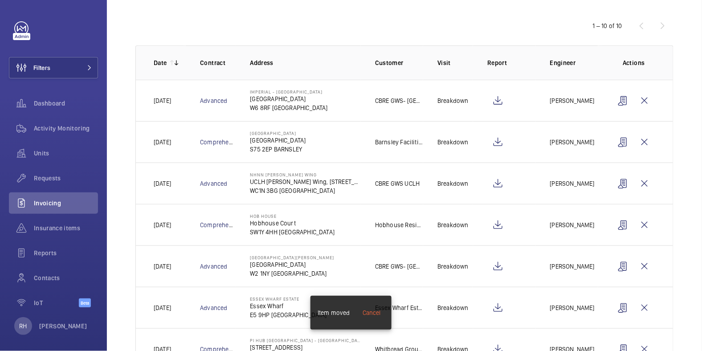
scroll to position [0, 0]
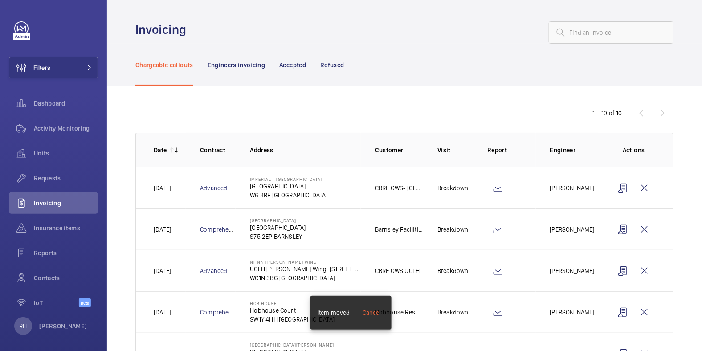
drag, startPoint x: 335, startPoint y: 65, endPoint x: 429, endPoint y: 57, distance: 93.9
click at [335, 65] on p "Refused" at bounding box center [332, 65] width 24 height 9
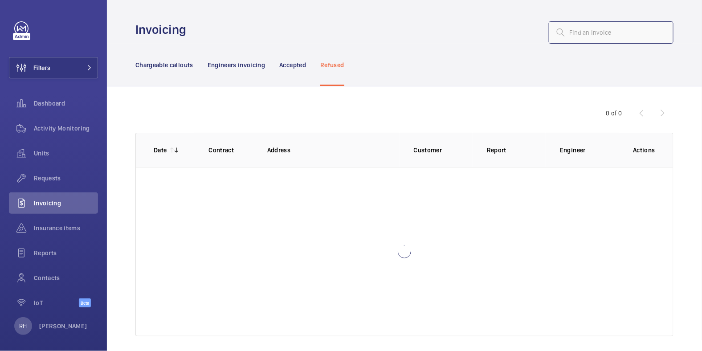
click at [575, 31] on input "text" at bounding box center [611, 32] width 125 height 22
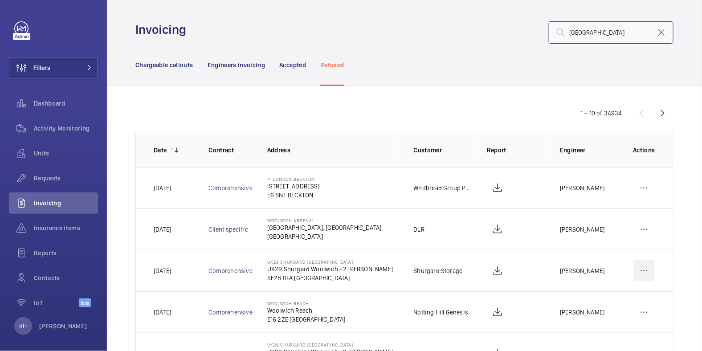
type input "[GEOGRAPHIC_DATA]"
click at [642, 270] on wm-front-icon-button at bounding box center [643, 270] width 21 height 21
click at [621, 297] on p "Move to Engineers invoicing" at bounding box center [605, 298] width 79 height 9
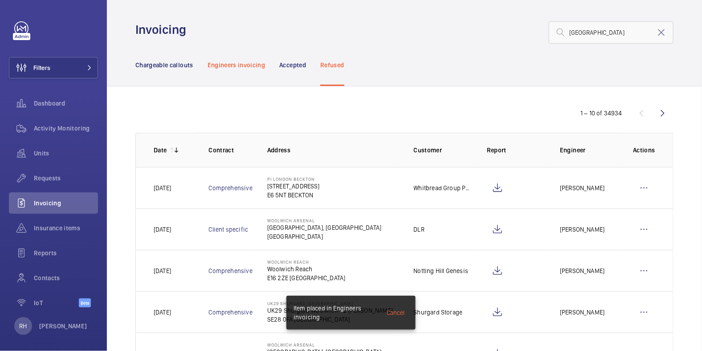
click at [237, 65] on p "Engineers invoicing" at bounding box center [237, 65] width 58 height 9
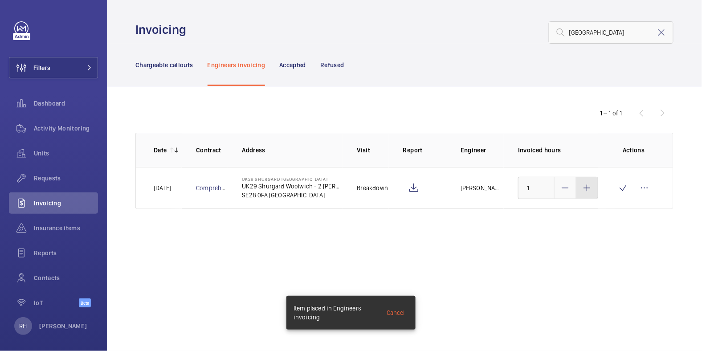
click at [595, 192] on div at bounding box center [586, 187] width 21 height 21
type input "3"
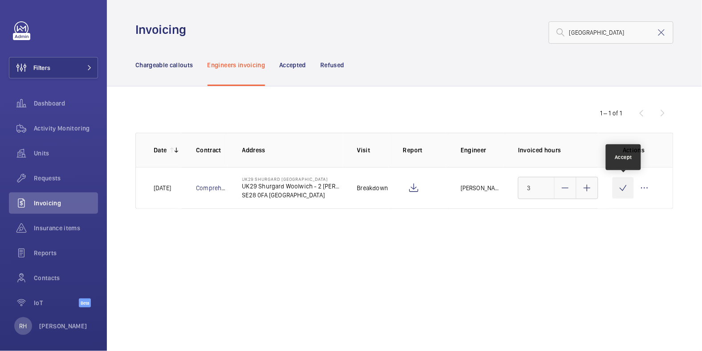
click at [623, 189] on wm-front-icon-button at bounding box center [623, 187] width 21 height 21
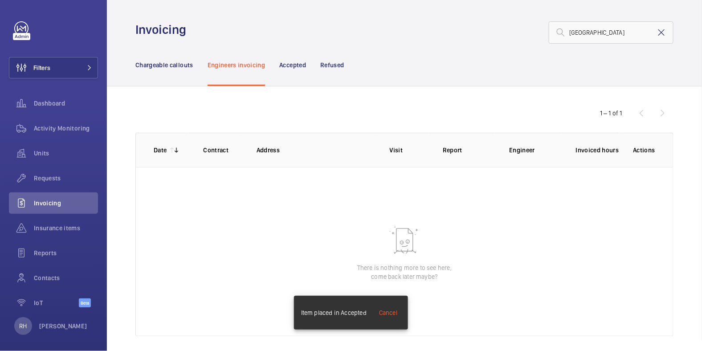
click at [657, 31] on mat-icon at bounding box center [661, 32] width 11 height 11
click at [172, 65] on p "Chargeable callouts" at bounding box center [164, 65] width 58 height 9
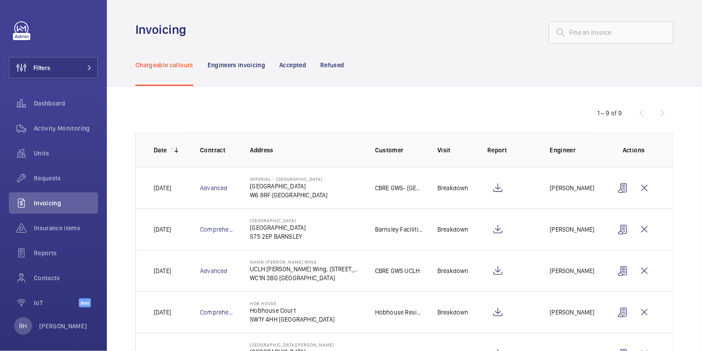
scroll to position [207, 0]
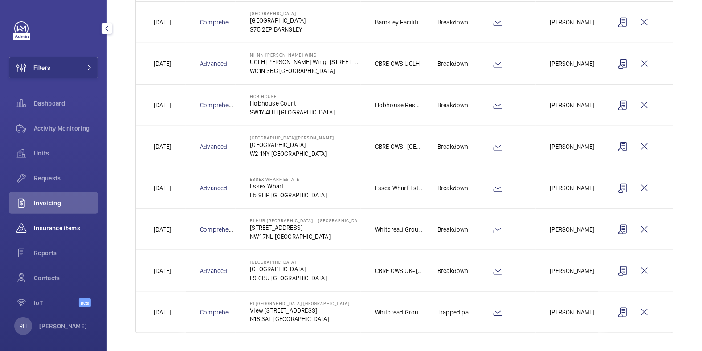
click at [56, 232] on span "Insurance items" at bounding box center [66, 228] width 64 height 9
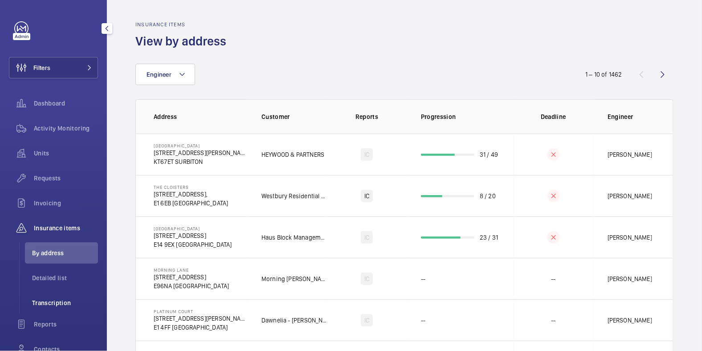
click at [63, 301] on span "Transcription" at bounding box center [65, 302] width 66 height 9
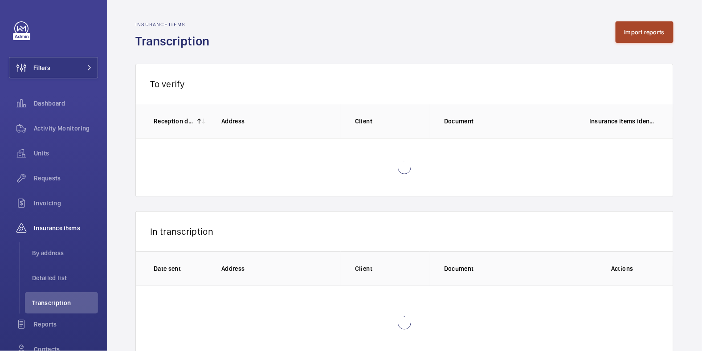
click at [627, 36] on button "Import reports" at bounding box center [645, 31] width 58 height 21
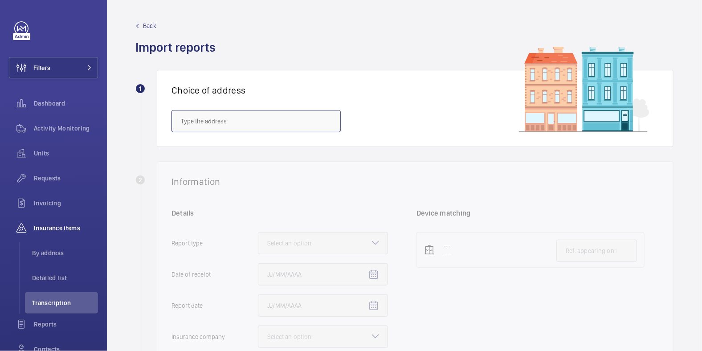
click at [219, 118] on input "text" at bounding box center [256, 121] width 169 height 22
click at [216, 141] on mat-option "[GEOGRAPHIC_DATA][PERSON_NAME] - [STREET_ADDRESS]" at bounding box center [256, 147] width 168 height 21
type input "[GEOGRAPHIC_DATA][PERSON_NAME] - [STREET_ADDRESS]"
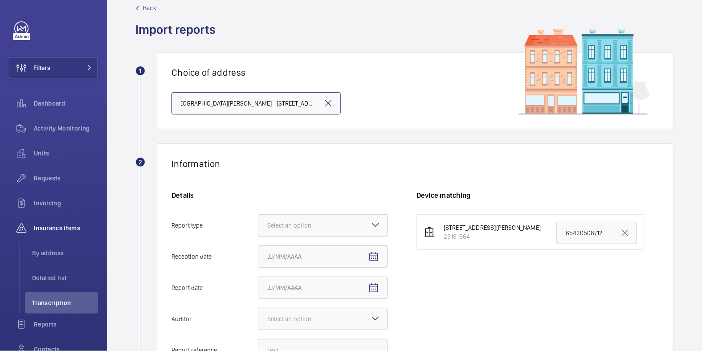
scroll to position [98, 0]
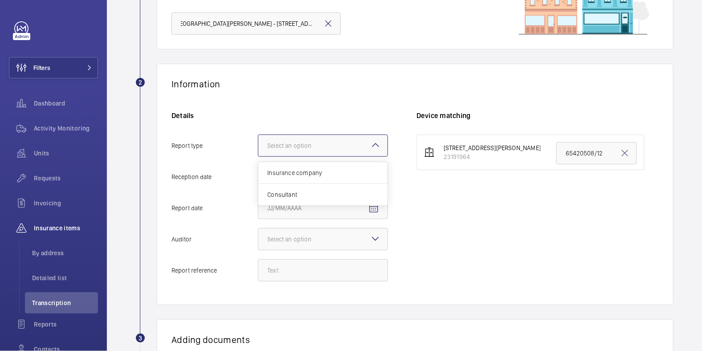
click at [380, 141] on div "Select an option Insurance company Consultant" at bounding box center [323, 146] width 130 height 22
click at [258, 141] on input "Report type Select an option Insurance company Consultant" at bounding box center [258, 145] width 0 height 21
click at [348, 168] on span "Insurance company" at bounding box center [322, 172] width 111 height 9
click at [258, 156] on input "Report type Select an option Insurance company Consultant" at bounding box center [258, 145] width 0 height 21
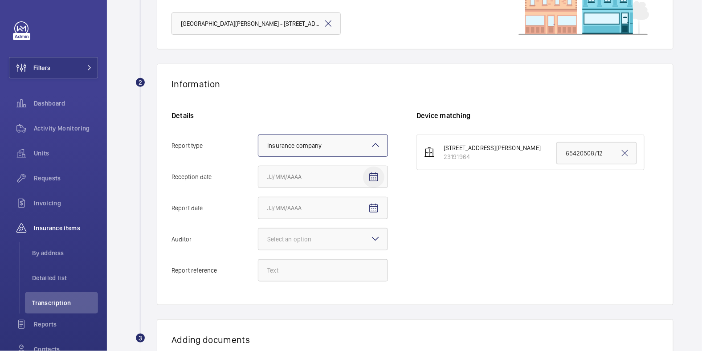
click at [372, 181] on mat-icon "Open calendar" at bounding box center [373, 177] width 11 height 11
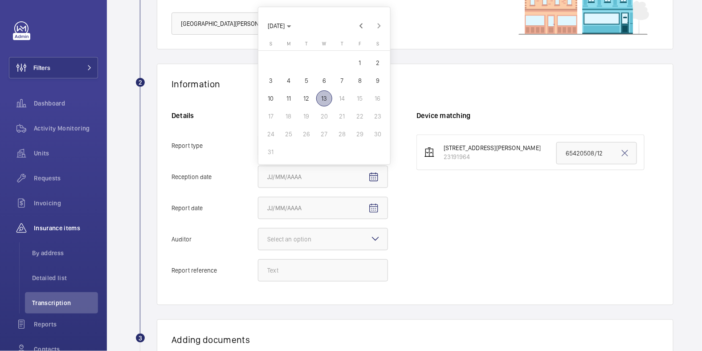
click at [325, 102] on span "13" at bounding box center [324, 98] width 16 height 16
type input "[DATE]"
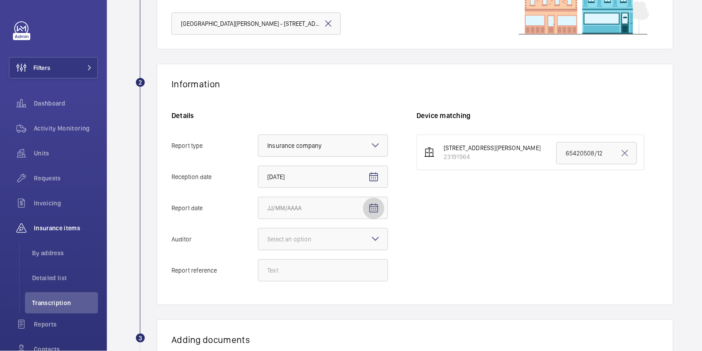
click at [372, 207] on mat-icon "Open calendar" at bounding box center [373, 208] width 11 height 11
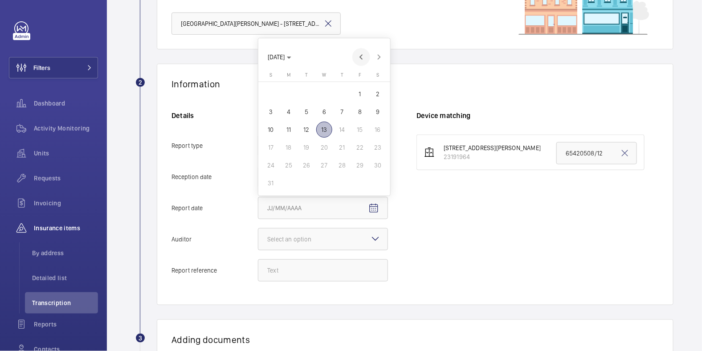
click at [360, 60] on span "Previous month" at bounding box center [361, 57] width 18 height 18
click at [360, 60] on div "[DATE] [DATE]" at bounding box center [324, 70] width 132 height 28
click at [301, 169] on span "22" at bounding box center [306, 165] width 16 height 16
type input "[DATE]"
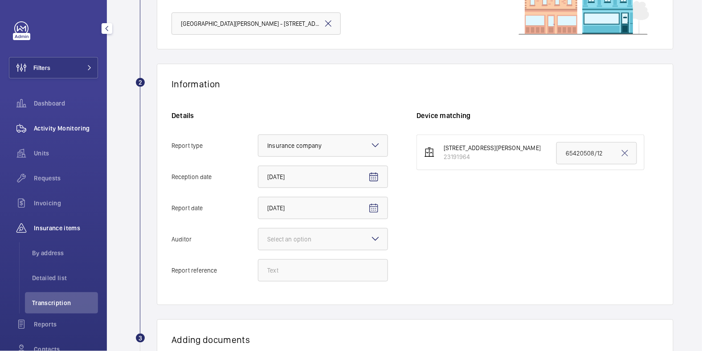
click at [60, 131] on span "Activity Monitoring" at bounding box center [66, 128] width 64 height 9
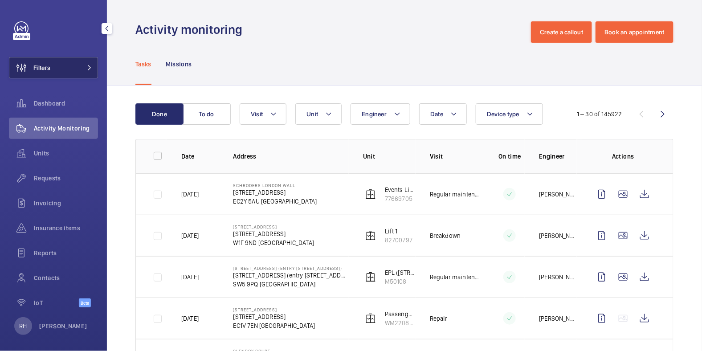
click at [63, 69] on button "Filters" at bounding box center [53, 67] width 89 height 21
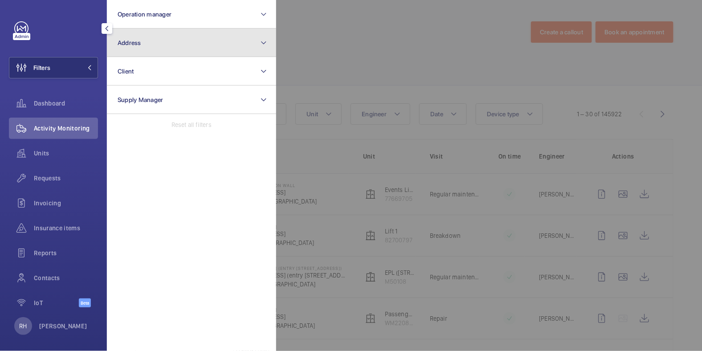
click at [143, 49] on button "Address" at bounding box center [191, 43] width 169 height 29
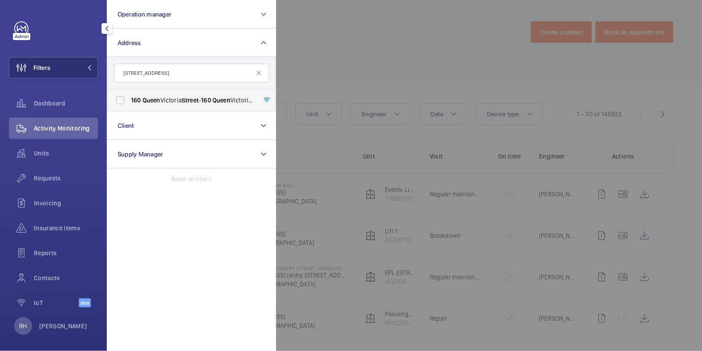
type input "[STREET_ADDRESS]"
click at [152, 98] on span "Queen" at bounding box center [152, 100] width 18 height 7
click at [129, 98] on input "[STREET_ADDRESS] - [STREET_ADDRESS]" at bounding box center [120, 100] width 18 height 18
checkbox input "true"
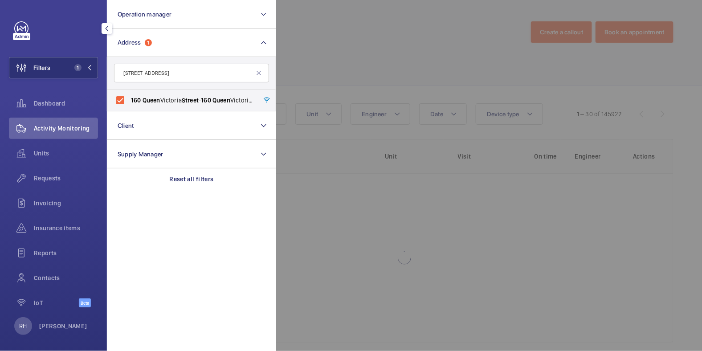
click at [363, 19] on div at bounding box center [627, 175] width 702 height 351
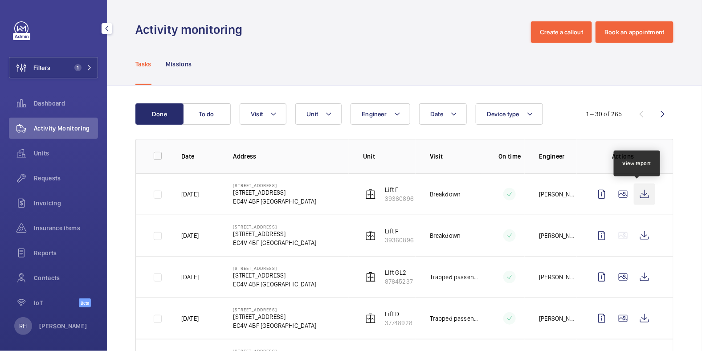
click at [638, 192] on wm-front-icon-button at bounding box center [644, 194] width 21 height 21
click at [39, 176] on span "Requests" at bounding box center [66, 178] width 64 height 9
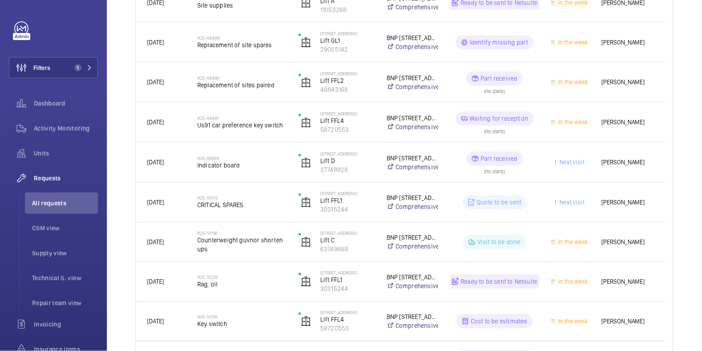
scroll to position [825, 0]
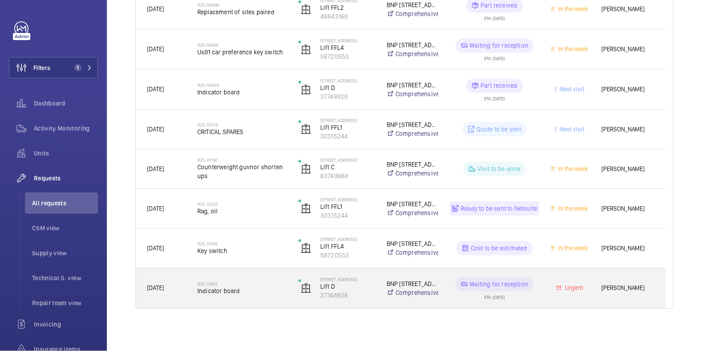
click at [270, 288] on span "Indicator board" at bounding box center [242, 290] width 90 height 9
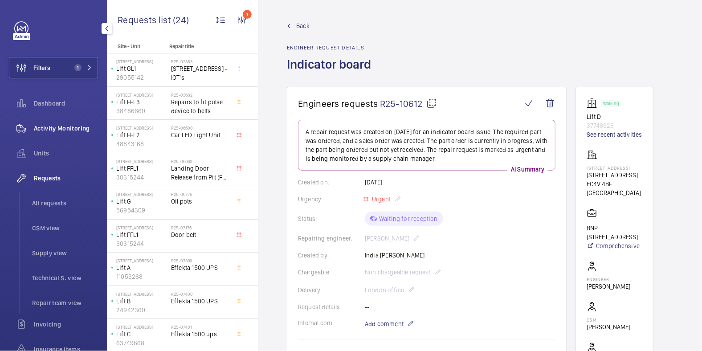
click at [63, 128] on span "Activity Monitoring" at bounding box center [66, 128] width 64 height 9
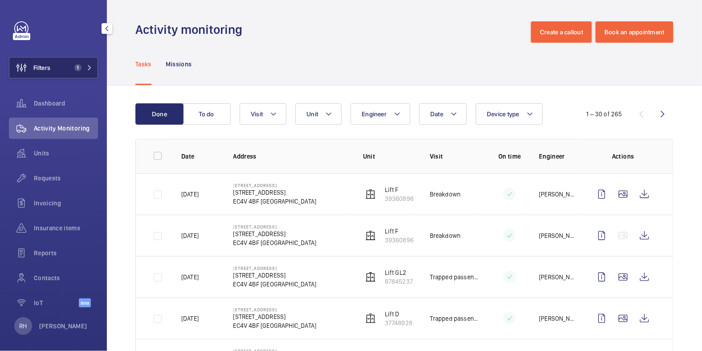
click at [62, 68] on button "Filters 1" at bounding box center [53, 67] width 89 height 21
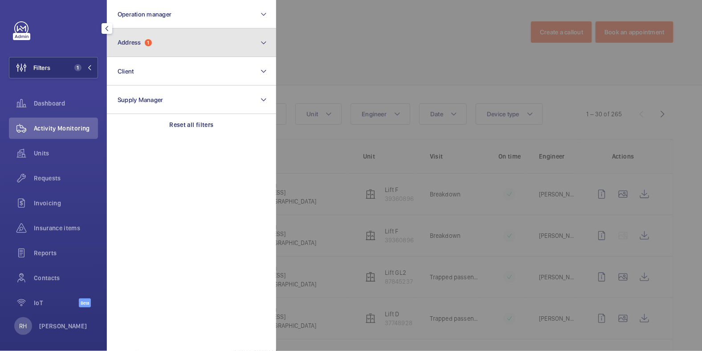
click at [147, 37] on button "Address 1" at bounding box center [191, 43] width 169 height 29
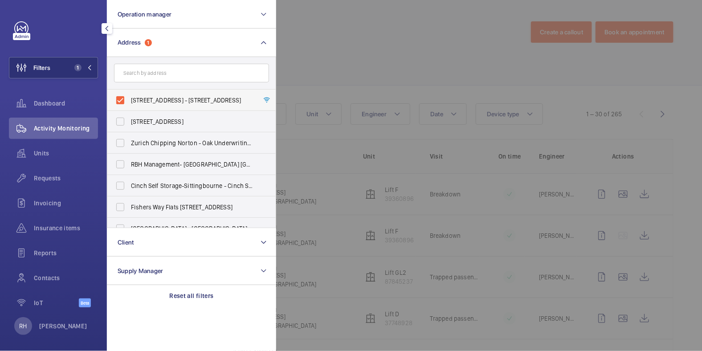
click at [139, 102] on span "[STREET_ADDRESS] - [STREET_ADDRESS]" at bounding box center [192, 100] width 123 height 9
click at [129, 102] on input "[STREET_ADDRESS] - [STREET_ADDRESS]" at bounding box center [120, 100] width 18 height 18
checkbox input "false"
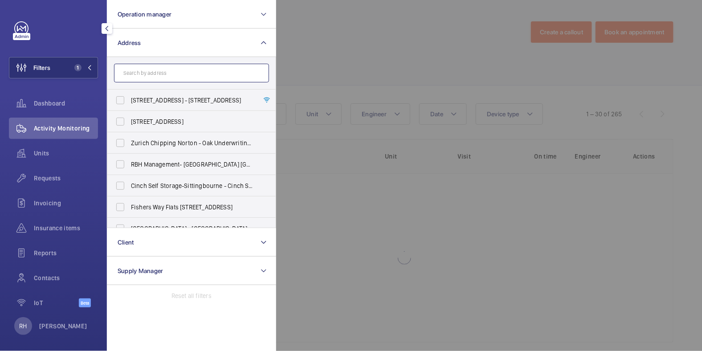
click at [155, 77] on input "text" at bounding box center [191, 73] width 155 height 19
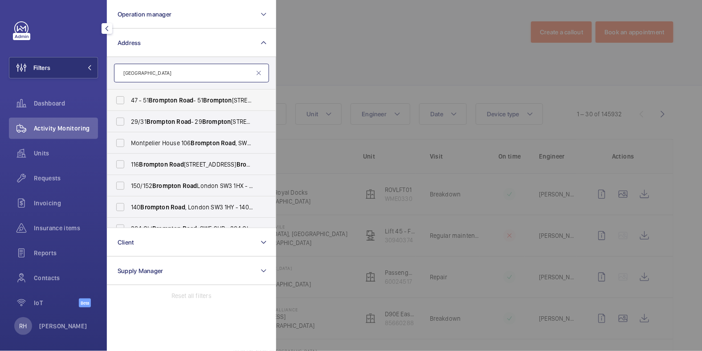
type input "[GEOGRAPHIC_DATA]"
click at [177, 98] on span "Brompton" at bounding box center [163, 100] width 29 height 7
click at [129, 98] on input "[STREET_ADDRESS]" at bounding box center [120, 100] width 18 height 18
checkbox input "true"
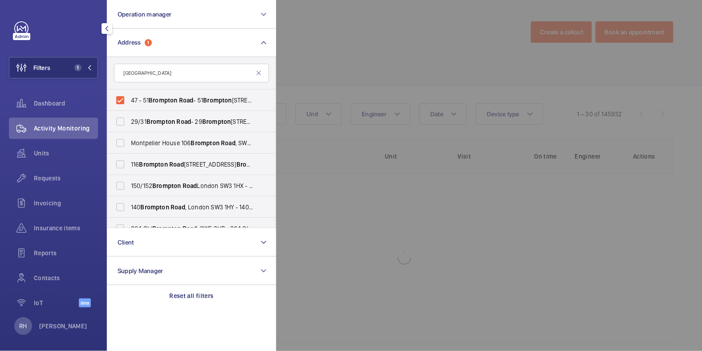
click at [345, 53] on div at bounding box center [627, 175] width 702 height 351
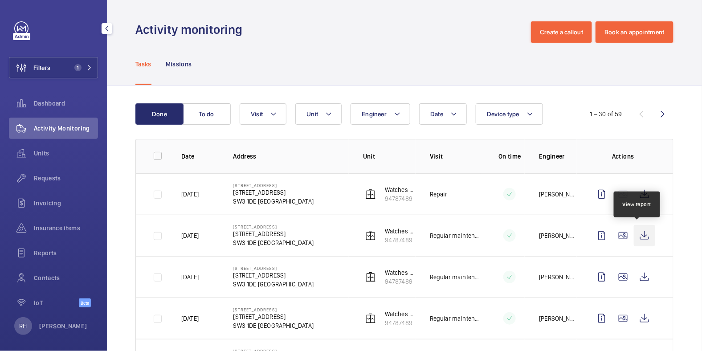
click at [634, 237] on wm-front-icon-button at bounding box center [644, 235] width 21 height 21
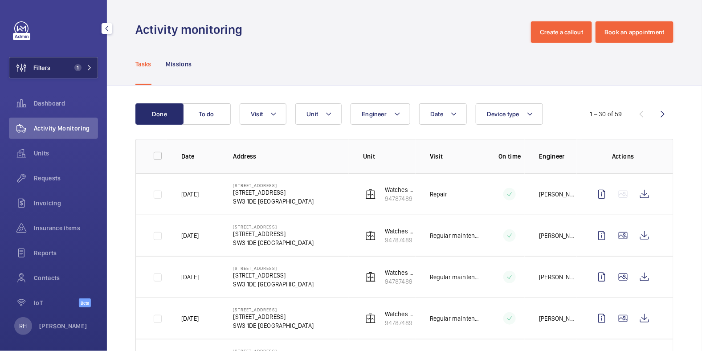
click at [41, 68] on span "Filters" at bounding box center [41, 67] width 17 height 9
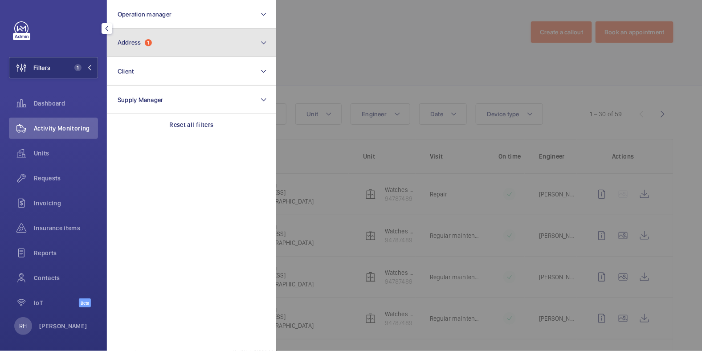
click at [154, 46] on button "Address 1" at bounding box center [191, 43] width 169 height 29
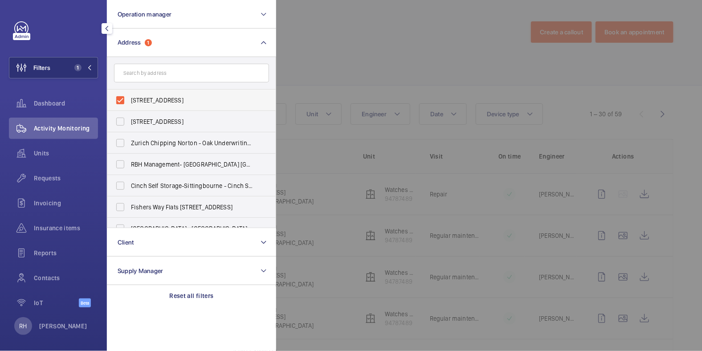
drag, startPoint x: 139, startPoint y: 101, endPoint x: 141, endPoint y: 96, distance: 5.4
click at [139, 101] on span "47 - 51 Brompton Road - 51 Brompton Rd, LONDON SW3 1DE" at bounding box center [192, 100] width 123 height 9
click at [129, 101] on input "47 - 51 Brompton Road - 51 Brompton Rd, LONDON SW3 1DE" at bounding box center [120, 100] width 18 height 18
checkbox input "false"
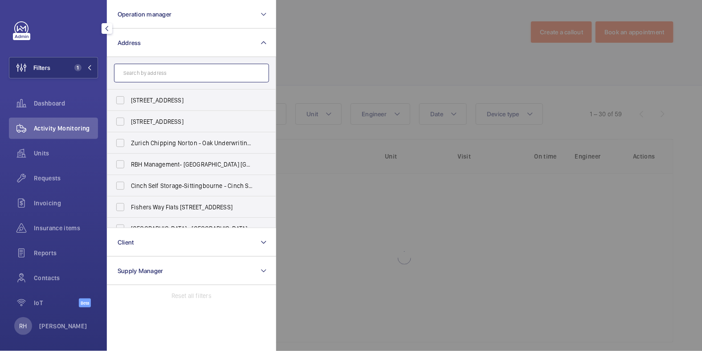
click at [153, 72] on input "text" at bounding box center [191, 73] width 155 height 19
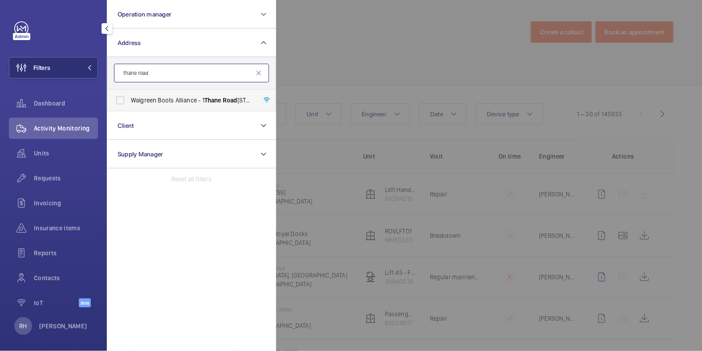
type input "thane road"
click at [155, 96] on span "Walgreen Boots Alliance - 1 Thane Road West, NOTTINGHAM NG2 3AA" at bounding box center [192, 100] width 123 height 9
click at [175, 98] on span "Walgreen Boots Alliance - 1 Thane Road West, NOTTINGHAM NG2 3AA" at bounding box center [192, 100] width 123 height 9
click at [129, 98] on input "Walgreen Boots Alliance - 1 Thane Road West, NOTTINGHAM NG2 3AA" at bounding box center [120, 100] width 18 height 18
checkbox input "true"
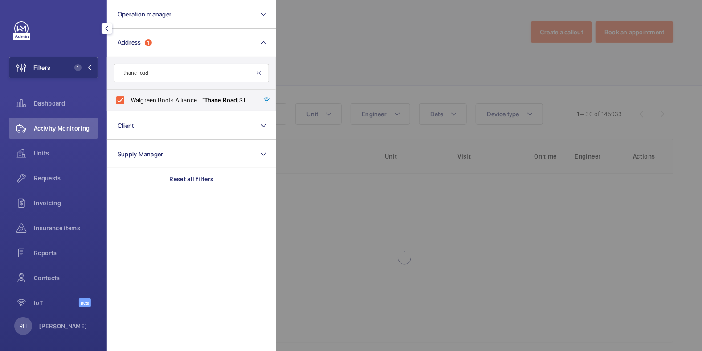
click at [337, 61] on div at bounding box center [627, 175] width 702 height 351
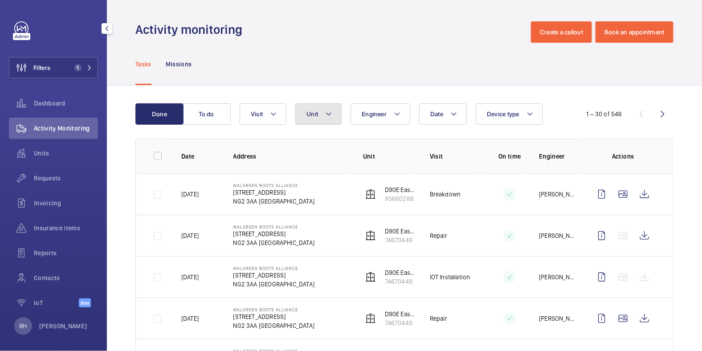
click at [318, 116] on button "Unit" at bounding box center [318, 113] width 46 height 21
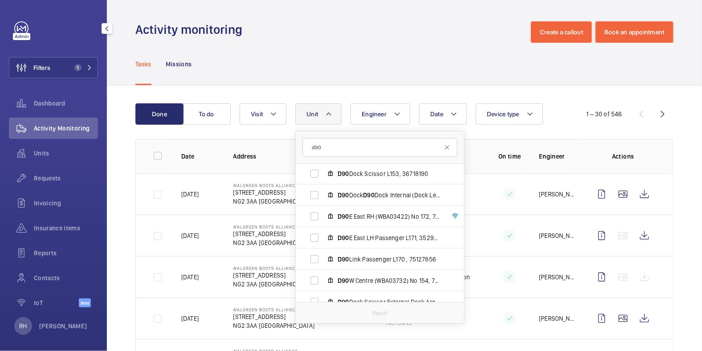
scroll to position [24, 0]
type input "d90"
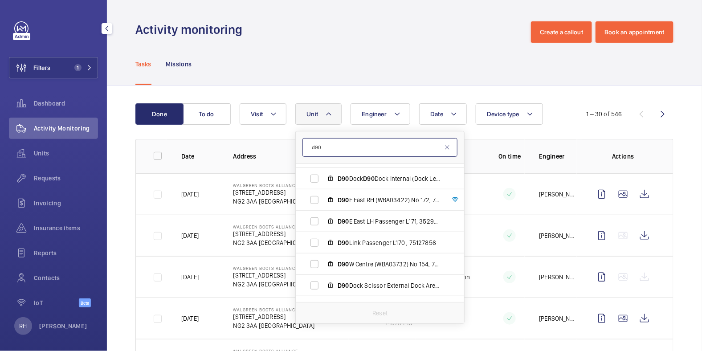
scroll to position [0, 0]
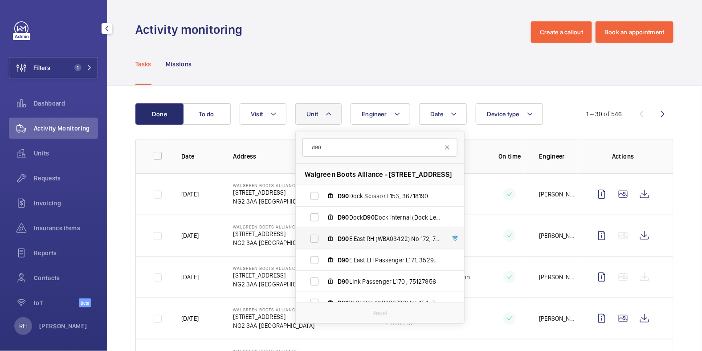
click at [315, 237] on label "D90 E East RH (WBA03422) No 172, 74670449" at bounding box center [373, 238] width 154 height 21
click at [315, 237] on input "D90 E East RH (WBA03422) No 172, 74670449" at bounding box center [315, 239] width 18 height 18
checkbox input "true"
click at [315, 253] on label "D90 E East LH Passenger L171, 35290796" at bounding box center [373, 259] width 154 height 21
click at [315, 253] on input "D90 E East LH Passenger L171, 35290796" at bounding box center [315, 260] width 18 height 18
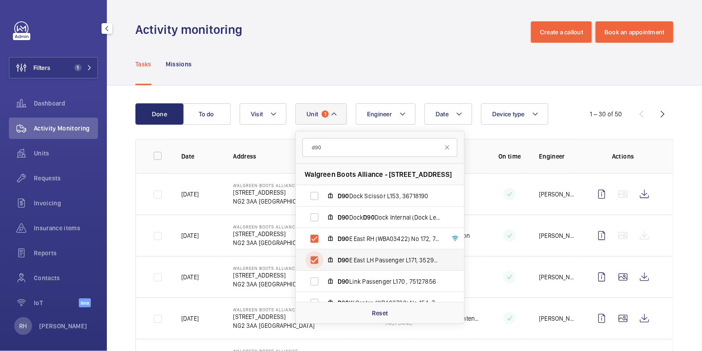
checkbox input "true"
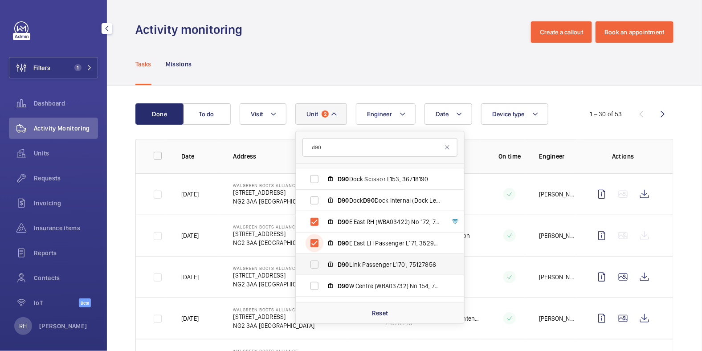
scroll to position [18, 0]
click at [318, 265] on label "D90 Link Passenger L170 , 75127856" at bounding box center [373, 263] width 154 height 21
click at [318, 265] on input "D90 Link Passenger L170 , 75127856" at bounding box center [315, 263] width 18 height 18
checkbox input "true"
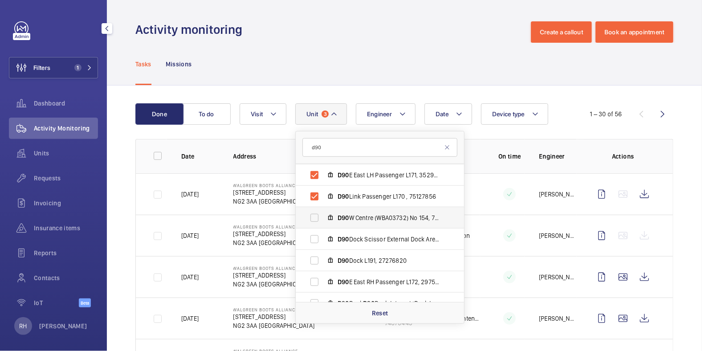
click at [313, 219] on label "D90 W Centre (WBA03732) No 154, 79826534" at bounding box center [373, 217] width 154 height 21
click at [313, 219] on input "D90 W Centre (WBA03732) No 154, 79826534" at bounding box center [315, 218] width 18 height 18
checkbox input "true"
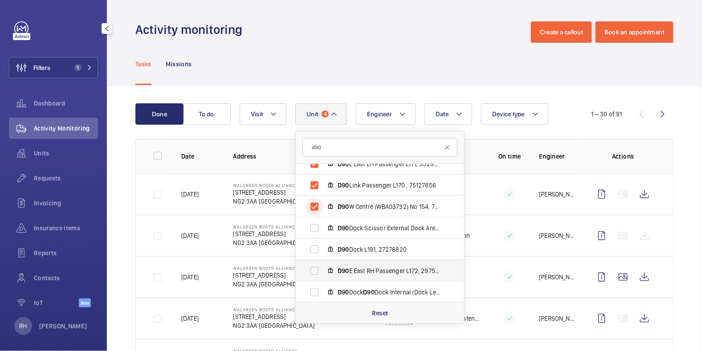
scroll to position [97, 0]
click at [312, 271] on label "D90 E East RH Passenger L172, 29756965" at bounding box center [373, 269] width 154 height 21
click at [312, 271] on input "D90 E East RH Passenger L172, 29756965" at bounding box center [315, 270] width 18 height 18
checkbox input "true"
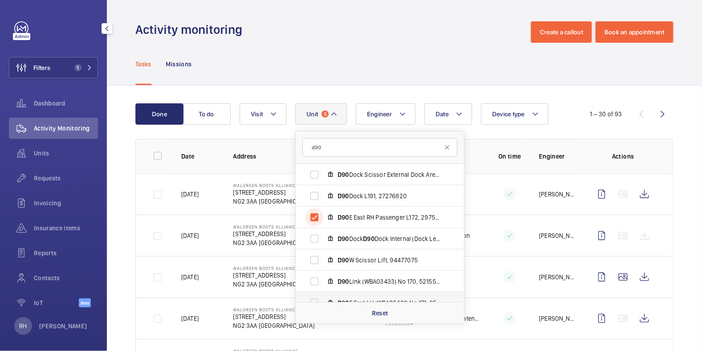
scroll to position [179, 0]
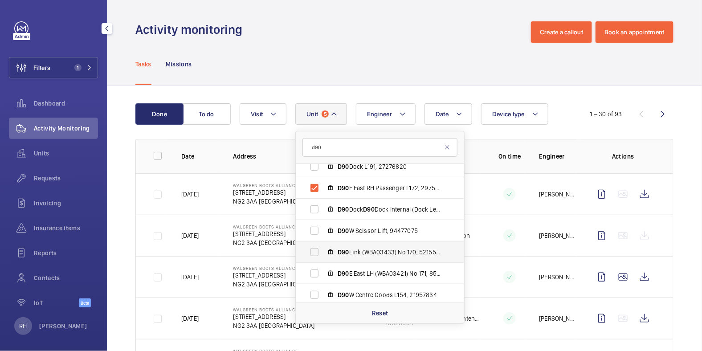
click at [321, 250] on label "D90 Link (WBA03433) No 170, 52155528" at bounding box center [373, 251] width 154 height 21
click at [321, 250] on input "D90 Link (WBA03433) No 170, 52155528" at bounding box center [315, 252] width 18 height 18
checkbox input "true"
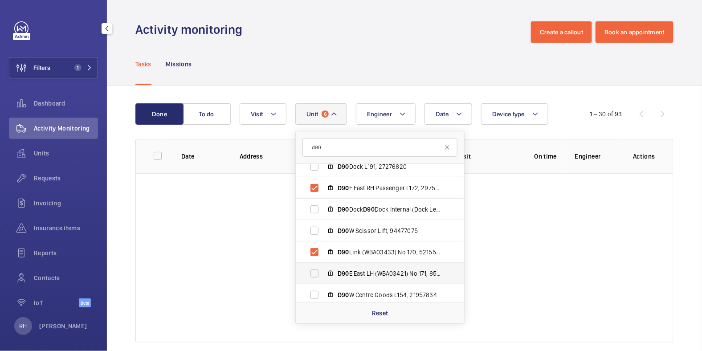
click at [314, 275] on label "D90 E East LH (WBA03421) No 171, 85660288" at bounding box center [373, 273] width 154 height 21
click at [314, 275] on input "D90 E East LH (WBA03421) No 171, 85660288" at bounding box center [315, 274] width 18 height 18
checkbox input "true"
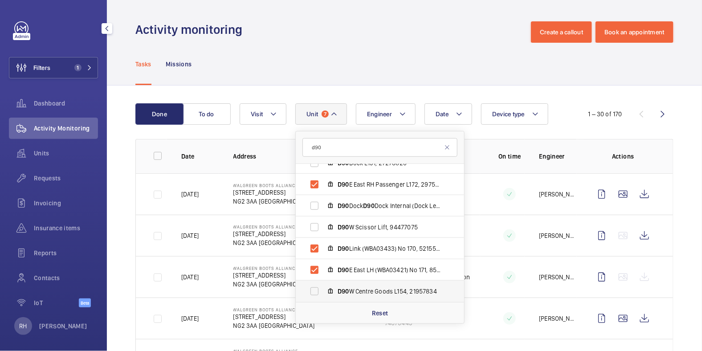
click at [315, 294] on label "D90 W Centre Goods L154, 21957834" at bounding box center [373, 291] width 154 height 21
click at [315, 294] on input "D90 W Centre Goods L154, 21957834" at bounding box center [315, 291] width 18 height 18
click at [316, 290] on label "D90 W Centre Goods L154, 21957834" at bounding box center [373, 291] width 154 height 21
click at [316, 290] on input "D90 W Centre Goods L154, 21957834" at bounding box center [315, 291] width 18 height 18
checkbox input "false"
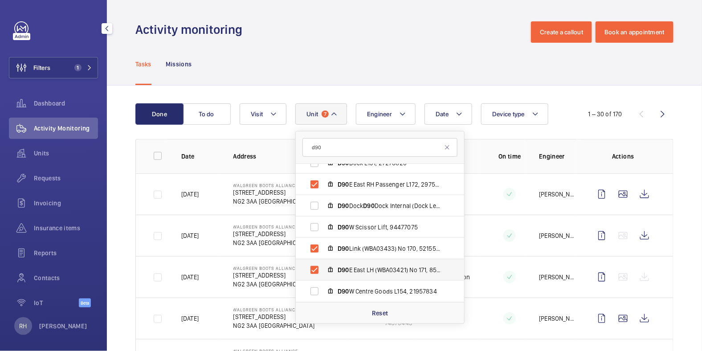
click at [317, 271] on label "D90 E East LH (WBA03421) No 171, 85660288" at bounding box center [373, 269] width 154 height 21
click at [317, 271] on input "D90 E East LH (WBA03421) No 171, 85660288" at bounding box center [315, 270] width 18 height 18
checkbox input "false"
click at [320, 208] on label "D90 Dock D90 Dock Internal (Dock Leveller) (WBA12368) No 1990, 40068650" at bounding box center [373, 205] width 154 height 21
click at [320, 208] on input "D90 Dock D90 Dock Internal (Dock Leveller) (WBA12368) No 1990, 40068650" at bounding box center [315, 206] width 18 height 18
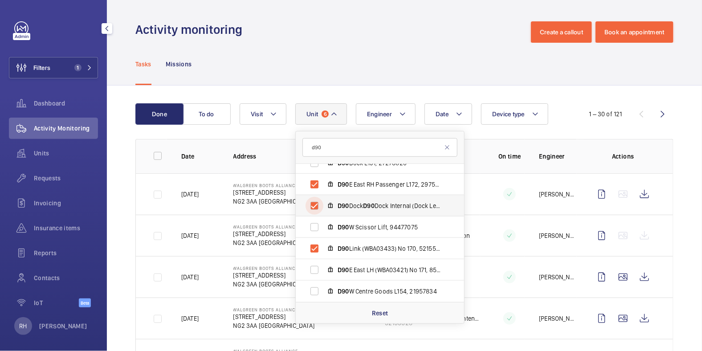
checkbox input "true"
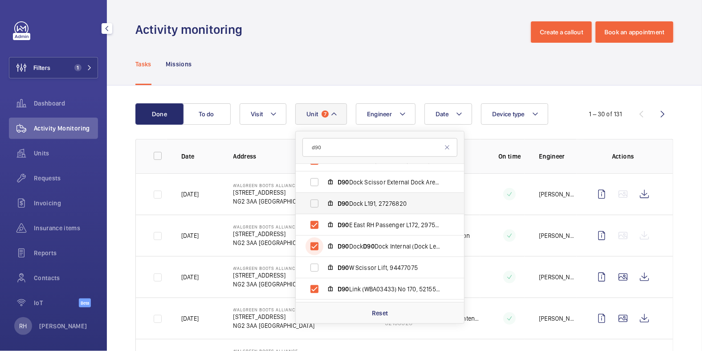
scroll to position [136, 0]
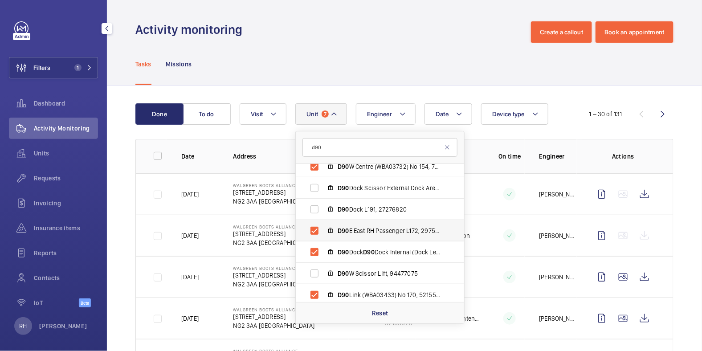
click at [315, 229] on label "D90 E East RH Passenger L172, 29756965" at bounding box center [373, 230] width 154 height 21
click at [315, 229] on input "D90 E East RH Passenger L172, 29756965" at bounding box center [315, 231] width 18 height 18
checkbox input "false"
click at [314, 205] on label "D90 Dock L191, 27276820" at bounding box center [373, 209] width 154 height 21
click at [314, 205] on input "D90 Dock L191, 27276820" at bounding box center [315, 209] width 18 height 18
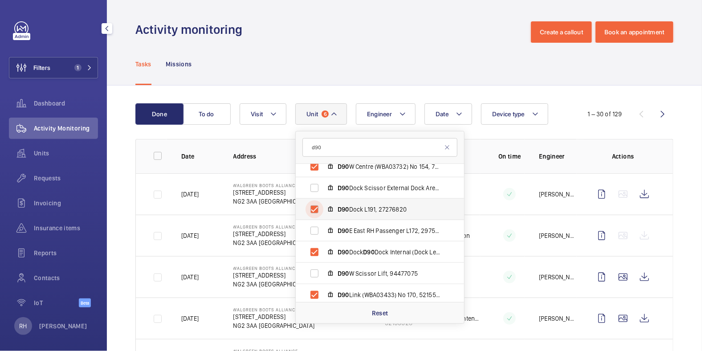
checkbox input "true"
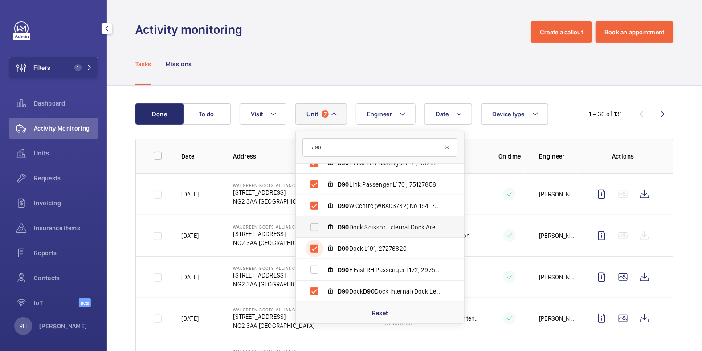
scroll to position [94, 0]
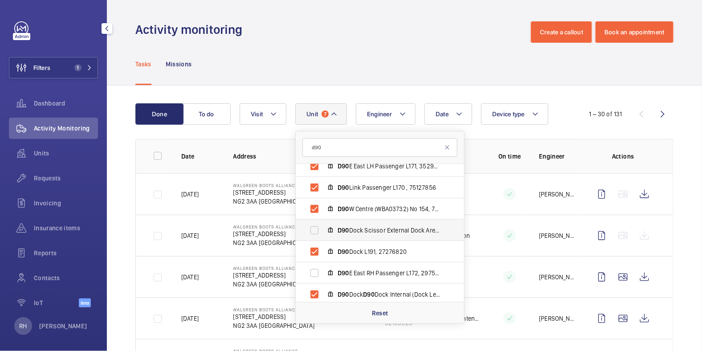
click at [310, 230] on label "D90 Dock Scissor External Dock Area (Scissor) (WBA03622) No 153, 13854692" at bounding box center [373, 230] width 154 height 21
click at [310, 230] on input "D90 Dock Scissor External Dock Area (Scissor) (WBA03622) No 153, 13854692" at bounding box center [315, 230] width 18 height 18
checkbox input "true"
click at [315, 212] on label "D90 W Centre (WBA03732) No 154, 79826534" at bounding box center [373, 208] width 154 height 21
click at [315, 212] on input "D90 W Centre (WBA03732) No 154, 79826534" at bounding box center [315, 209] width 18 height 18
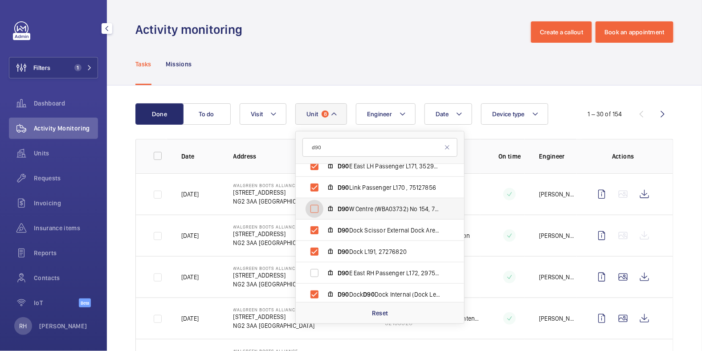
checkbox input "false"
click at [312, 207] on label "D90 E East LH Passenger L171, 35290796" at bounding box center [373, 208] width 154 height 21
click at [312, 207] on input "D90 E East LH Passenger L171, 35290796" at bounding box center [315, 209] width 18 height 18
checkbox input "false"
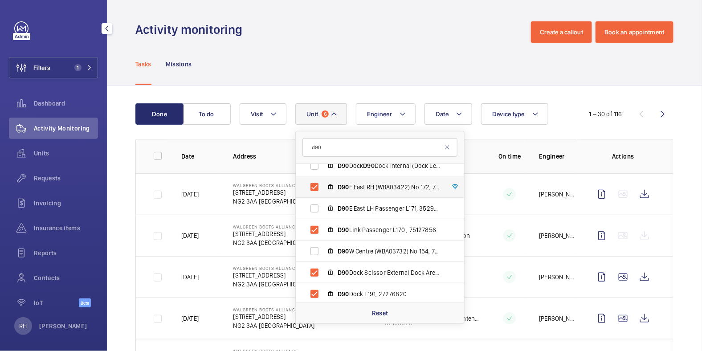
click at [315, 187] on label "D90 E East RH (WBA03422) No 172, 74670449" at bounding box center [373, 186] width 154 height 21
click at [315, 187] on input "D90 E East RH (WBA03422) No 172, 74670449" at bounding box center [315, 187] width 18 height 18
checkbox input "false"
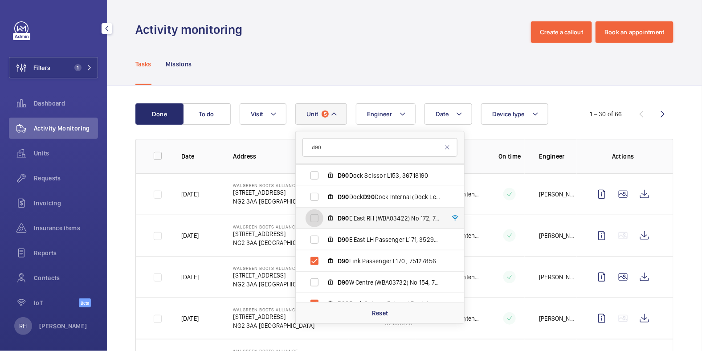
scroll to position [8, 0]
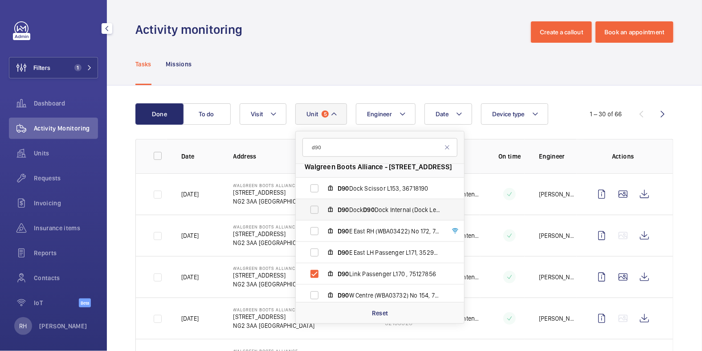
click at [312, 206] on label "D90 Dock D90 Dock Internal (Dock Leveller) (WBA12358) No 191, 23660548" at bounding box center [373, 209] width 154 height 21
click at [312, 206] on input "D90 Dock D90 Dock Internal (Dock Leveller) (WBA12358) No 191, 23660548" at bounding box center [315, 210] width 18 height 18
checkbox input "true"
click at [314, 189] on label "D90 Dock Scissor L153, 36718190" at bounding box center [373, 188] width 154 height 21
click at [314, 189] on input "D90 Dock Scissor L153, 36718190" at bounding box center [315, 189] width 18 height 18
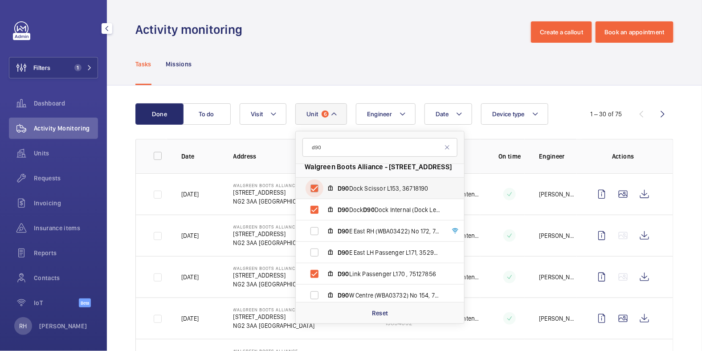
checkbox input "true"
click at [477, 54] on div "Tasks Missions" at bounding box center [404, 64] width 538 height 42
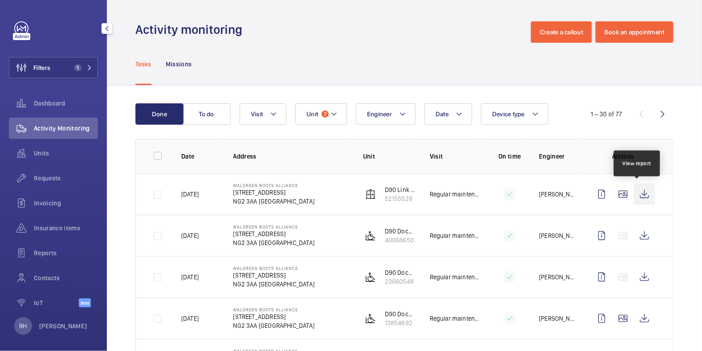
click at [638, 194] on wm-front-icon-button at bounding box center [644, 194] width 21 height 21
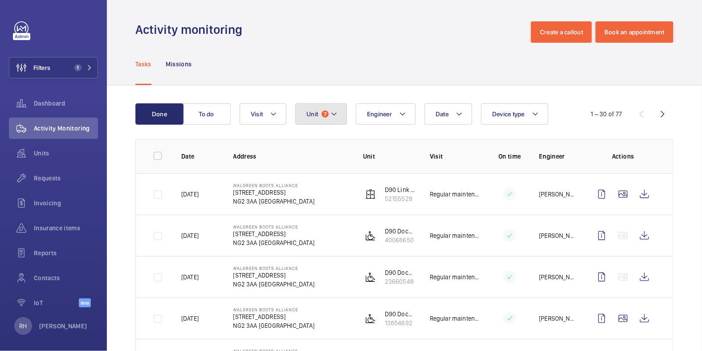
click at [335, 111] on mat-icon at bounding box center [334, 114] width 7 height 11
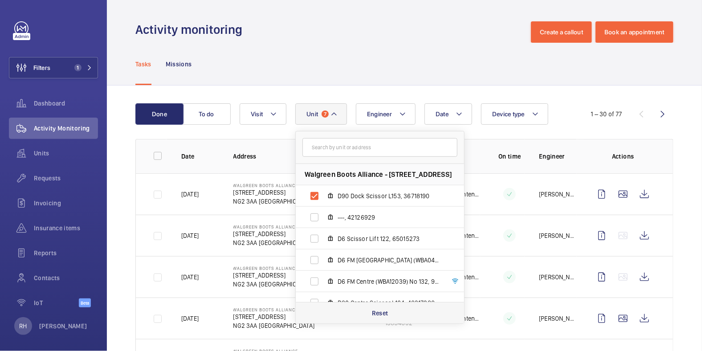
click at [390, 315] on div "Reset" at bounding box center [380, 312] width 168 height 21
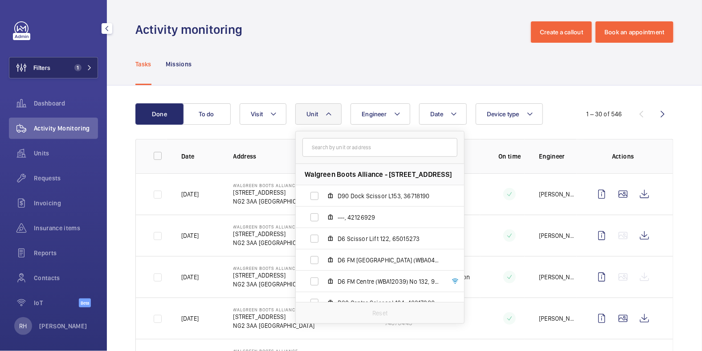
click at [45, 67] on span "Filters" at bounding box center [41, 67] width 17 height 9
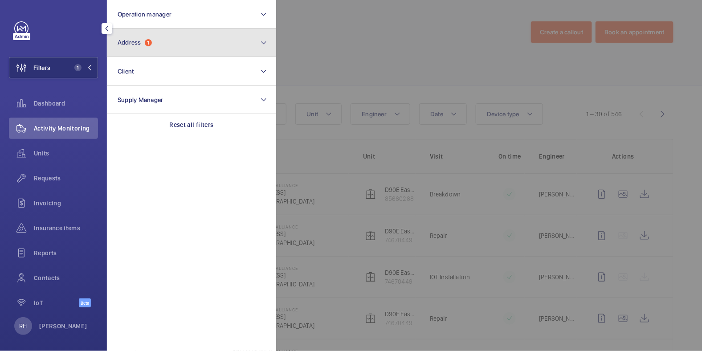
click at [178, 40] on button "Address 1" at bounding box center [191, 43] width 169 height 29
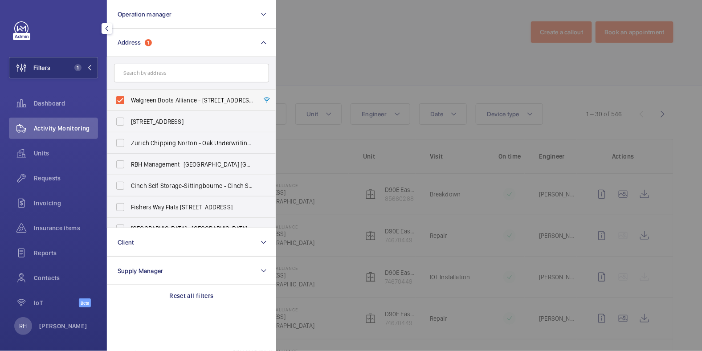
click at [145, 102] on span "Walgreen Boots Alliance - 1 Thane Road West, NOTTINGHAM NG2 3AA" at bounding box center [192, 100] width 123 height 9
click at [129, 102] on input "Walgreen Boots Alliance - 1 Thane Road West, NOTTINGHAM NG2 3AA" at bounding box center [120, 100] width 18 height 18
checkbox input "false"
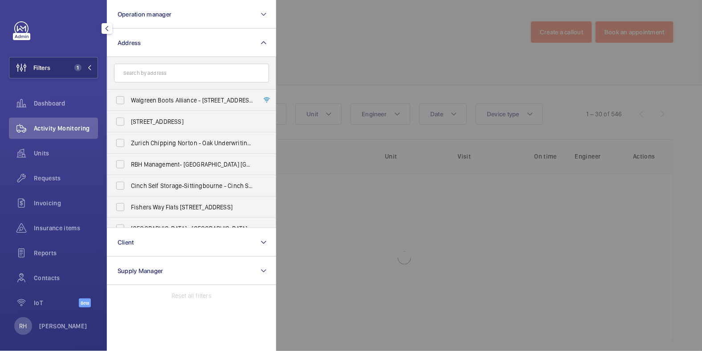
click at [327, 46] on div at bounding box center [627, 175] width 702 height 351
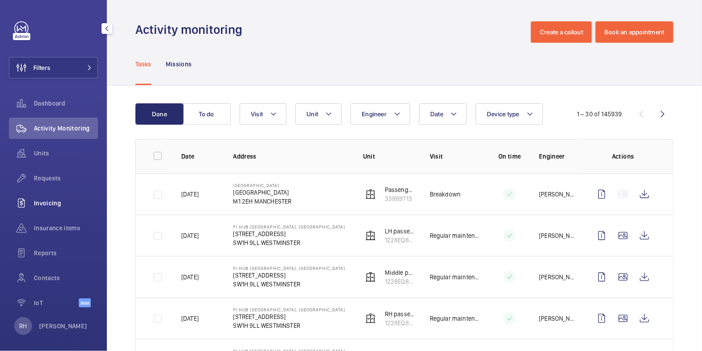
click at [55, 207] on div "Invoicing" at bounding box center [53, 202] width 89 height 21
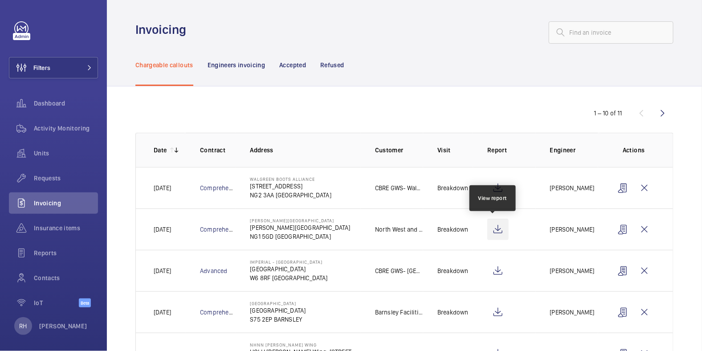
click at [488, 228] on wm-front-icon-button at bounding box center [497, 229] width 21 height 21
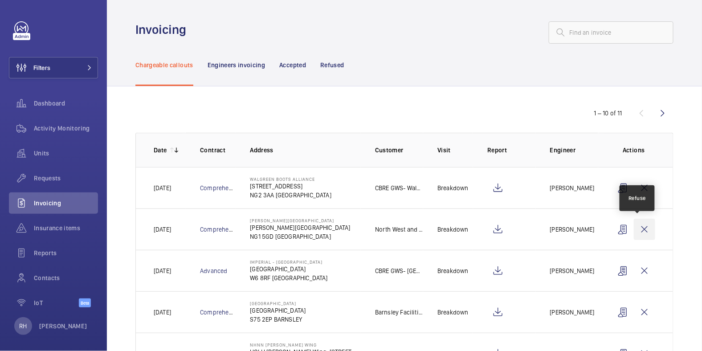
click at [641, 227] on wm-front-icon-button at bounding box center [644, 229] width 21 height 21
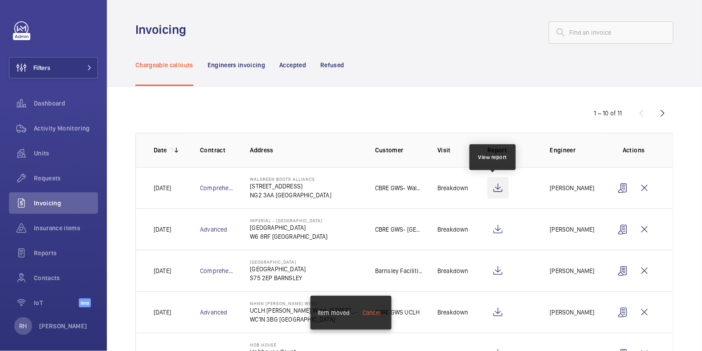
click at [495, 186] on wm-front-icon-button at bounding box center [497, 187] width 21 height 21
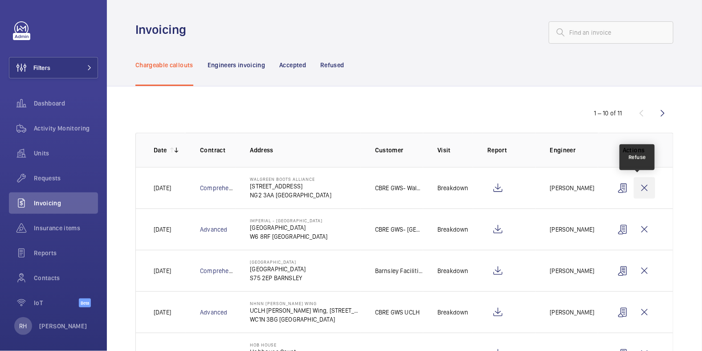
click at [636, 190] on wm-front-icon-button at bounding box center [644, 187] width 21 height 21
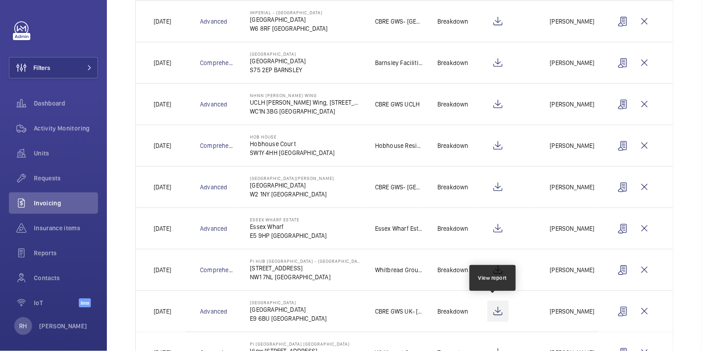
scroll to position [207, 0]
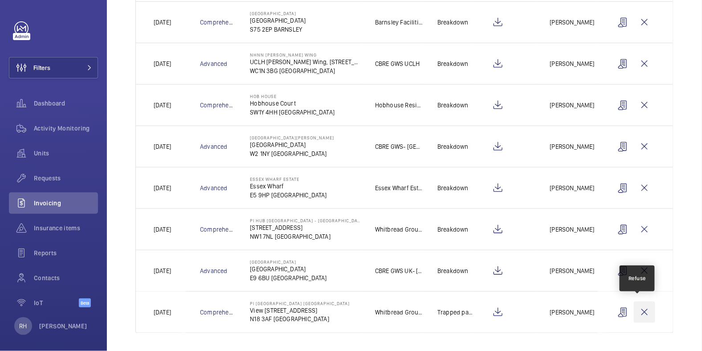
click at [638, 311] on wm-front-icon-button at bounding box center [644, 312] width 21 height 21
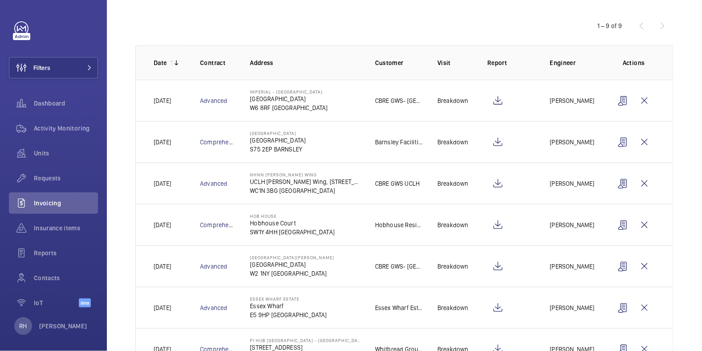
scroll to position [166, 0]
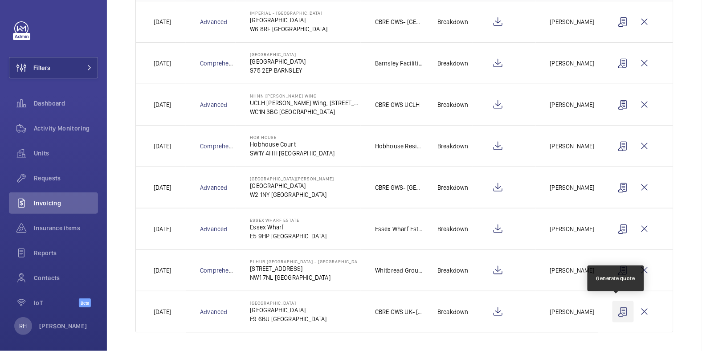
click at [616, 313] on wm-front-icon-button at bounding box center [623, 311] width 21 height 21
